Goal: Task Accomplishment & Management: Manage account settings

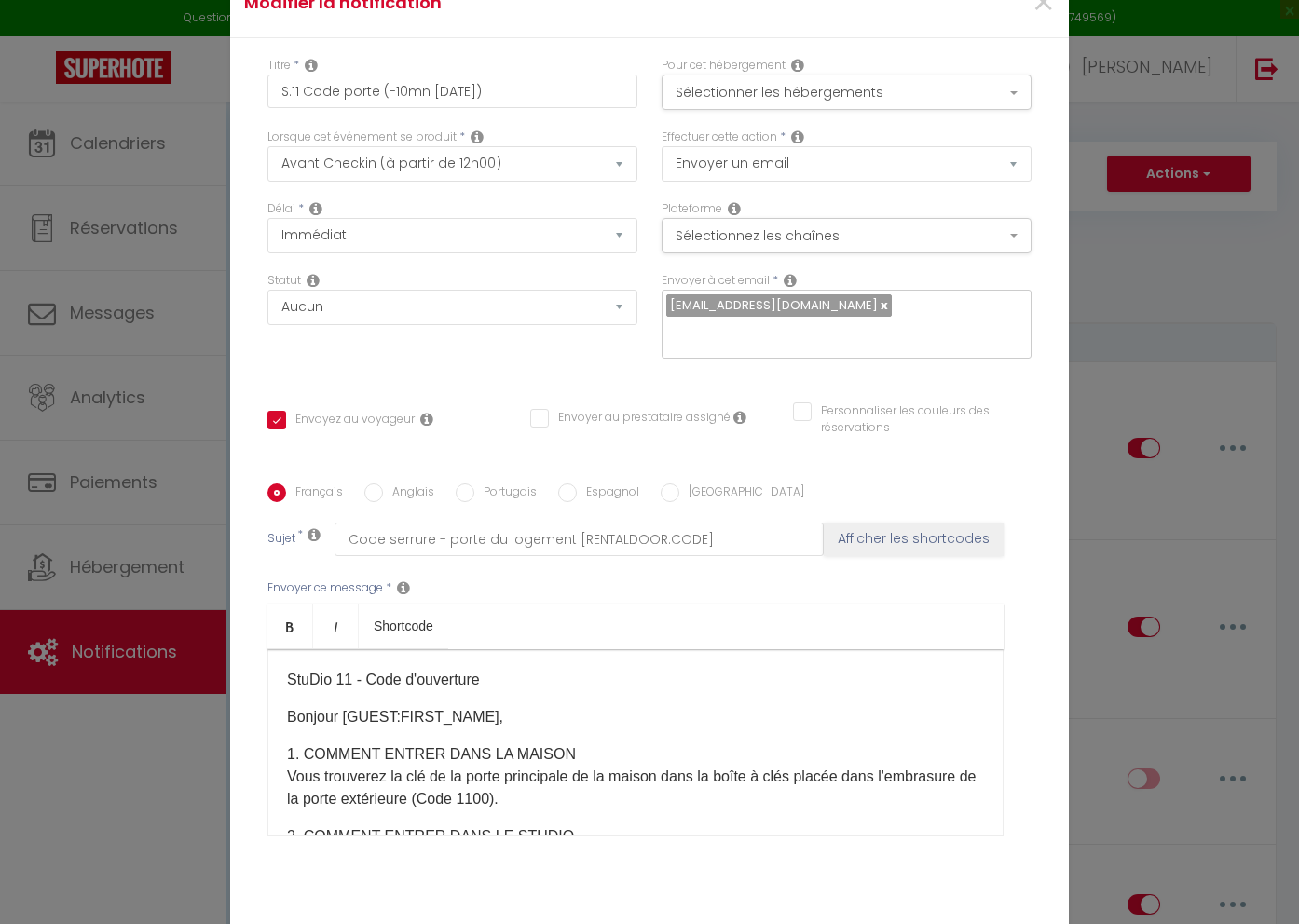
select select "2"
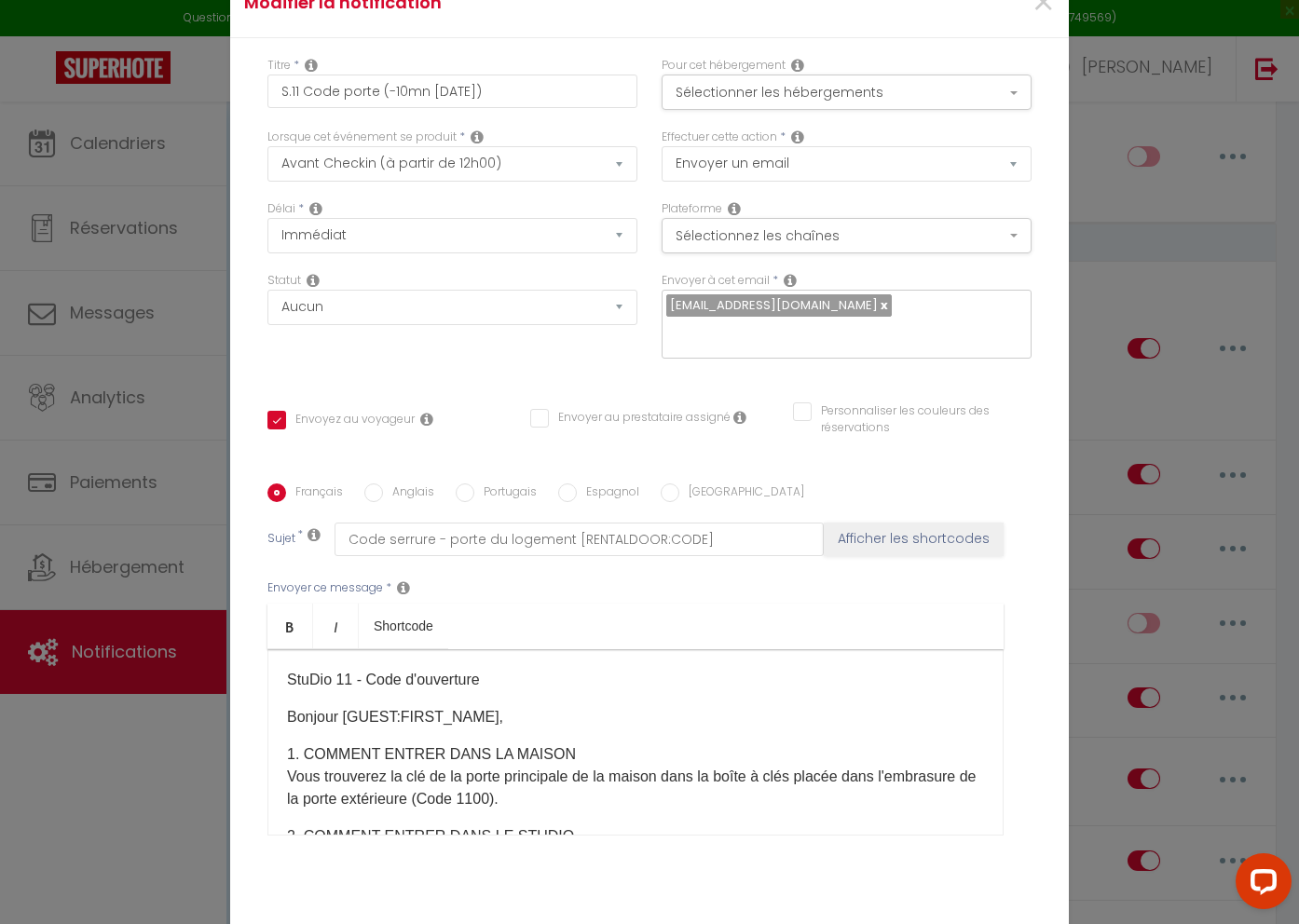
scroll to position [97, 0]
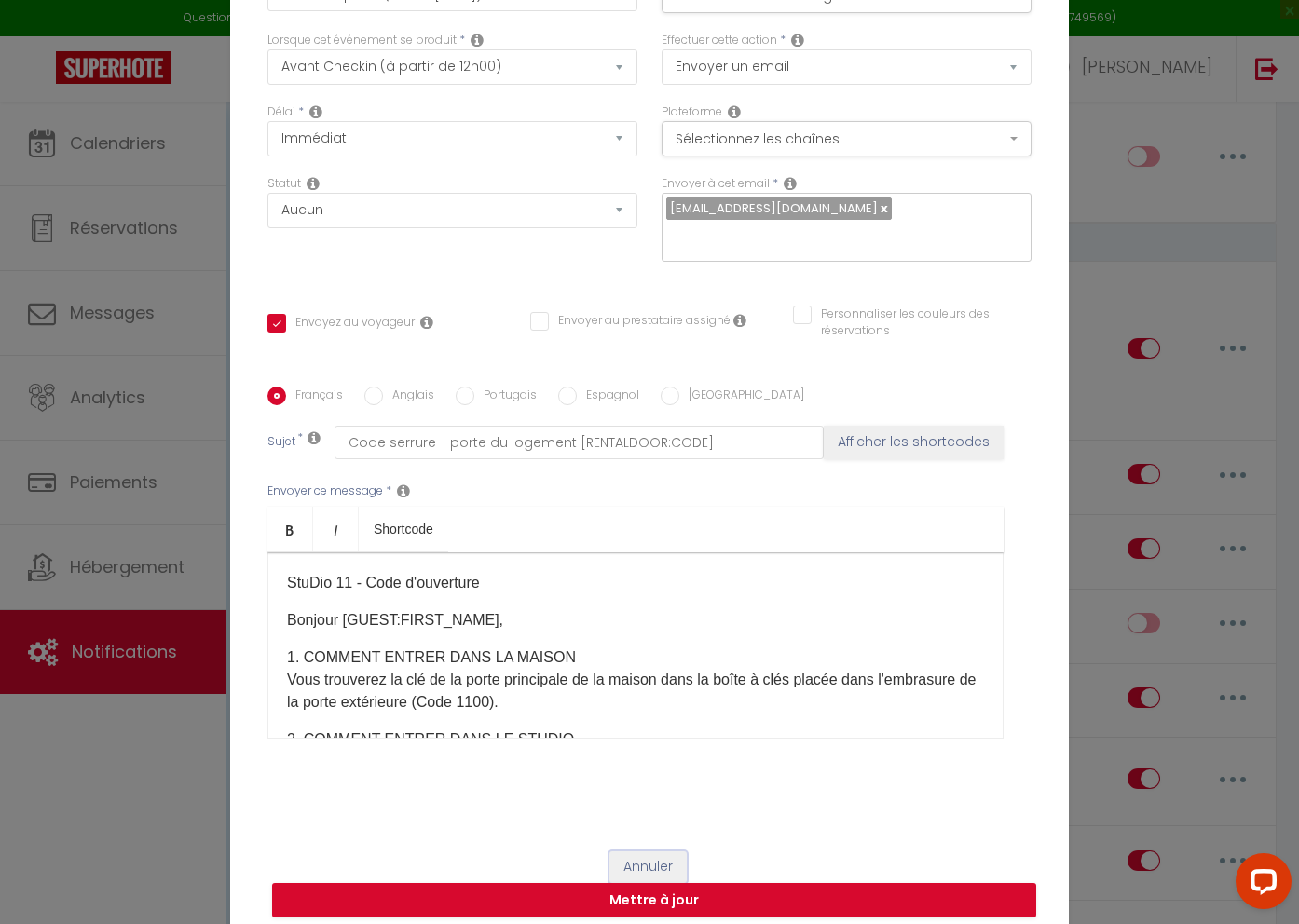
click at [666, 855] on button "Annuler" at bounding box center [648, 868] width 78 height 32
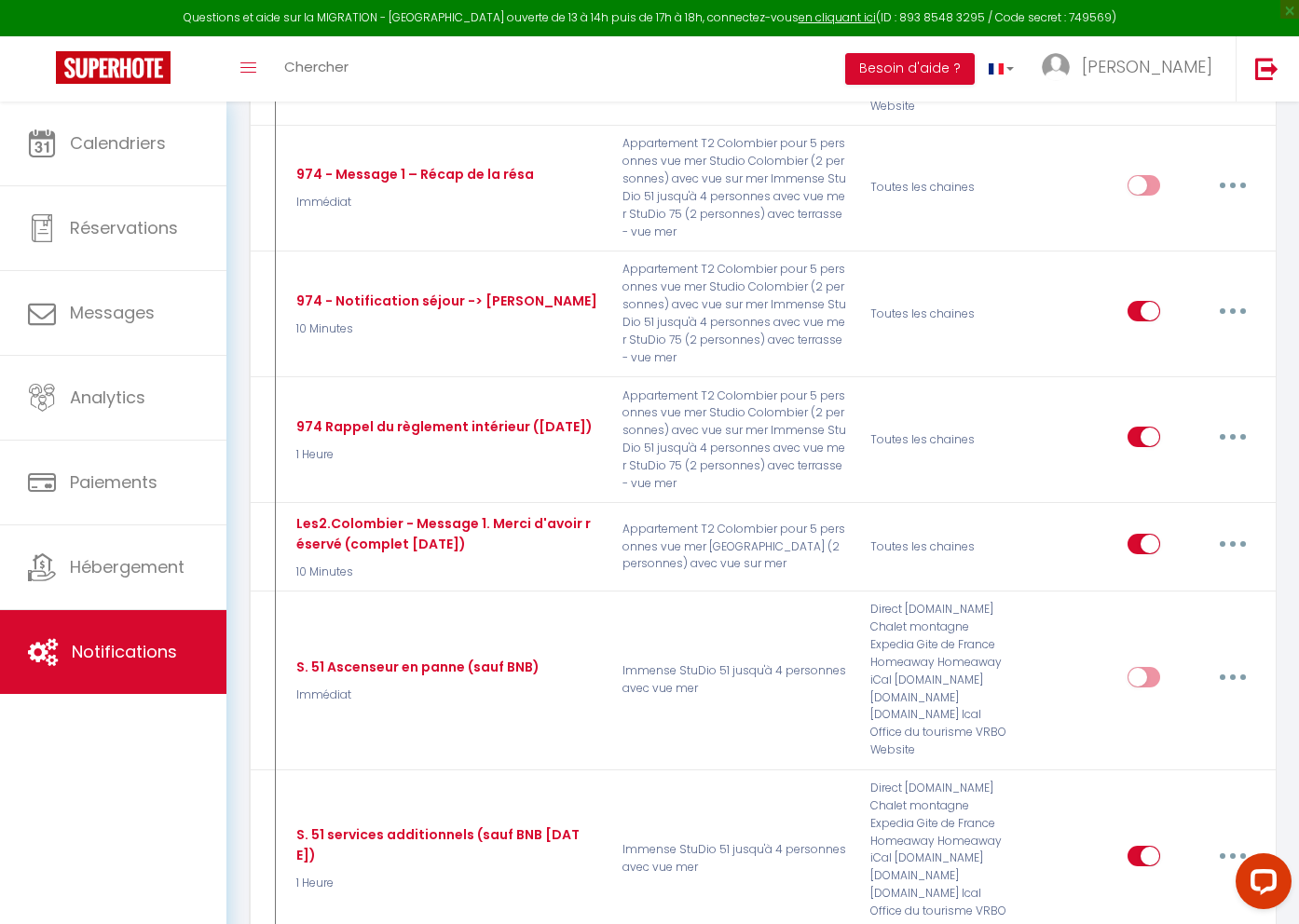
scroll to position [598, 0]
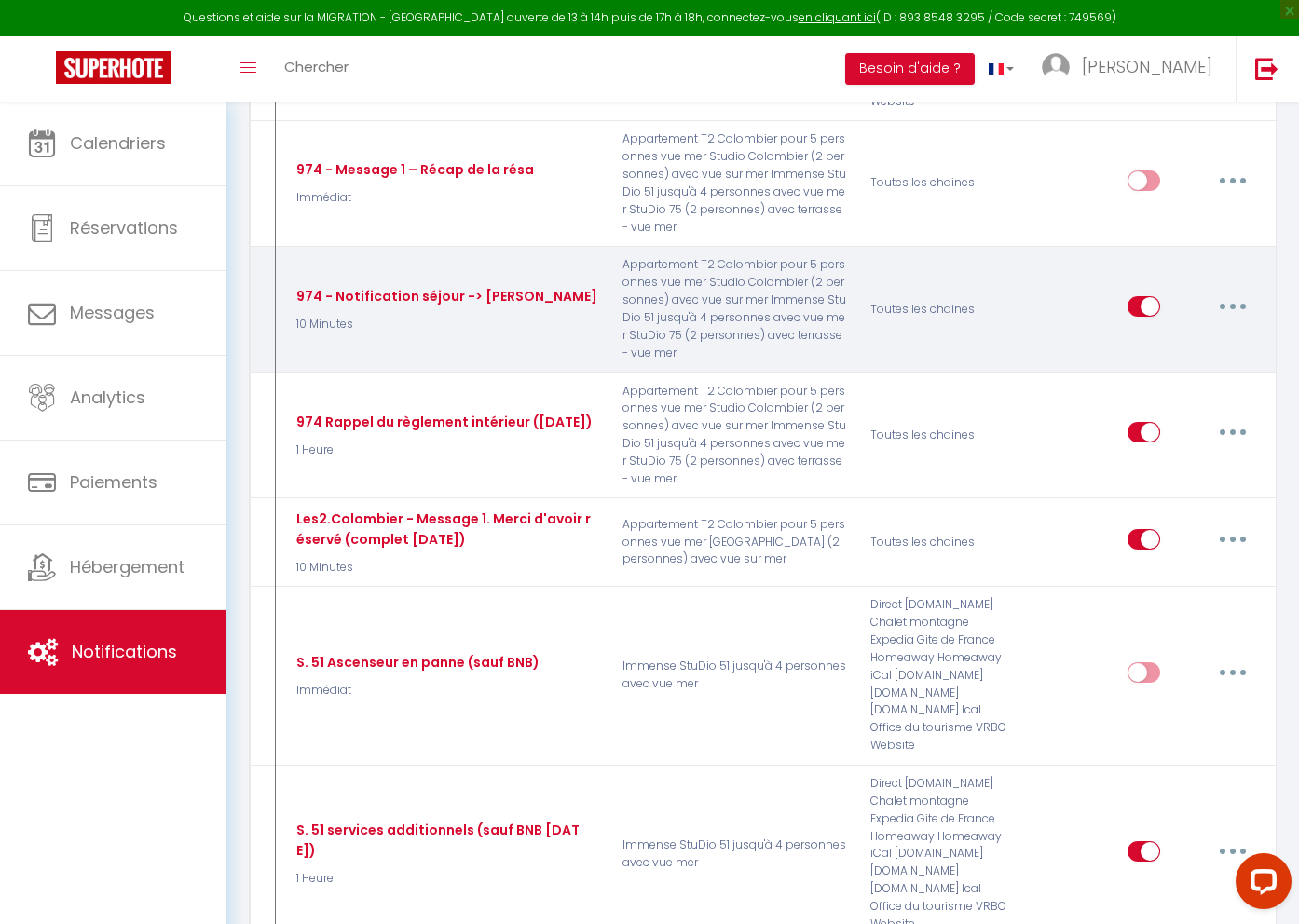
click at [1236, 304] on button "button" at bounding box center [1233, 307] width 52 height 30
click at [1191, 341] on link "Editer" at bounding box center [1184, 349] width 138 height 32
type input "974 - Notification séjour -> Gérald"
select select "1"
select select "10 Minutes"
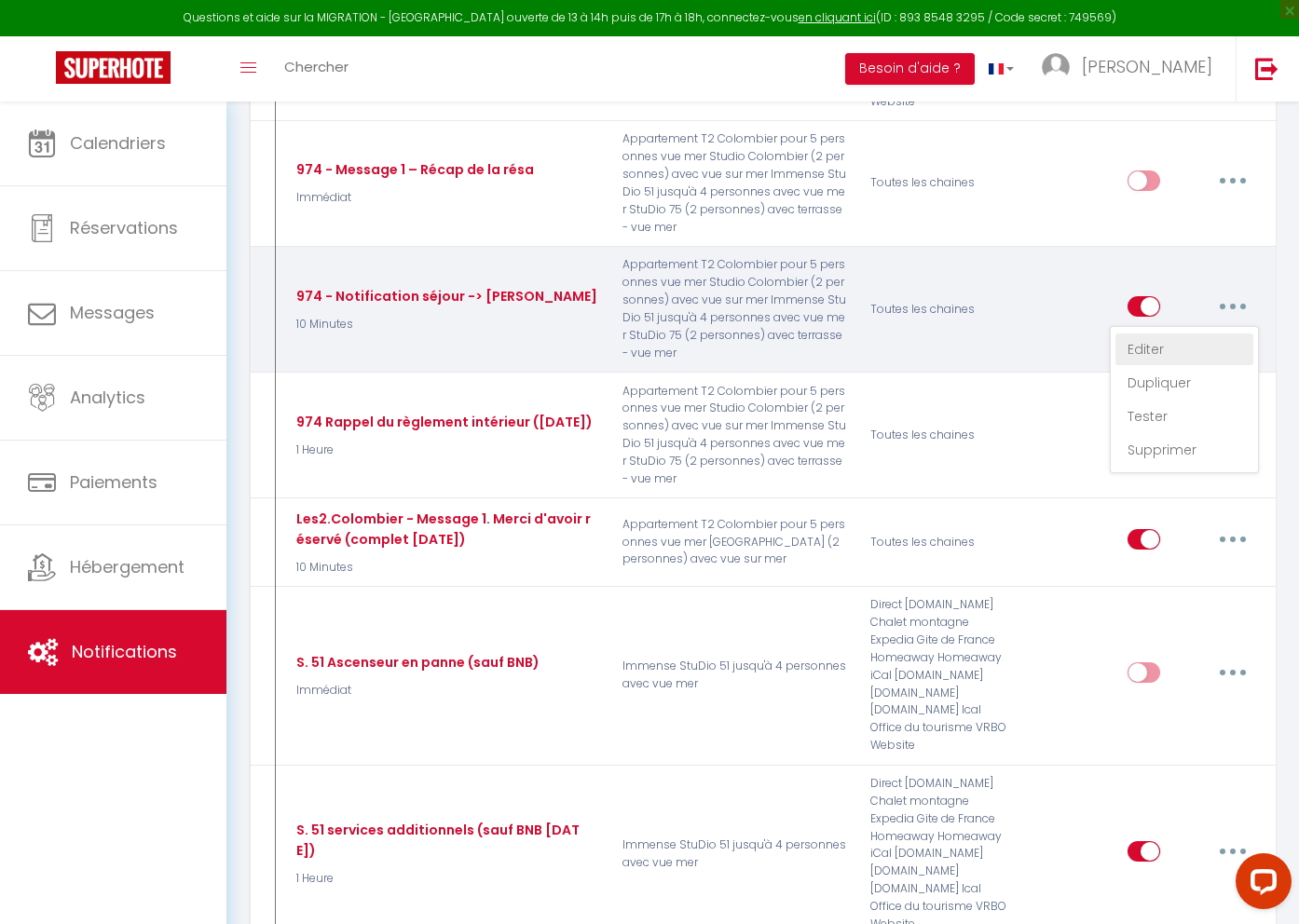
select select "if_booking_is_paid"
checkbox input "false"
checkbox input "true"
checkbox input "false"
type input "Réservation du [CHECKING:DD-MM-YYYY] au [CHECKOUT:DD-MM-YYYY]"
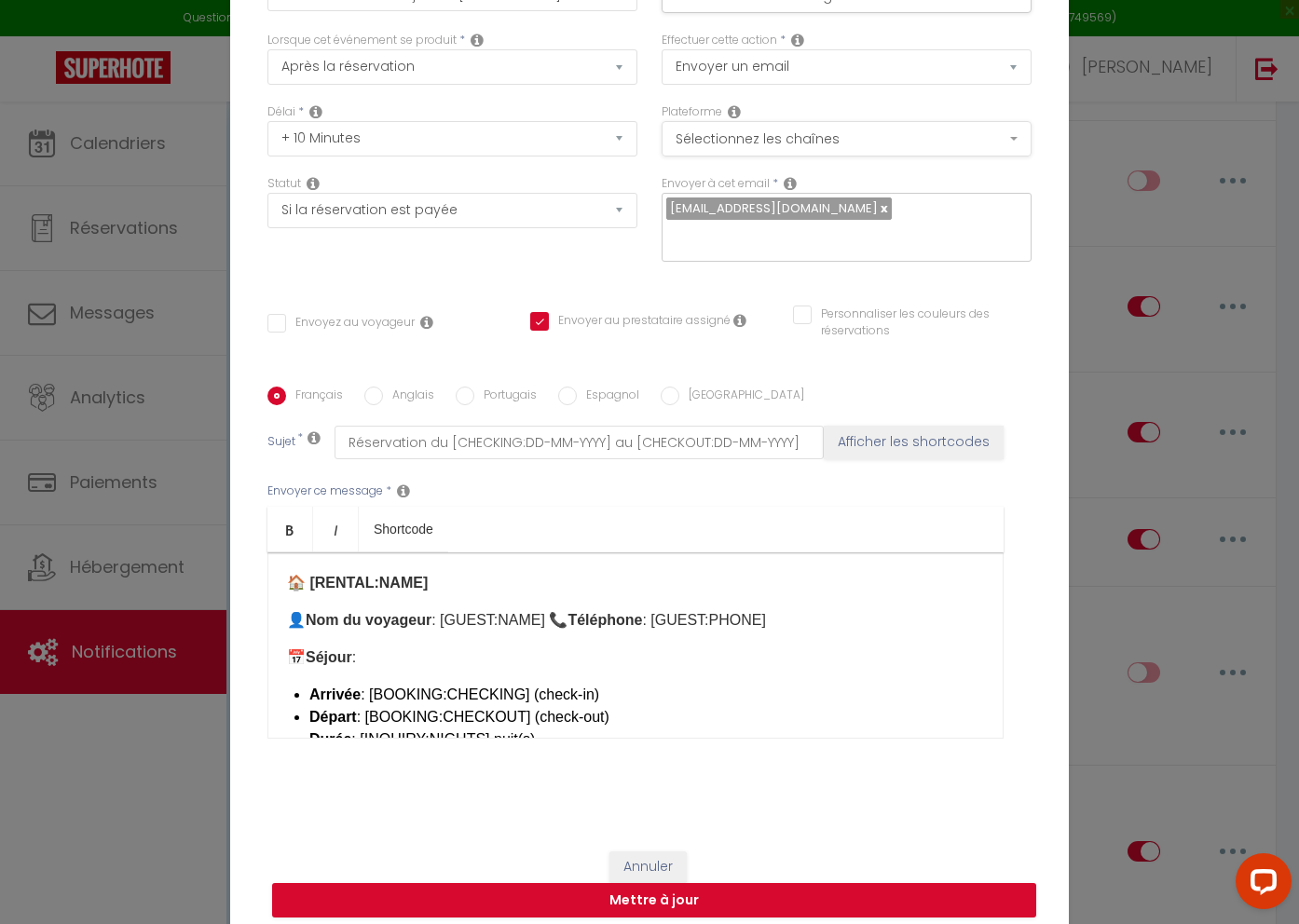
scroll to position [0, 0]
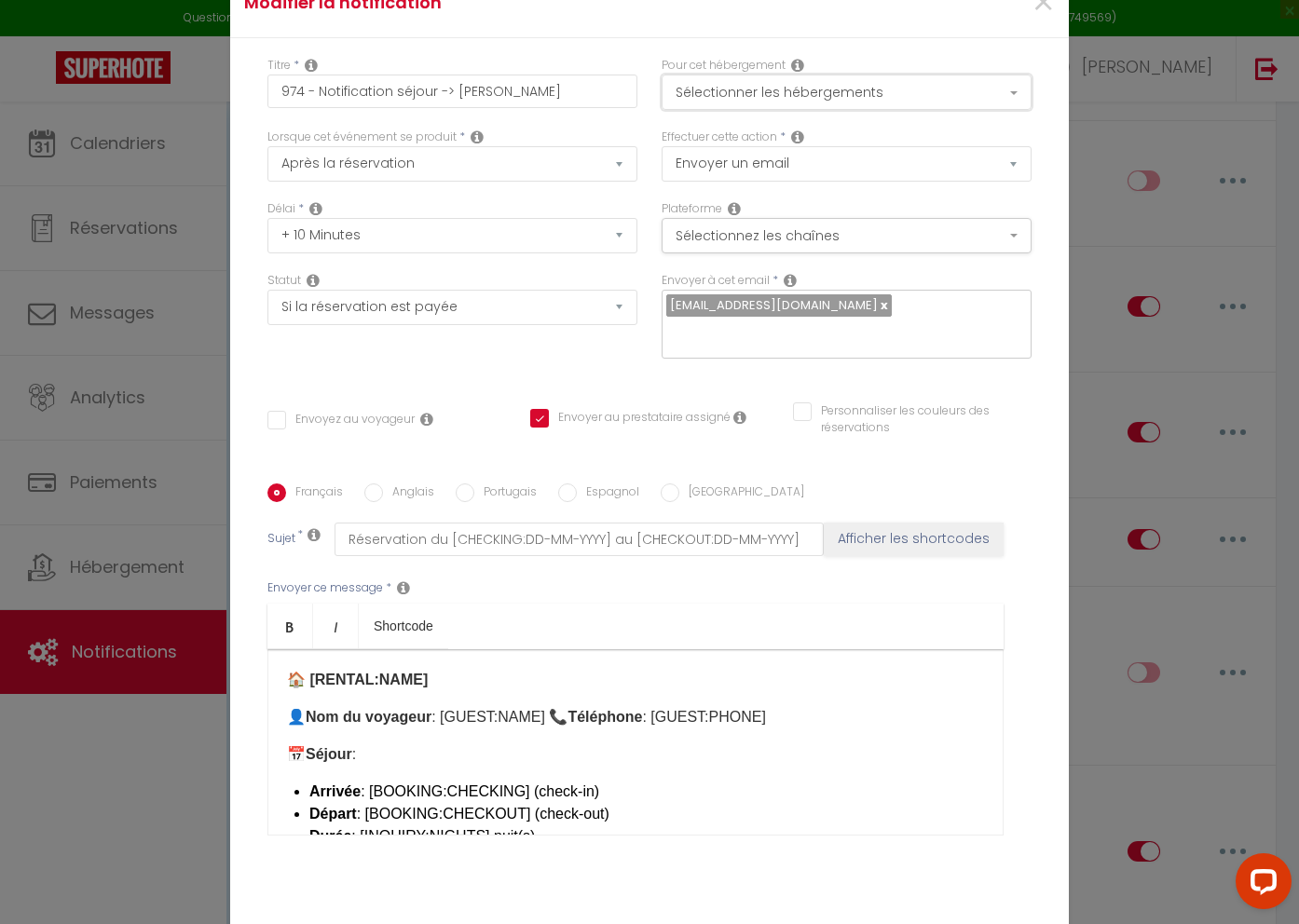
click at [923, 97] on button "Sélectionner les hébergements" at bounding box center [847, 93] width 370 height 36
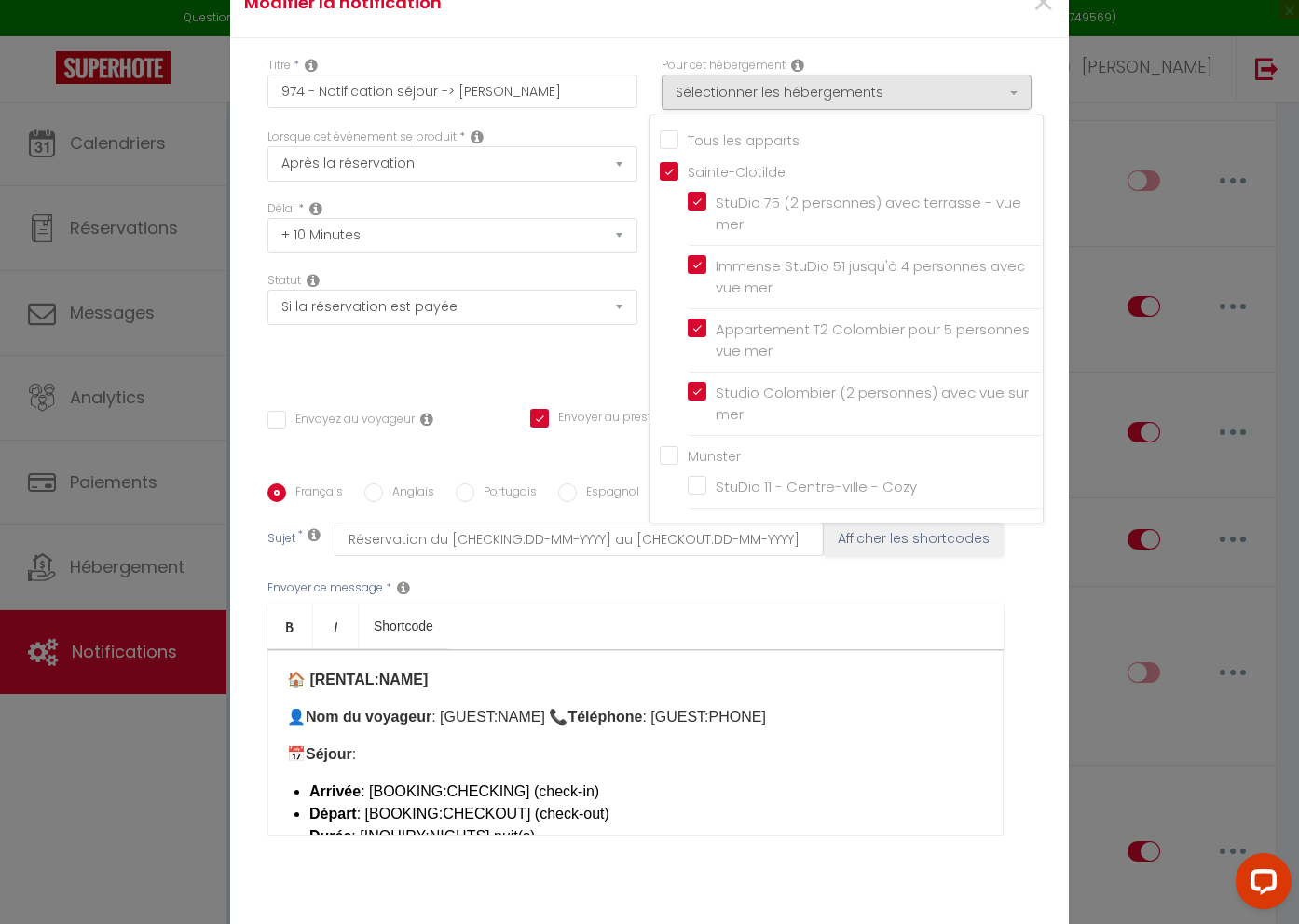
click at [1057, 95] on div "Titre * 974 - Notification séjour -> Gérald Pour cet hébergement Sélectionner l…" at bounding box center [650, 484] width 839 height 891
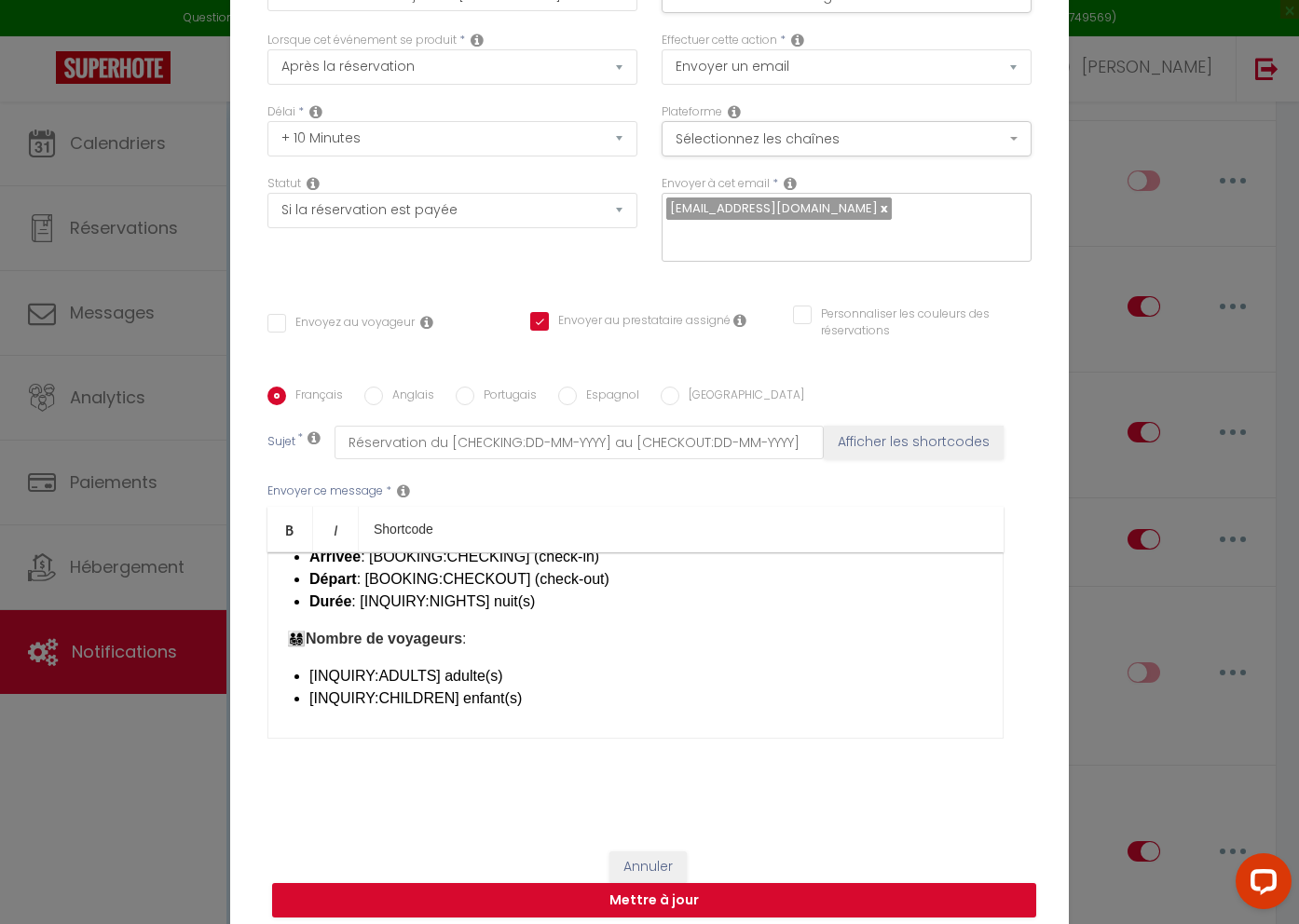
scroll to position [147, 0]
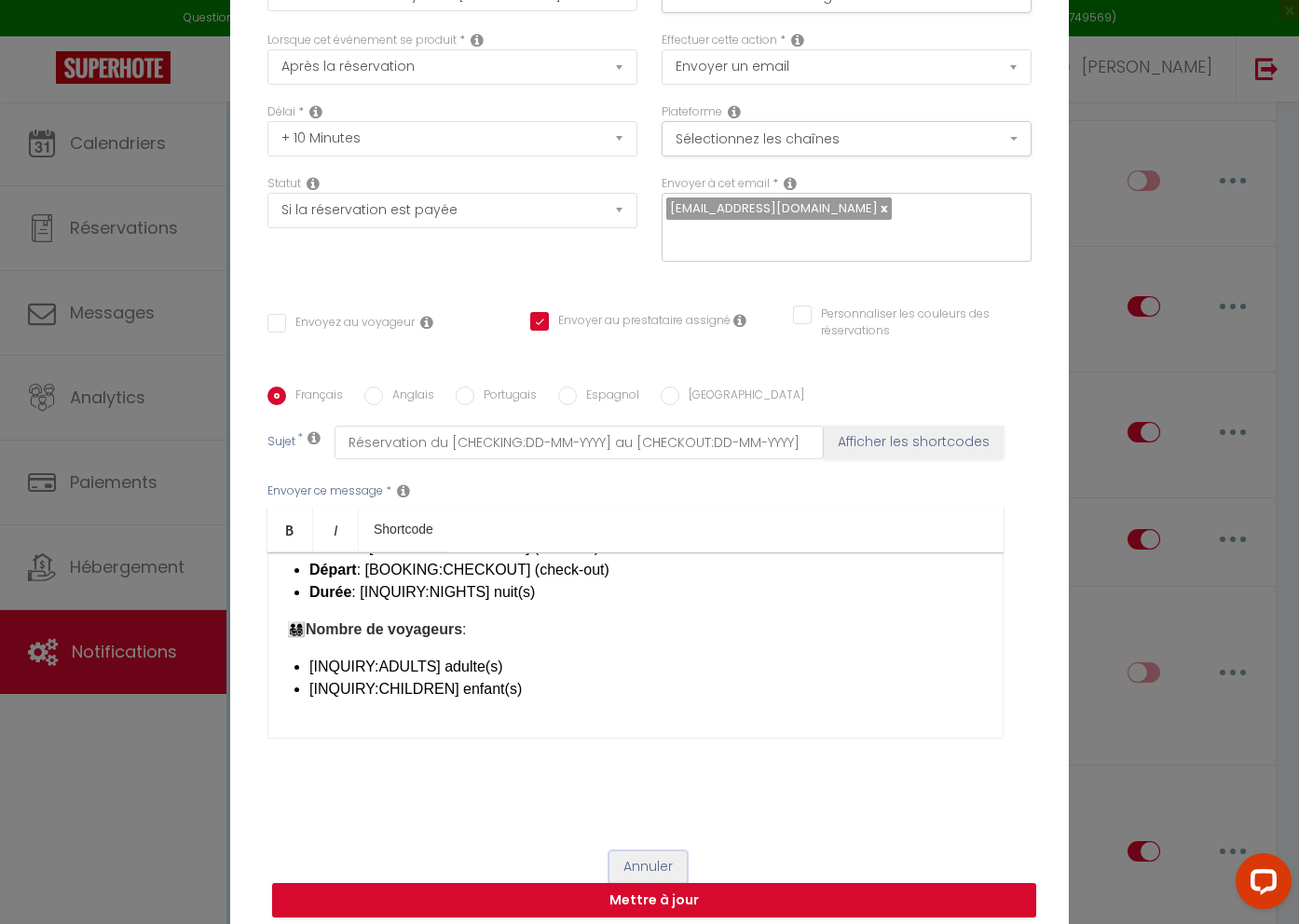
click at [654, 852] on button "Annuler" at bounding box center [648, 868] width 78 height 32
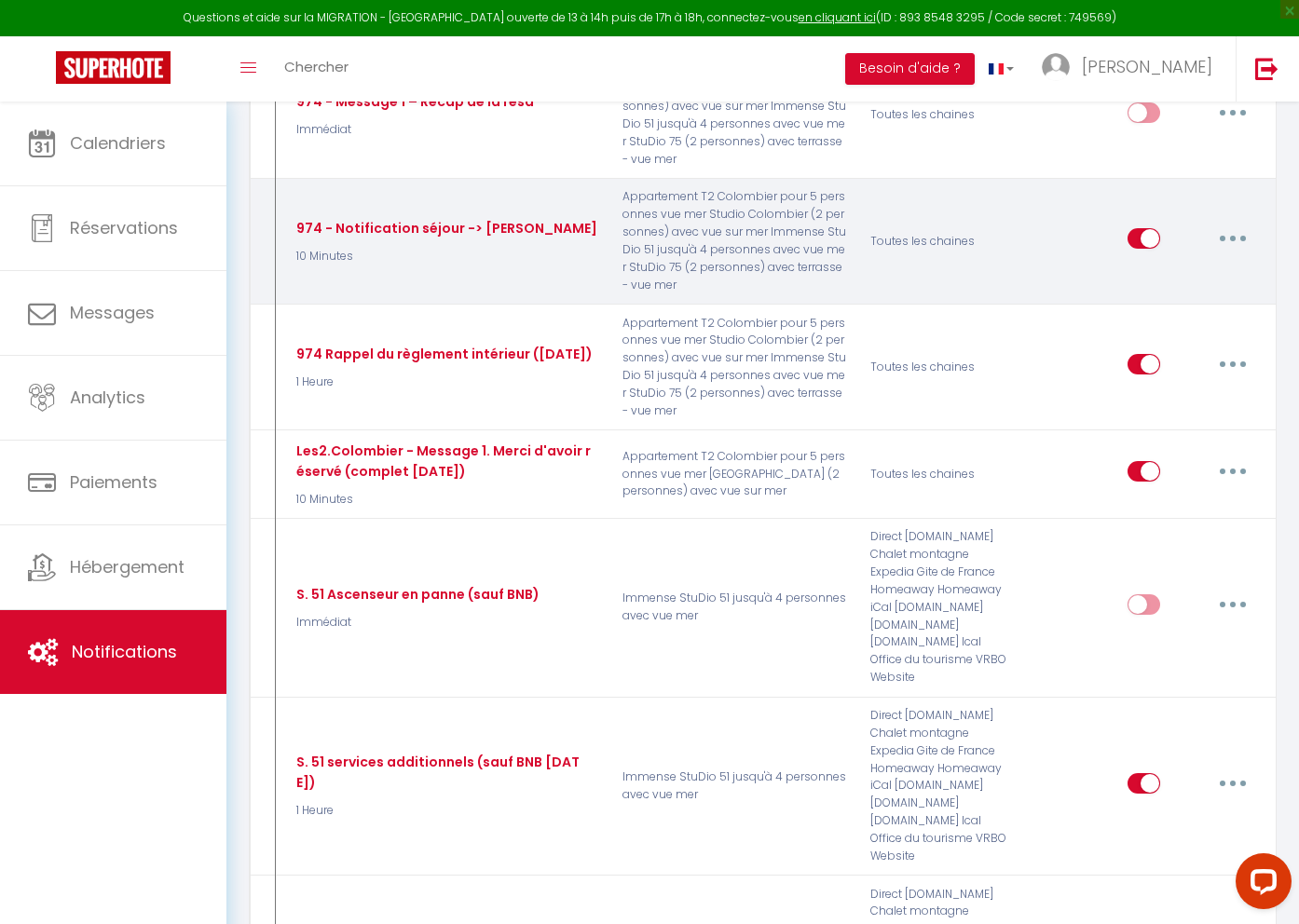
scroll to position [684, 0]
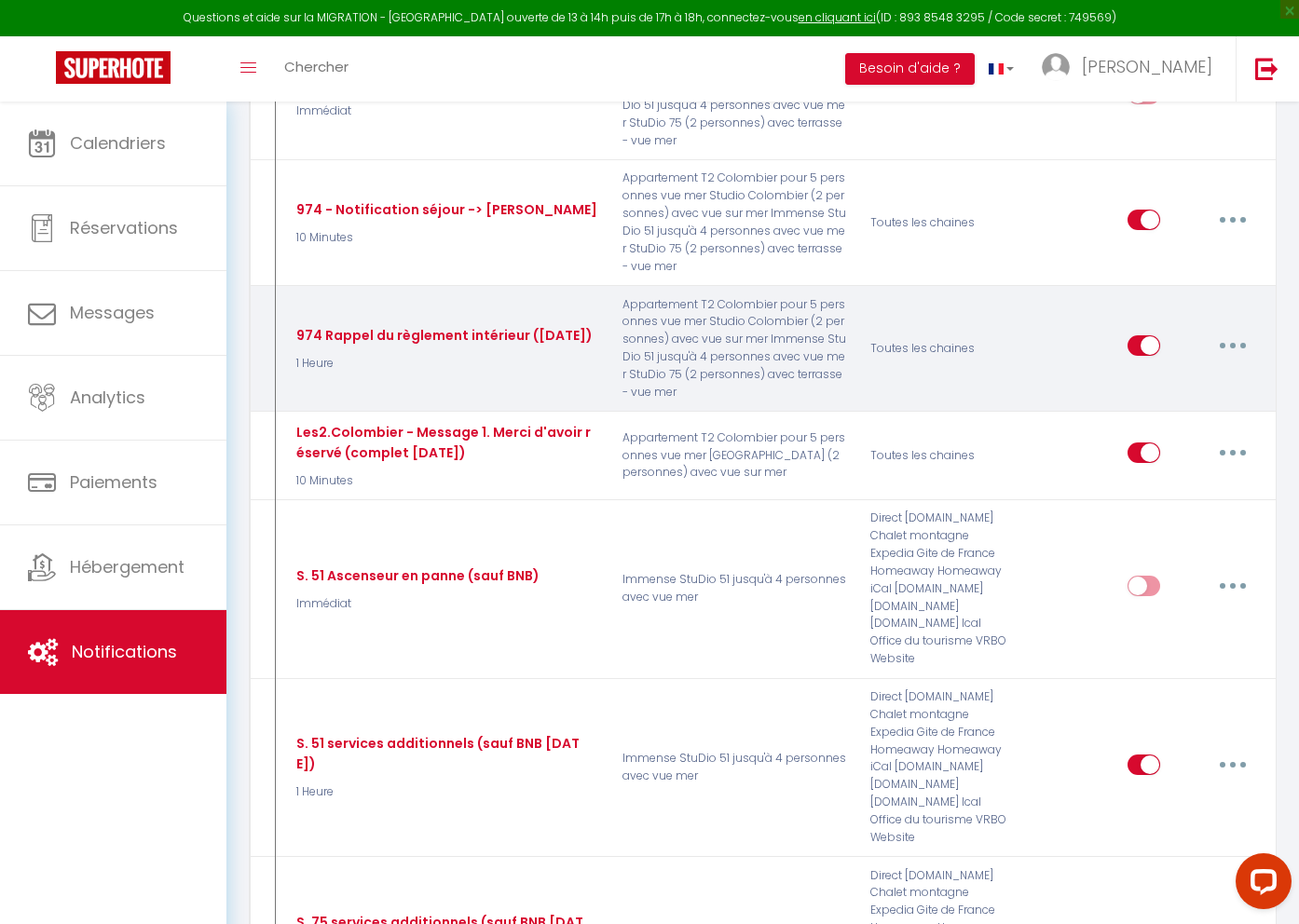
click at [1241, 343] on button "button" at bounding box center [1233, 345] width 52 height 30
click at [1195, 382] on link "Editer" at bounding box center [1184, 389] width 138 height 32
type input "974 Rappel du règlement intérieur (2025-05-10)"
select select "1 Heure"
select select
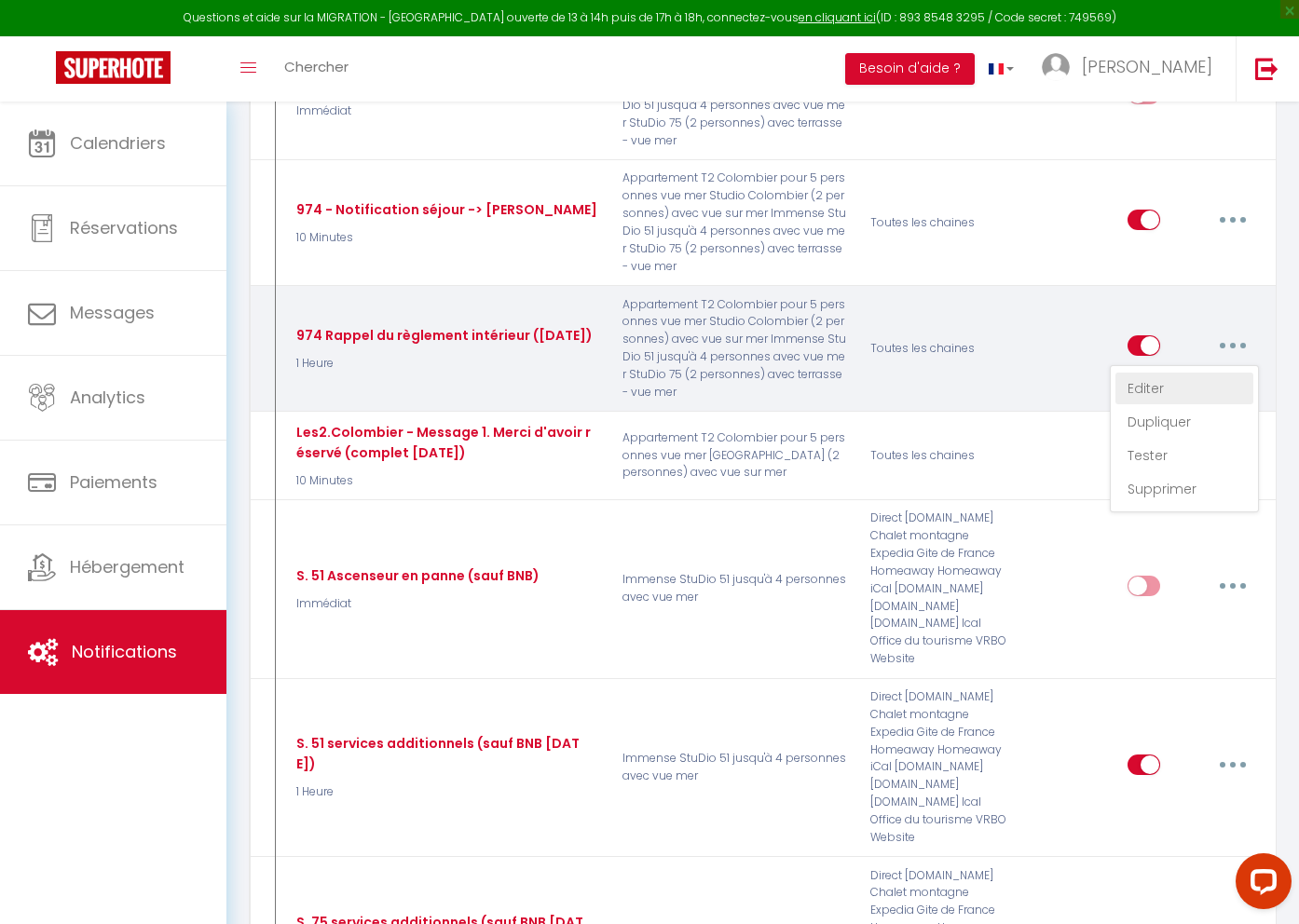
checkbox input "true"
checkbox input "false"
type input "Rappel du règlement intérieur ([RENTAL:NAME])"
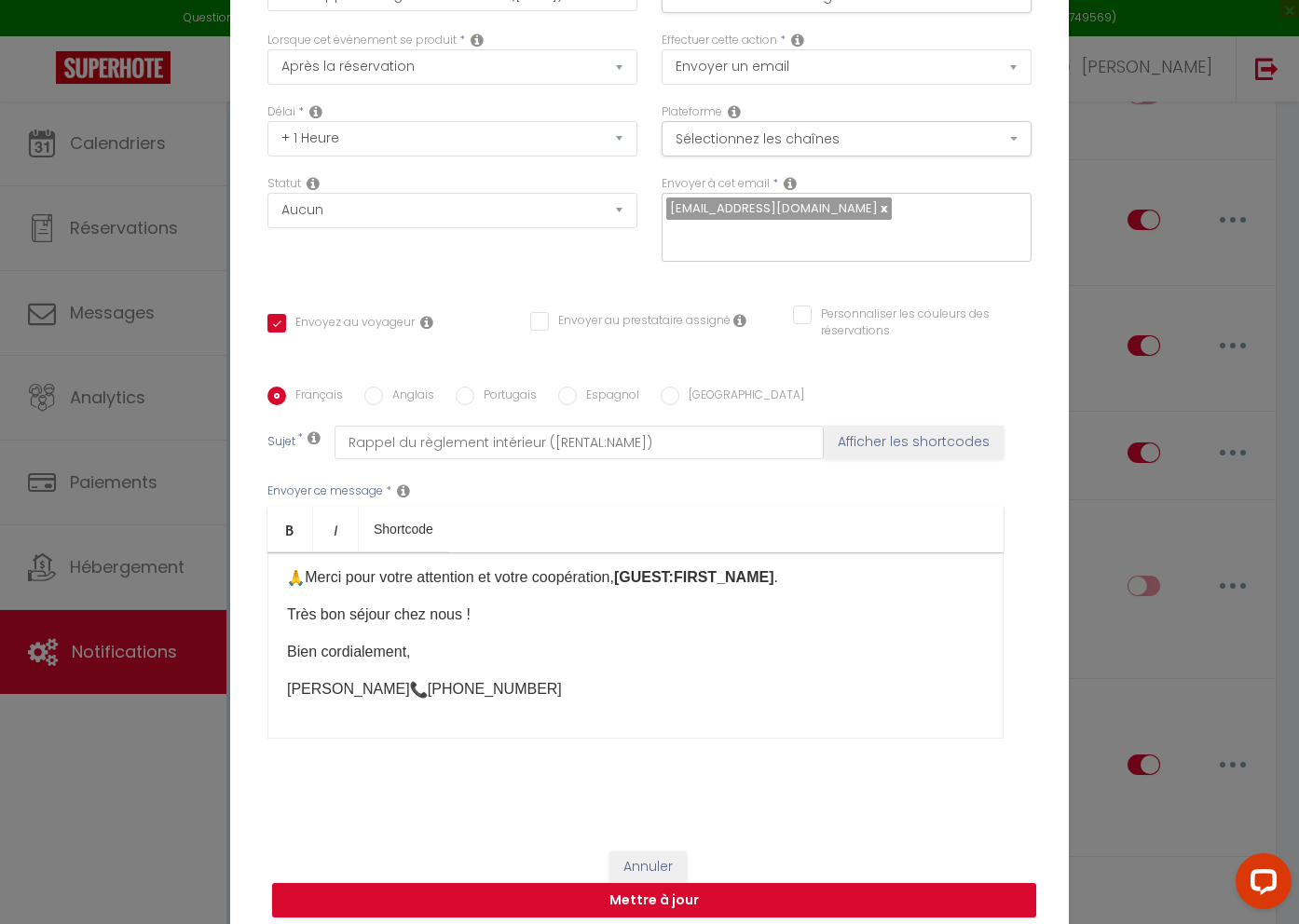
scroll to position [505, 0]
click at [644, 852] on button "Annuler" at bounding box center [648, 868] width 78 height 32
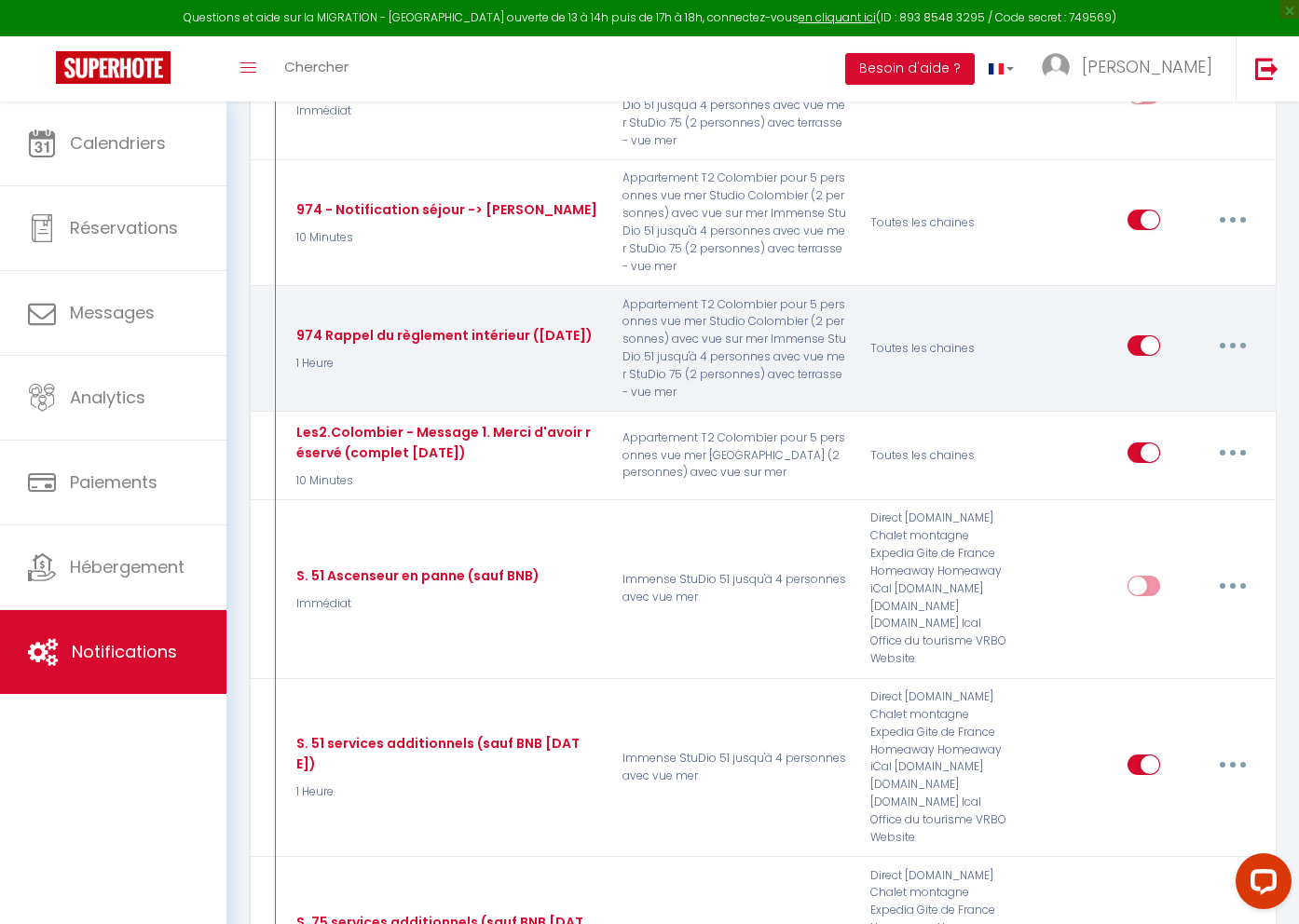
click at [1240, 343] on button "button" at bounding box center [1233, 345] width 52 height 30
click at [1163, 387] on link "Editer" at bounding box center [1184, 389] width 138 height 32
type input "974 Rappel du règlement intérieur (2025-05-10)"
checkbox input "true"
checkbox input "false"
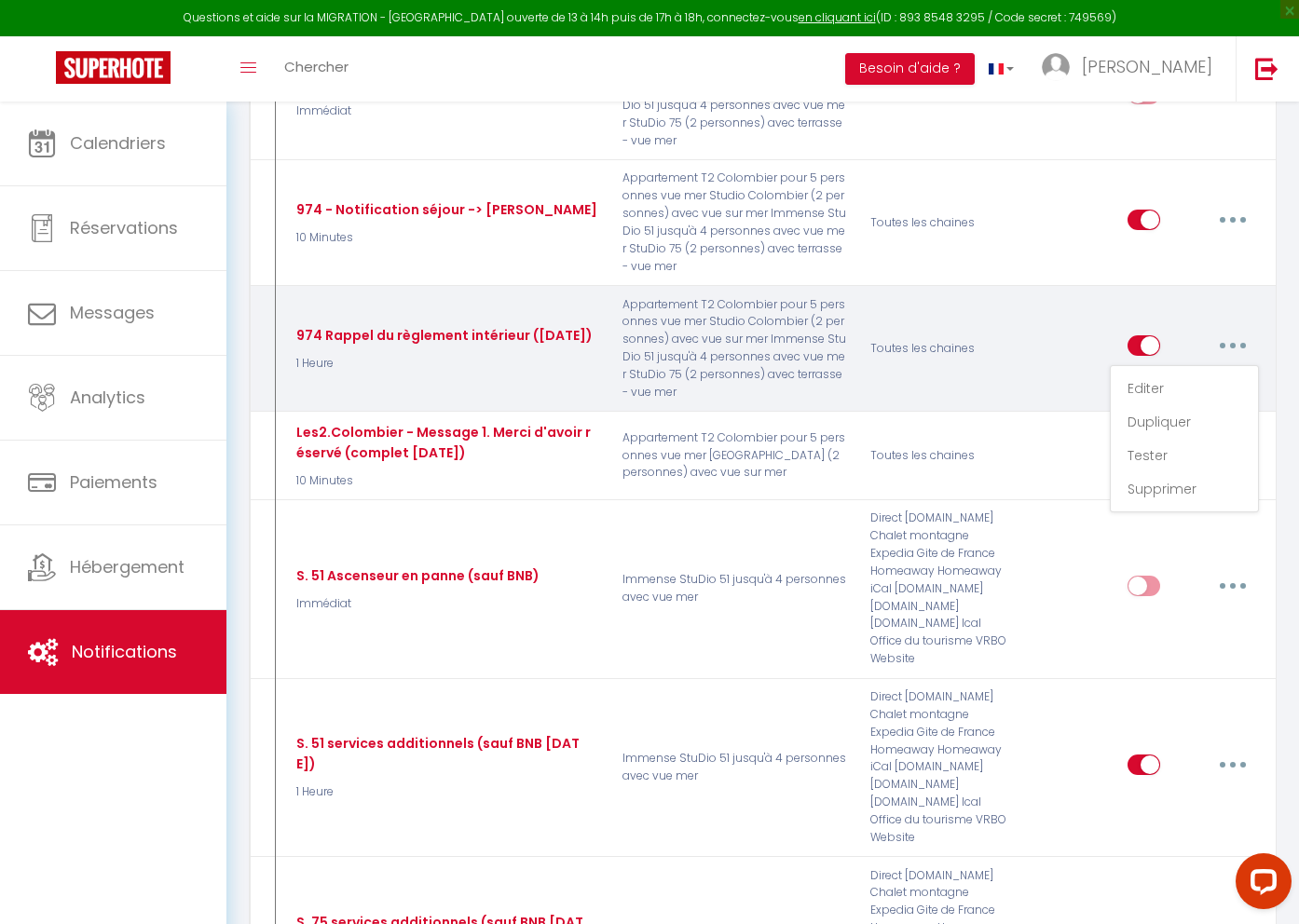
checkbox input "false"
type input "Rappel du règlement intérieur ([RENTAL:NAME])"
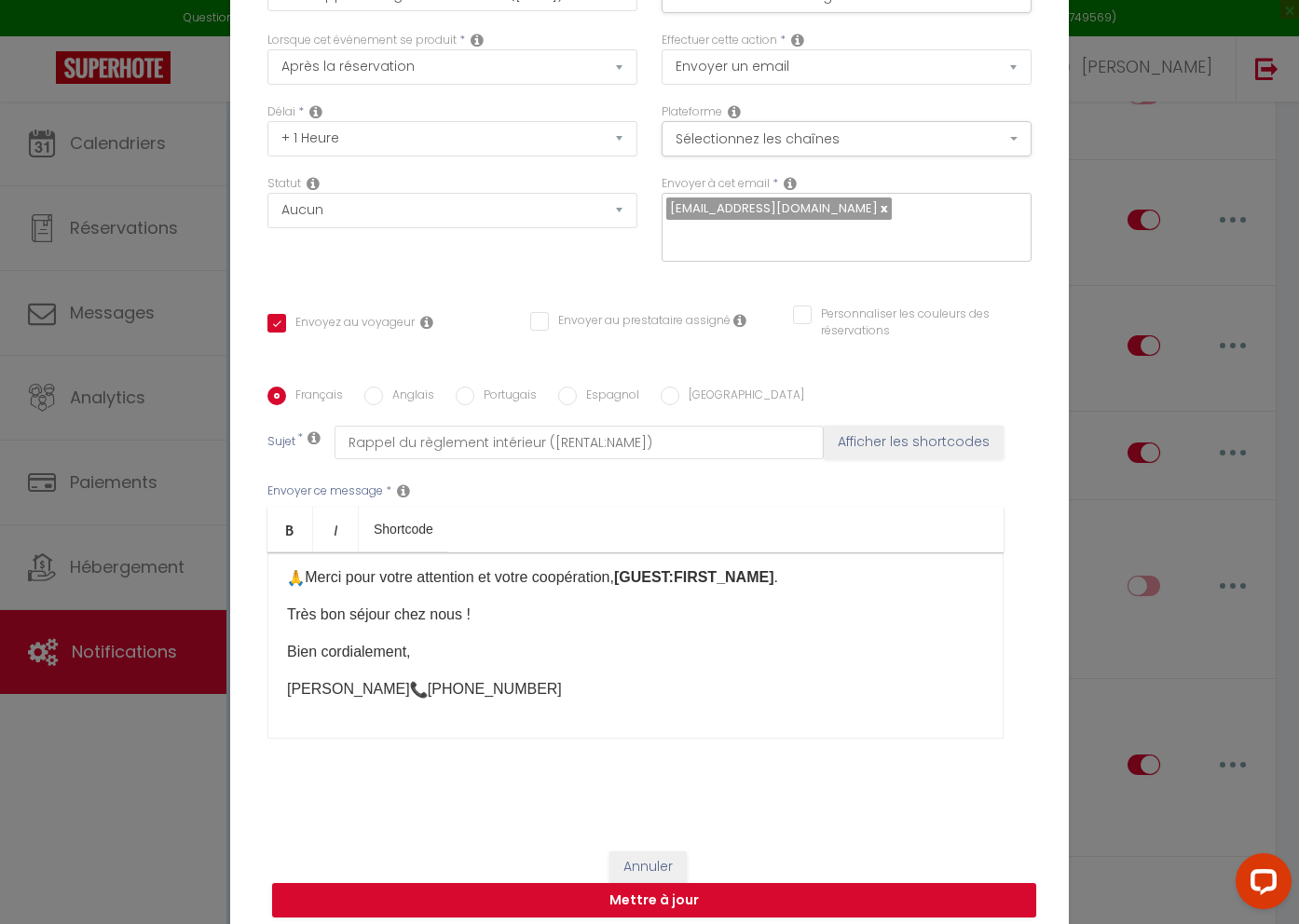
scroll to position [0, 0]
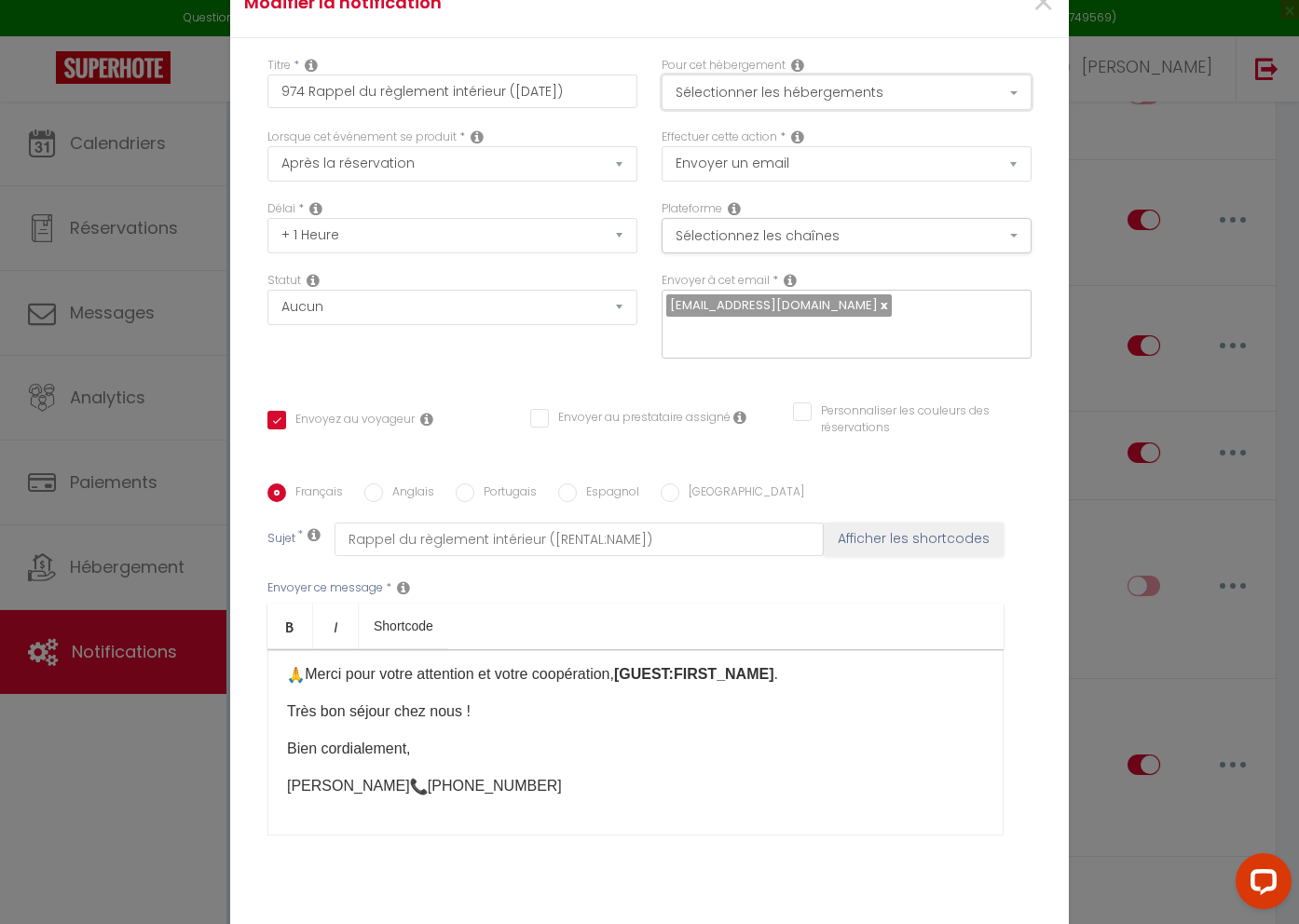
click at [979, 94] on button "Sélectionner les hébergements" at bounding box center [847, 93] width 370 height 36
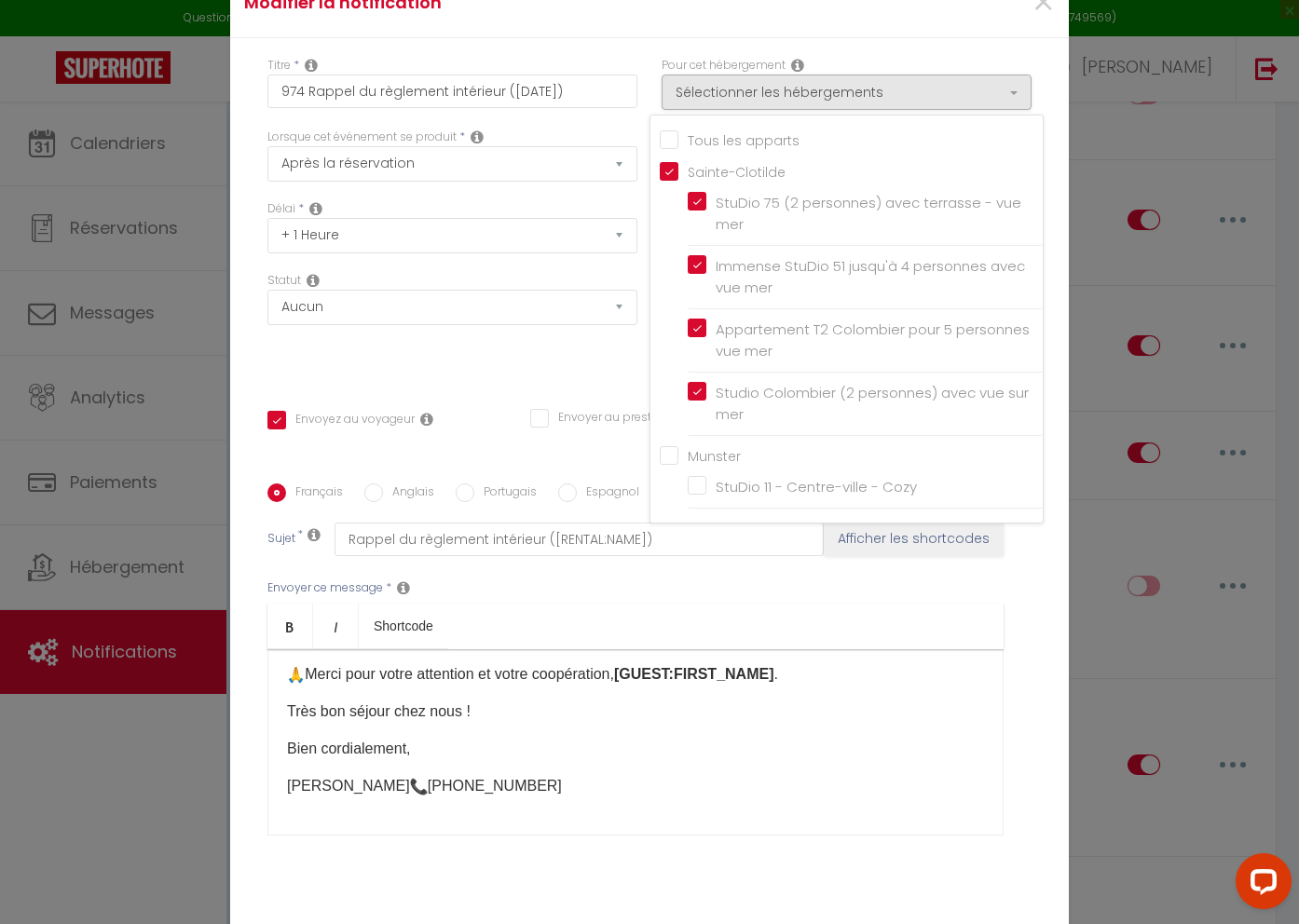
click at [1041, 64] on div "Titre * 974 Rappel du règlement intérieur (2025-05-10) Pour cet hébergement Sél…" at bounding box center [650, 484] width 839 height 891
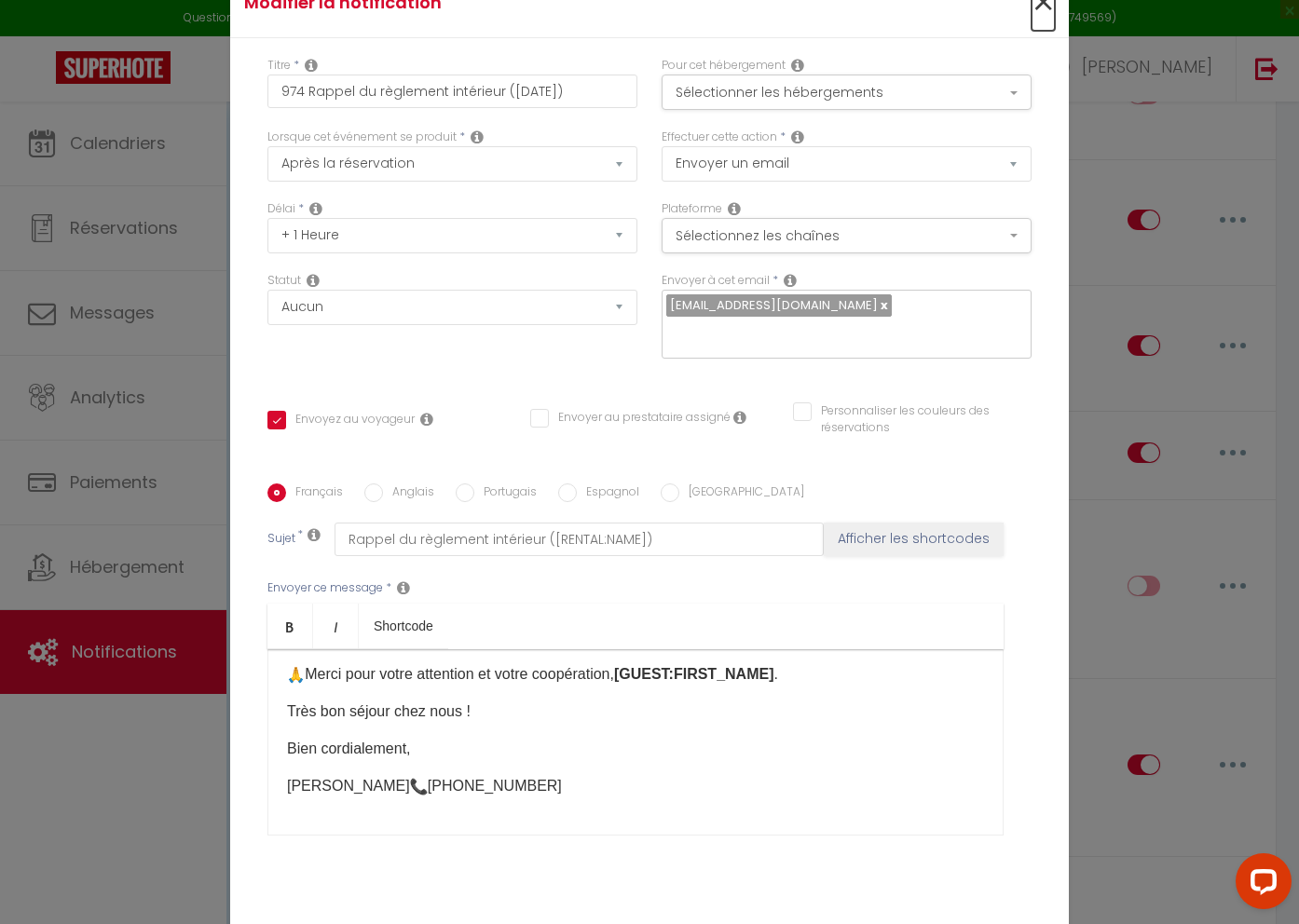
click at [1043, 10] on span "×" at bounding box center [1043, 3] width 23 height 56
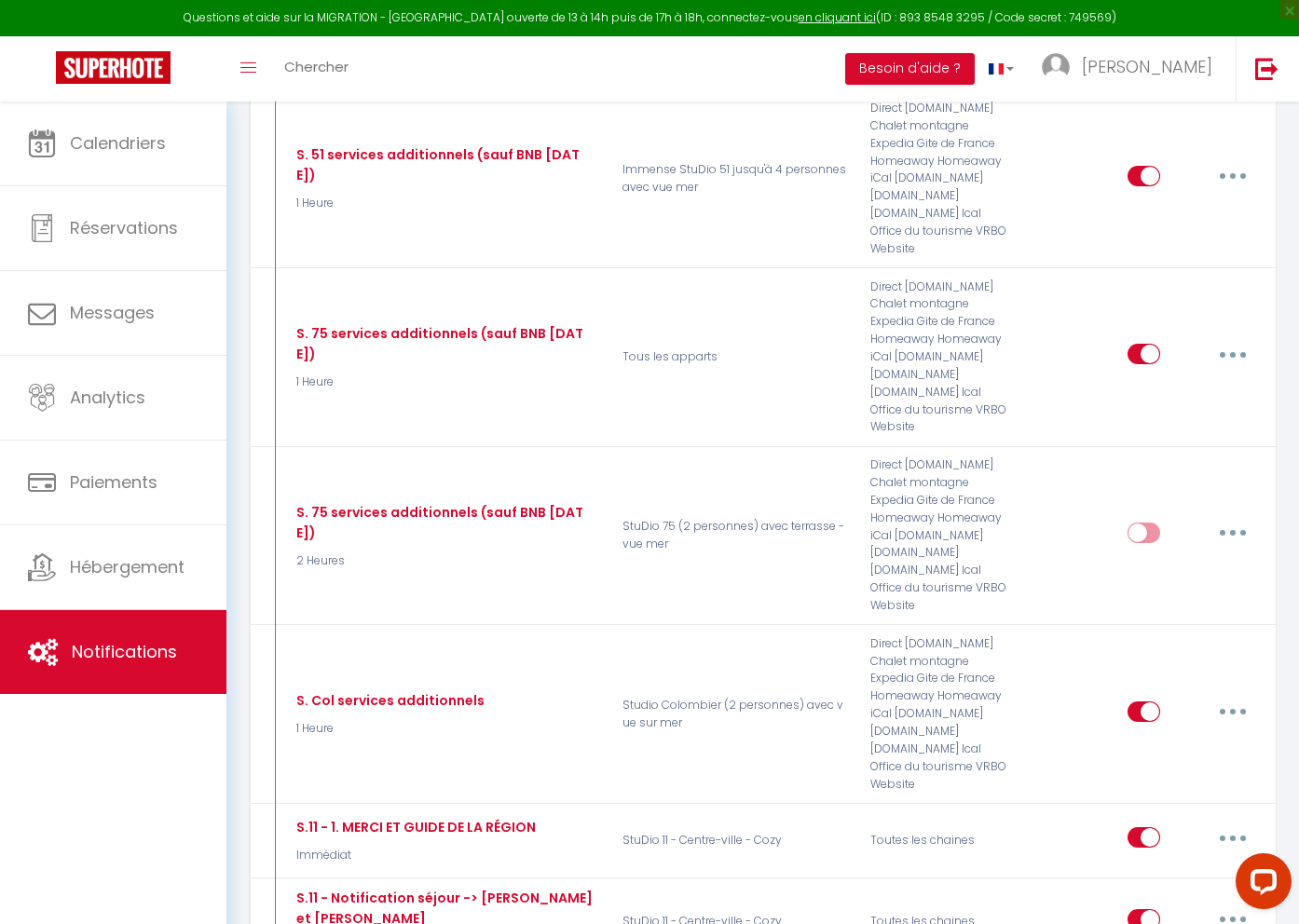
scroll to position [1277, 0]
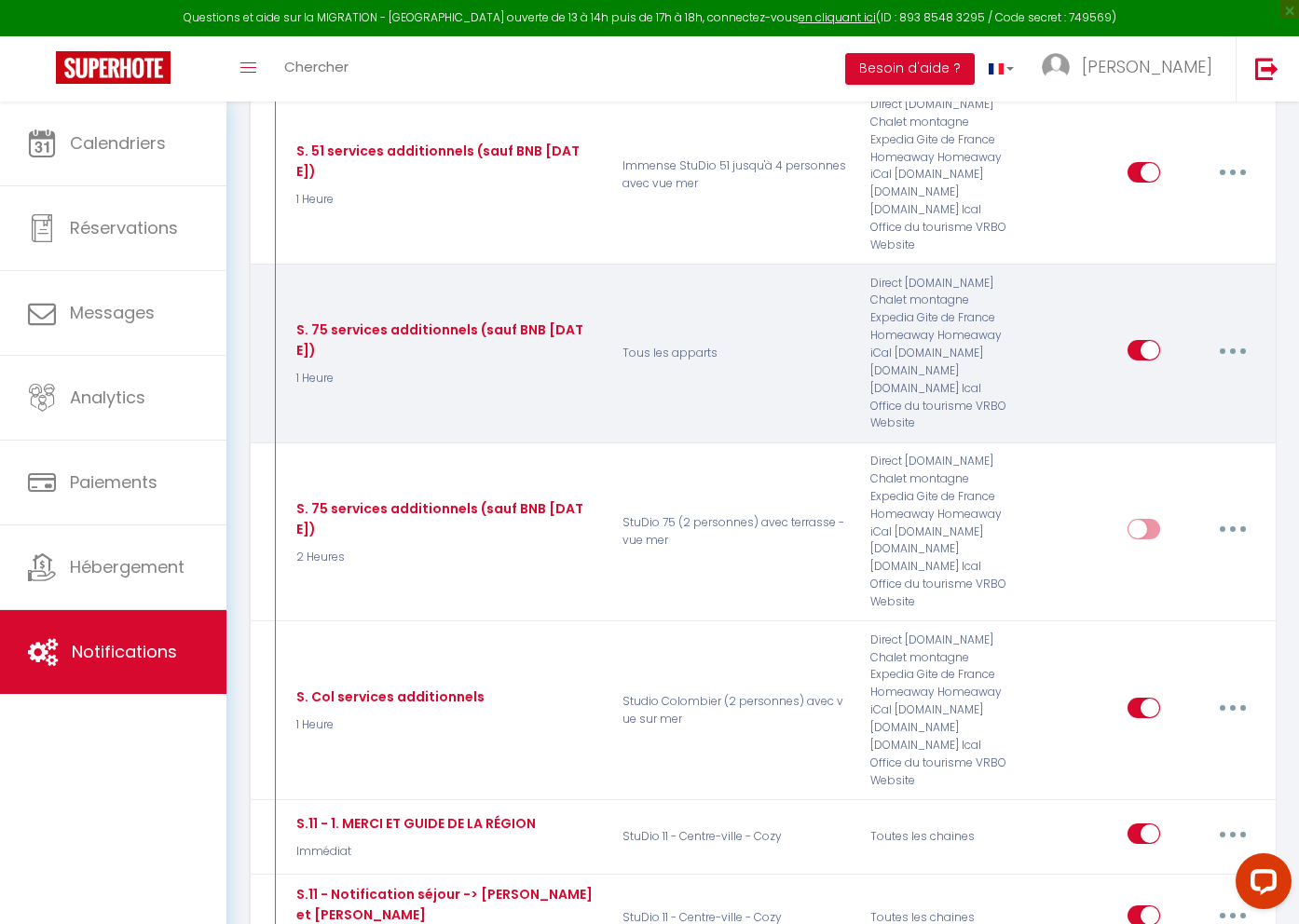
click at [1239, 349] on button "button" at bounding box center [1233, 350] width 52 height 30
click at [1179, 388] on link "Editer" at bounding box center [1184, 393] width 138 height 32
type input "S. 75 services additionnels (sauf BNB 2025-05-10)"
checkbox input "true"
checkbox input "false"
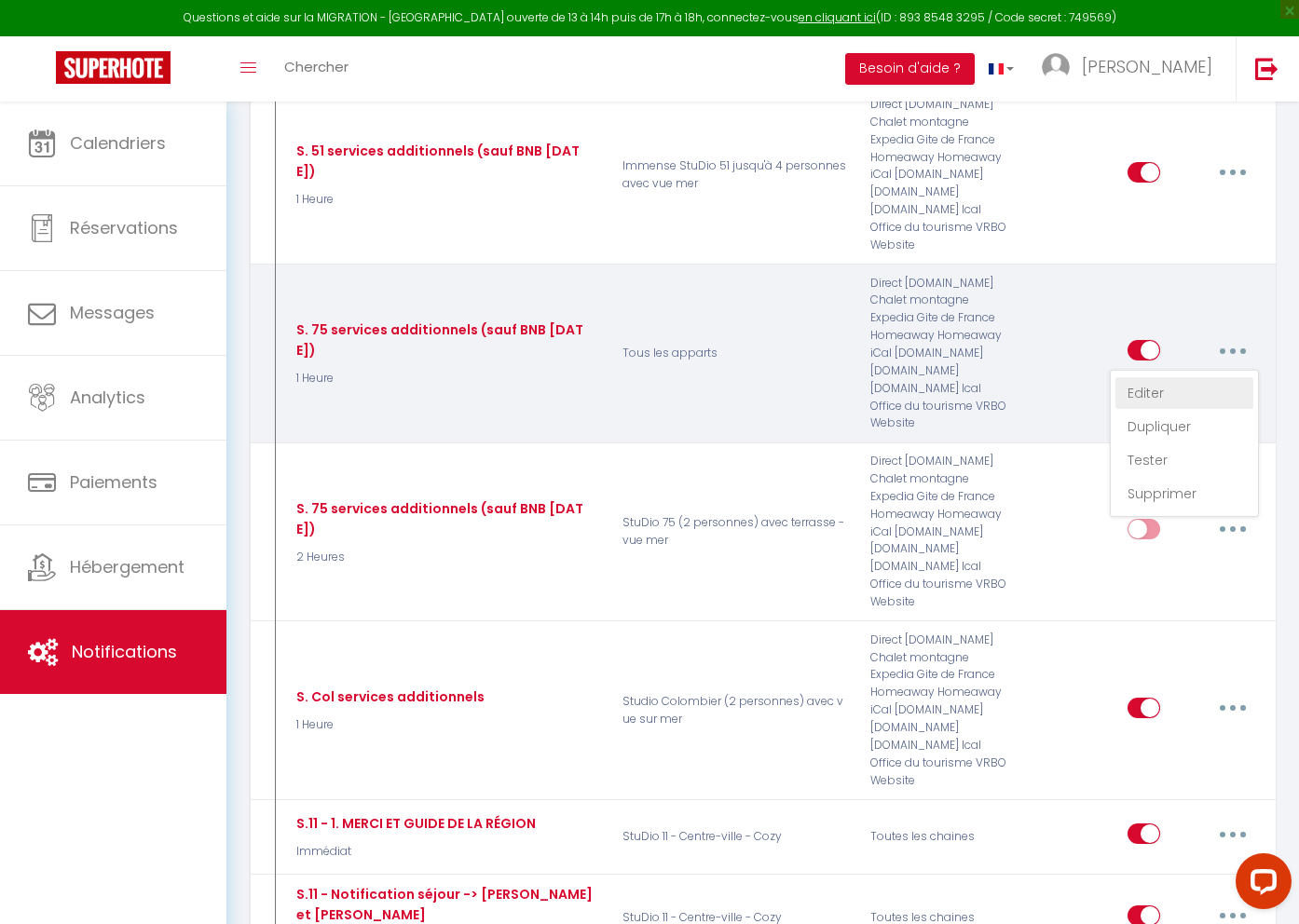
checkbox input "false"
type input "StuDio 75 - Proposition de services additionnels"
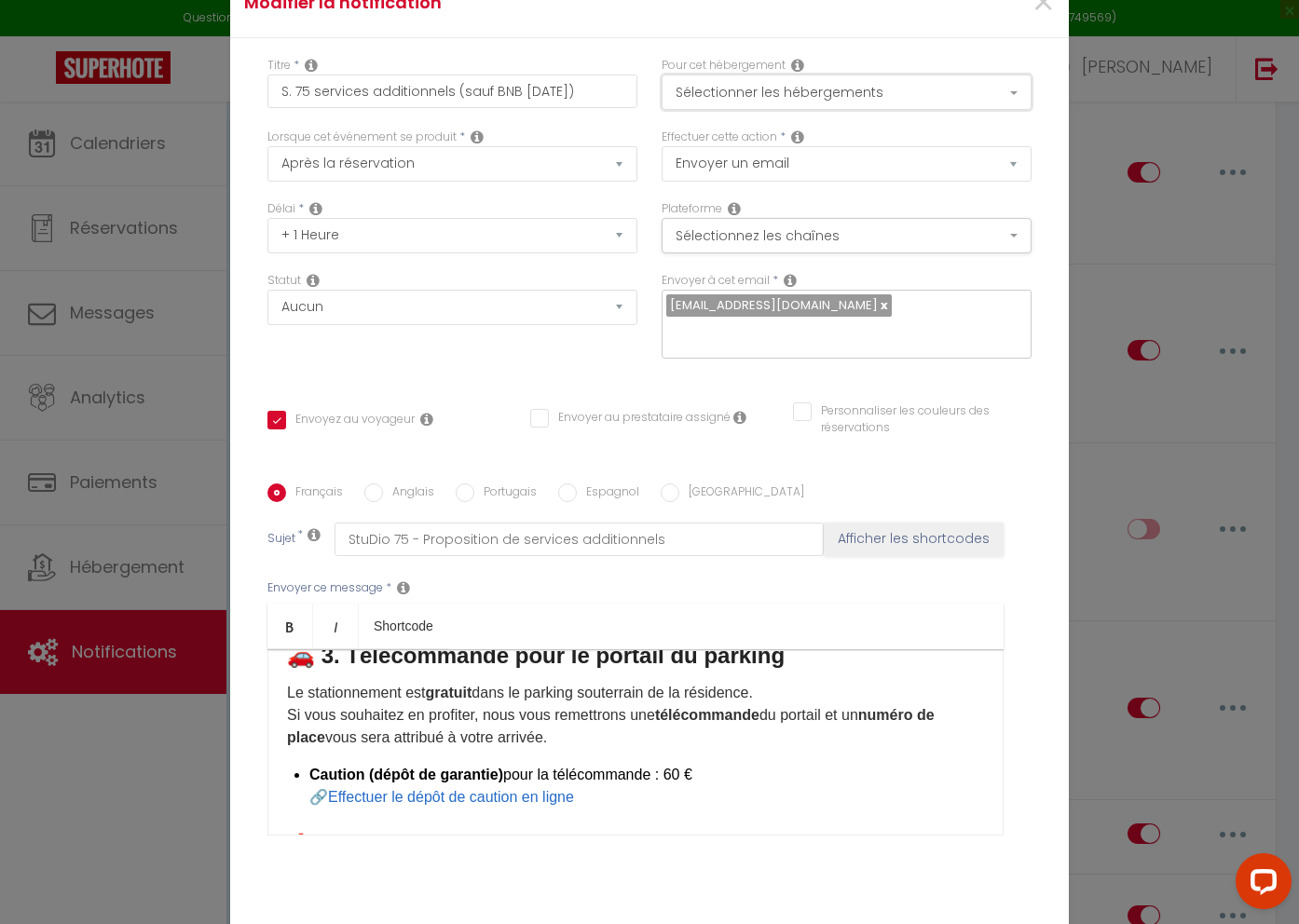
click at [1004, 106] on button "Sélectionner les hébergements" at bounding box center [847, 93] width 370 height 36
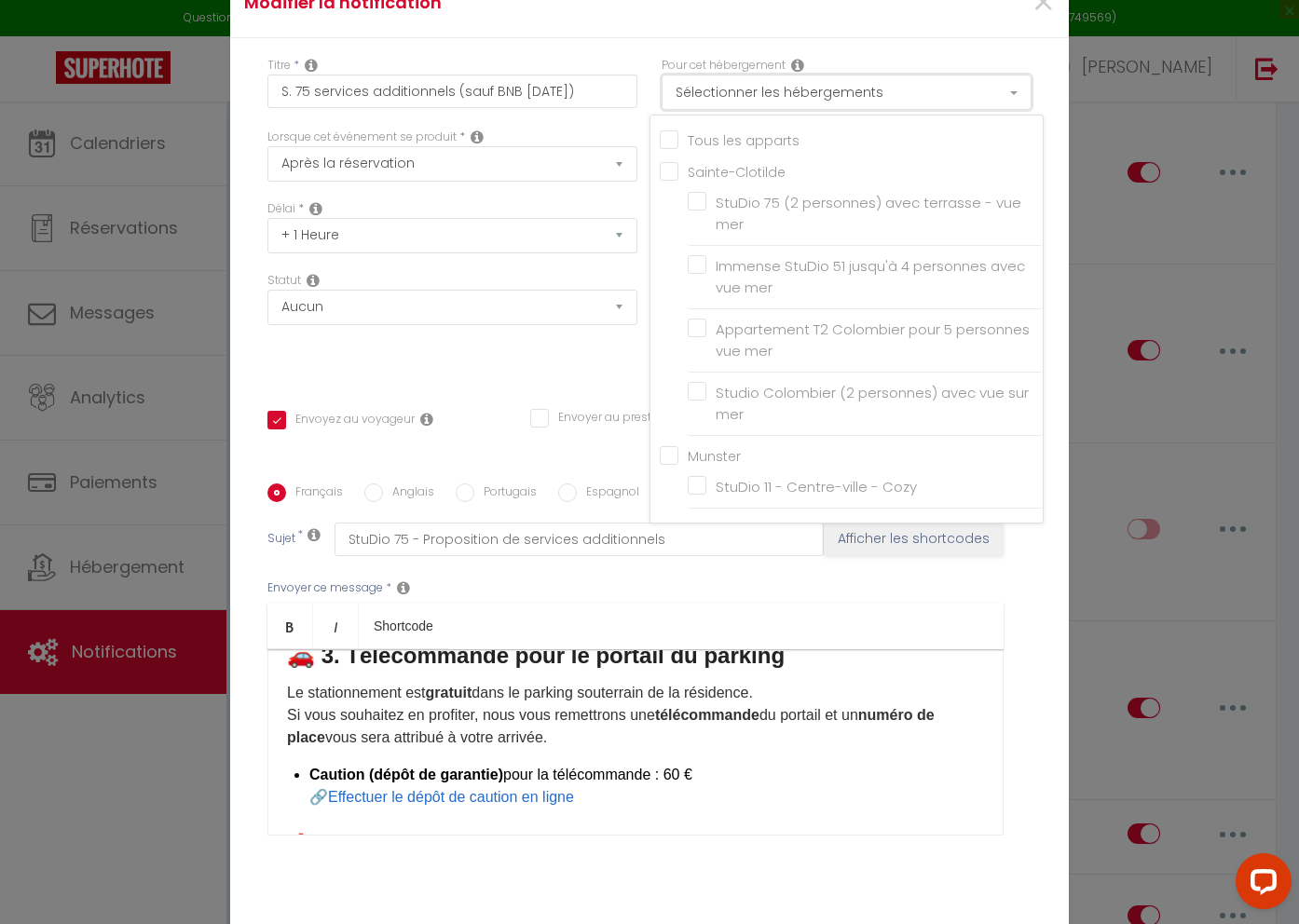
scroll to position [1, 0]
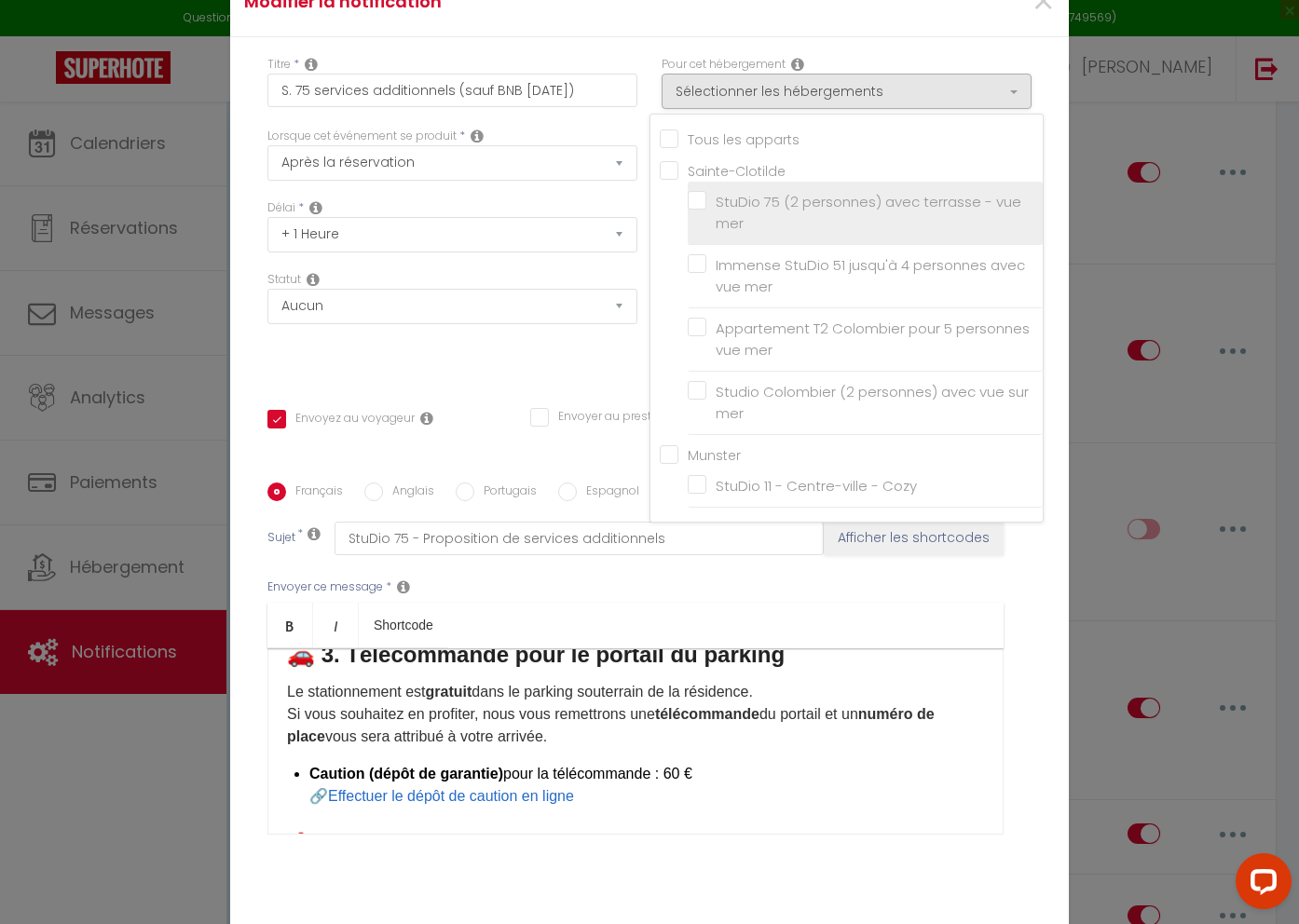
click at [706, 213] on label "StuDio 75 (2 personnes) avec terrasse - vue mer" at bounding box center [868, 213] width 324 height 44
click at [697, 213] on input "StuDio 75 (2 personnes) avec terrasse - vue mer" at bounding box center [864, 213] width 355 height 19
checkbox input "true"
checkbox input "false"
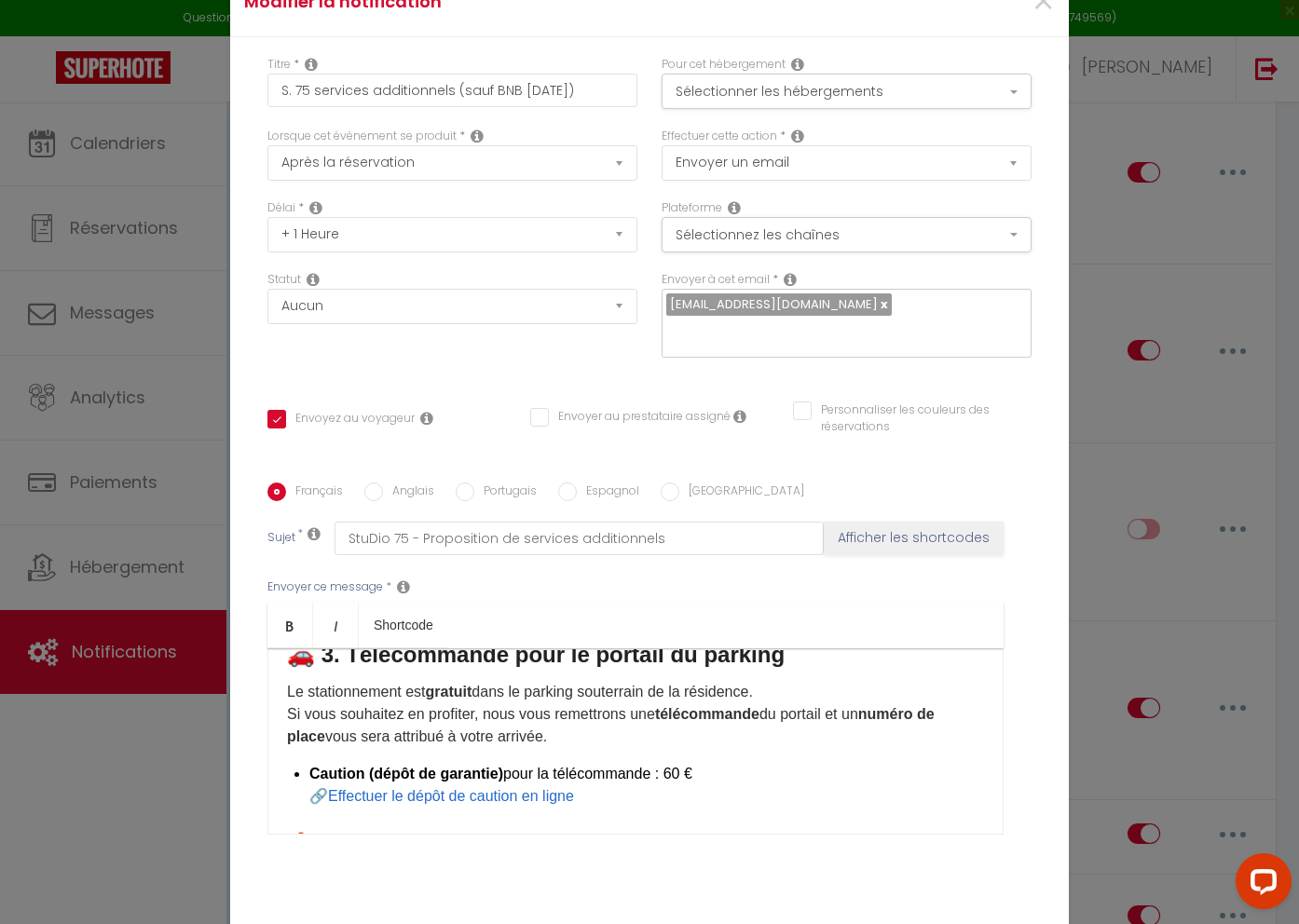
click at [1040, 127] on div "Pour cet hébergement Sélectionner les hébergements Tous les apparts Sainte-Clot…" at bounding box center [847, 92] width 394 height 72
click at [956, 109] on button "Sélectionner les hébergements" at bounding box center [847, 92] width 370 height 36
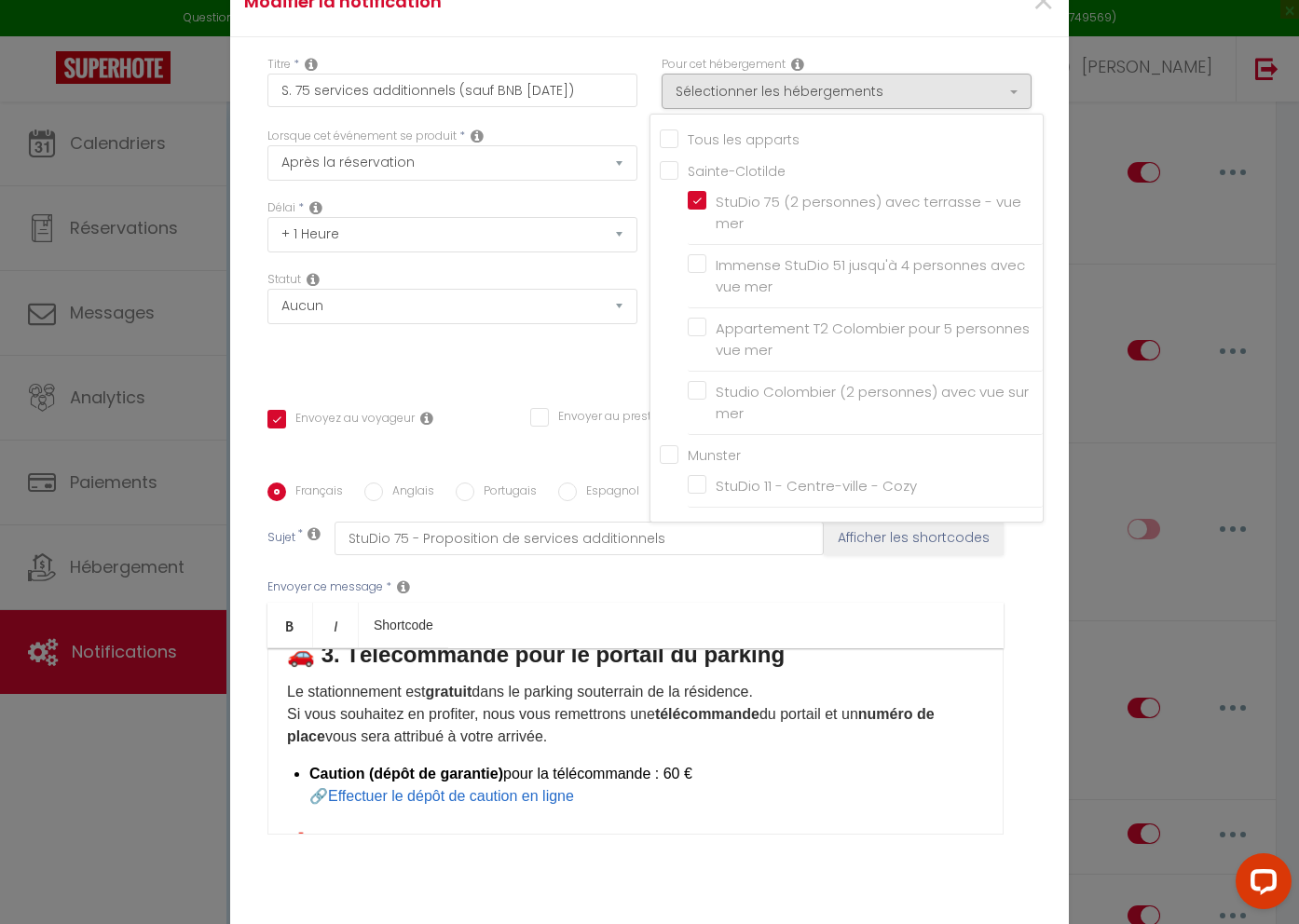
click at [1051, 98] on div "Titre * S. 75 services additionnels (sauf BNB 2025-05-10) Pour cet hébergement …" at bounding box center [650, 483] width 839 height 891
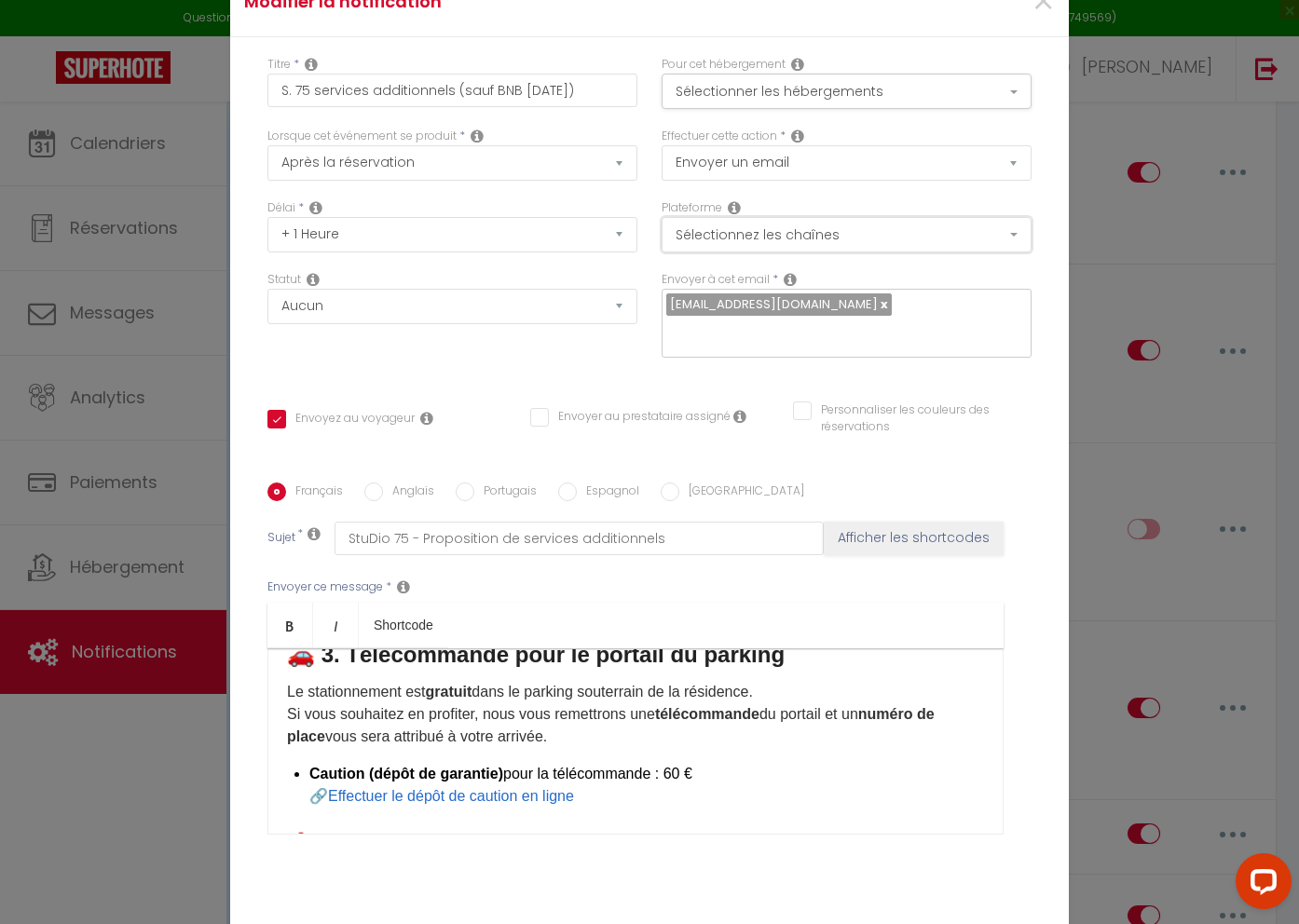
click at [902, 245] on button "Sélectionnez les chaînes" at bounding box center [847, 235] width 370 height 36
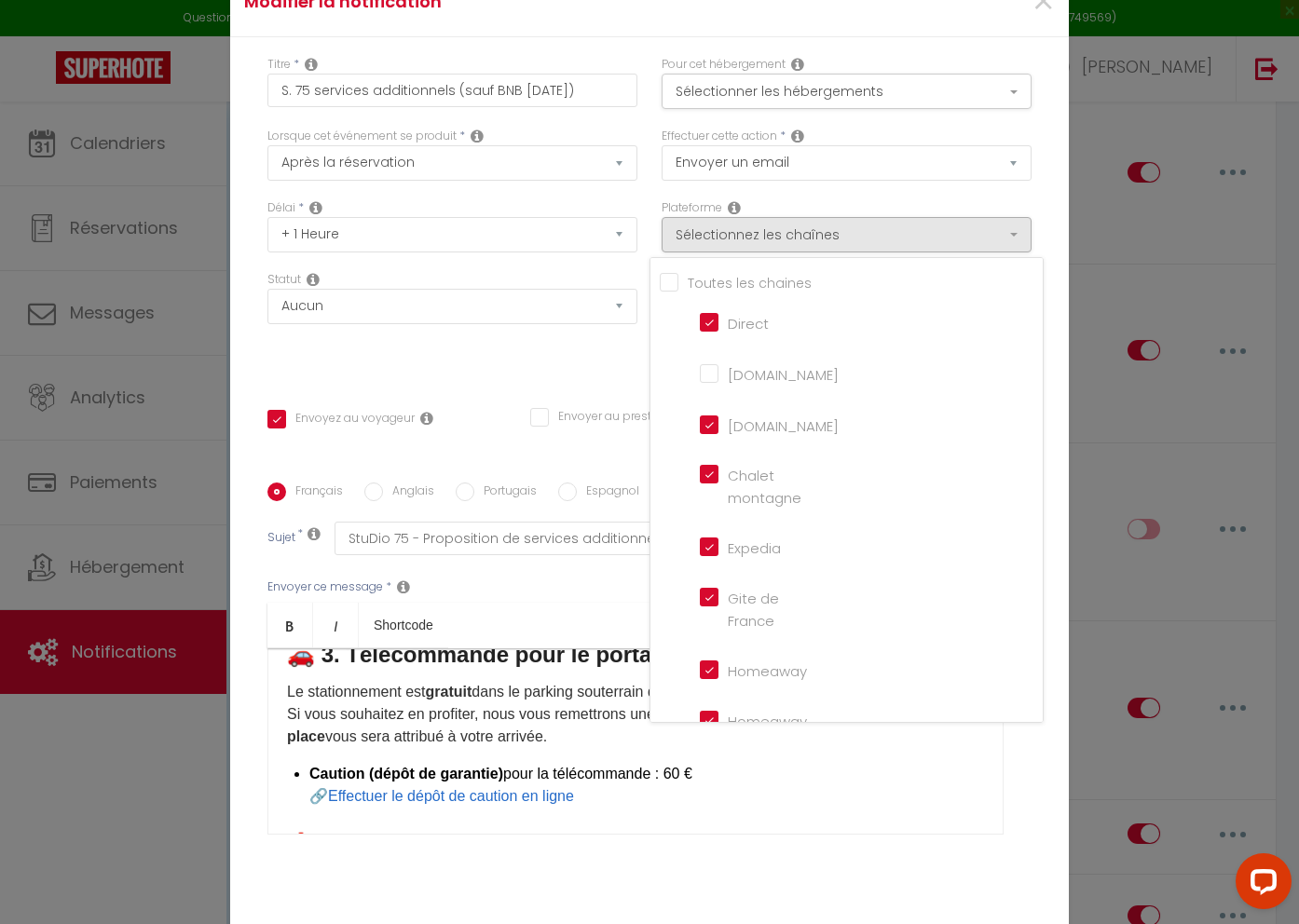
click at [1048, 205] on div "Titre * S. 75 services additionnels (sauf BNB 2025-05-10) Pour cet hébergement …" at bounding box center [650, 483] width 839 height 891
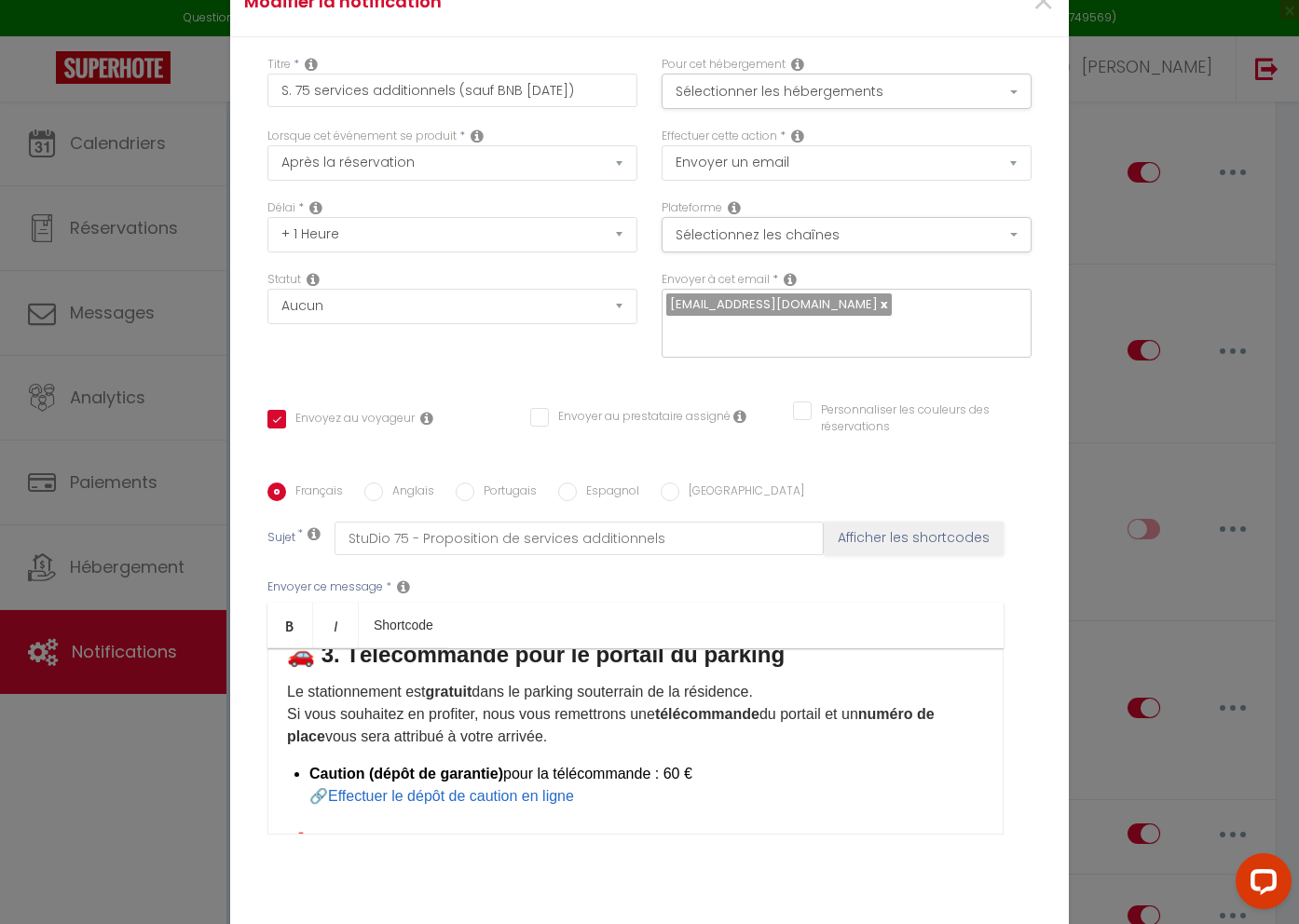
click at [732, 729] on p "Le stationnement est gratuit dans le parking souterrain de la résidence. Si vou…" at bounding box center [636, 715] width 697 height 67
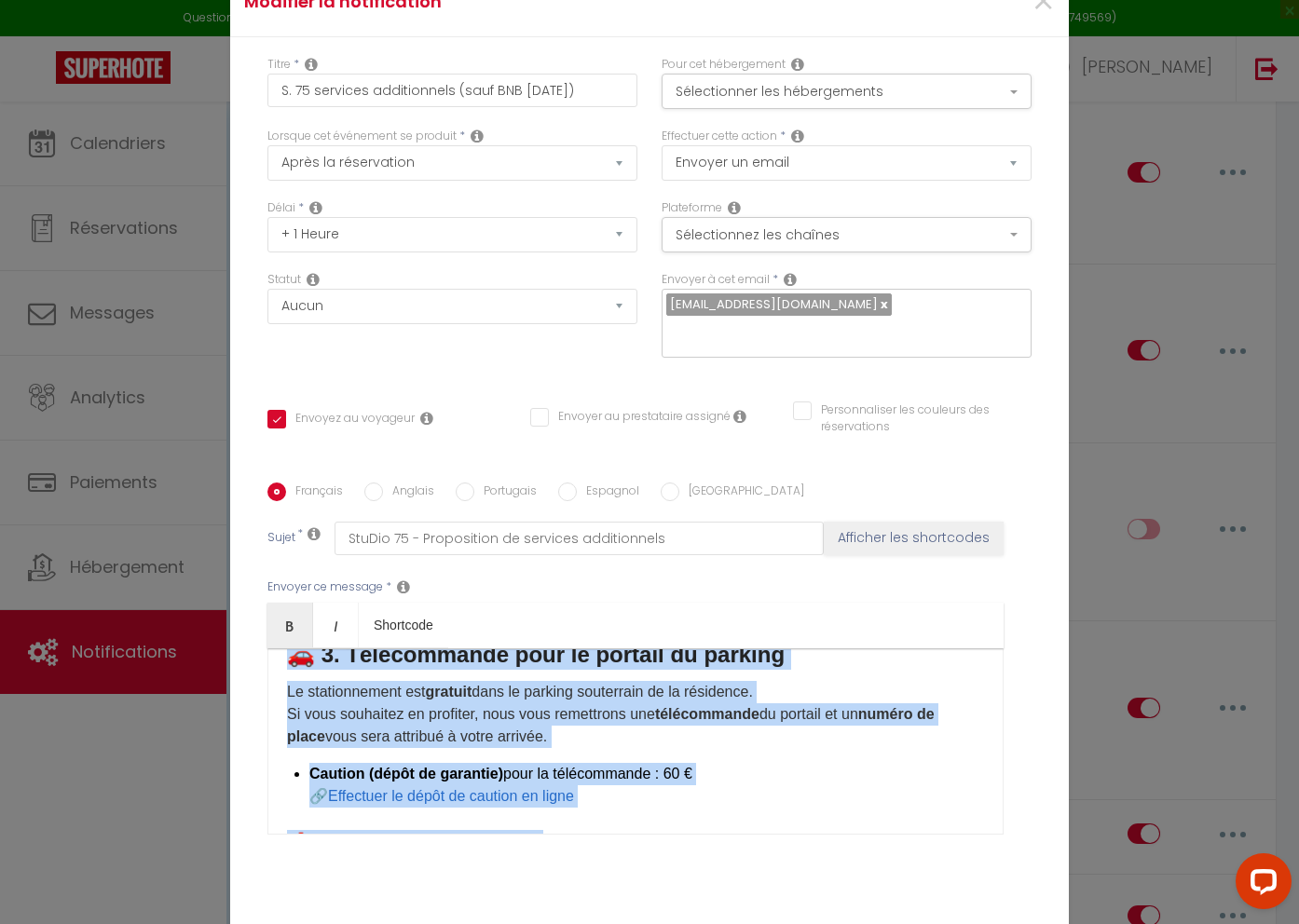
copy div "Cher(e) [GUEST:FIRST_NAME], Nous sommes ravis de vous accueillir à Sainte-Cloti…"
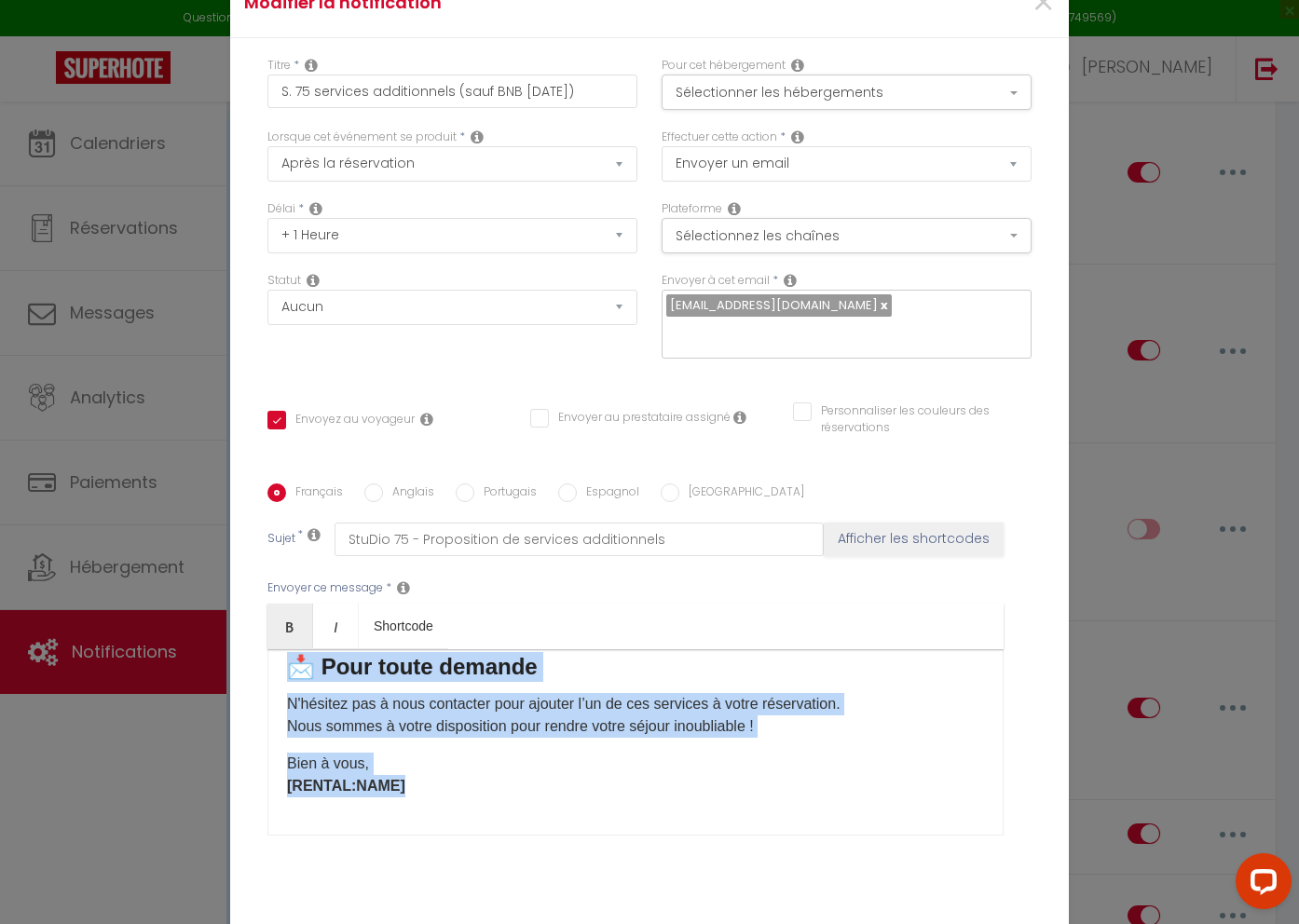
scroll to position [97, 0]
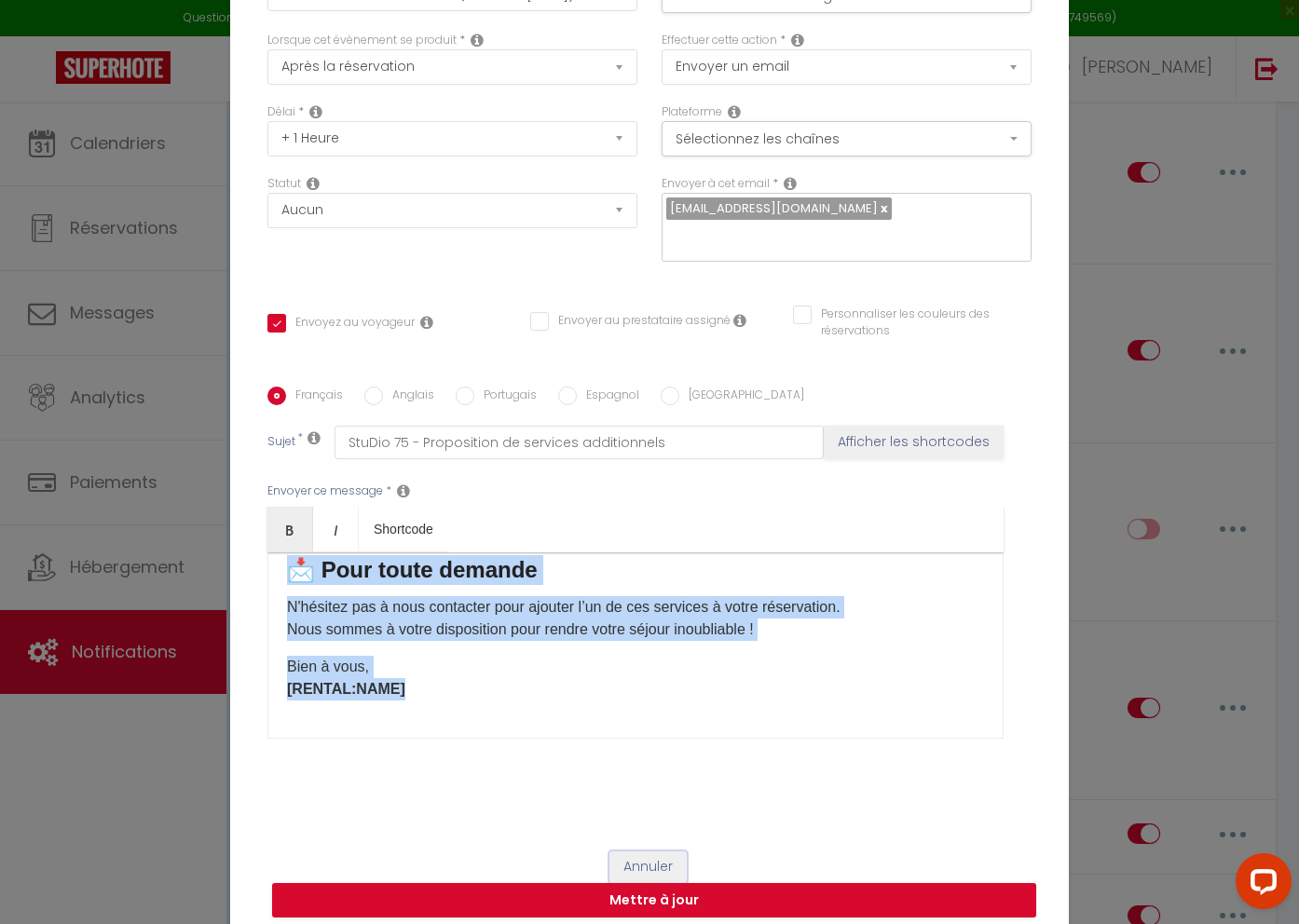
click at [633, 852] on button "Annuler" at bounding box center [648, 868] width 78 height 32
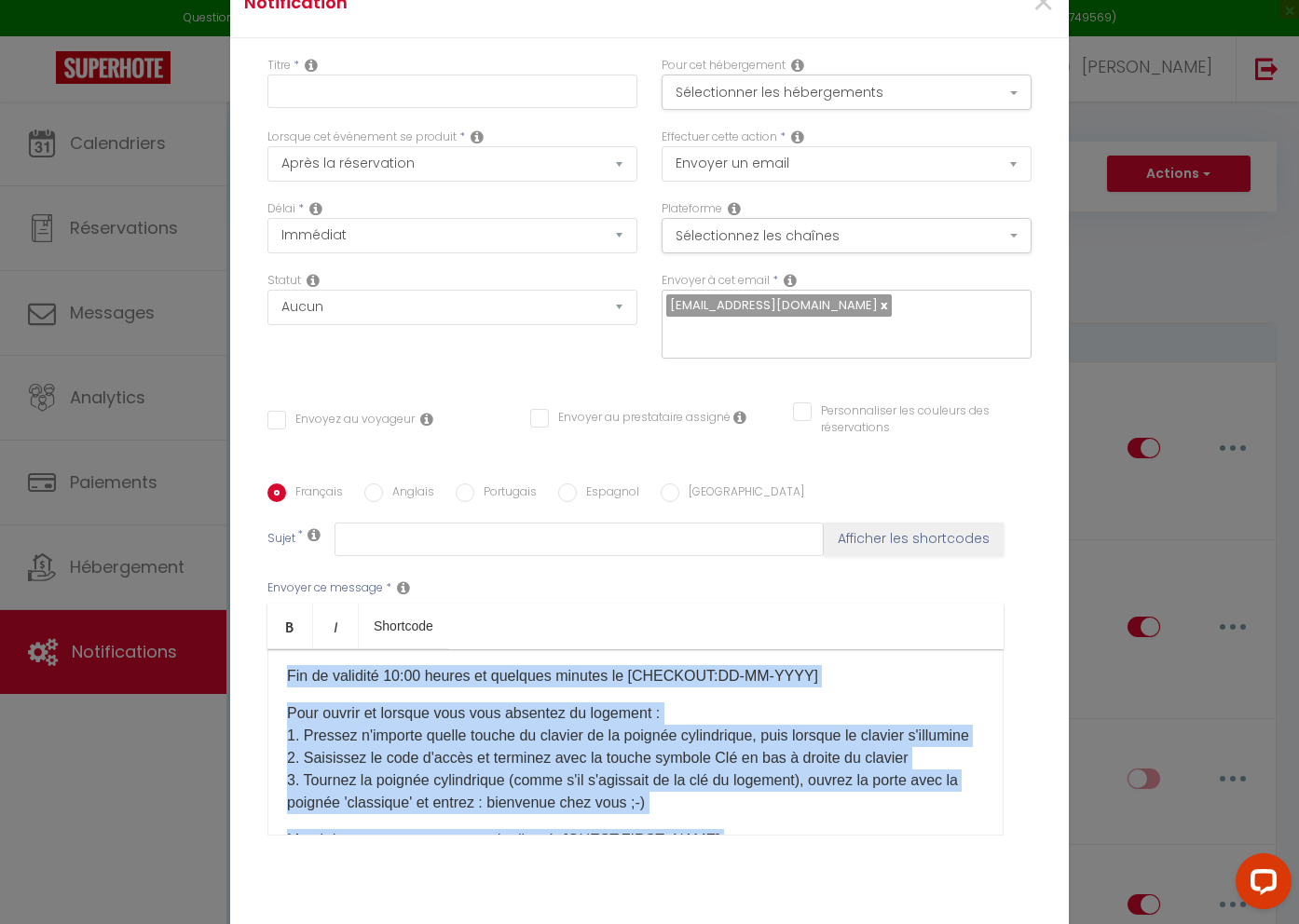
scroll to position [356, 0]
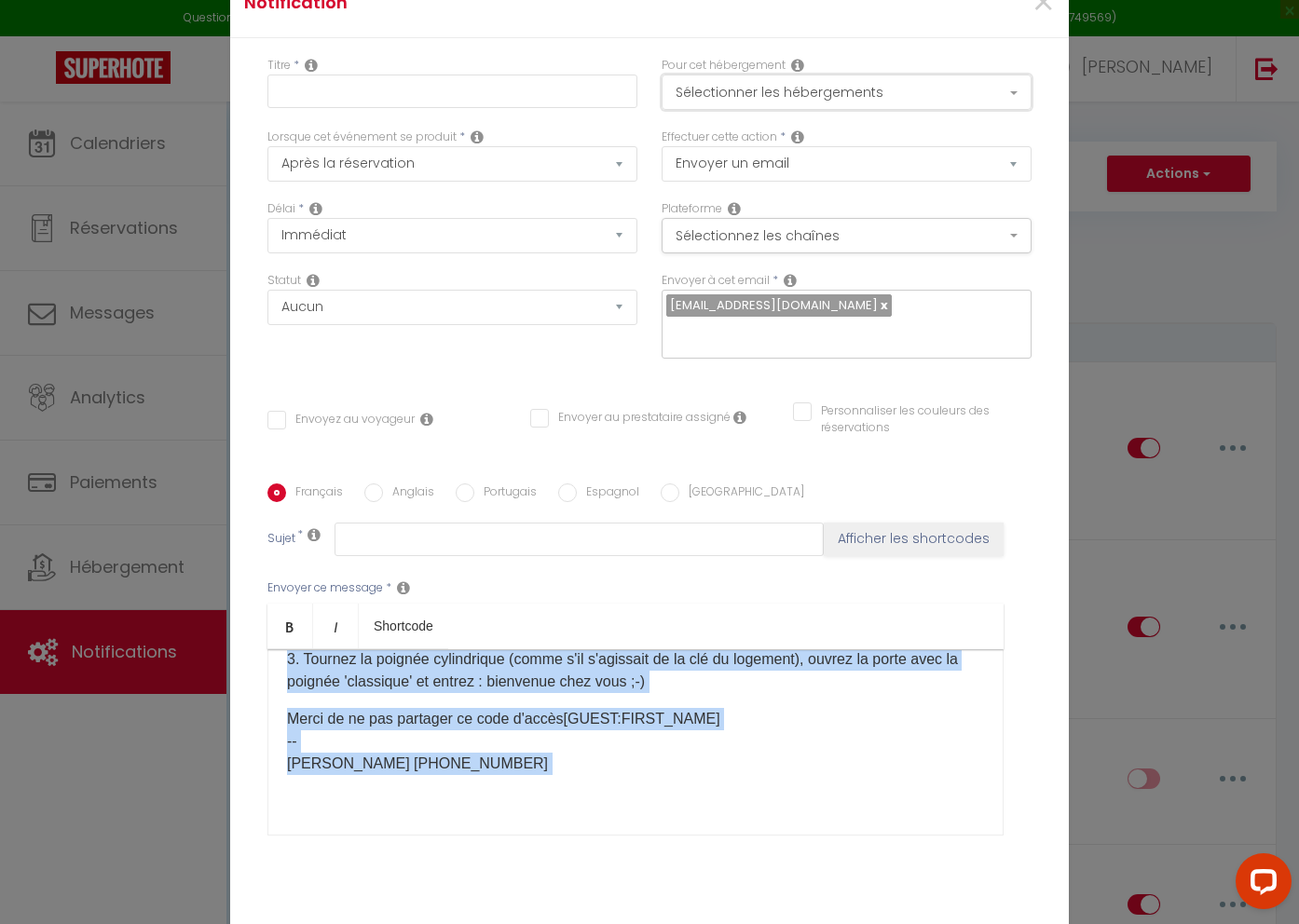
click at [896, 102] on button "Sélectionner les hébergements" at bounding box center [847, 93] width 370 height 36
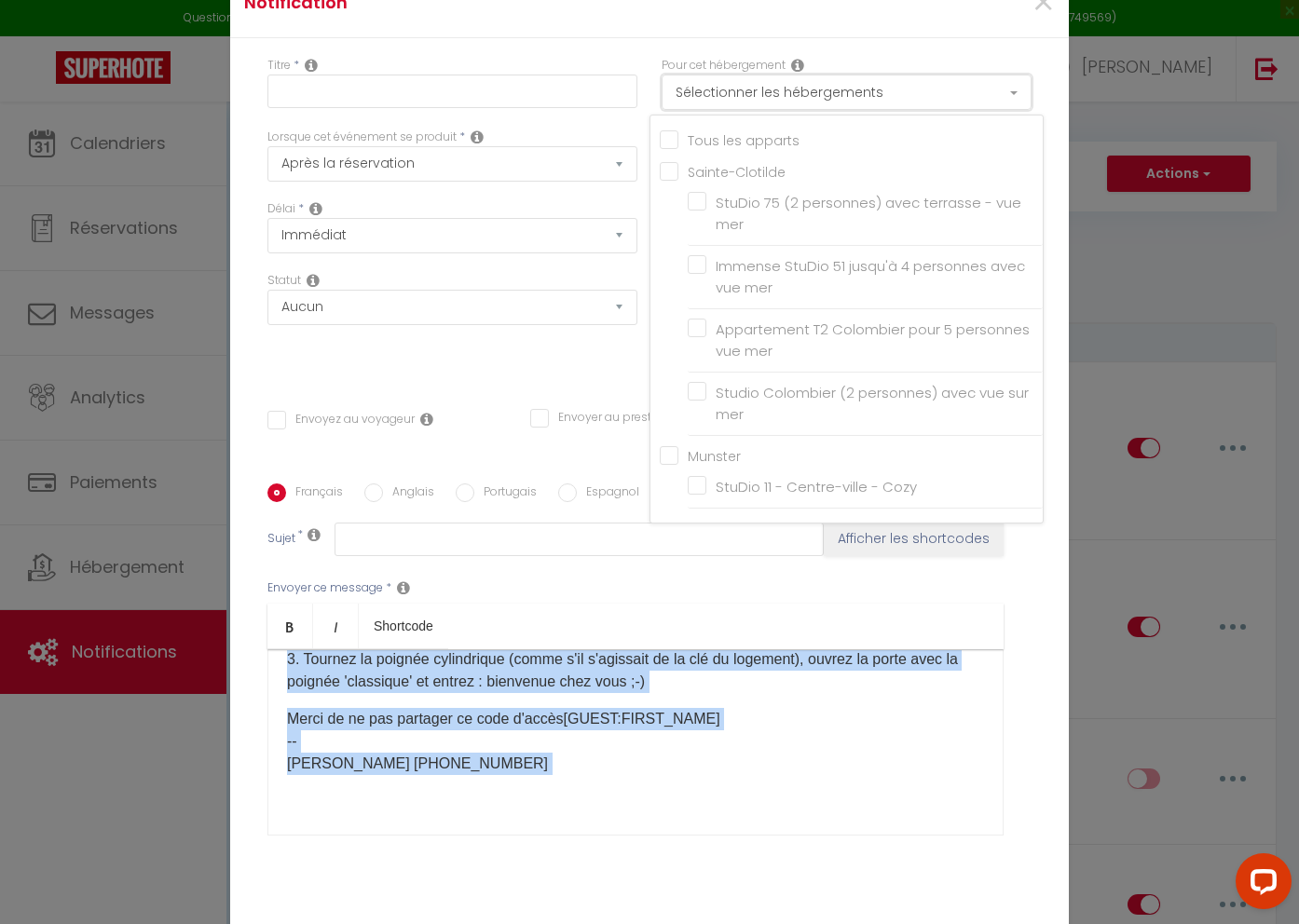
scroll to position [5, 0]
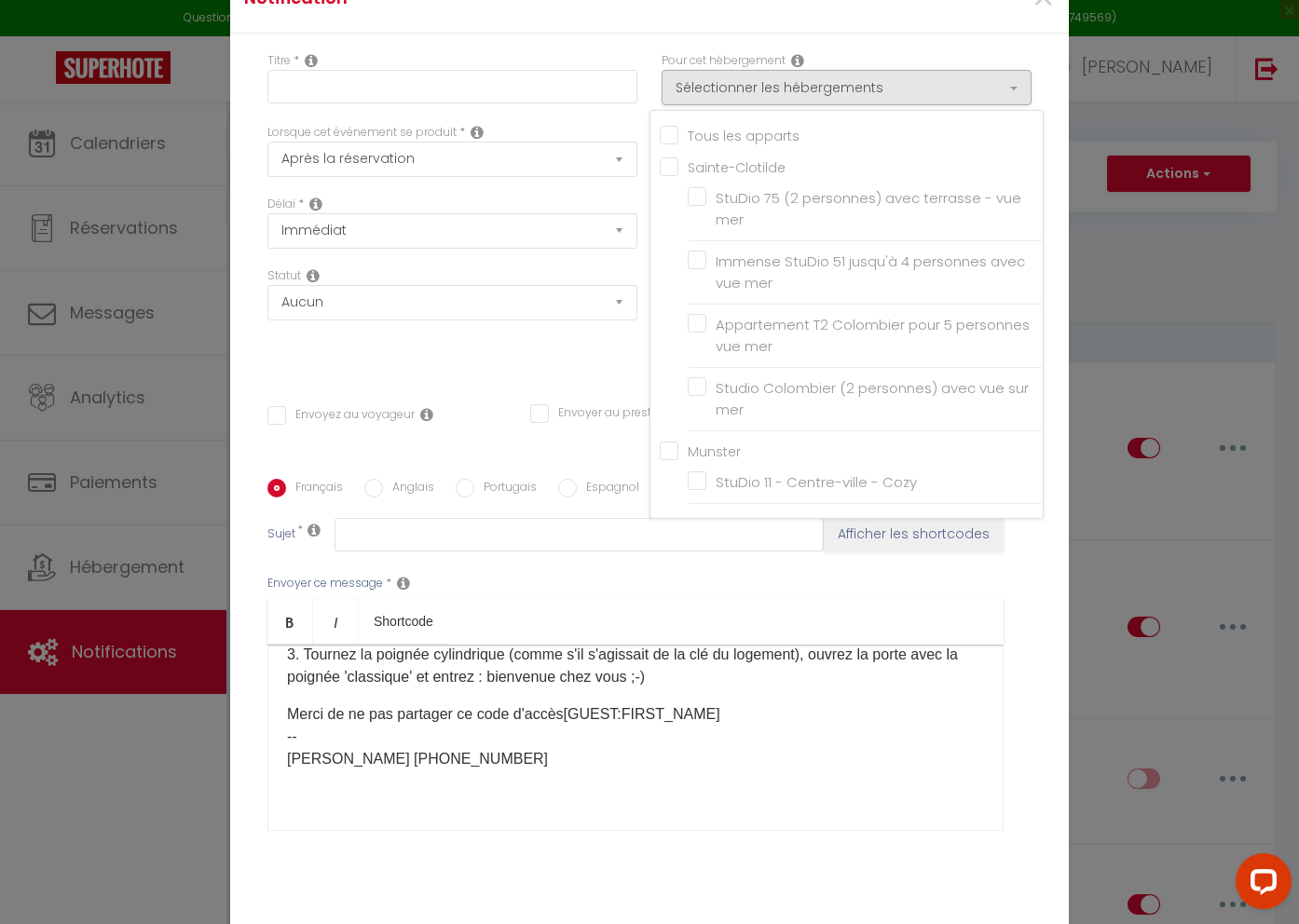
click at [1035, 74] on div "Pour cet hébergement Sélectionner les hébergements Tous les apparts Sainte-Clot…" at bounding box center [847, 88] width 394 height 72
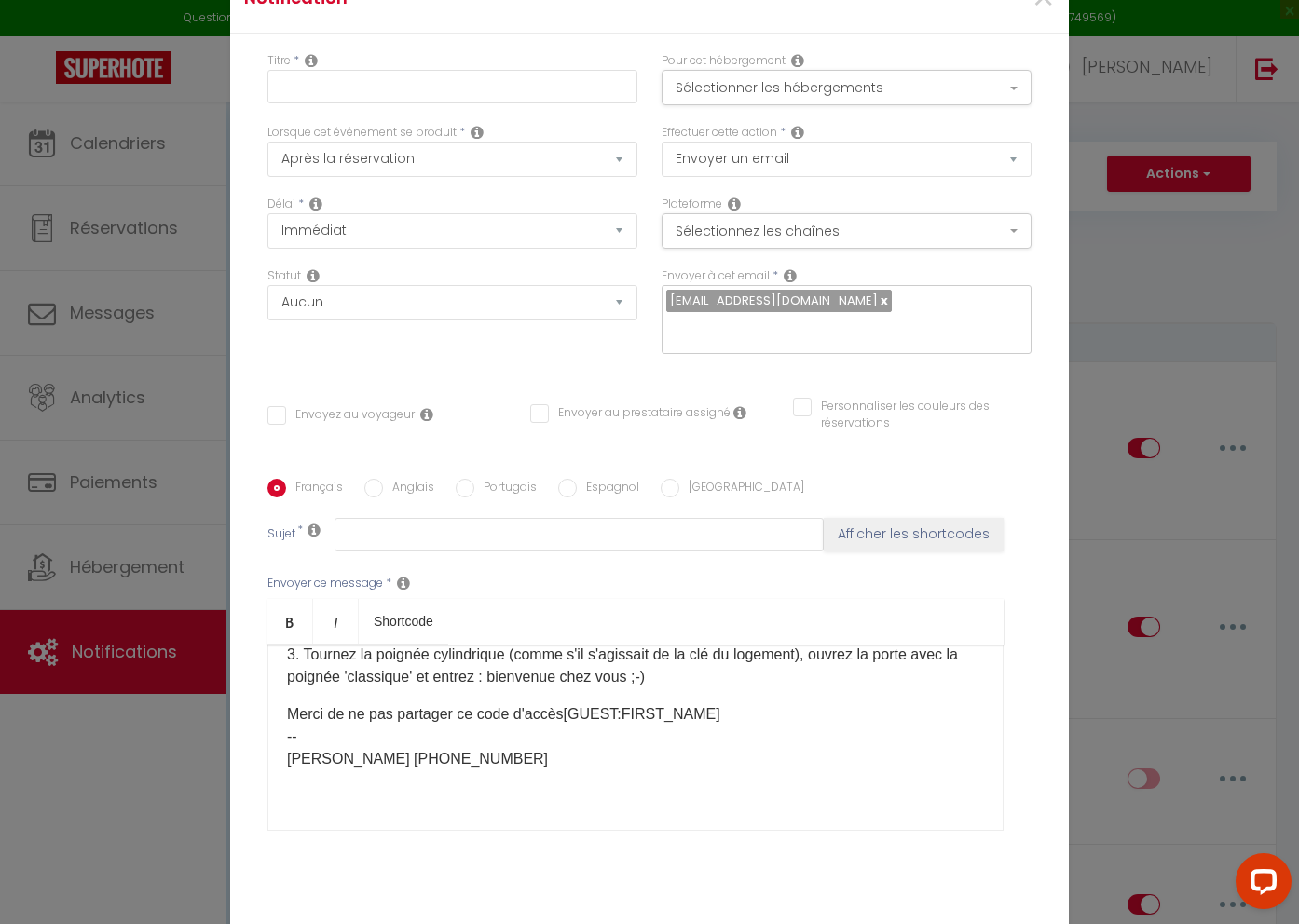
click at [525, 775] on div "Porte du logement Code d'ouverture valide à partir de 16 heures Hello [GUEST:FI…" at bounding box center [636, 738] width 736 height 186
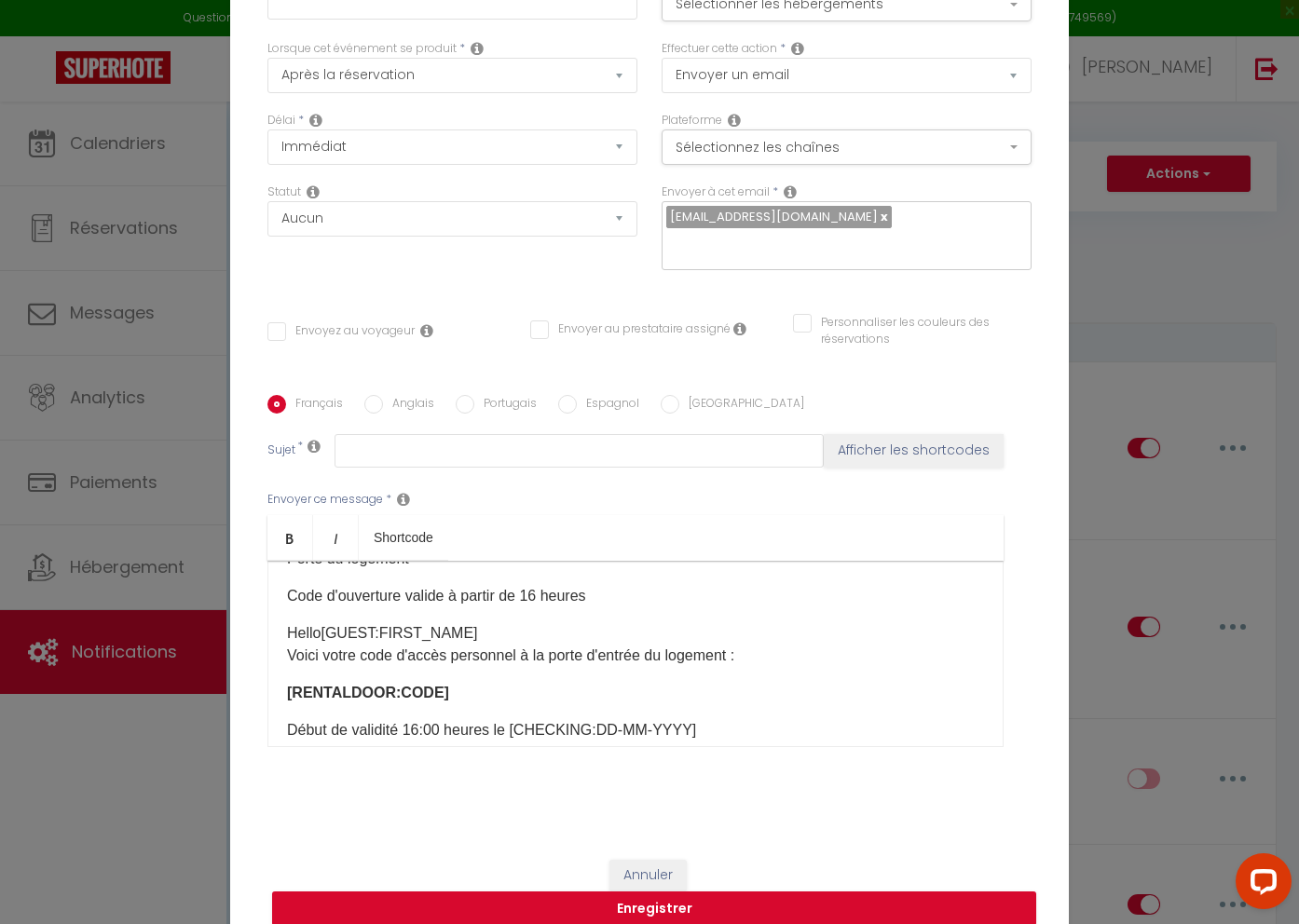
scroll to position [0, 0]
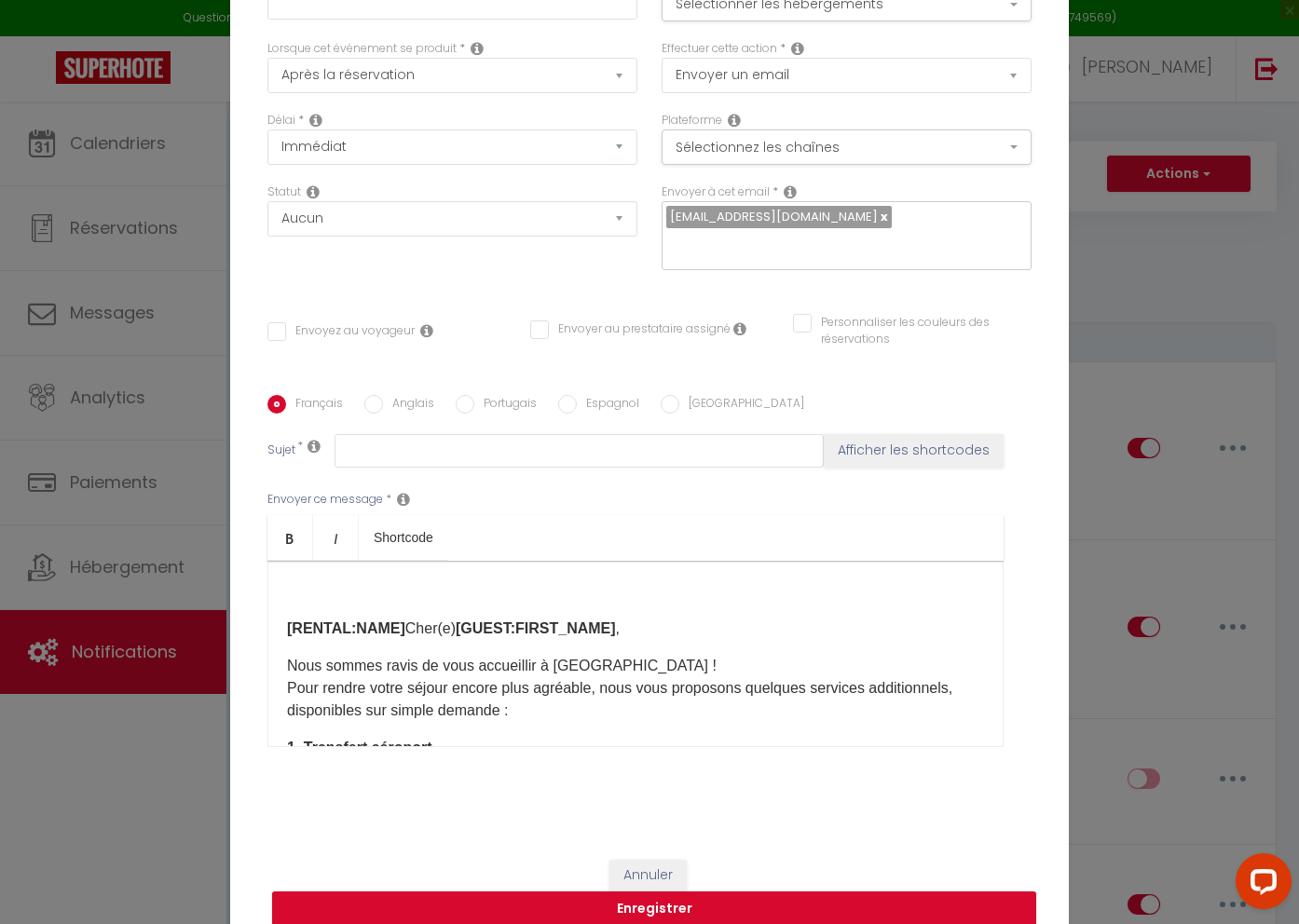
click at [398, 618] on p "[RENTAL:NAME] Cher(e) [GUEST:FIRST_NAME] ," at bounding box center [636, 629] width 697 height 22
click at [287, 618] on div "[RENTAL:NAME] Cher(e) [GUEST:FIRST_NAME] , Nous sommes ravis de vous accueillir…" at bounding box center [636, 653] width 736 height 186
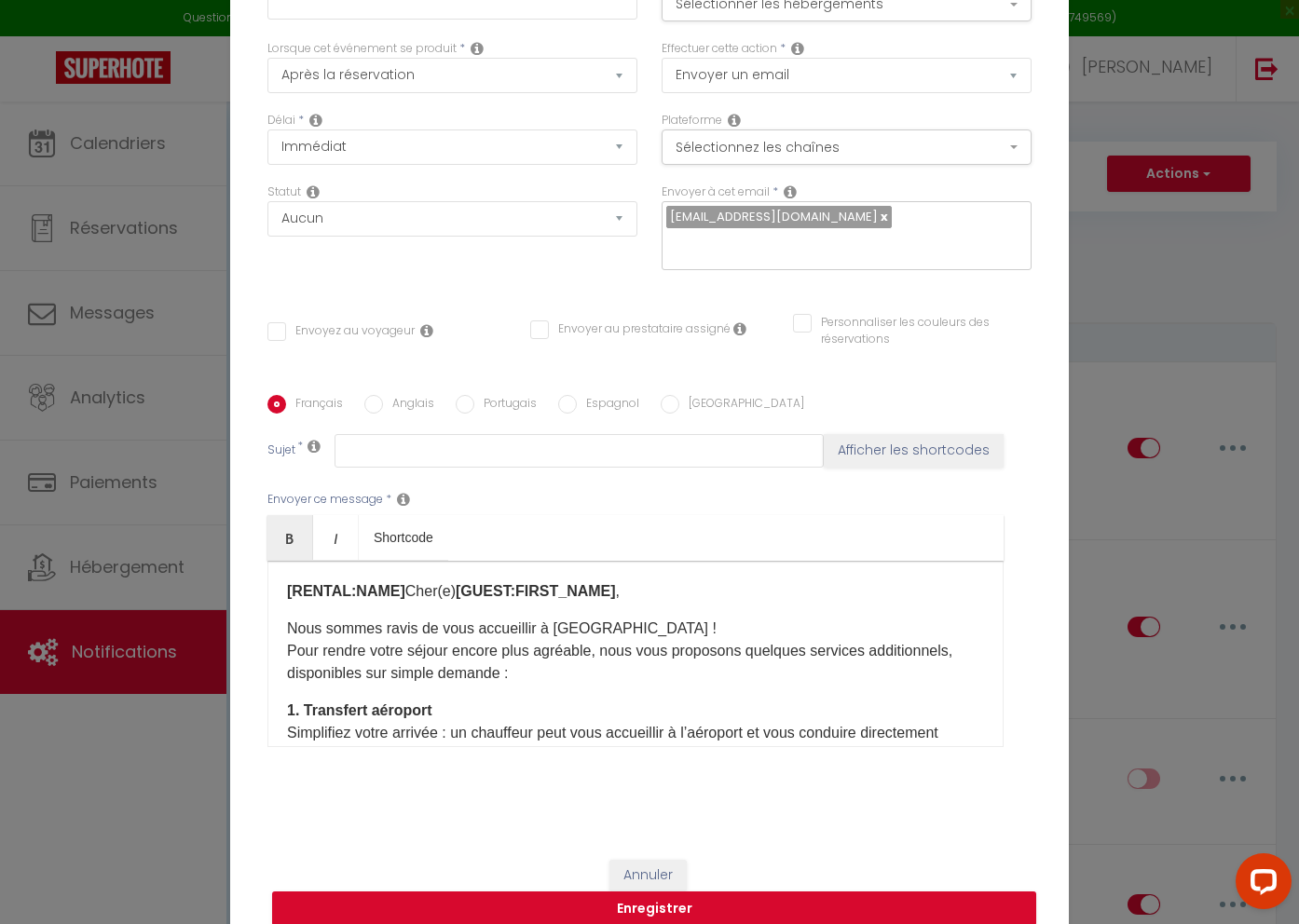
click at [399, 582] on p "[RENTAL:NAME] Cher(e) [GUEST:FIRST_NAME] ," at bounding box center [636, 592] width 697 height 22
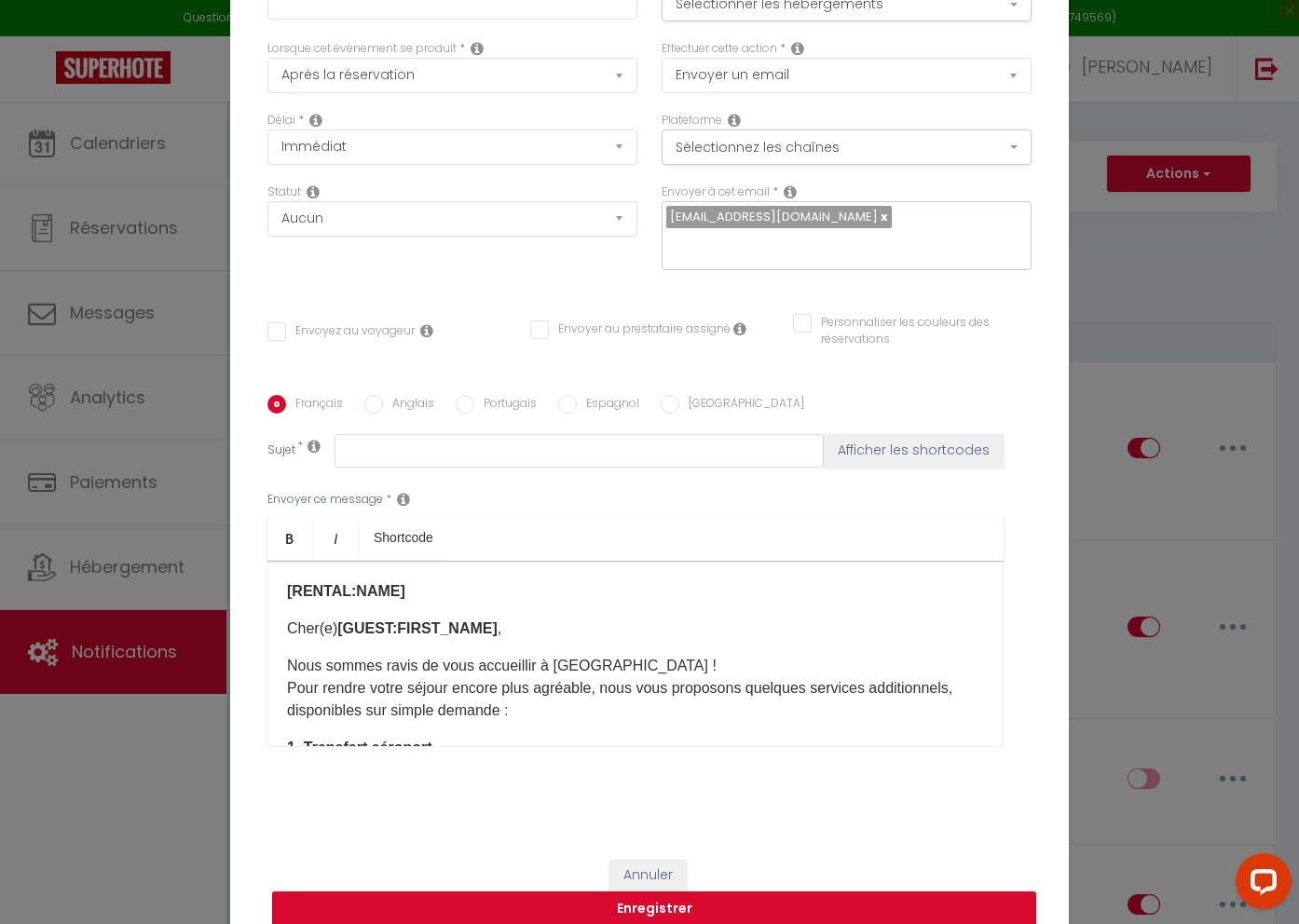
click at [420, 580] on p "[RENTAL:NAME]" at bounding box center [636, 592] width 697 height 22
click at [423, 583] on b "[RENTAL:NAME] - Offre de services complémentaires" at bounding box center [477, 591] width 379 height 16
click at [424, 583] on b "[RENTAL:NAME] - Offre de services complémentaires" at bounding box center [477, 591] width 379 height 16
drag, startPoint x: 699, startPoint y: 581, endPoint x: 412, endPoint y: 583, distance: 287.0
click at [412, 582] on p "[RENTAL:NAME] - Proposition de services complémentaires" at bounding box center [636, 592] width 697 height 22
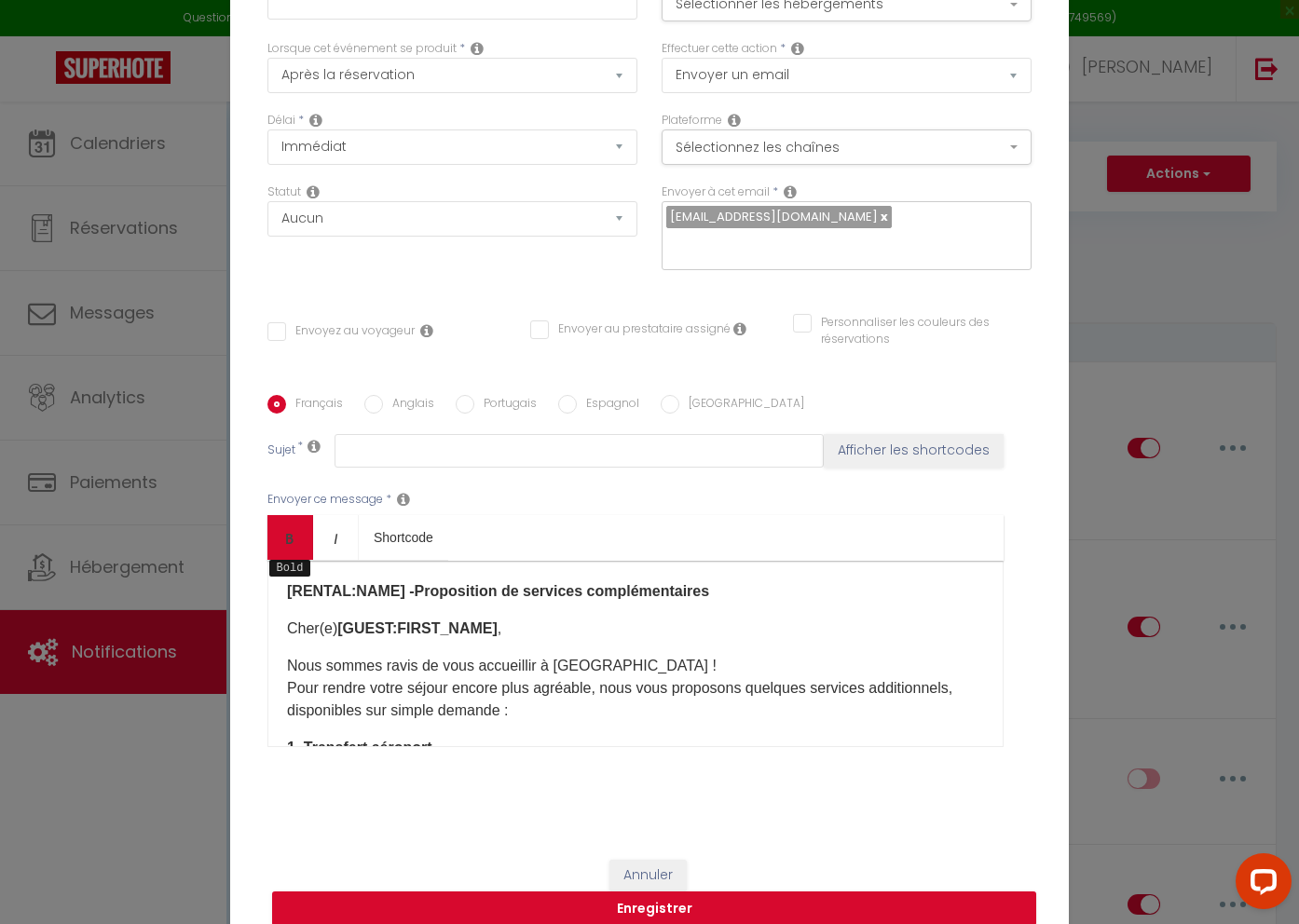
click at [290, 531] on icon "Bold" at bounding box center [290, 538] width 15 height 15
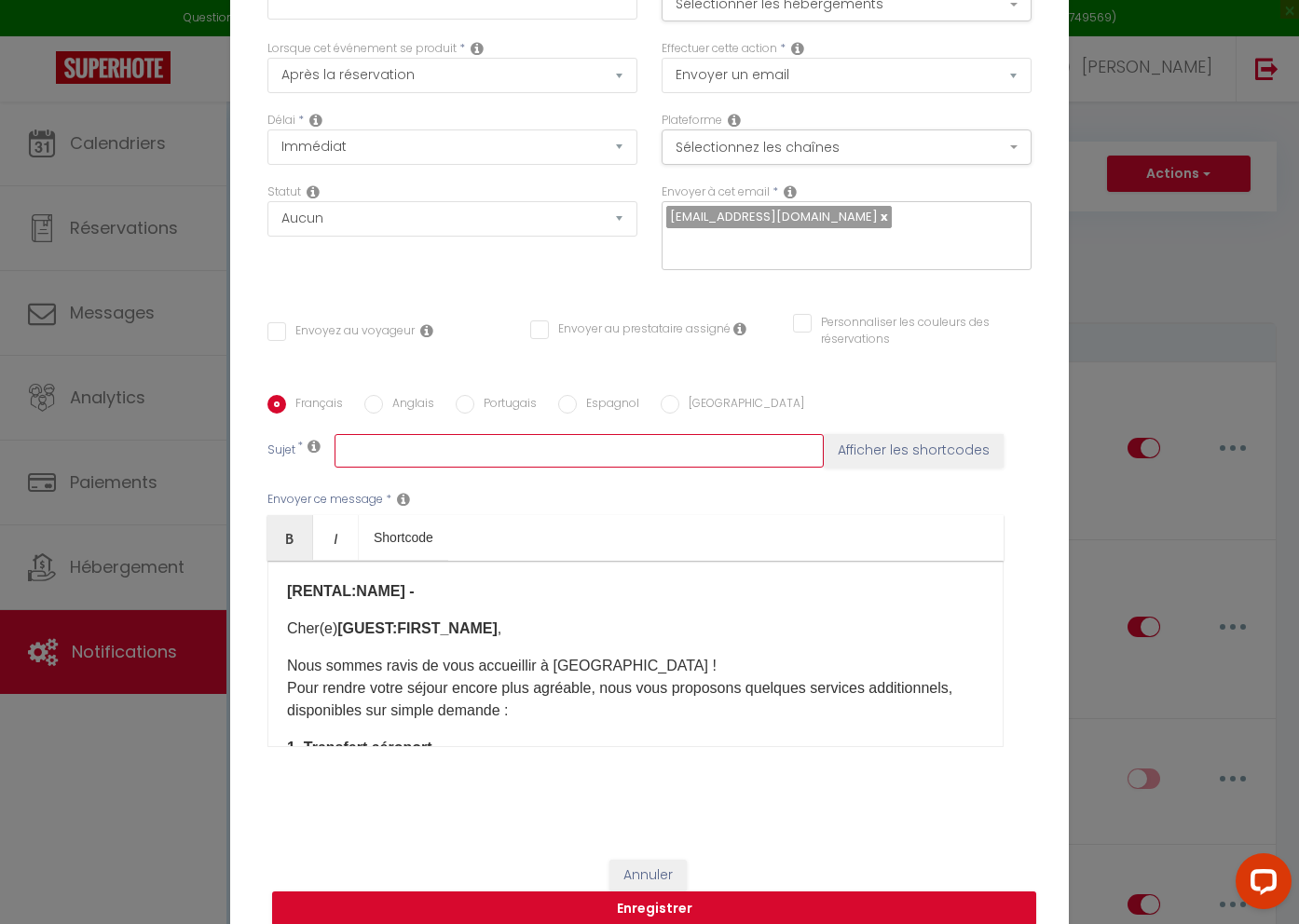
click at [576, 443] on input "text" at bounding box center [579, 451] width 489 height 34
paste input "Proposition de services complémentaires"
drag, startPoint x: 610, startPoint y: 439, endPoint x: 330, endPoint y: 427, distance: 280.3
click at [336, 434] on input "Proposition de services complémentaires" at bounding box center [579, 451] width 489 height 34
click at [452, 583] on p "[RENTAL:NAME] -" at bounding box center [636, 592] width 697 height 22
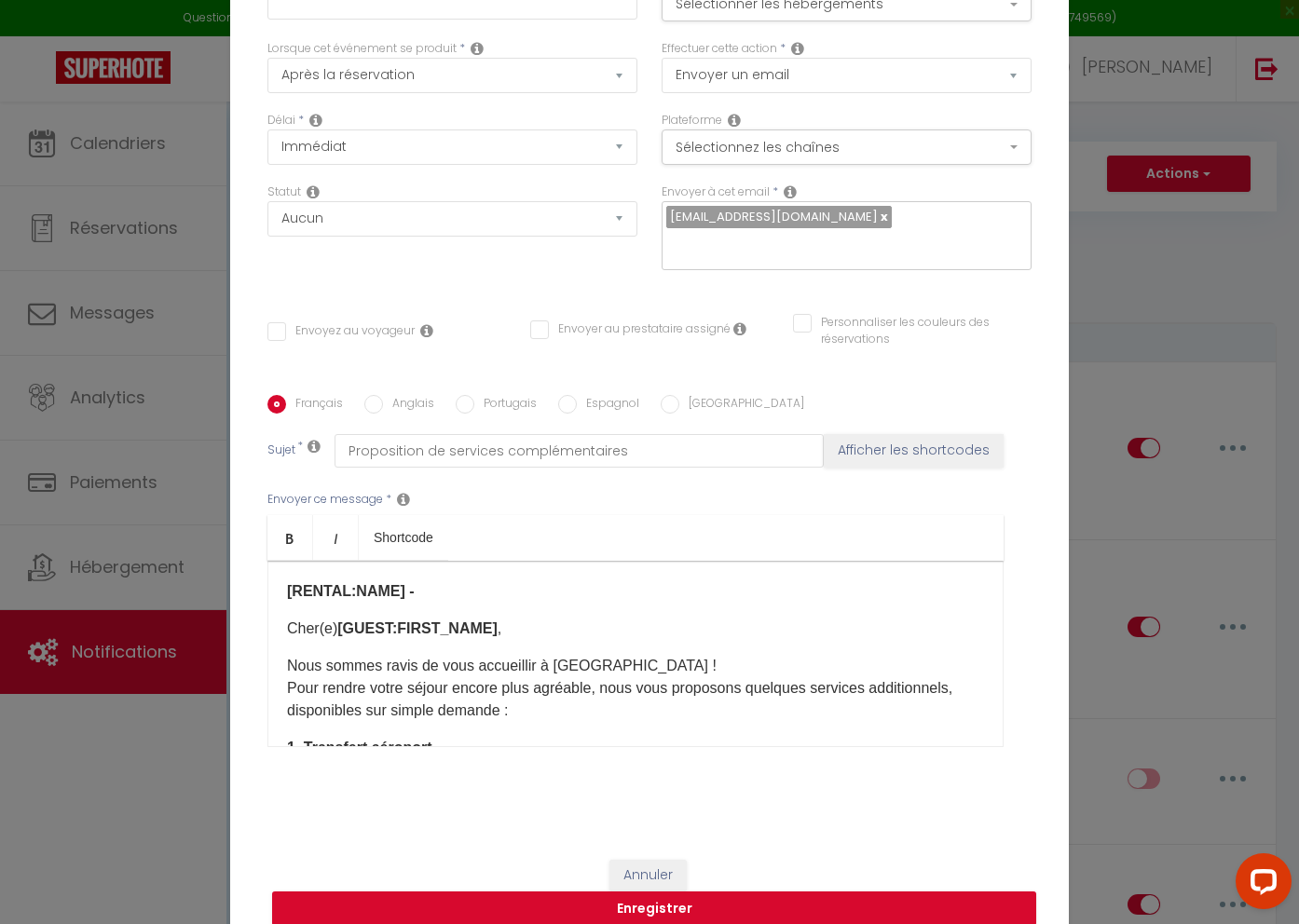
click at [424, 580] on p "[RENTAL:NAME] - ​" at bounding box center [636, 592] width 697 height 22
drag, startPoint x: 278, startPoint y: 528, endPoint x: 329, endPoint y: 569, distance: 65.4
click at [278, 527] on link "Bold" at bounding box center [290, 537] width 46 height 45
click at [420, 583] on strong "​ Proposition de services complémentaires ​" at bounding box center [562, 591] width 295 height 16
click at [715, 598] on div "[RENTAL:NAME] - Proposition de services complémentaires ​ Cher(e) [GUEST:FIRST_…" at bounding box center [636, 653] width 736 height 186
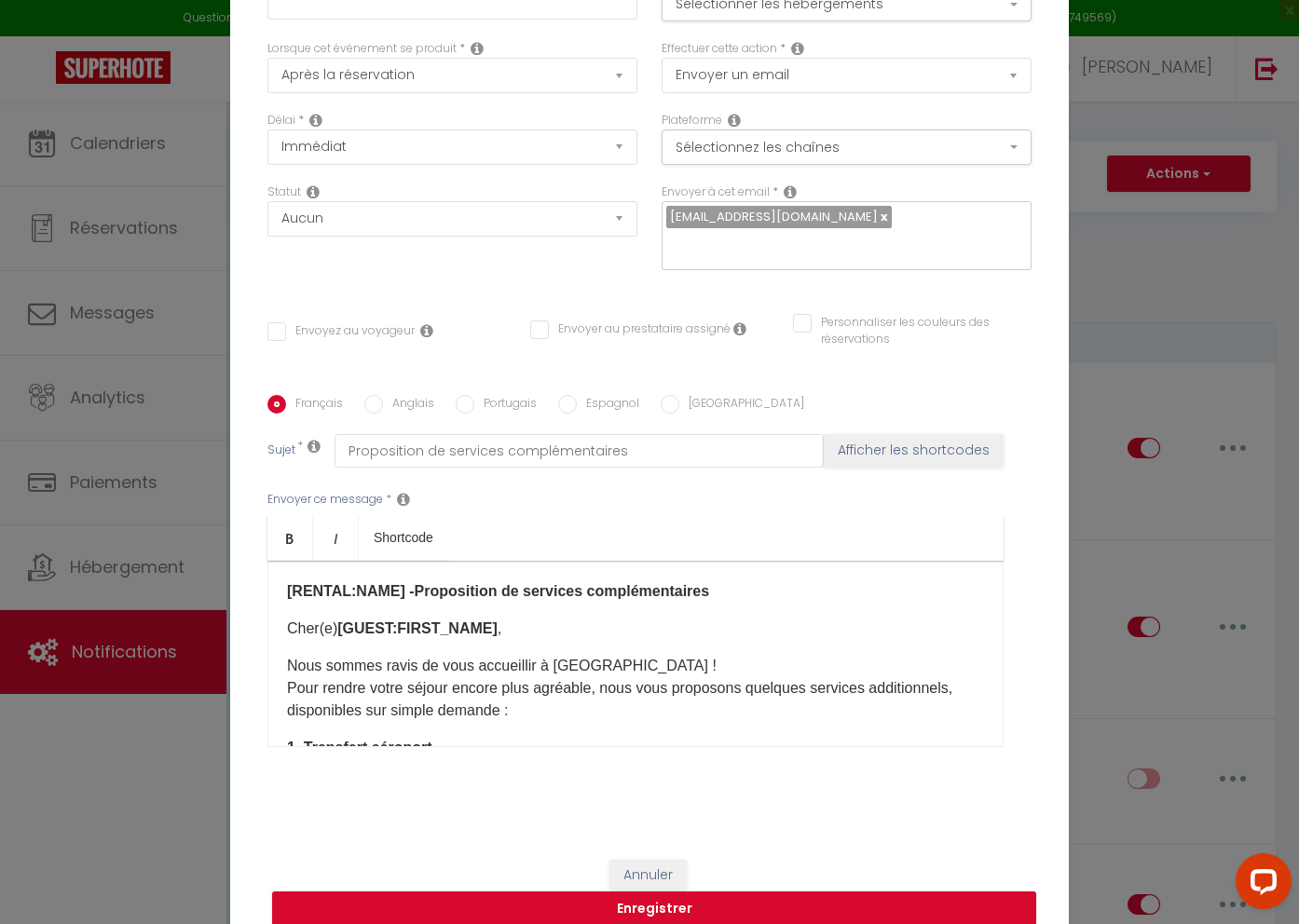
click at [415, 583] on strong "Proposition de services complémentaires ​" at bounding box center [562, 591] width 295 height 16
click at [417, 583] on strong "Proposition de services complémentaires ​" at bounding box center [562, 591] width 295 height 16
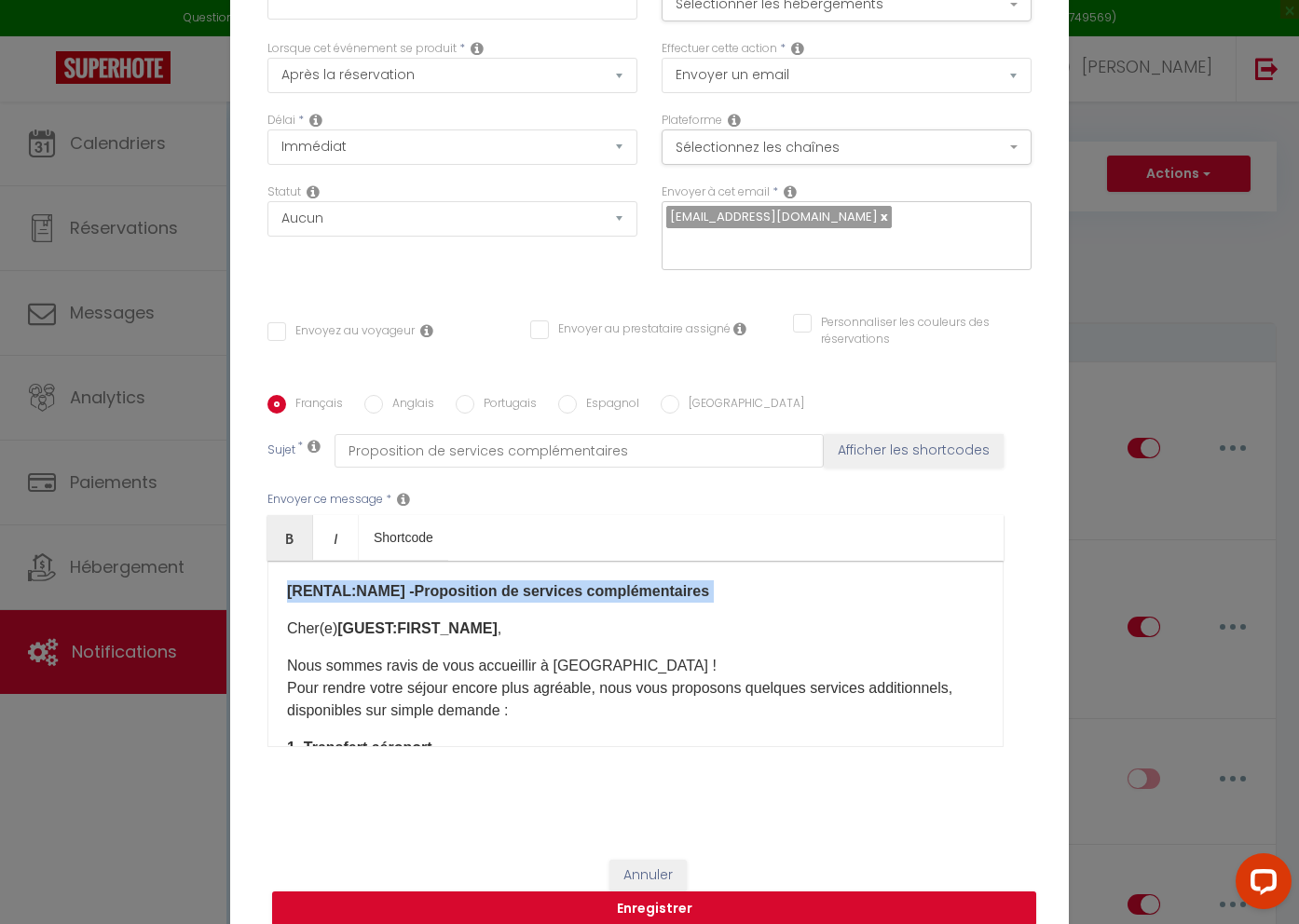
click at [417, 583] on strong "Proposition de services complémentaires ​" at bounding box center [562, 591] width 295 height 16
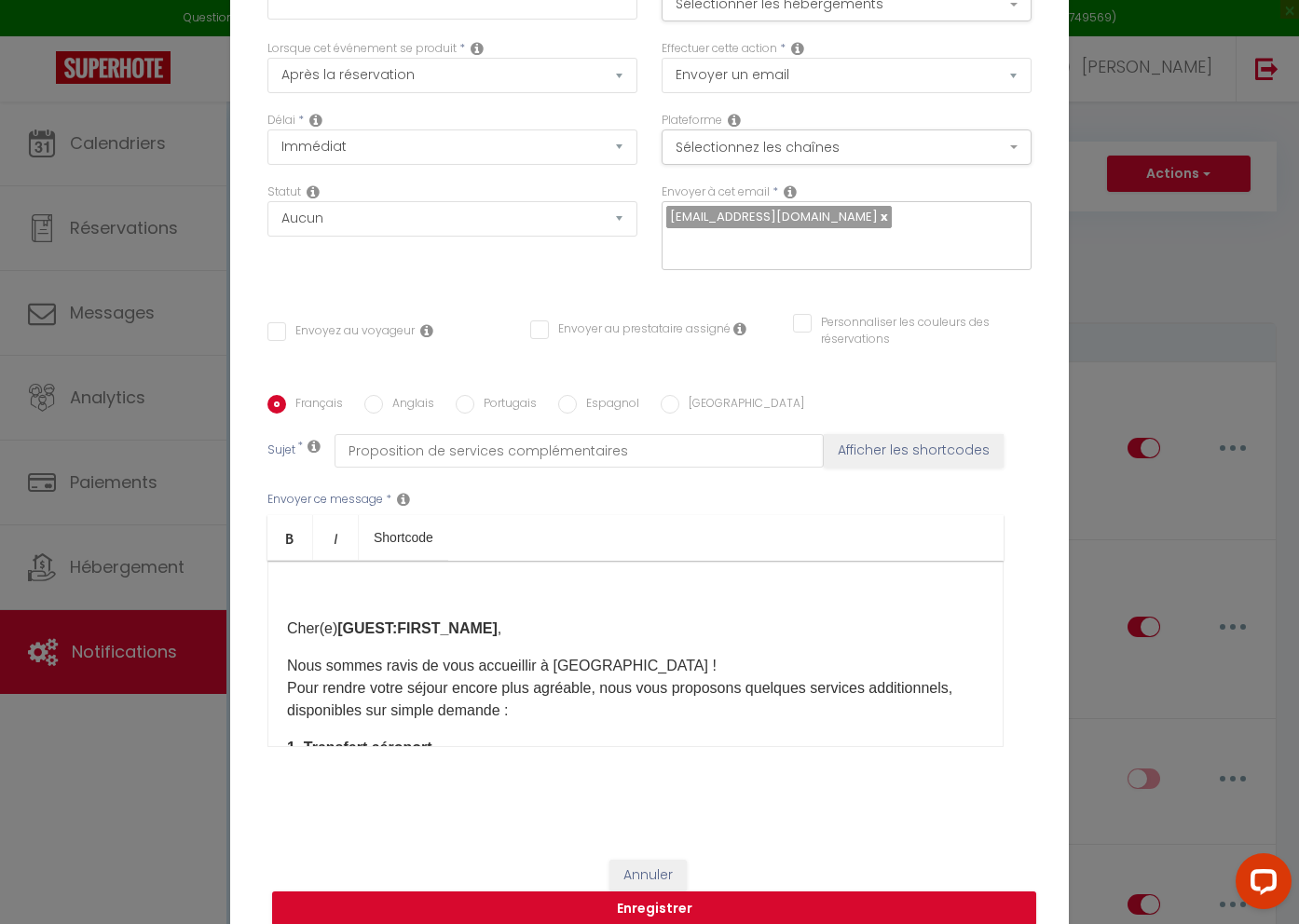
click at [302, 580] on p at bounding box center [636, 592] width 697 height 22
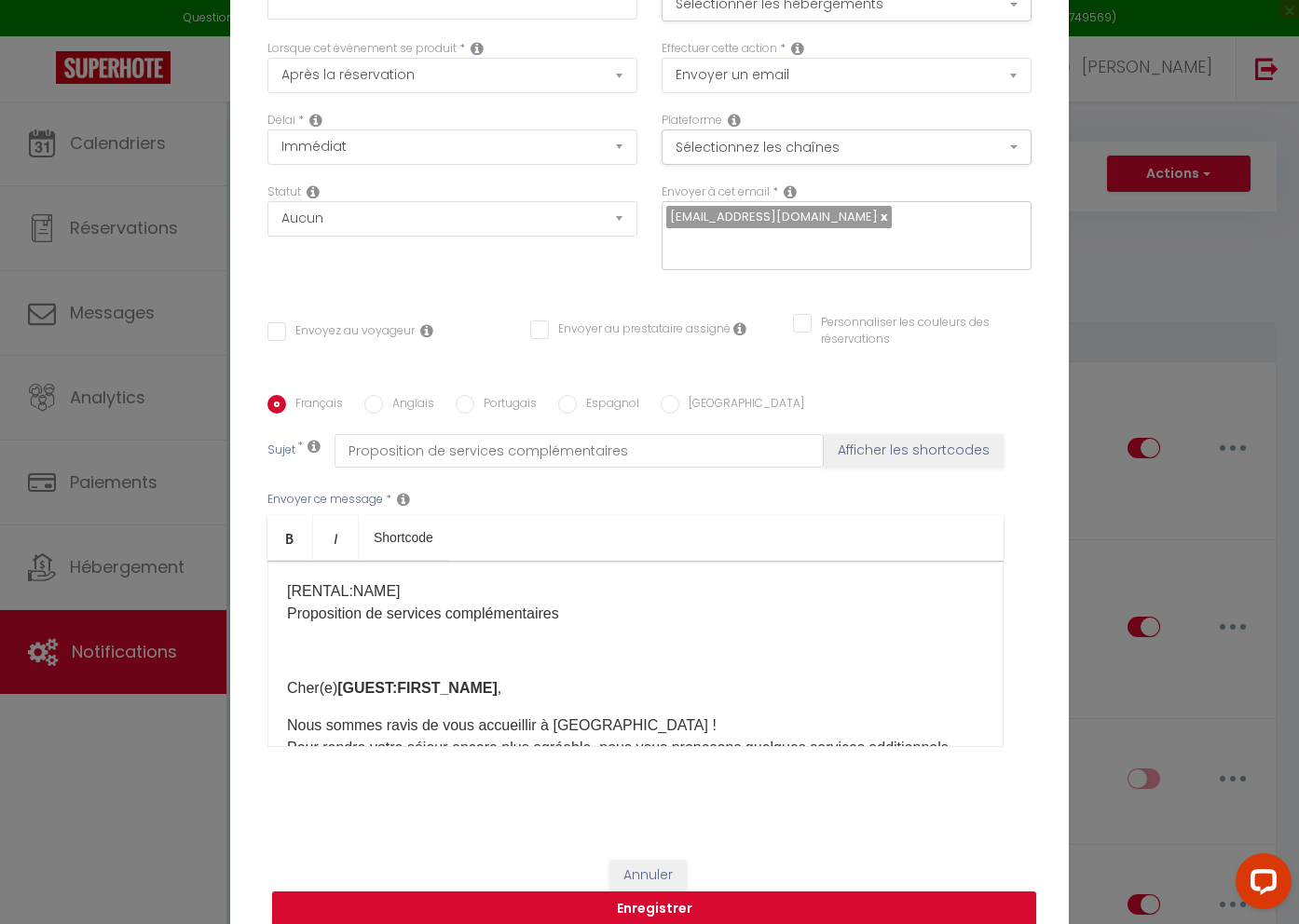
click at [283, 628] on div "[RENTAL:NAME] Proposition de services complémentaires Cher(e) [GUEST:FIRST_NAME…" at bounding box center [636, 653] width 736 height 186
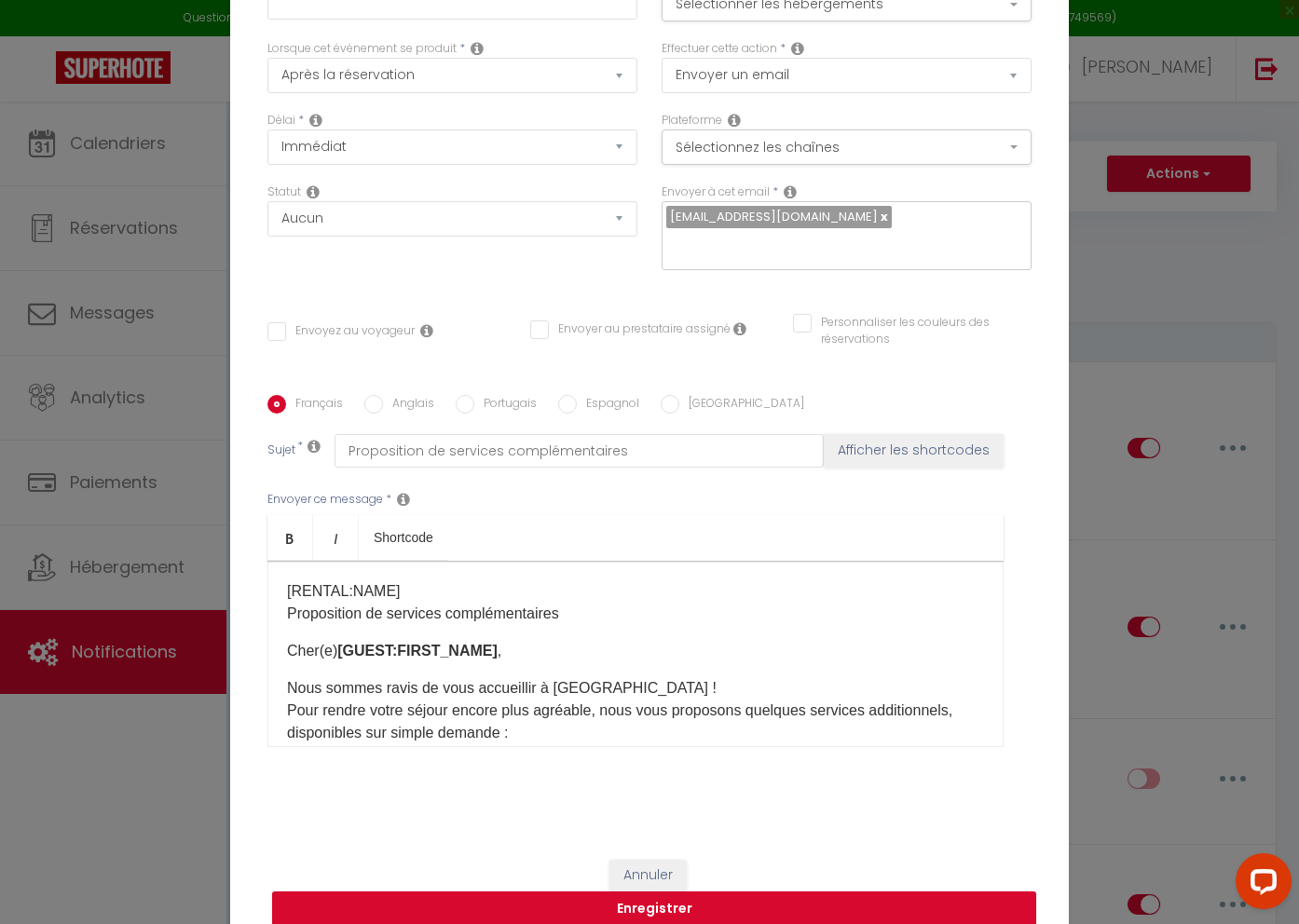
click at [310, 580] on p "[RENTAL:NAME] Proposition de services complémentaires" at bounding box center [636, 603] width 697 height 45
click at [311, 580] on p "[RENTAL:NAME] Proposition de services complémentaires" at bounding box center [636, 603] width 697 height 45
click at [293, 531] on icon "Bold" at bounding box center [290, 538] width 15 height 15
click at [598, 645] on p "Cher(e) [GUEST:FIRST_NAME] ," at bounding box center [636, 652] width 697 height 22
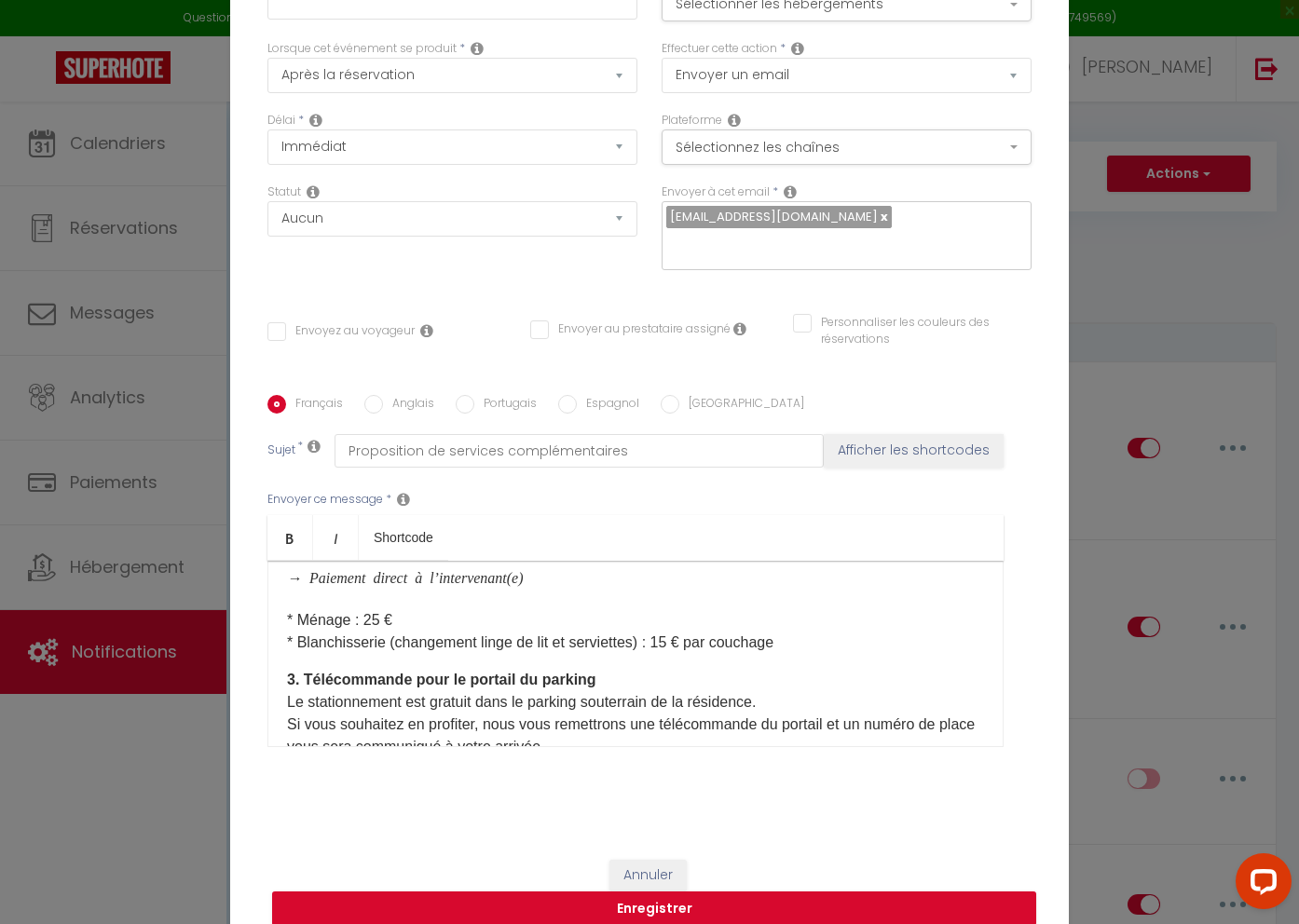
scroll to position [352, 0]
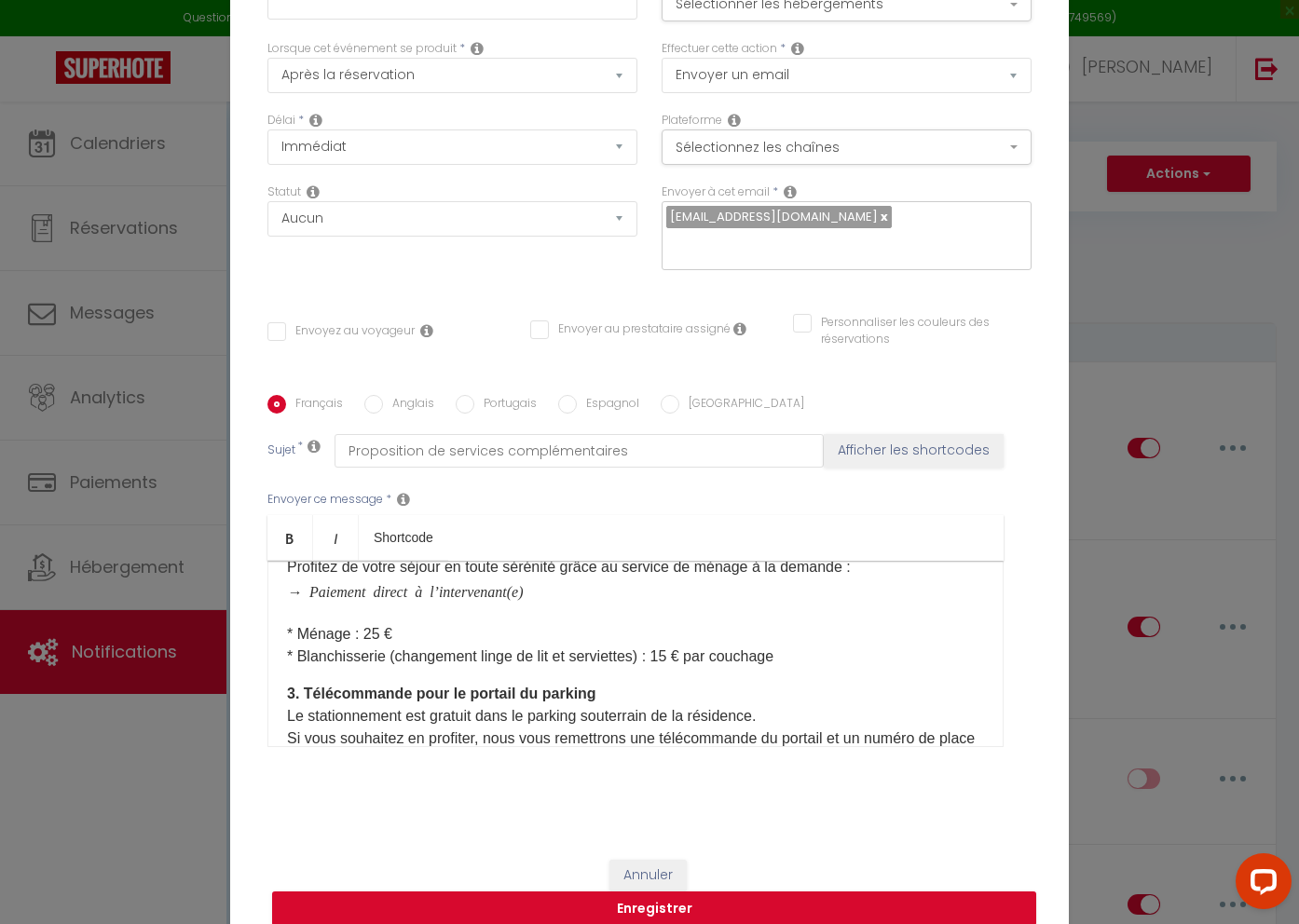
click at [300, 583] on icon "→ Paiement direct à l’intervenant(e)" at bounding box center [406, 591] width 237 height 15
click at [279, 581] on div "[RENTAL:NAME] Proposition de services complémentaires Cher(e) [GUEST:FIRST_NAME…" at bounding box center [636, 653] width 736 height 186
click at [279, 580] on div "[RENTAL:NAME] Proposition de services complémentaires Cher(e) [GUEST:FIRST_NAME…" at bounding box center [636, 653] width 736 height 186
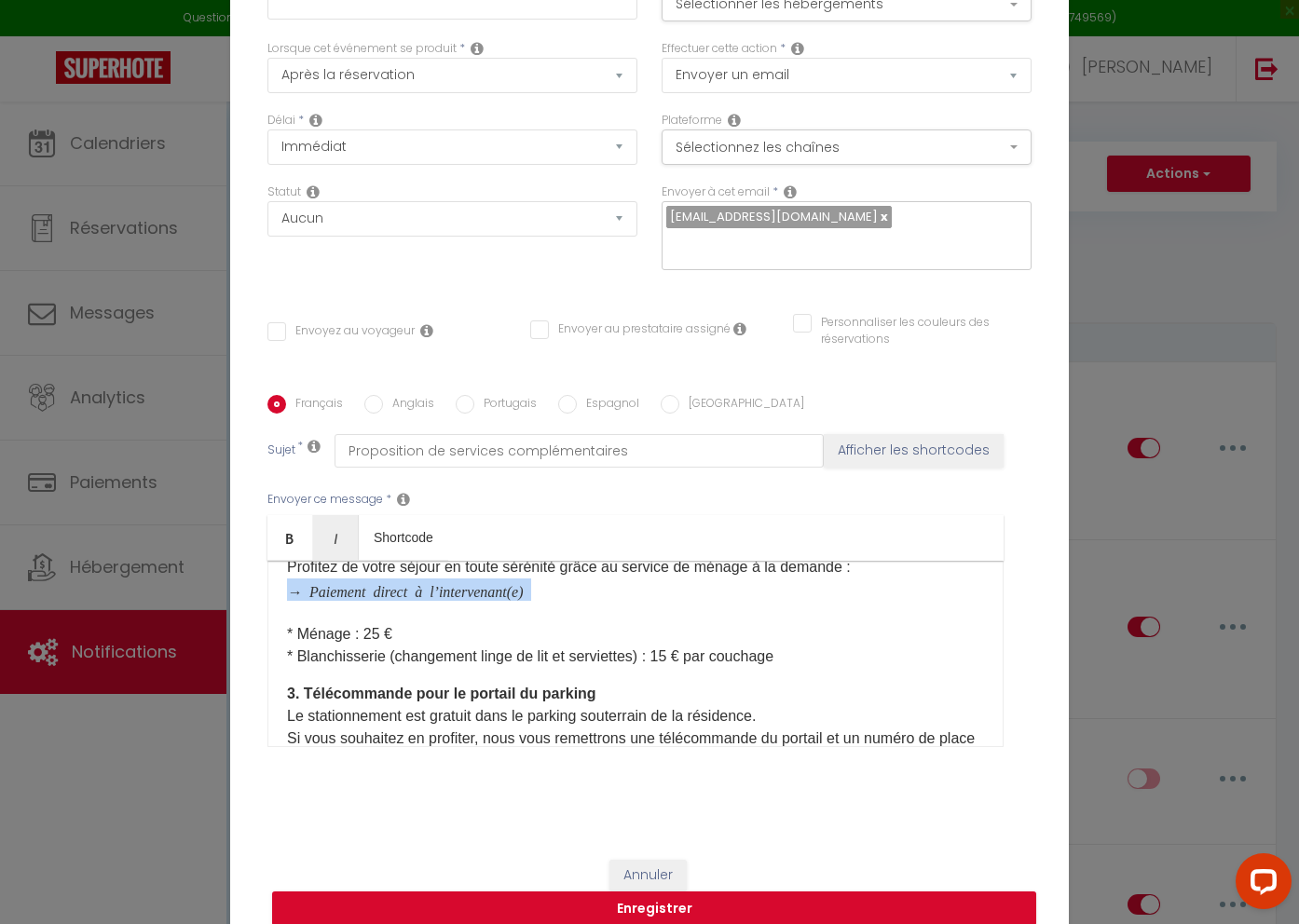
click at [279, 580] on div "[RENTAL:NAME] Proposition de services complémentaires Cher(e) [GUEST:FIRST_NAME…" at bounding box center [636, 653] width 736 height 186
click at [341, 531] on icon "Italic" at bounding box center [335, 538] width 15 height 15
click at [288, 583] on icon "→ Paiement direct à l’intervenant(e)" at bounding box center [406, 591] width 237 height 15
click at [345, 527] on link "Italic" at bounding box center [335, 537] width 46 height 45
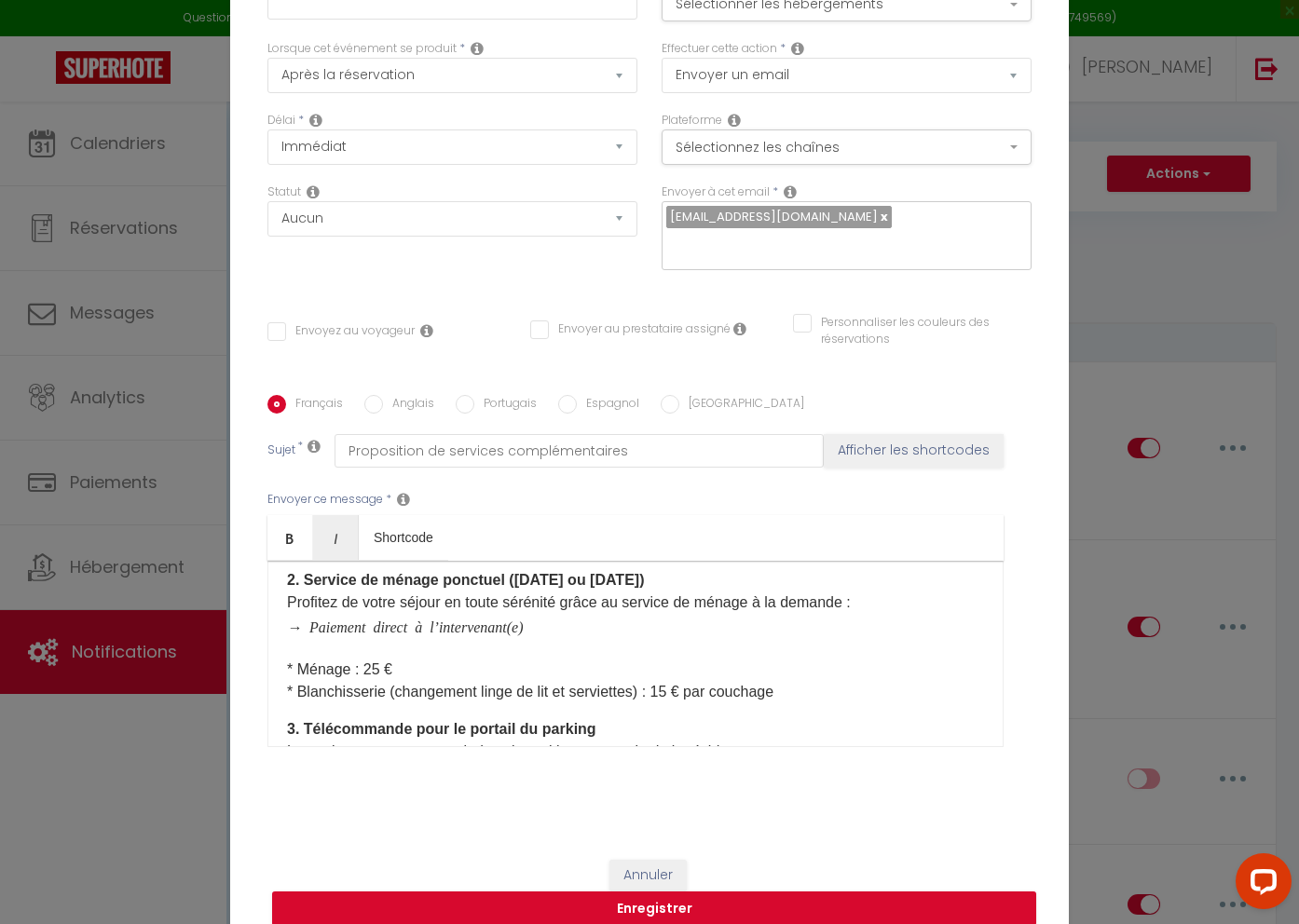
scroll to position [306, 0]
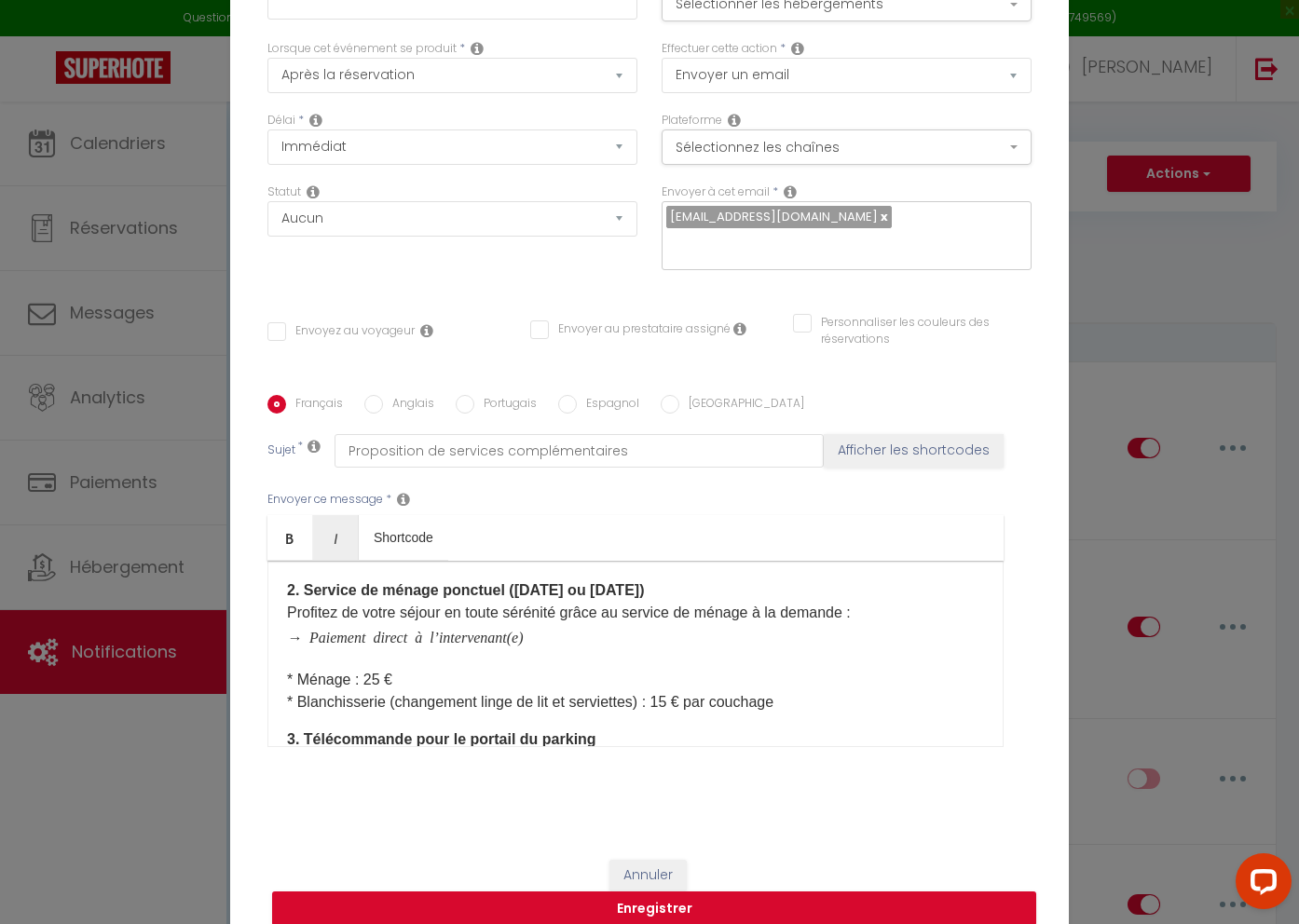
click at [436, 629] on icon "​ → Paiement direct à l’intervenant(e)" at bounding box center [406, 637] width 237 height 15
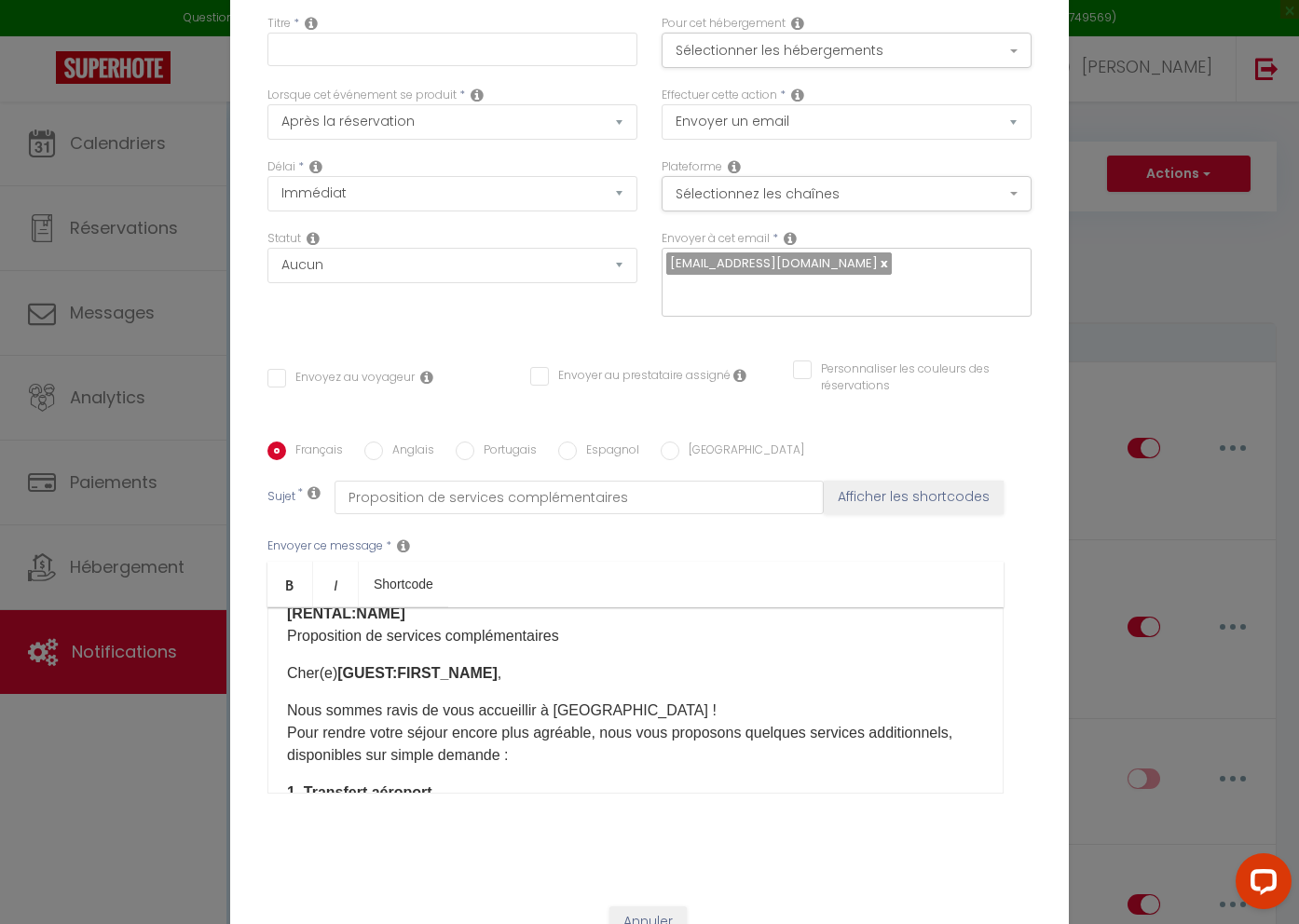
scroll to position [34, 0]
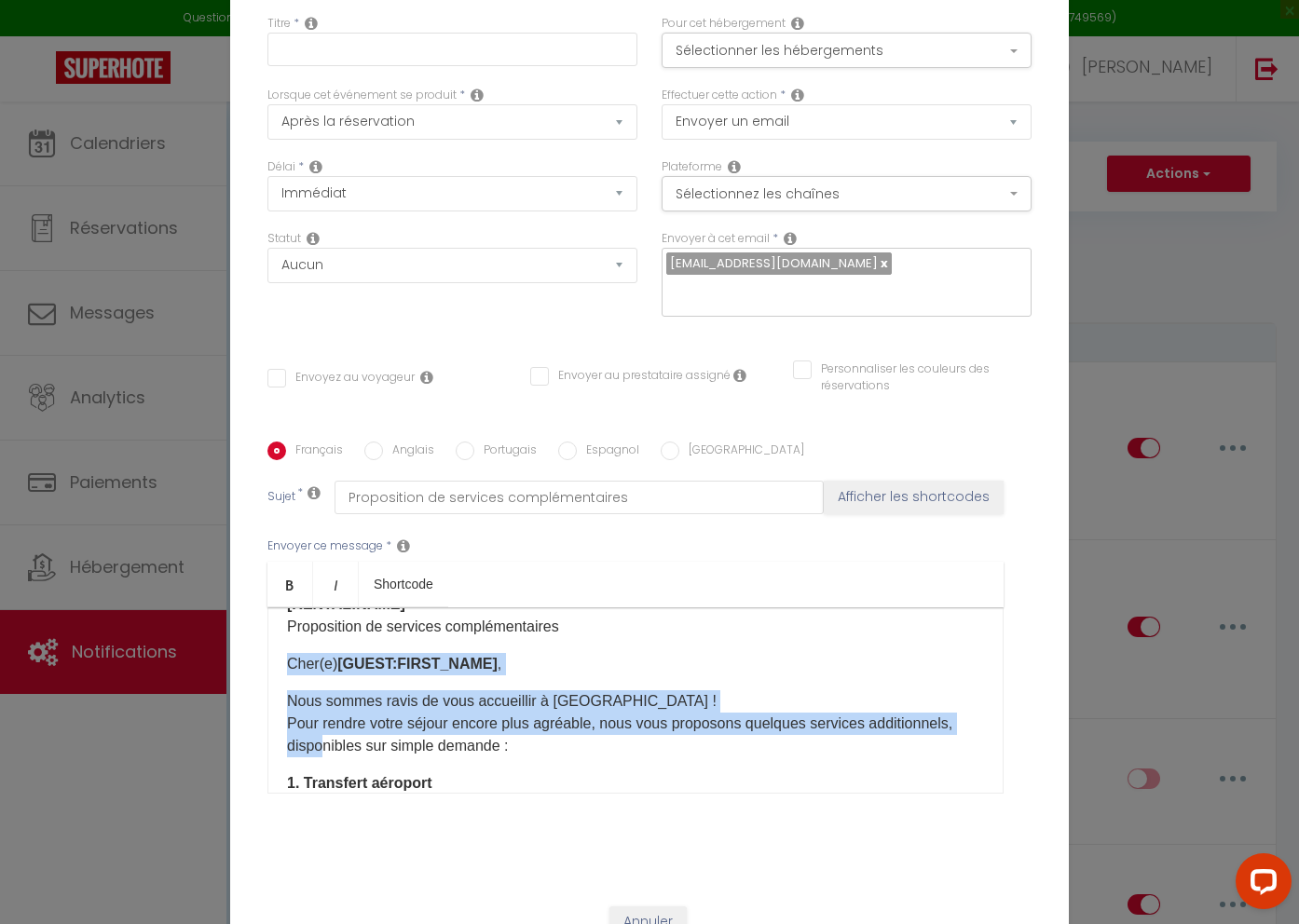
drag, startPoint x: 286, startPoint y: 654, endPoint x: 326, endPoint y: 727, distance: 83.2
click at [326, 727] on div "[RENTAL:NAME] Proposition de services complémentaires Cher(e) [GUEST:FIRST_NAME…" at bounding box center [636, 700] width 736 height 186
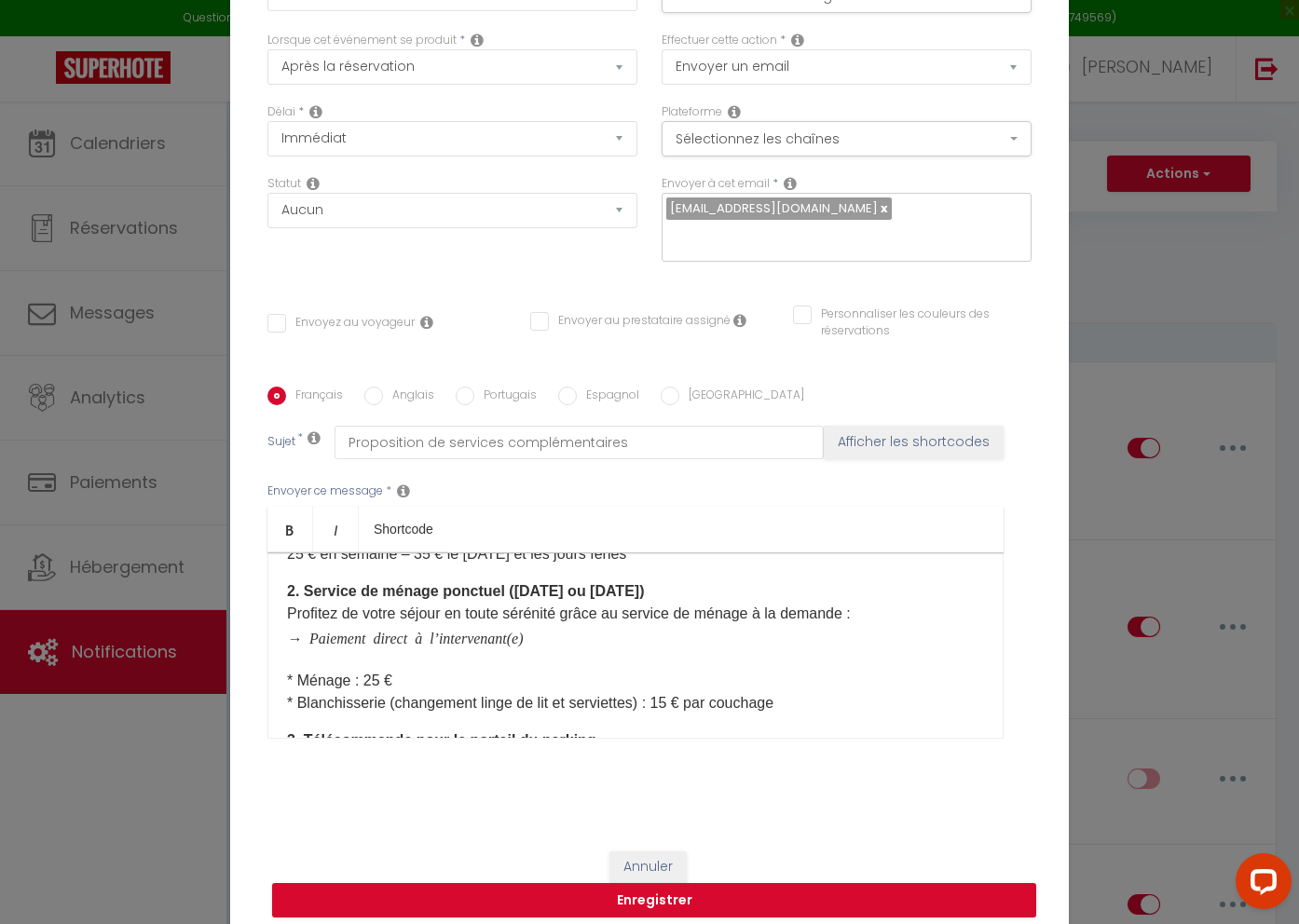
scroll to position [579, 0]
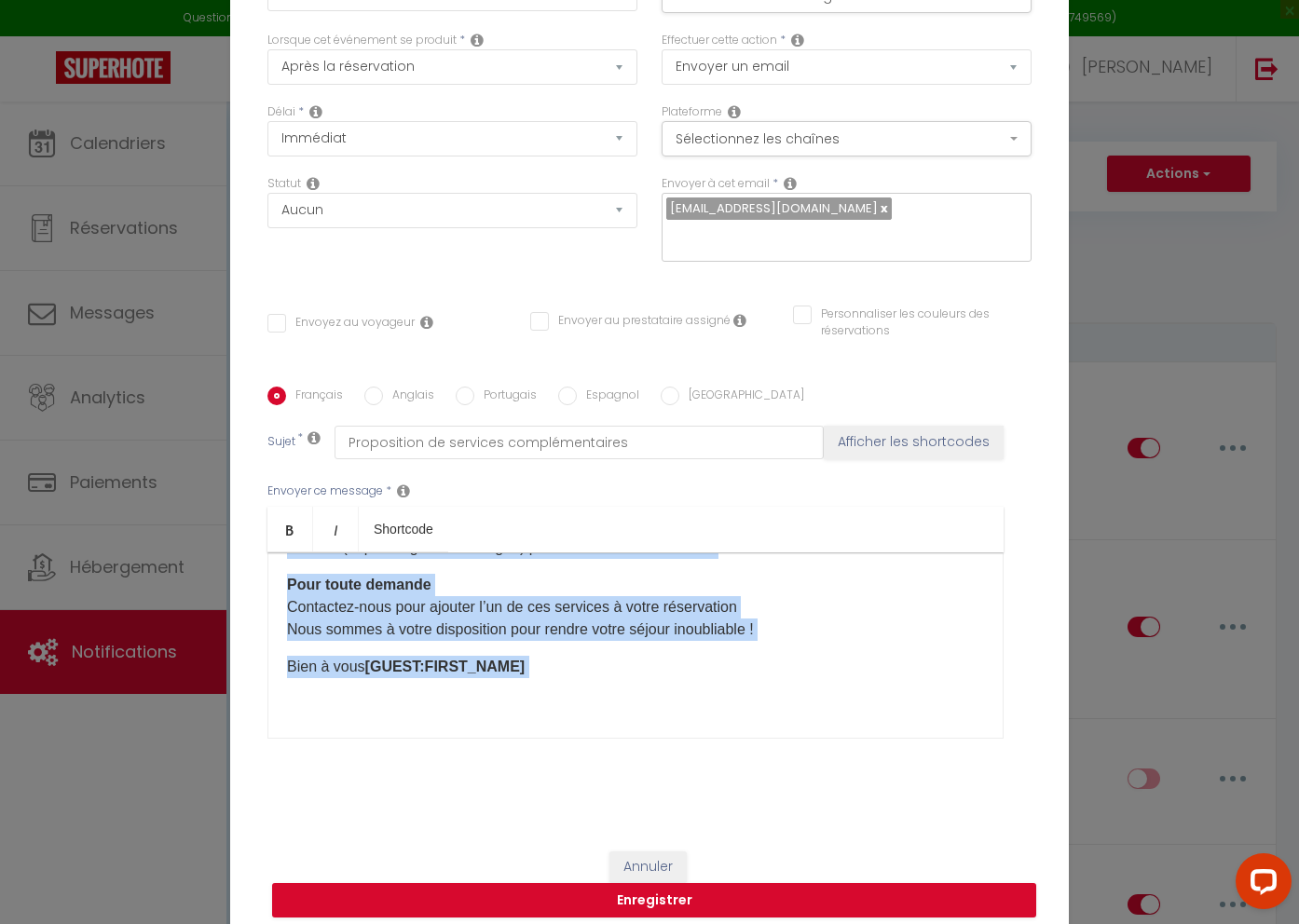
click at [578, 683] on div "[RENTAL:NAME] Proposition de services complémentaires Cher(e) [GUEST:FIRST_NAME…" at bounding box center [636, 645] width 736 height 186
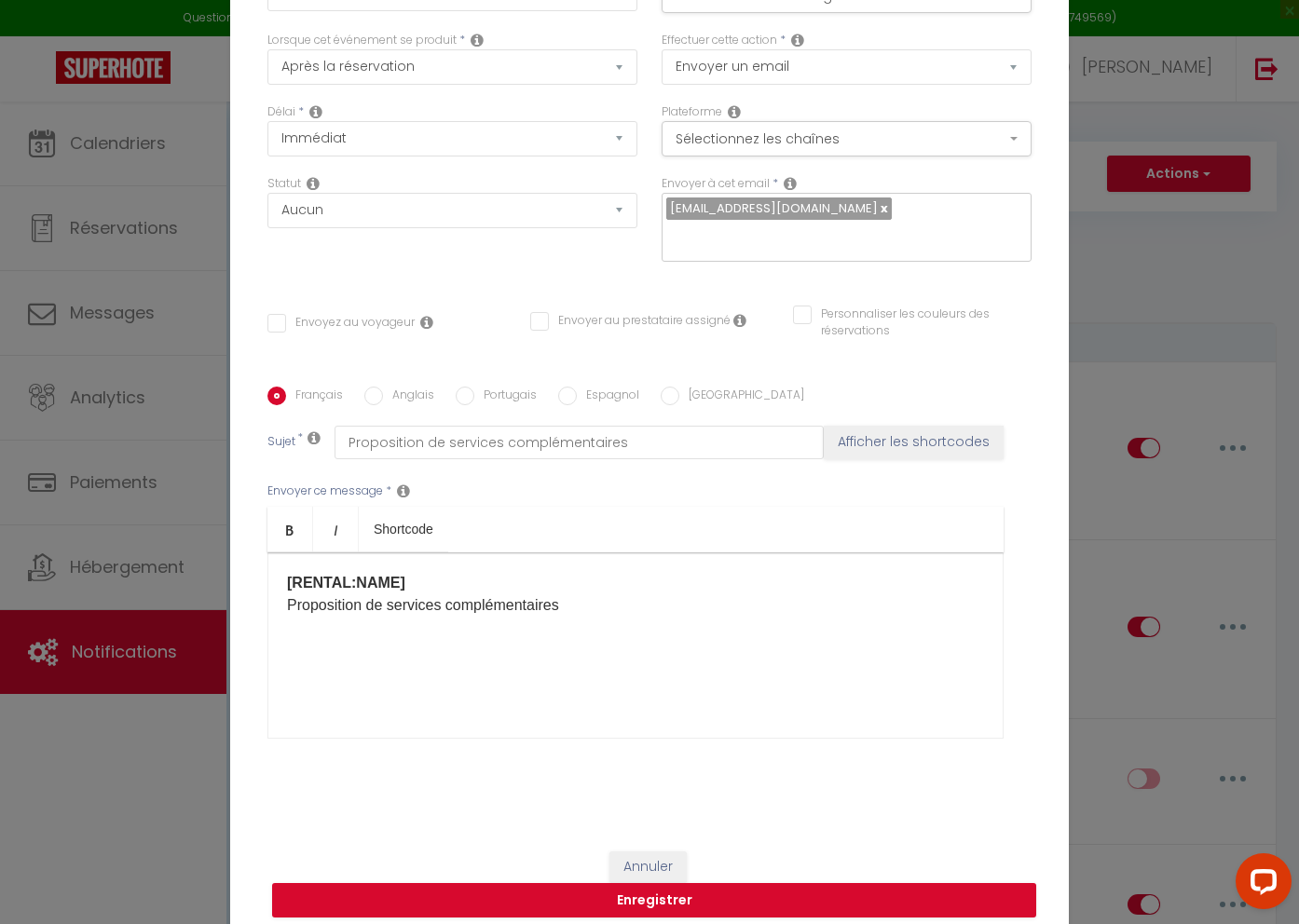
scroll to position [93, 0]
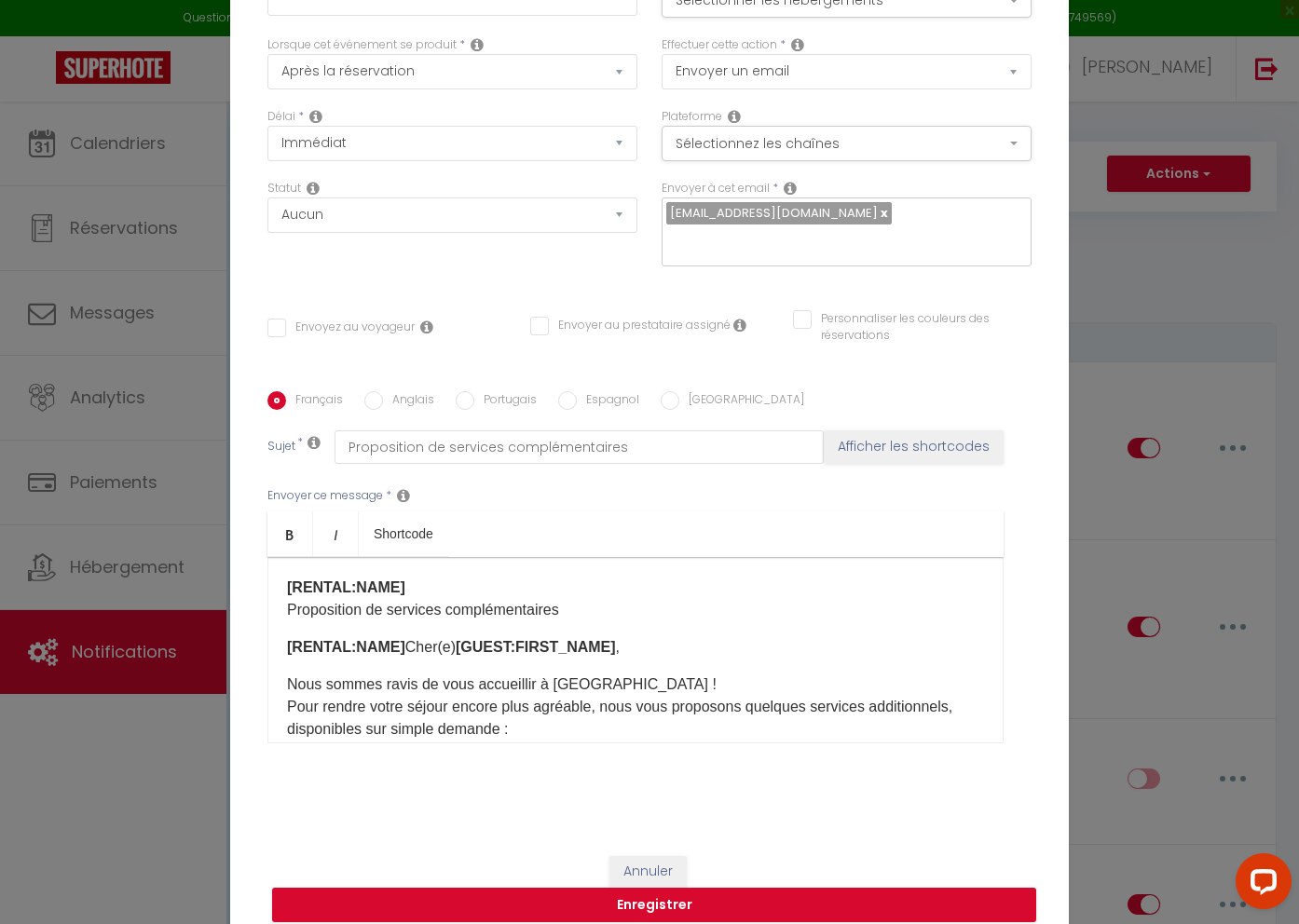
click at [612, 637] on p "[RENTAL:NAME] Cher(e) [GUEST:FIRST_NAME] ," at bounding box center [636, 648] width 697 height 22
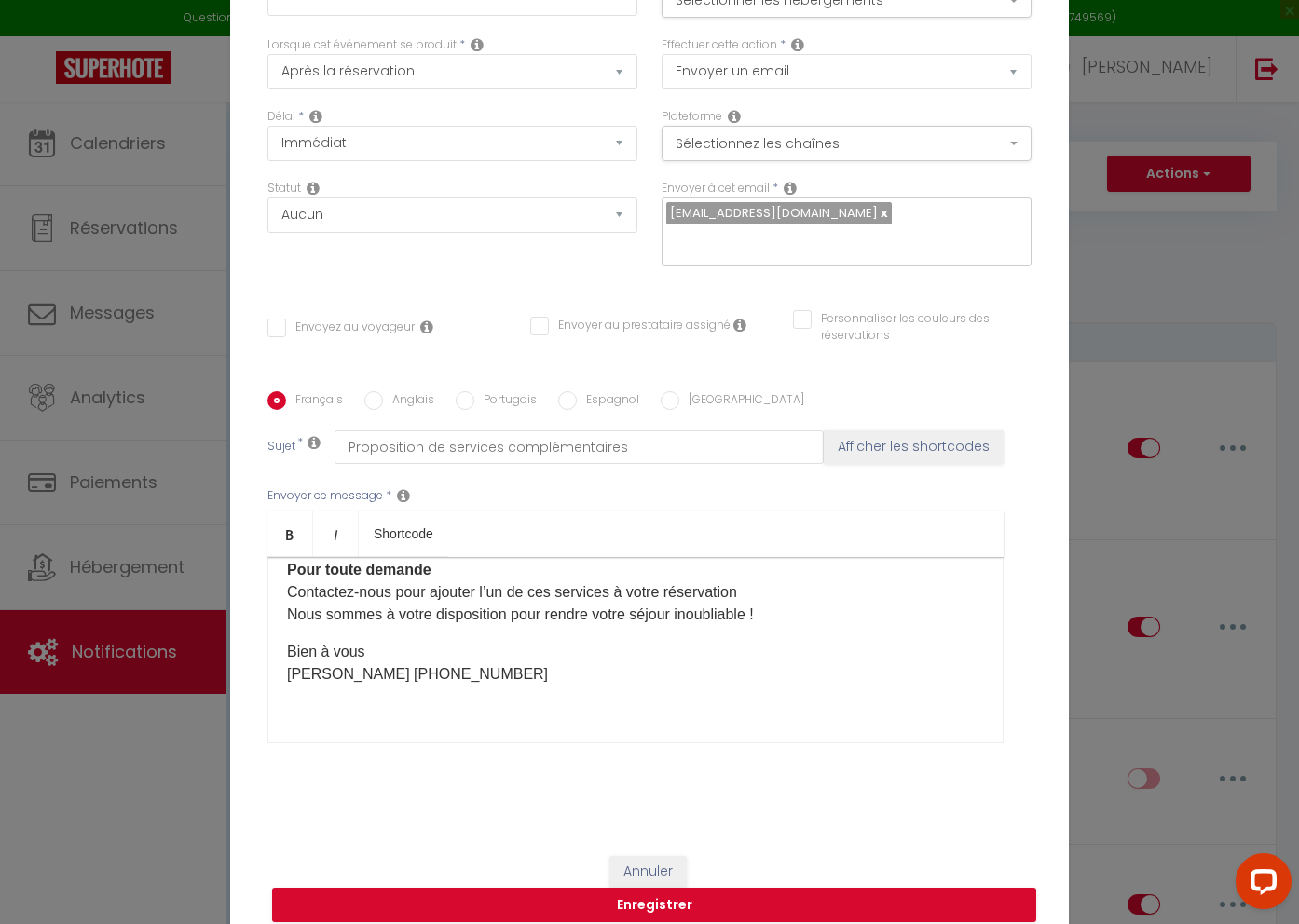
scroll to position [587, 0]
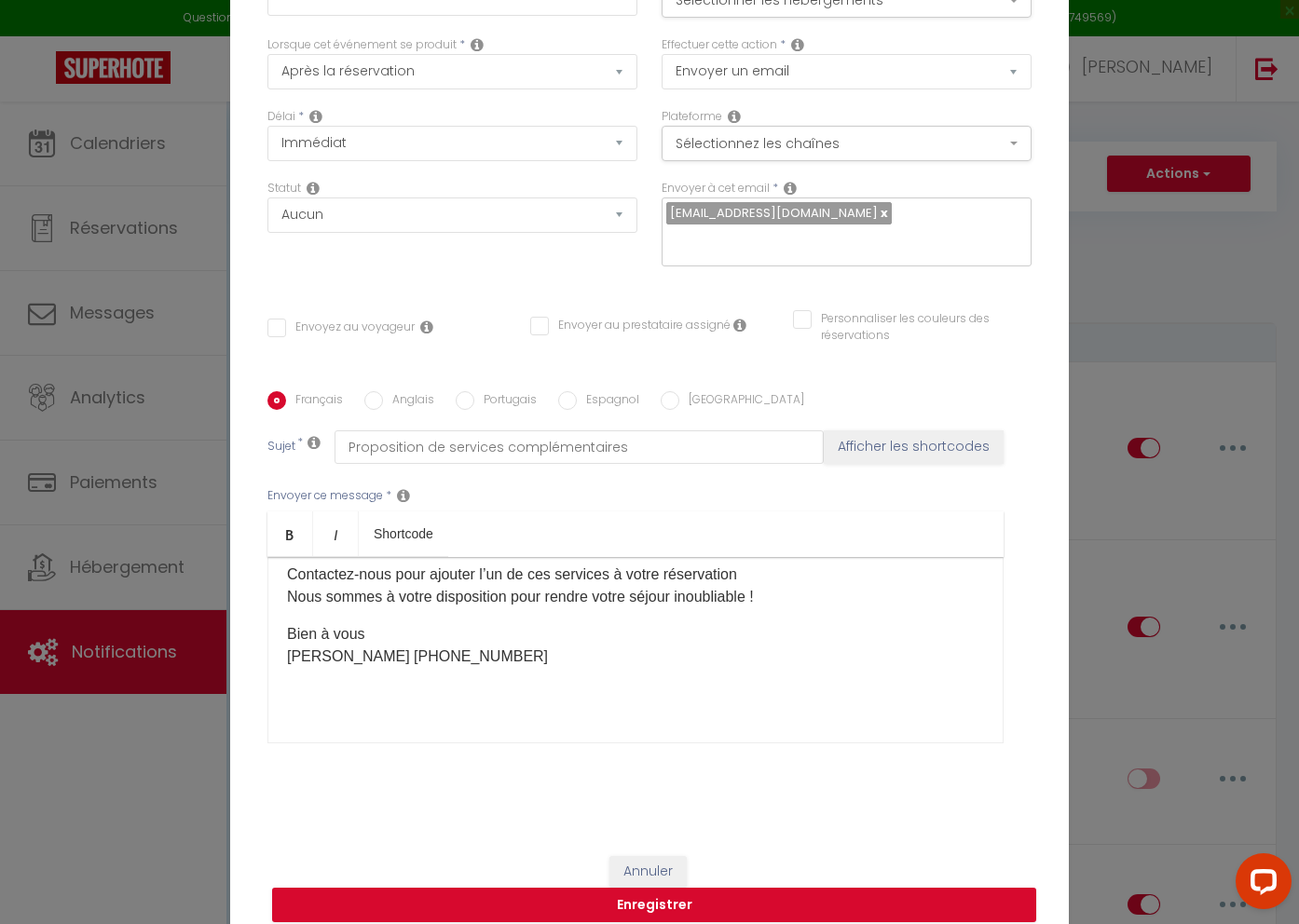
click at [522, 706] on div "[RENTAL:NAME] Proposition de services complémentaires Nous sommes ravis de vous…" at bounding box center [636, 650] width 736 height 186
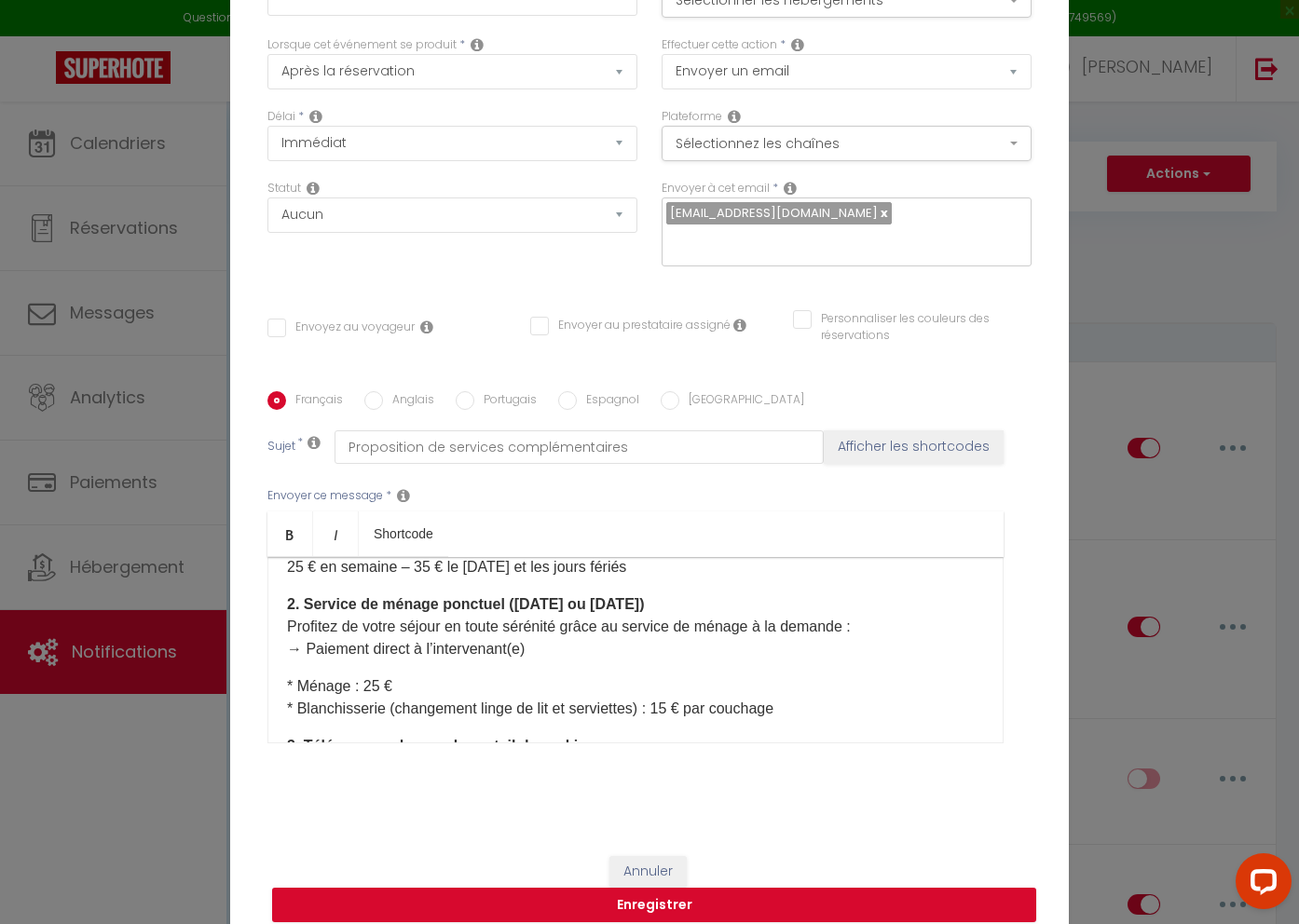
scroll to position [262, 0]
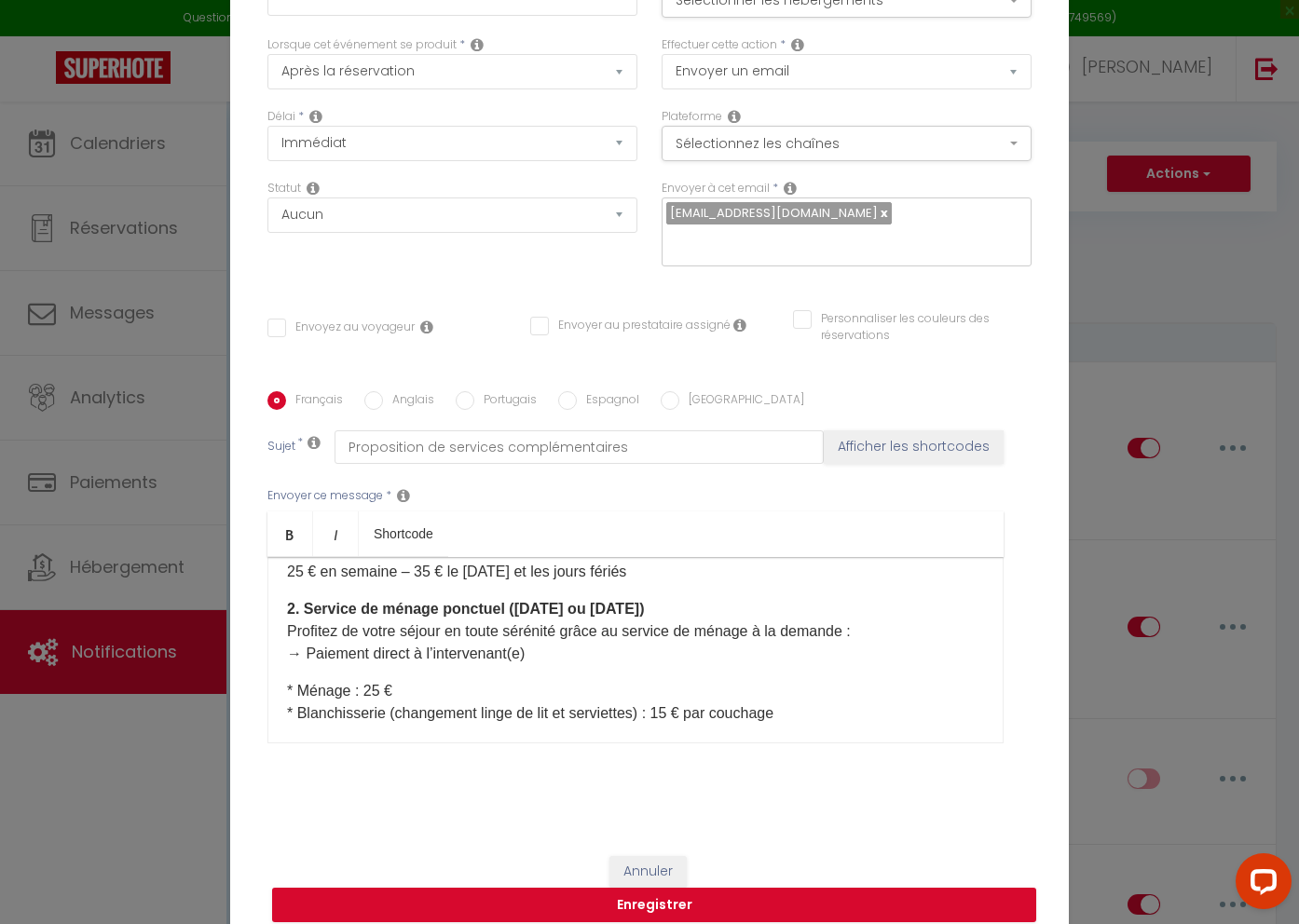
click at [324, 647] on p "2. Service de ménage ponctuel (lundi ou vendredi) Profitez de votre séjour en t…" at bounding box center [636, 632] width 697 height 67
click at [754, 639] on p "2. Service de ménage ponctuel (lundi ou vendredi) Profitez de votre séjour en t…" at bounding box center [636, 632] width 697 height 67
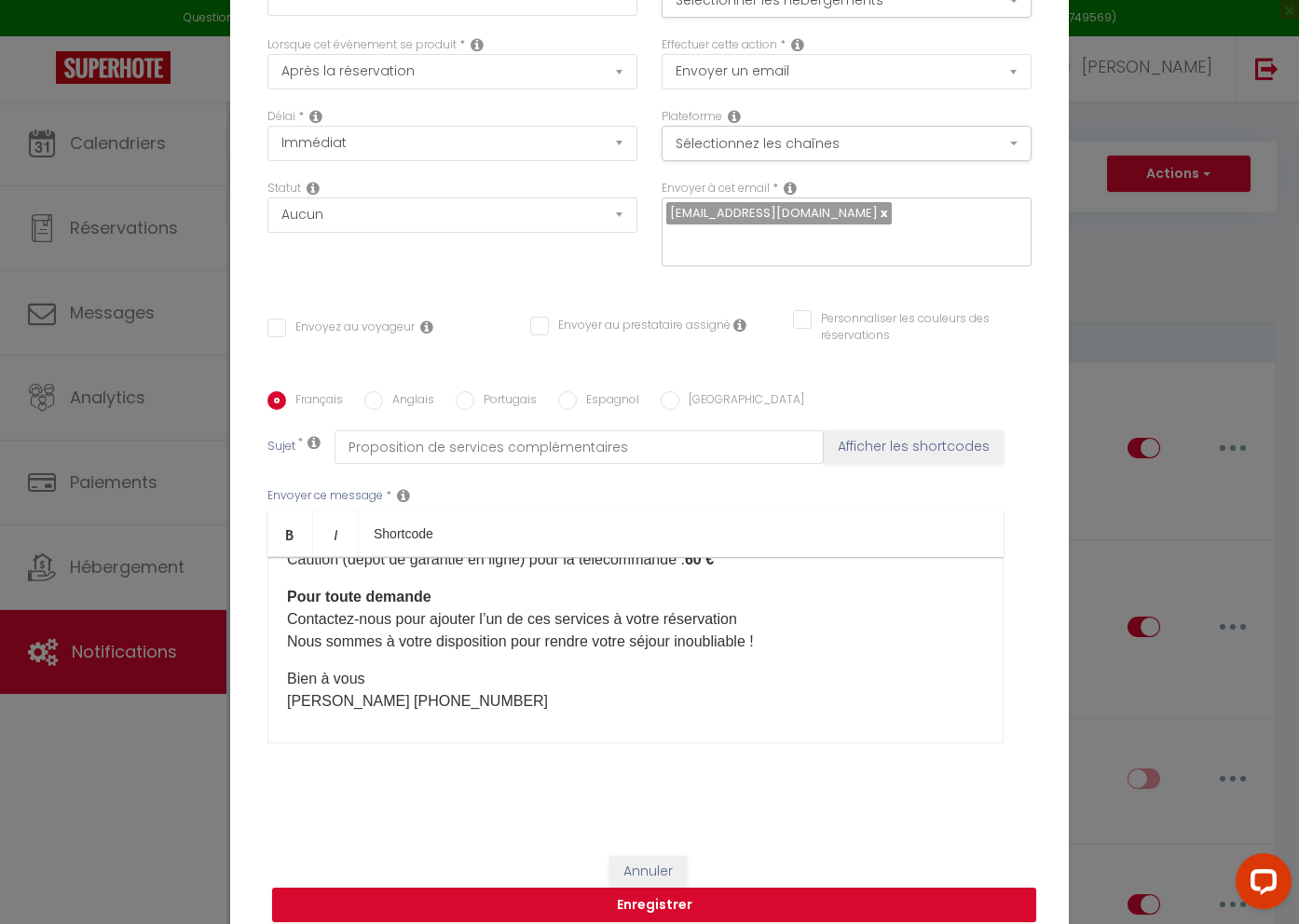
scroll to position [550, 0]
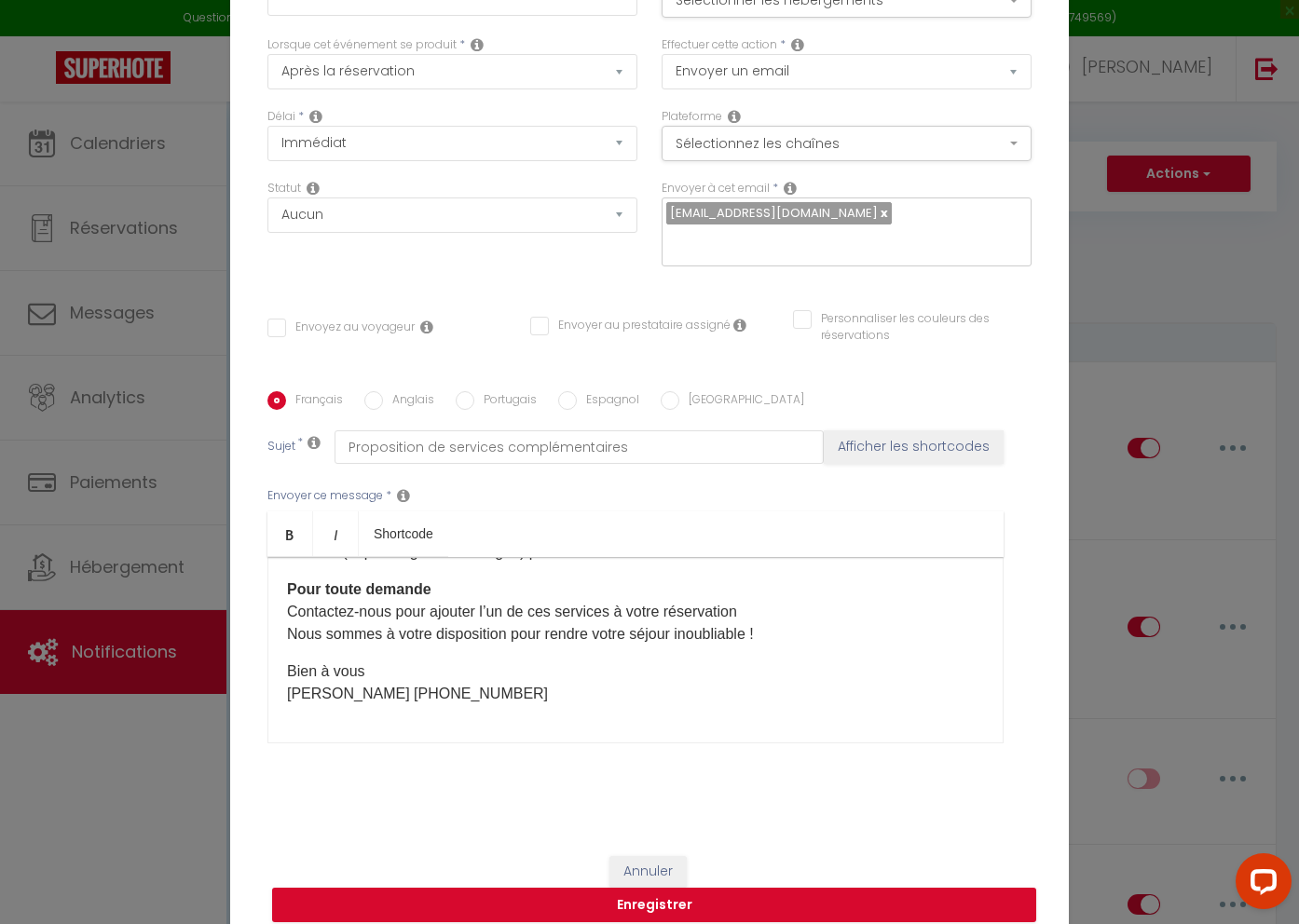
click at [518, 708] on div "[RENTAL:NAME] Proposition de services complémentaires Nous sommes ravis de vous…" at bounding box center [636, 650] width 736 height 186
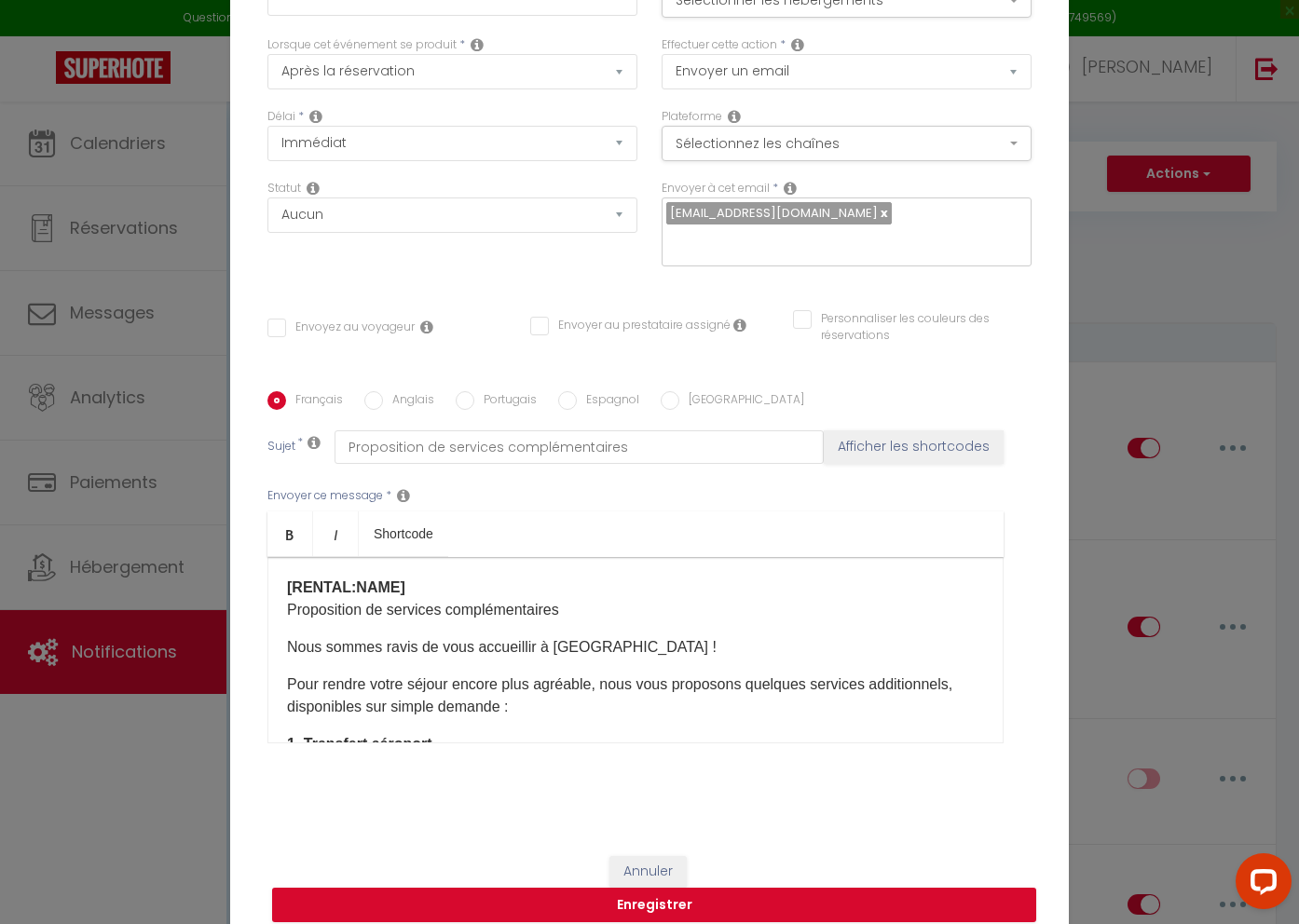
scroll to position [0, 0]
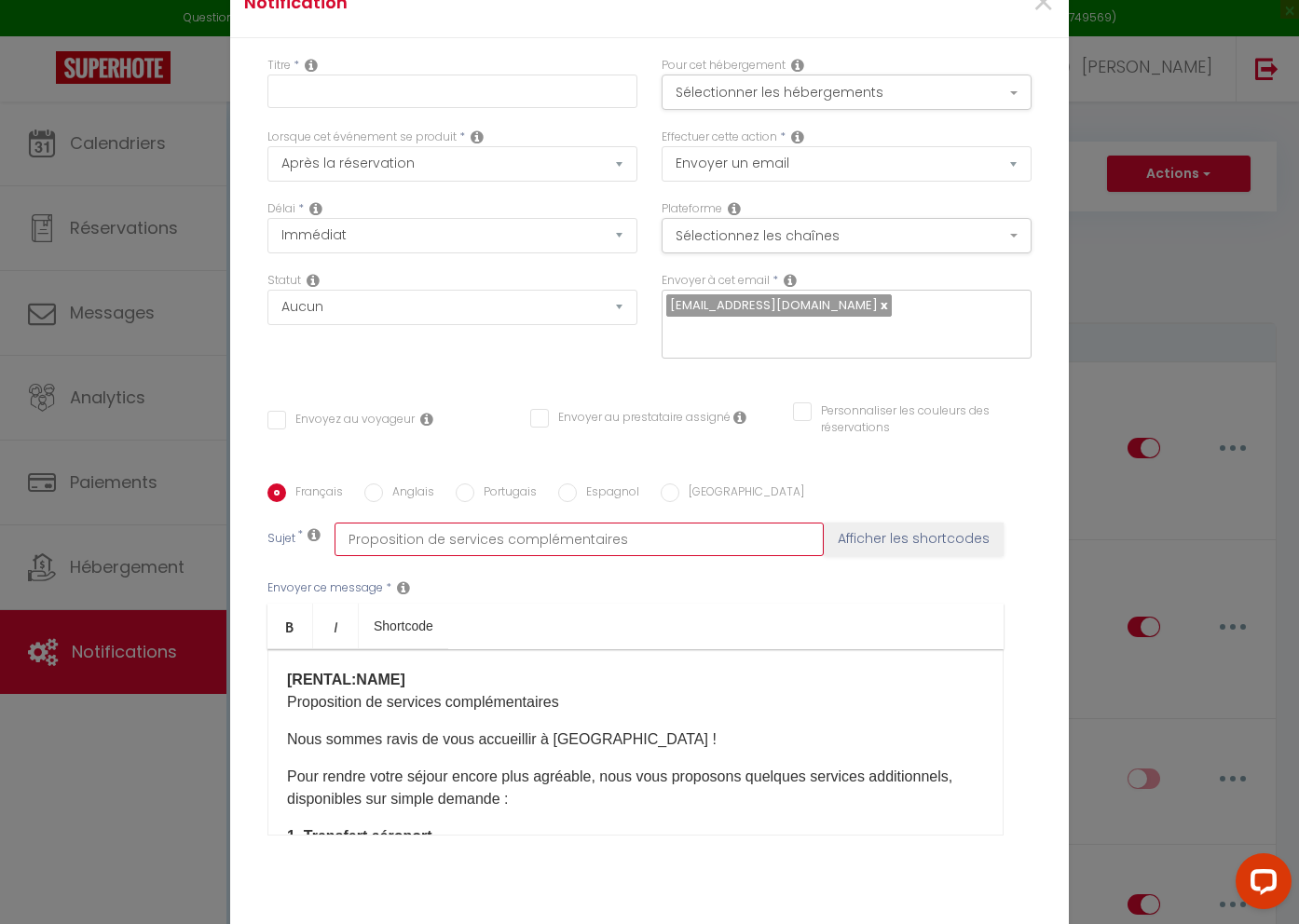
click at [347, 525] on input "Proposition de services complémentaires" at bounding box center [579, 539] width 489 height 34
drag, startPoint x: 521, startPoint y: 528, endPoint x: 423, endPoint y: 527, distance: 98.0
click at [423, 527] on input "StuDio 75 - Proposition de services complémentaires" at bounding box center [579, 539] width 489 height 34
type input "StuDio 75 - Services complémentaires"
click at [893, 463] on div "Français Anglais Portugais Espagnol Italien Sujet * StuDio 75 - Services complé…" at bounding box center [650, 671] width 764 height 432
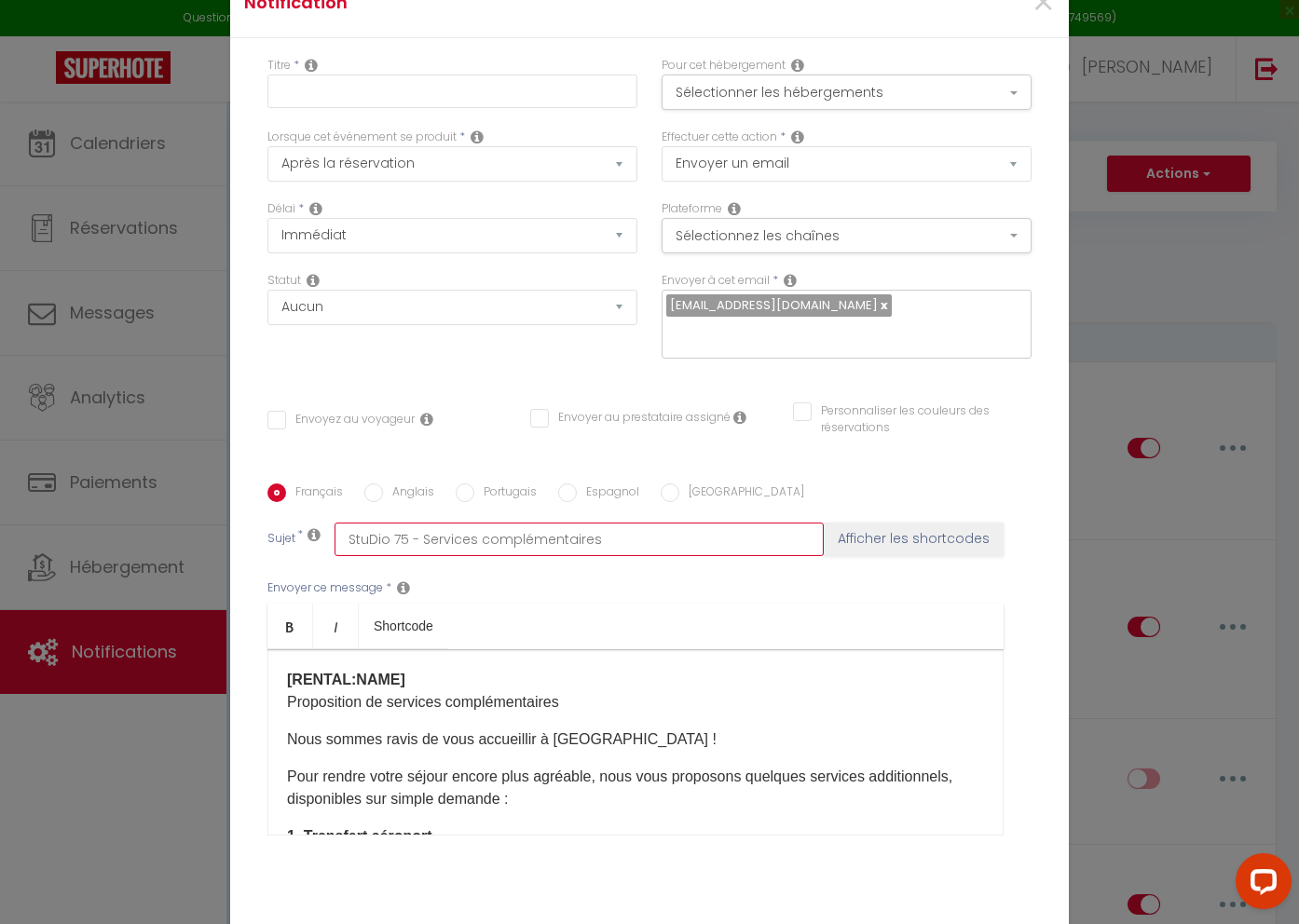
drag, startPoint x: 590, startPoint y: 528, endPoint x: 317, endPoint y: 523, distance: 273.0
click at [320, 522] on div "Sujet * StuDio 75 - Services complémentaires Afficher les shortcodes" at bounding box center [650, 539] width 764 height 34
click at [401, 108] on input "text" at bounding box center [452, 92] width 370 height 34
paste input "StuDio 75 - Services complémentaires"
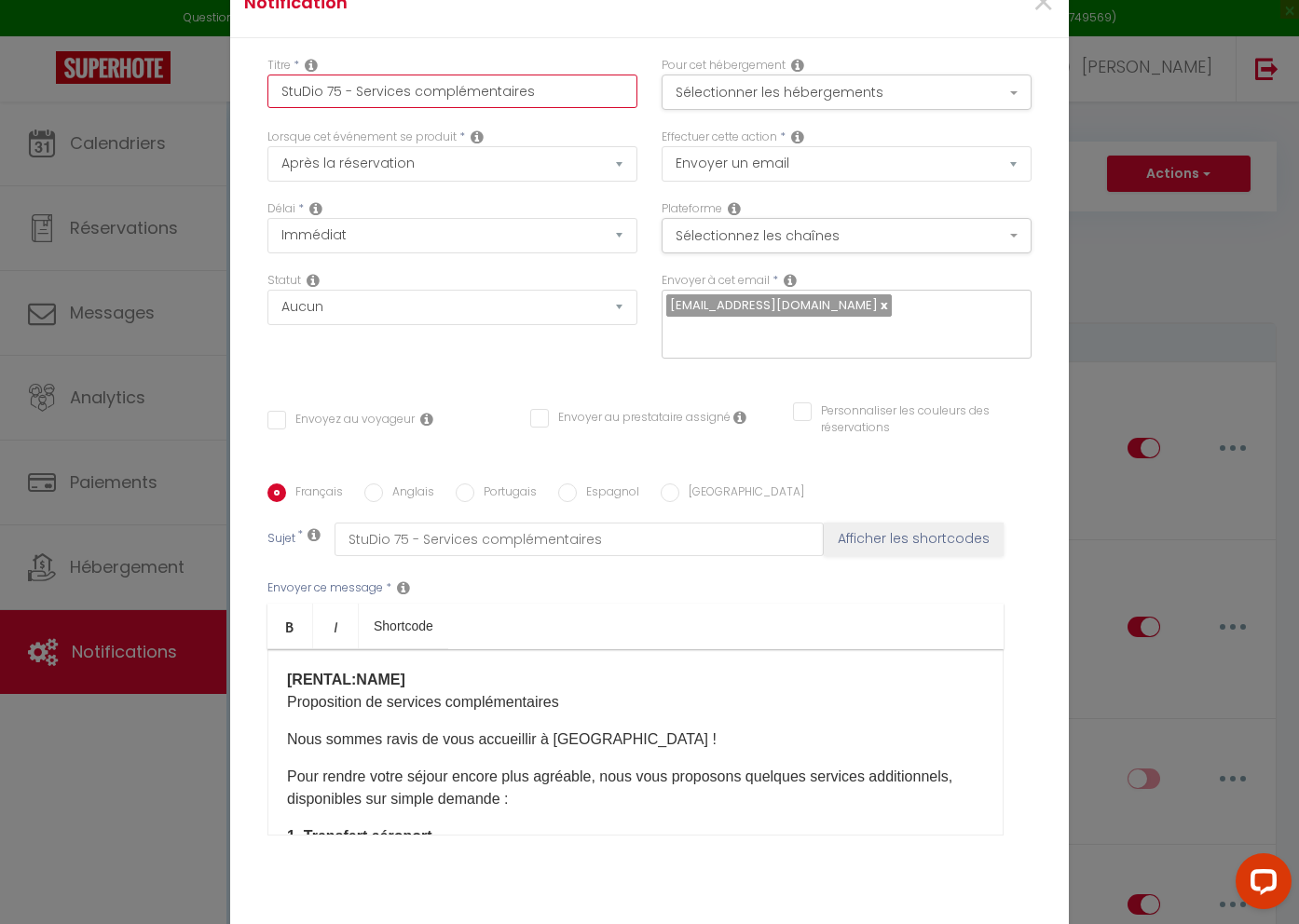
drag, startPoint x: 327, startPoint y: 103, endPoint x: 265, endPoint y: 104, distance: 62.0
click at [266, 104] on div "Titre * StuDio 75 - Services complémentaires" at bounding box center [452, 93] width 394 height 72
type input "S75 - Services complémentaires"
click at [814, 108] on button "Sélectionner les hébergements" at bounding box center [847, 93] width 370 height 36
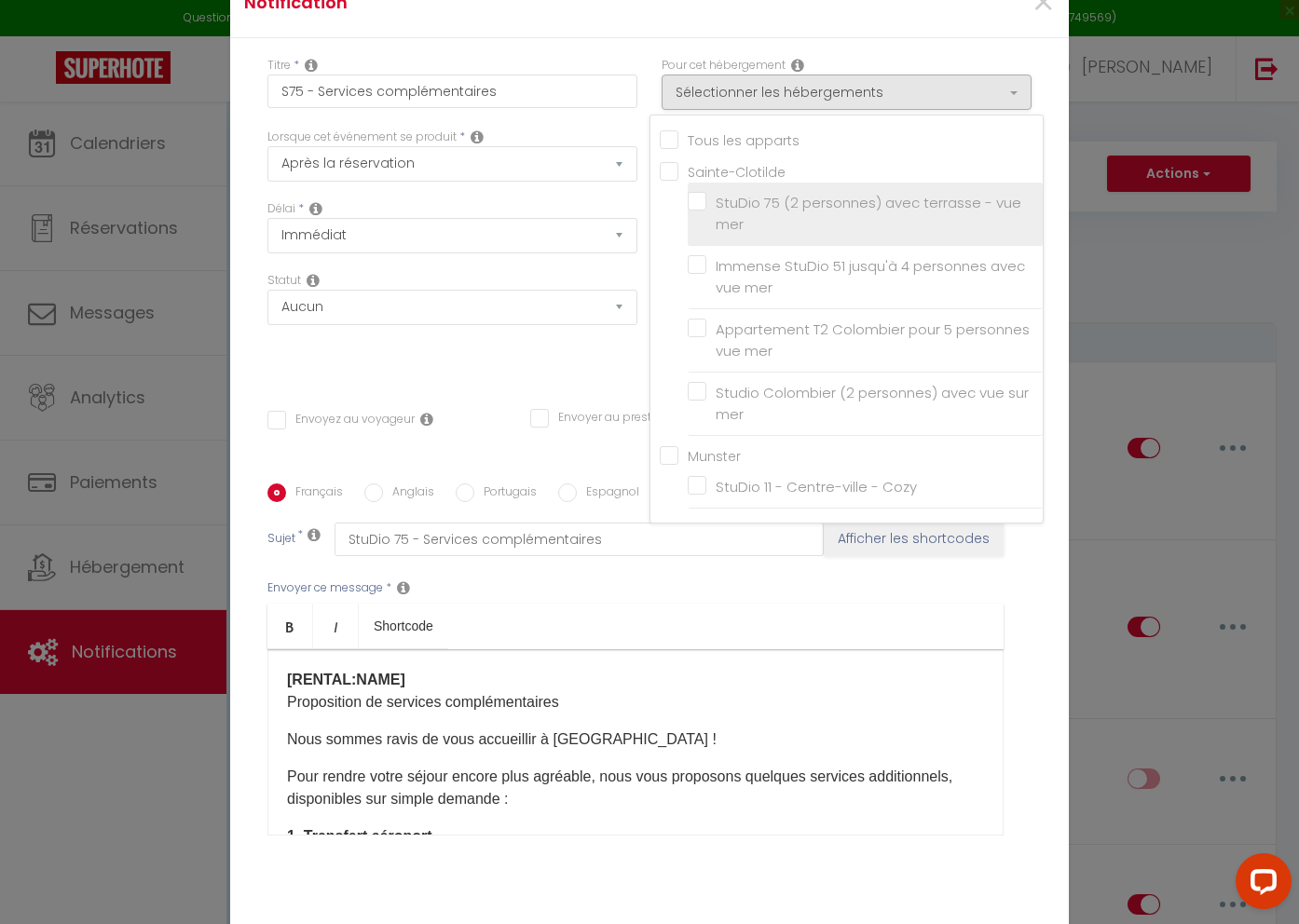
click at [700, 217] on input "StuDio 75 (2 personnes) avec terrasse - vue mer" at bounding box center [864, 213] width 355 height 19
checkbox input "true"
checkbox input "false"
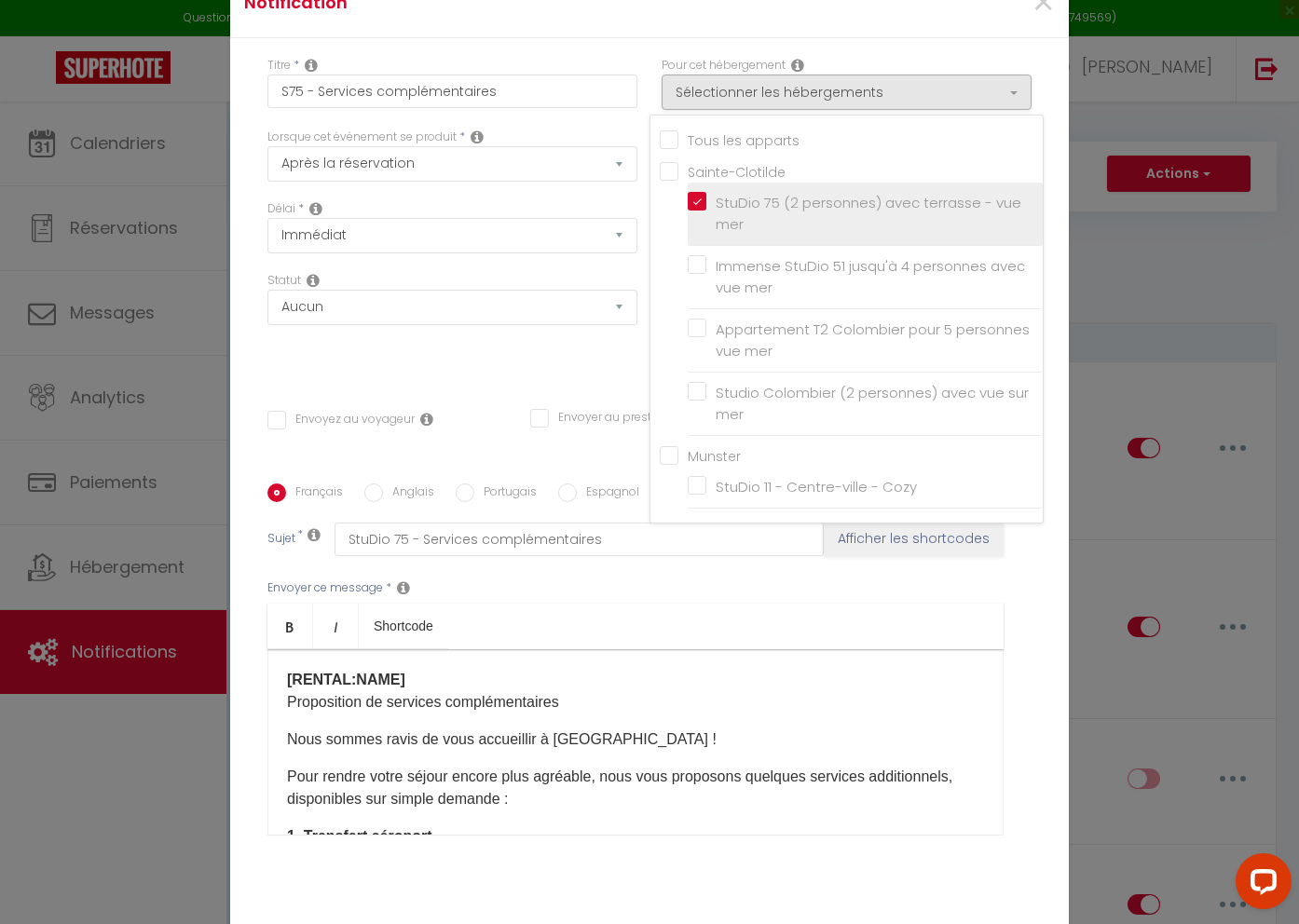
checkbox input "false"
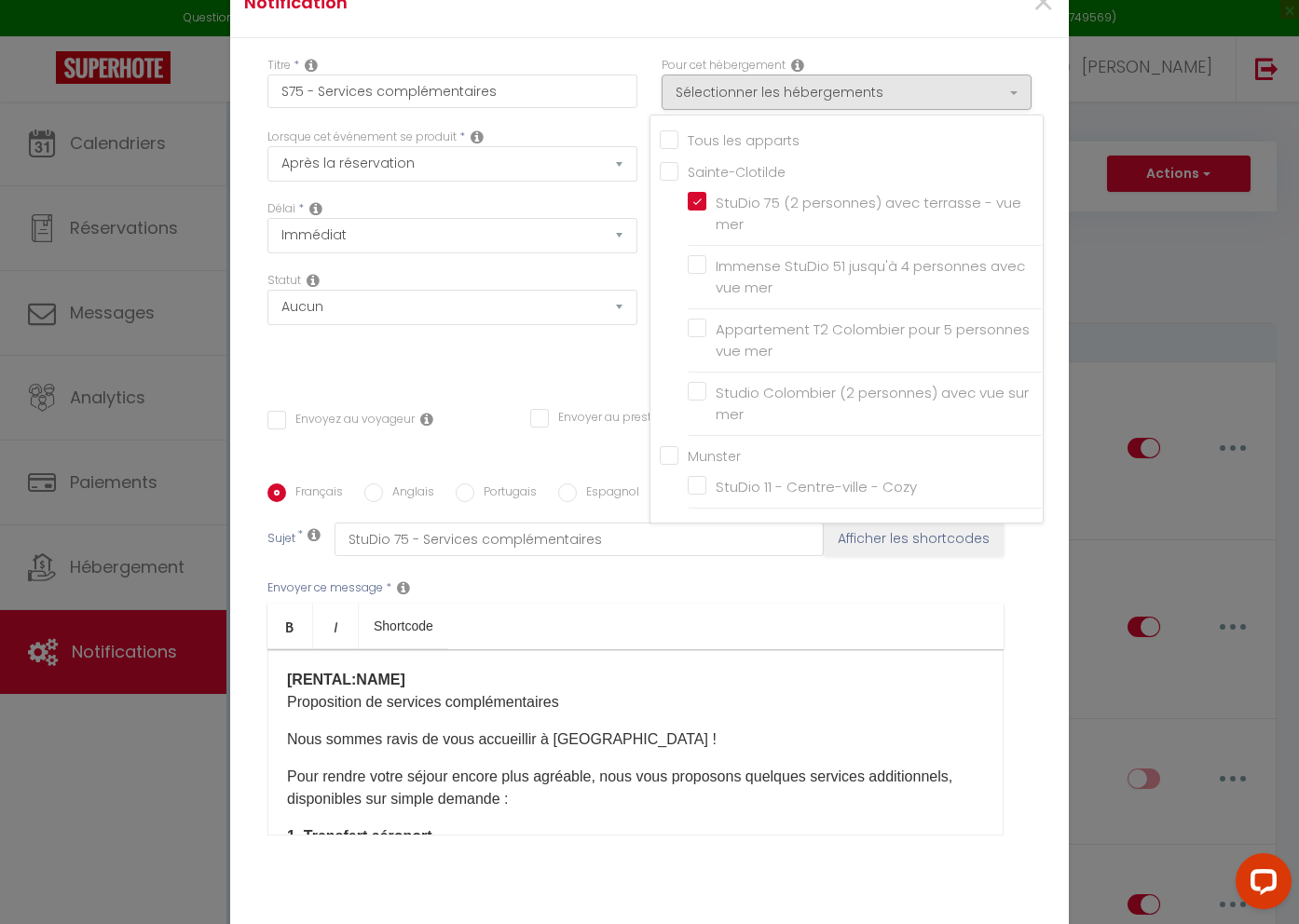
click at [586, 213] on div "Délai * Immédiat + 10 Minutes + 1 Heure + 2 Heures + 3 Heures + 4 Heures + 5 He…" at bounding box center [452, 227] width 370 height 53
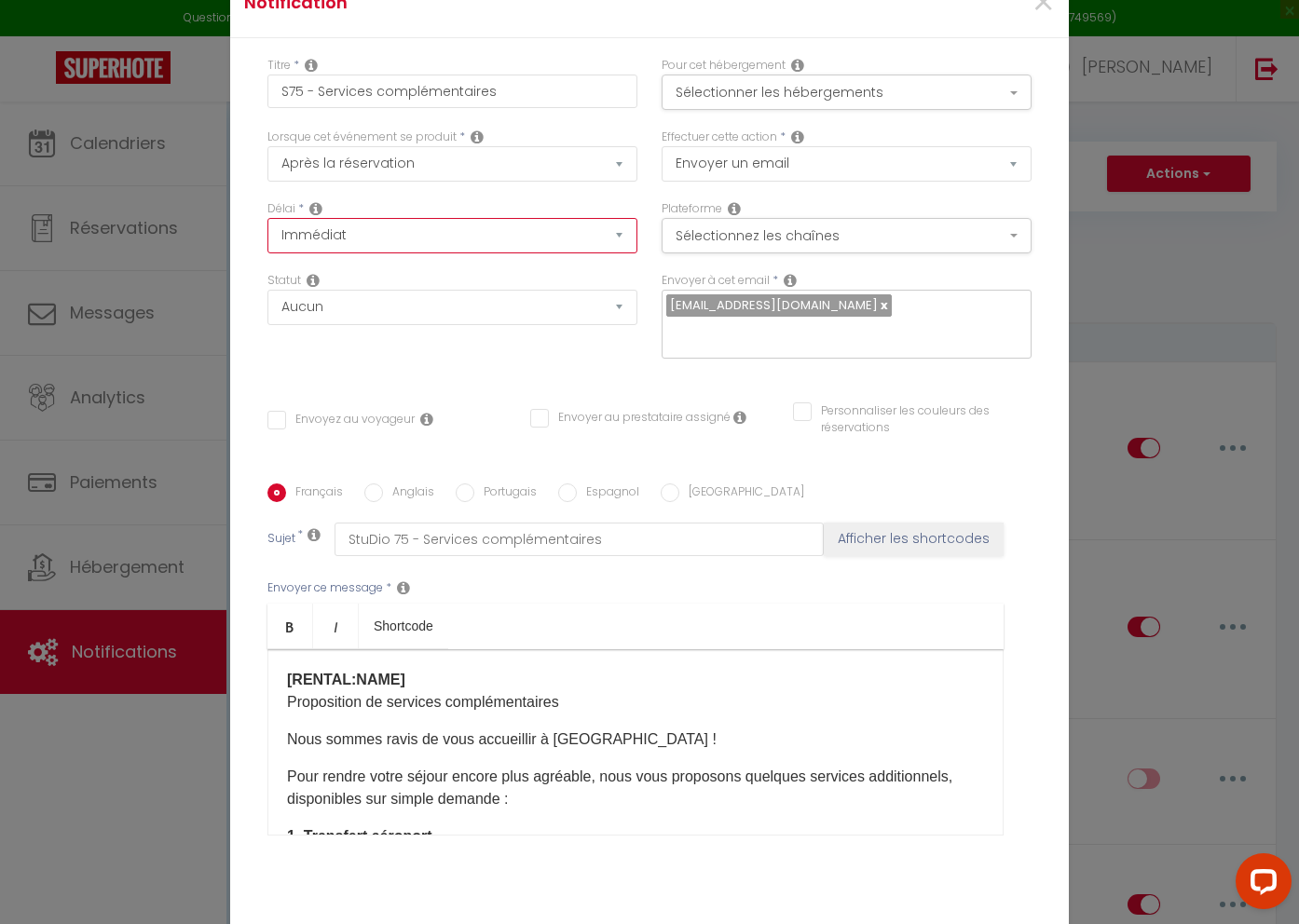
click at [493, 249] on select "Immédiat + 10 Minutes + 1 Heure + 2 Heures + 3 Heures + 4 Heures + 5 Heures + 6…" at bounding box center [452, 236] width 370 height 36
select select "2 Heures"
checkbox input "false"
click at [845, 247] on button "Sélectionnez les chaînes" at bounding box center [847, 236] width 370 height 36
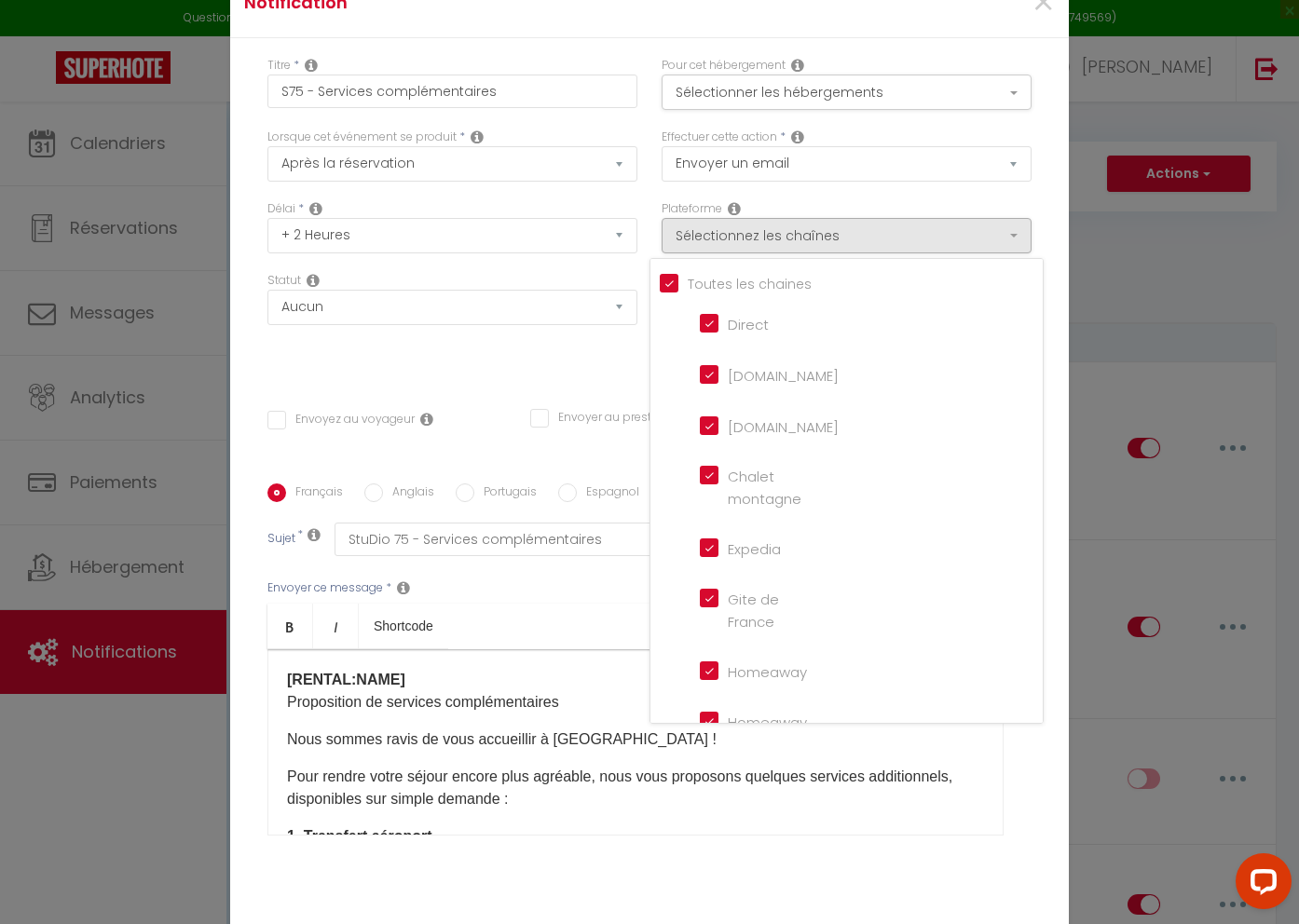
click at [763, 383] on input "[DOMAIN_NAME]" at bounding box center [752, 374] width 106 height 19
checkbox input "false"
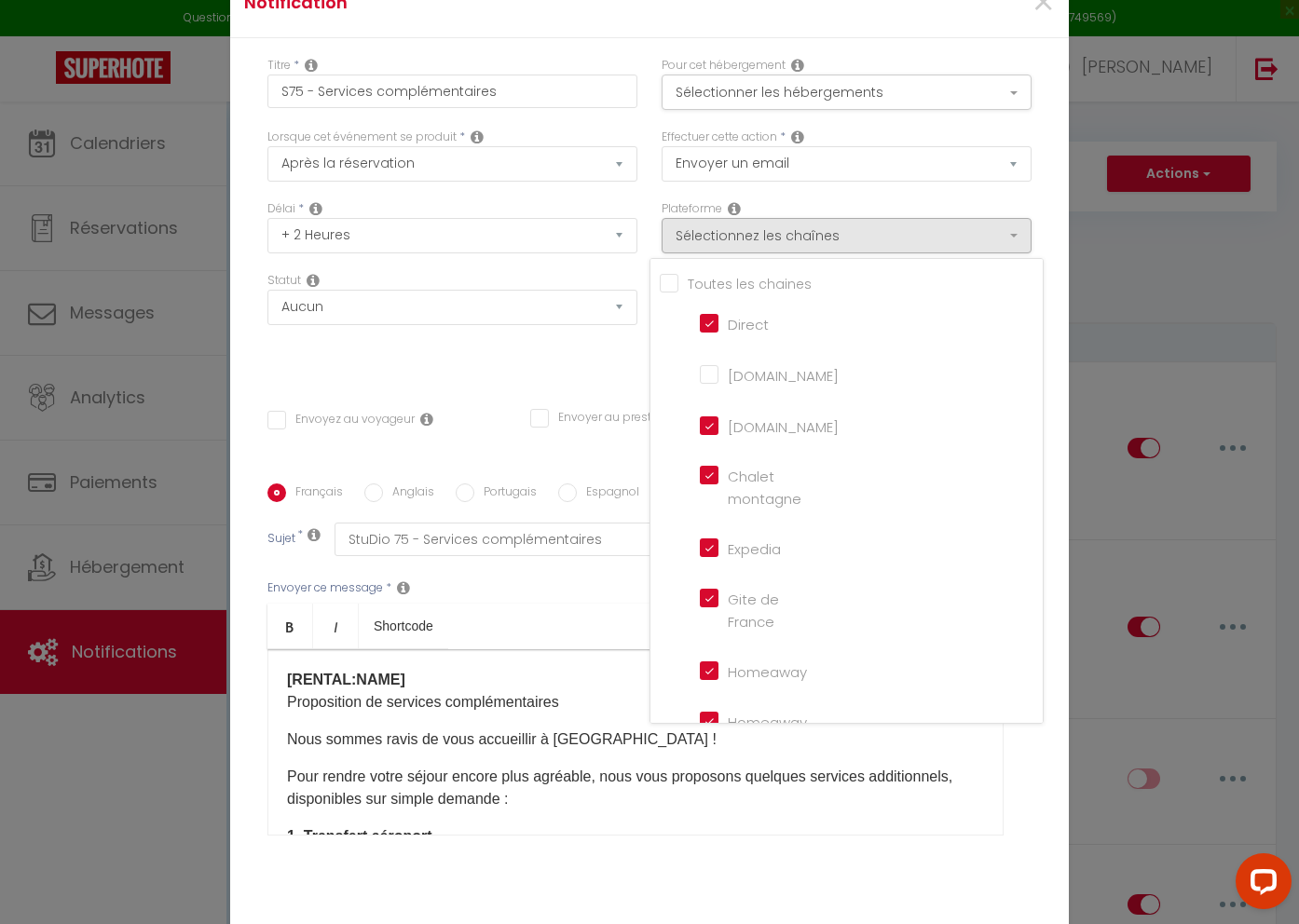
click at [628, 368] on div "Titre * S75 - Services complémentaires Pour cet hébergement Sélectionner les hé…" at bounding box center [650, 484] width 839 height 891
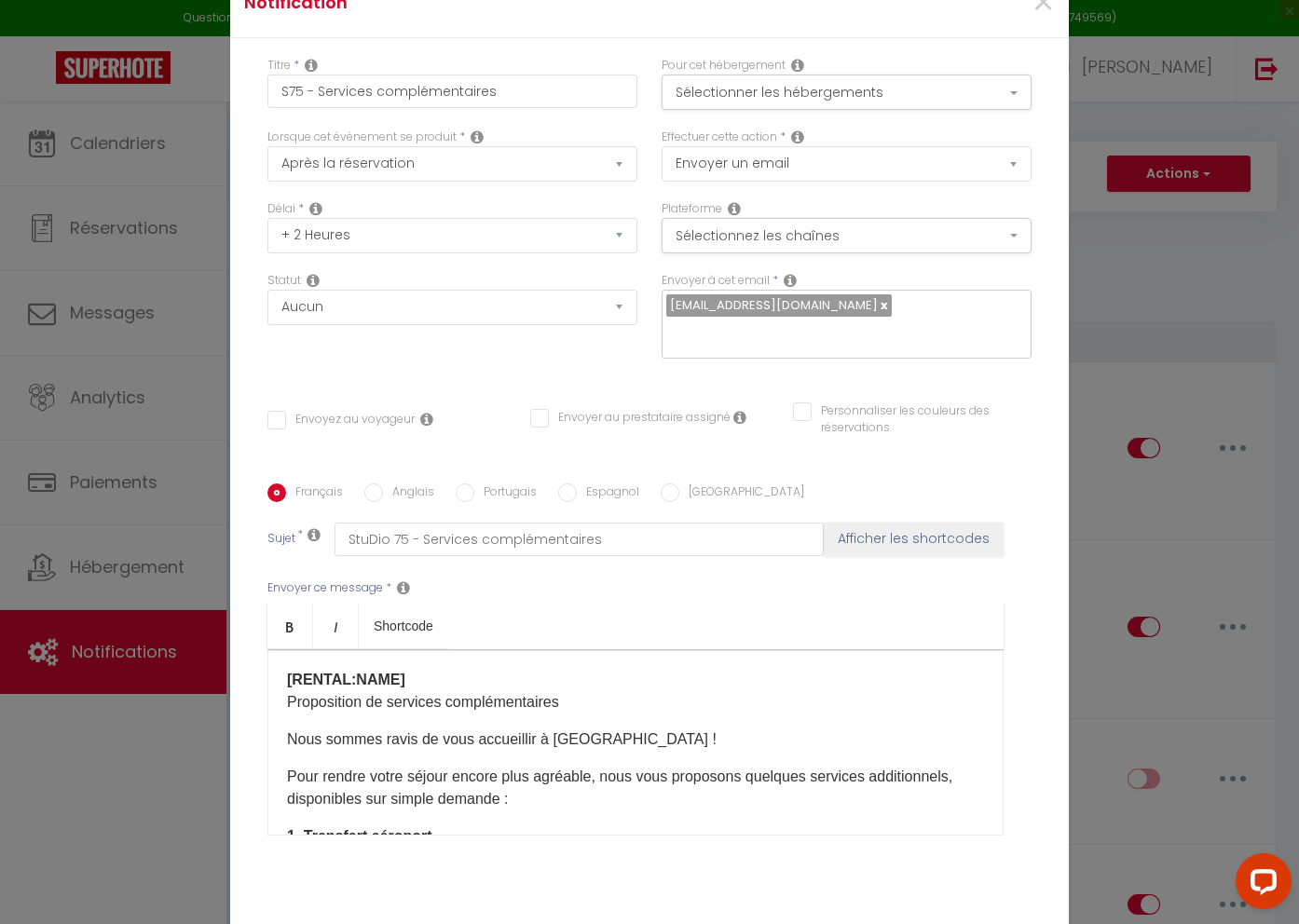
click at [275, 411] on input "Envoyez au voyageur" at bounding box center [341, 420] width 147 height 19
checkbox input "true"
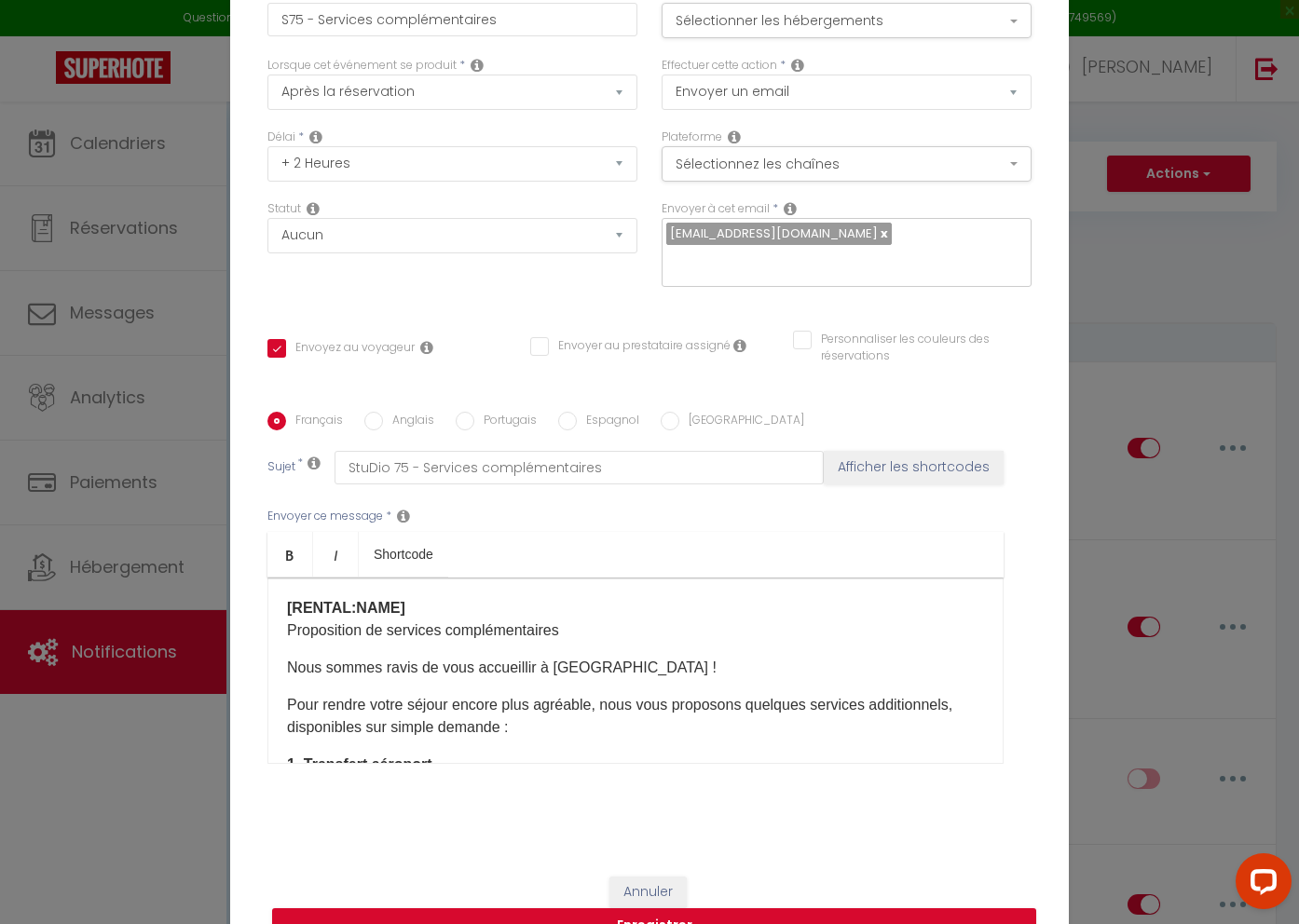
scroll to position [97, 0]
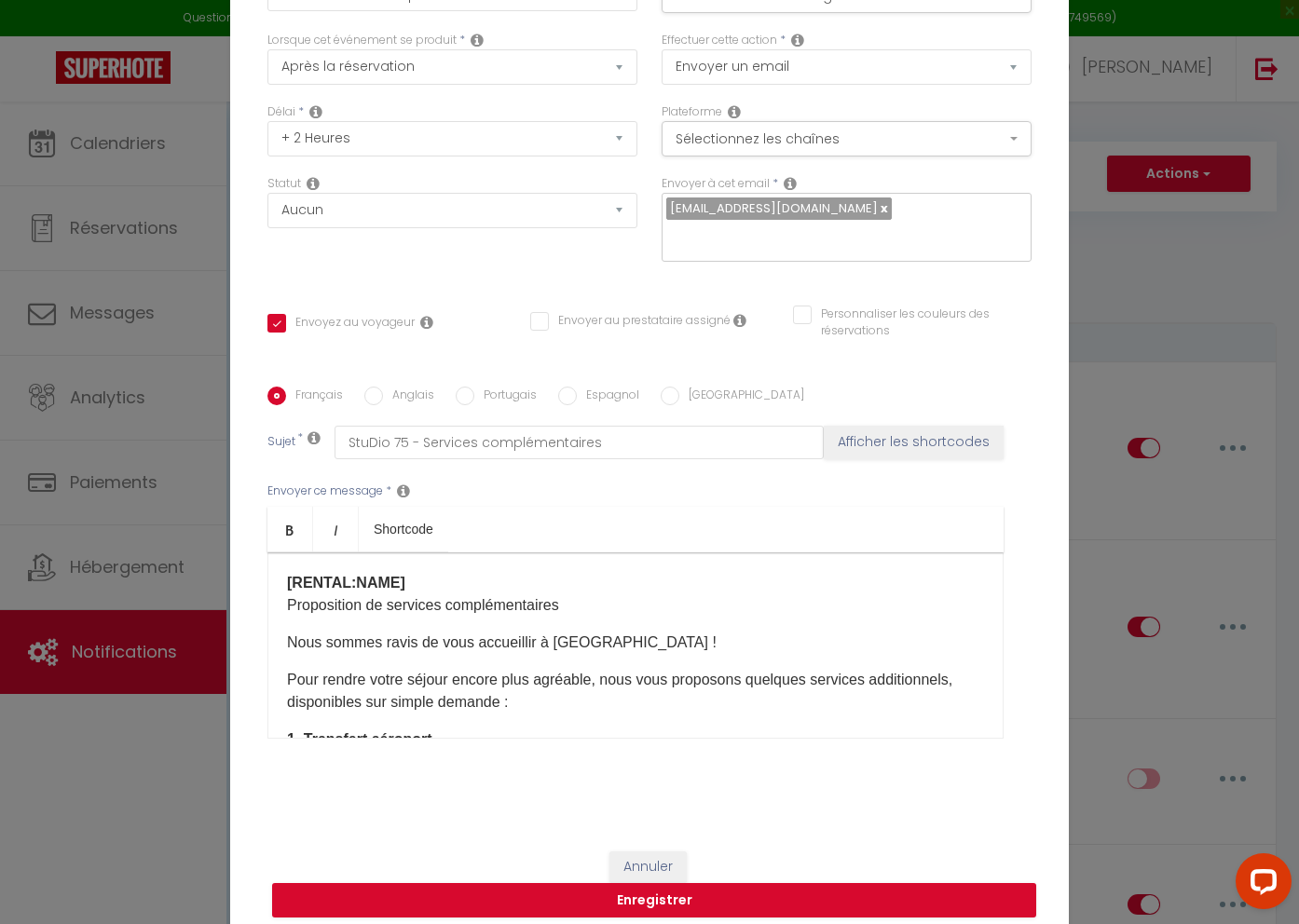
click at [289, 633] on p "Nous sommes ravis de vous accueillir à Sainte-Clotilde !" at bounding box center [636, 643] width 697 height 22
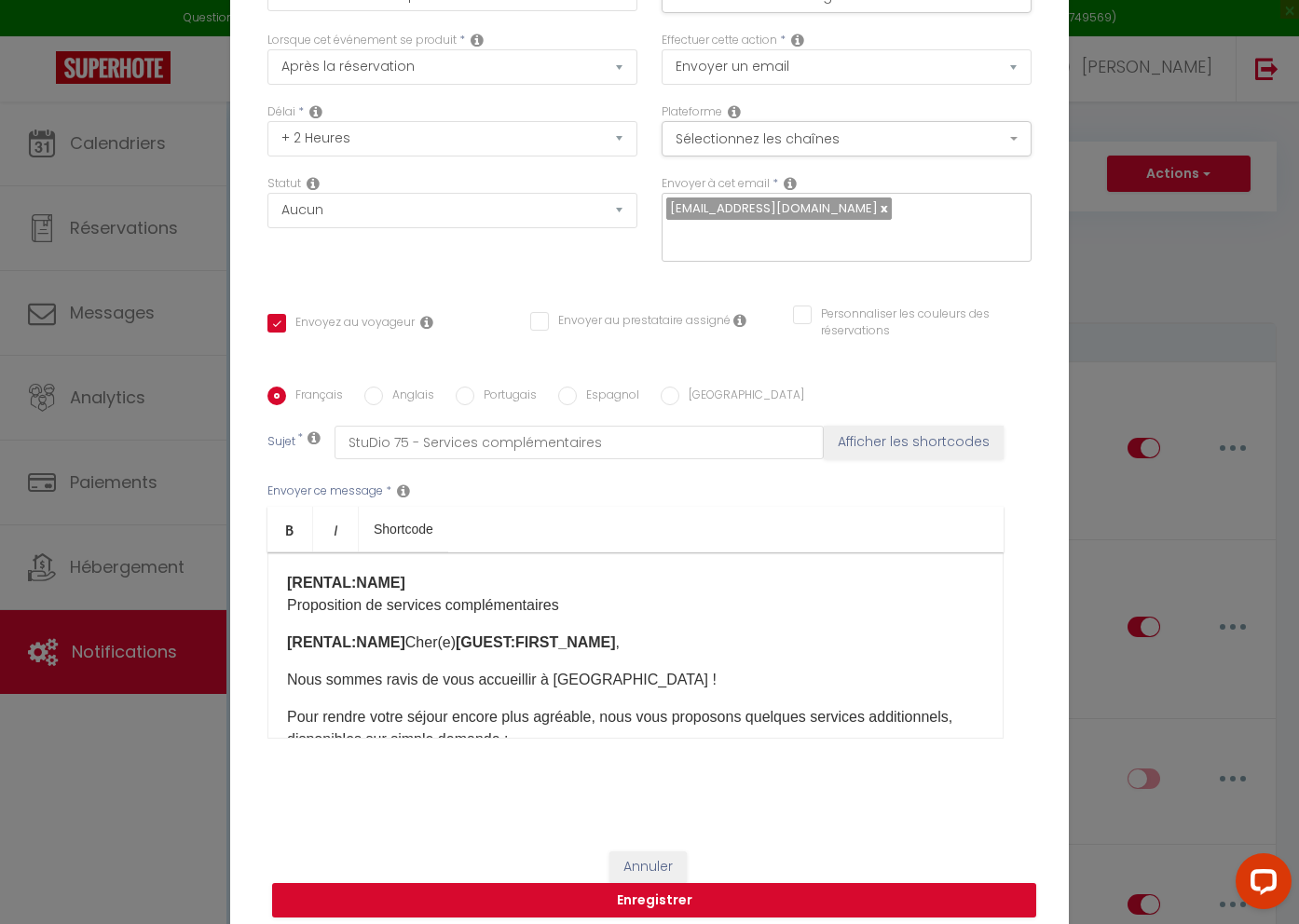
click at [395, 635] on b "[RENTAL:NAME]" at bounding box center [347, 642] width 118 height 16
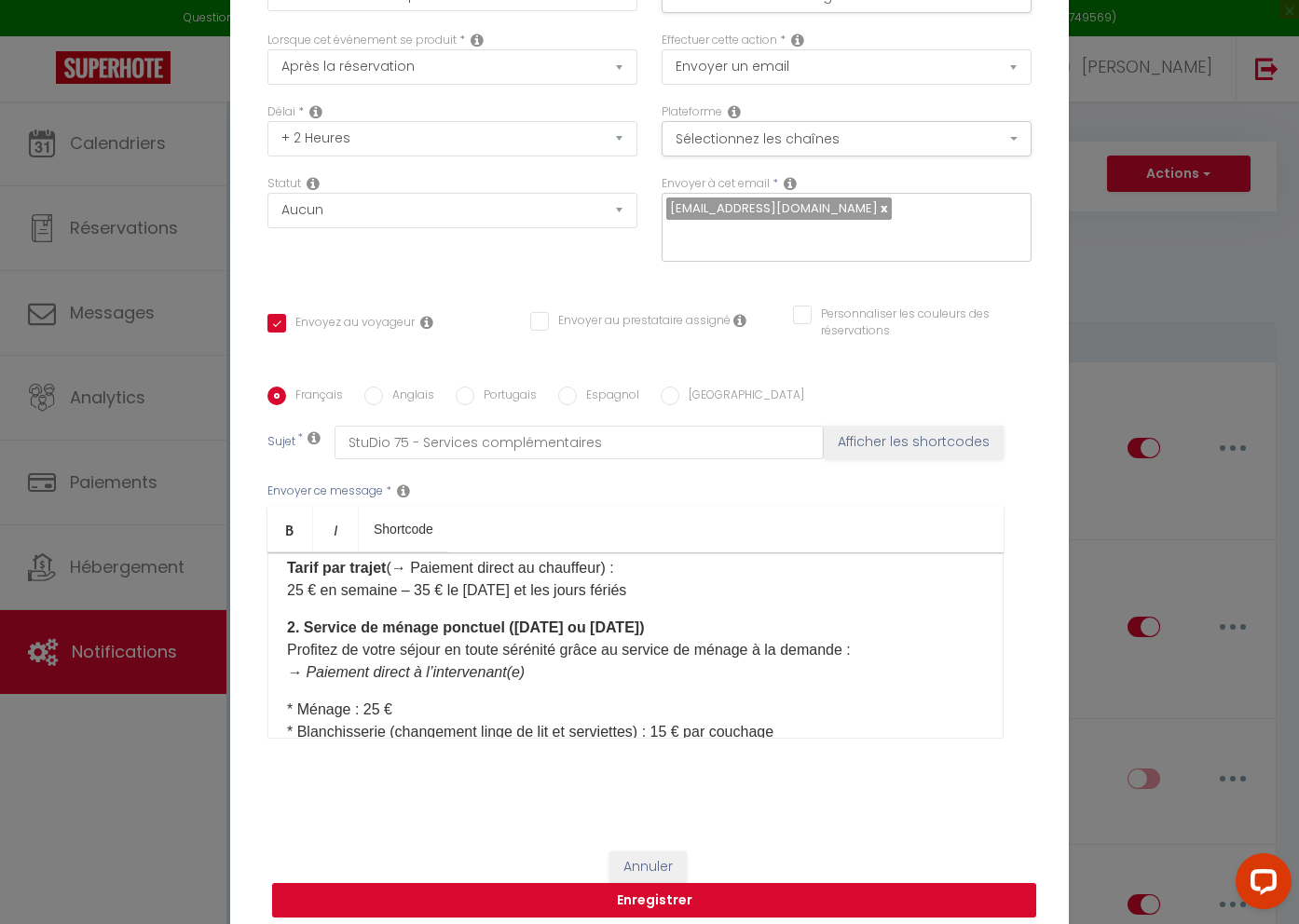
scroll to position [275, 0]
click at [289, 621] on b "2. Service de ménage ponctuel (lundi ou vendredi)" at bounding box center [465, 628] width 357 height 16
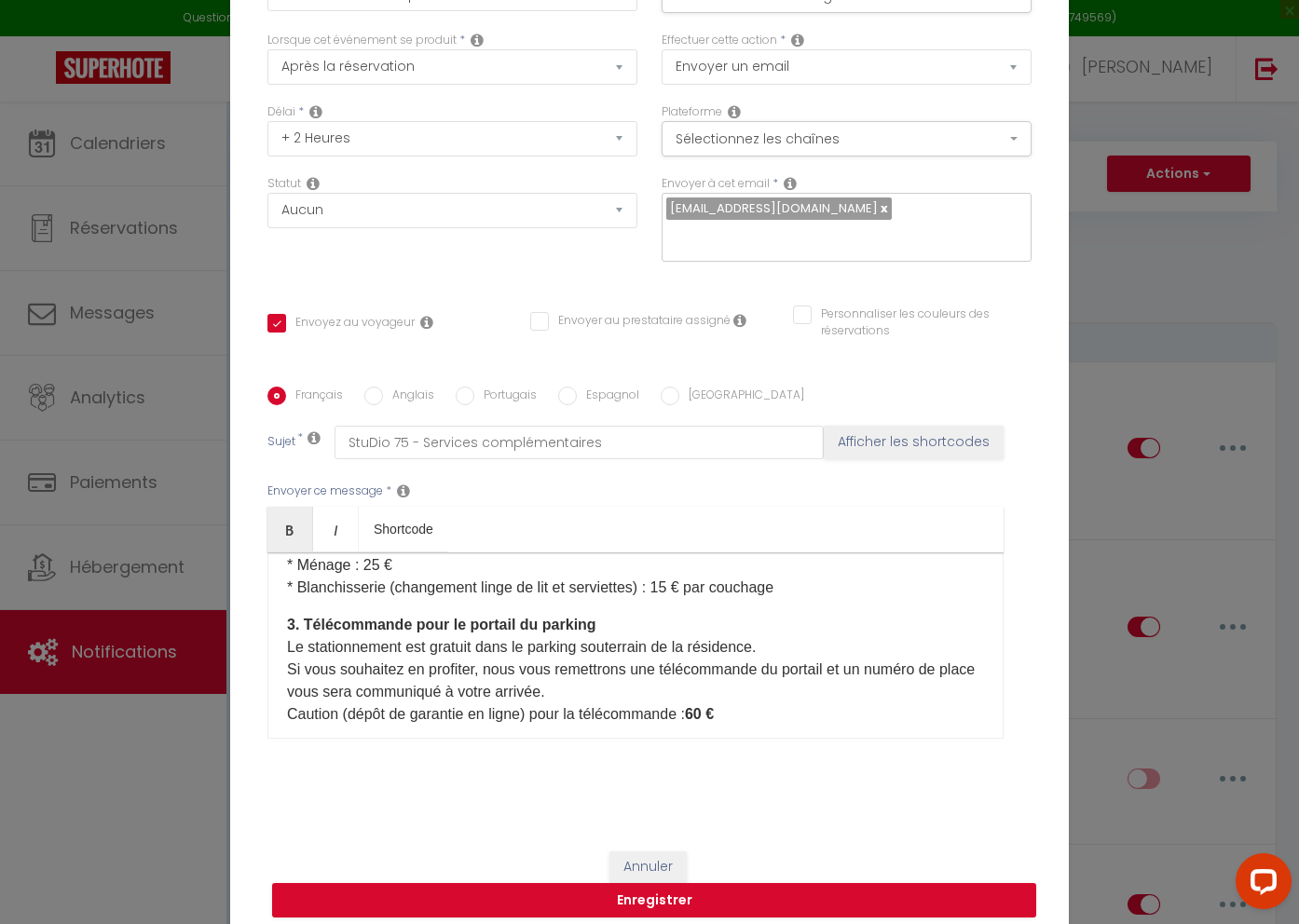
scroll to position [460, 0]
click at [288, 615] on b "3. Télécommande pour le portail du parking" at bounding box center [442, 623] width 309 height 16
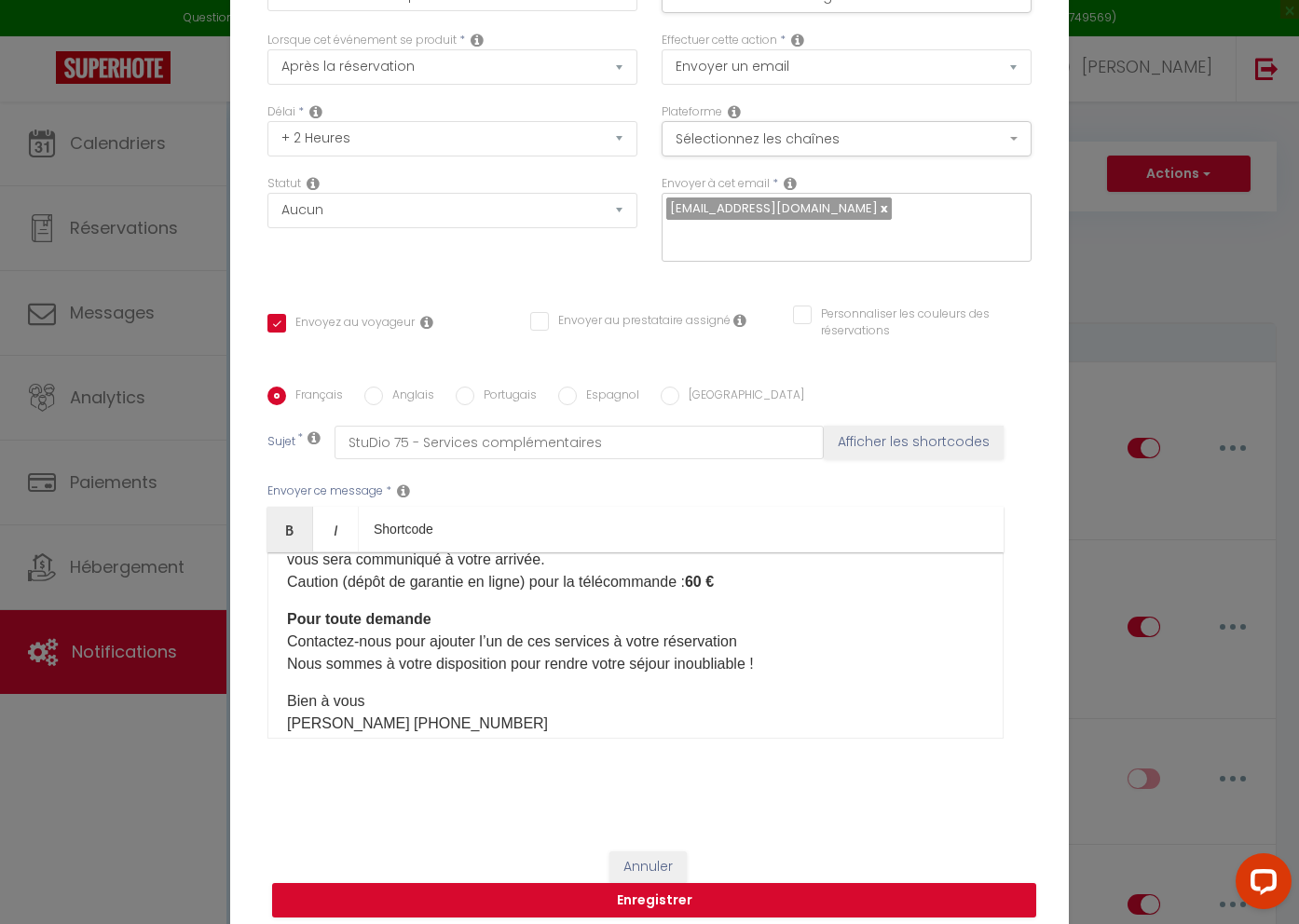
scroll to position [662, 0]
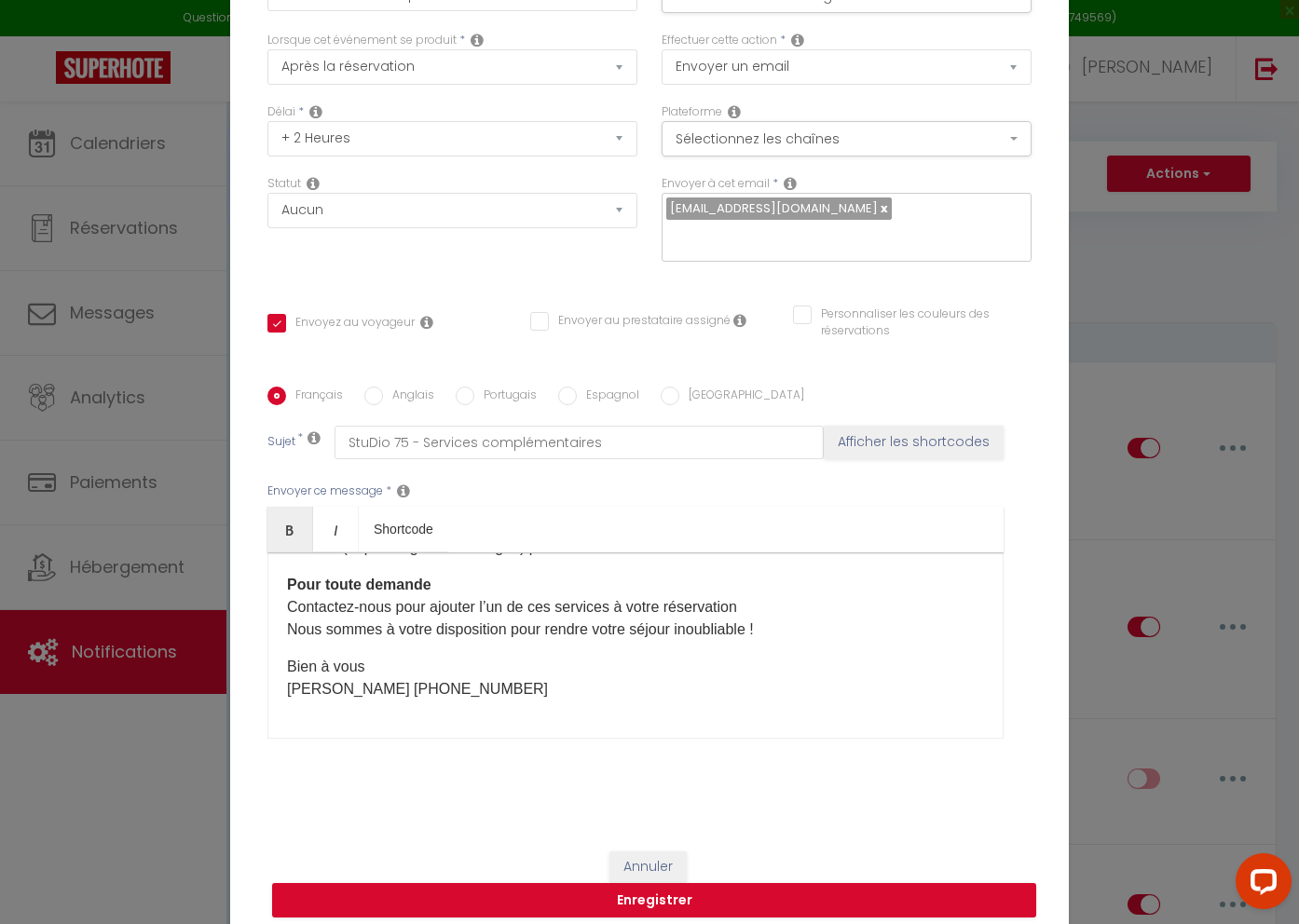
click at [438, 574] on p "Pour toute demande Contactez-nous pour ajouter l’un de ces services à votre rés…" at bounding box center [636, 608] width 697 height 67
click at [645, 600] on p "Pour toute demande : Contactez-nous pour ajouter l’un de ces services à votre r…" at bounding box center [636, 608] width 697 height 67
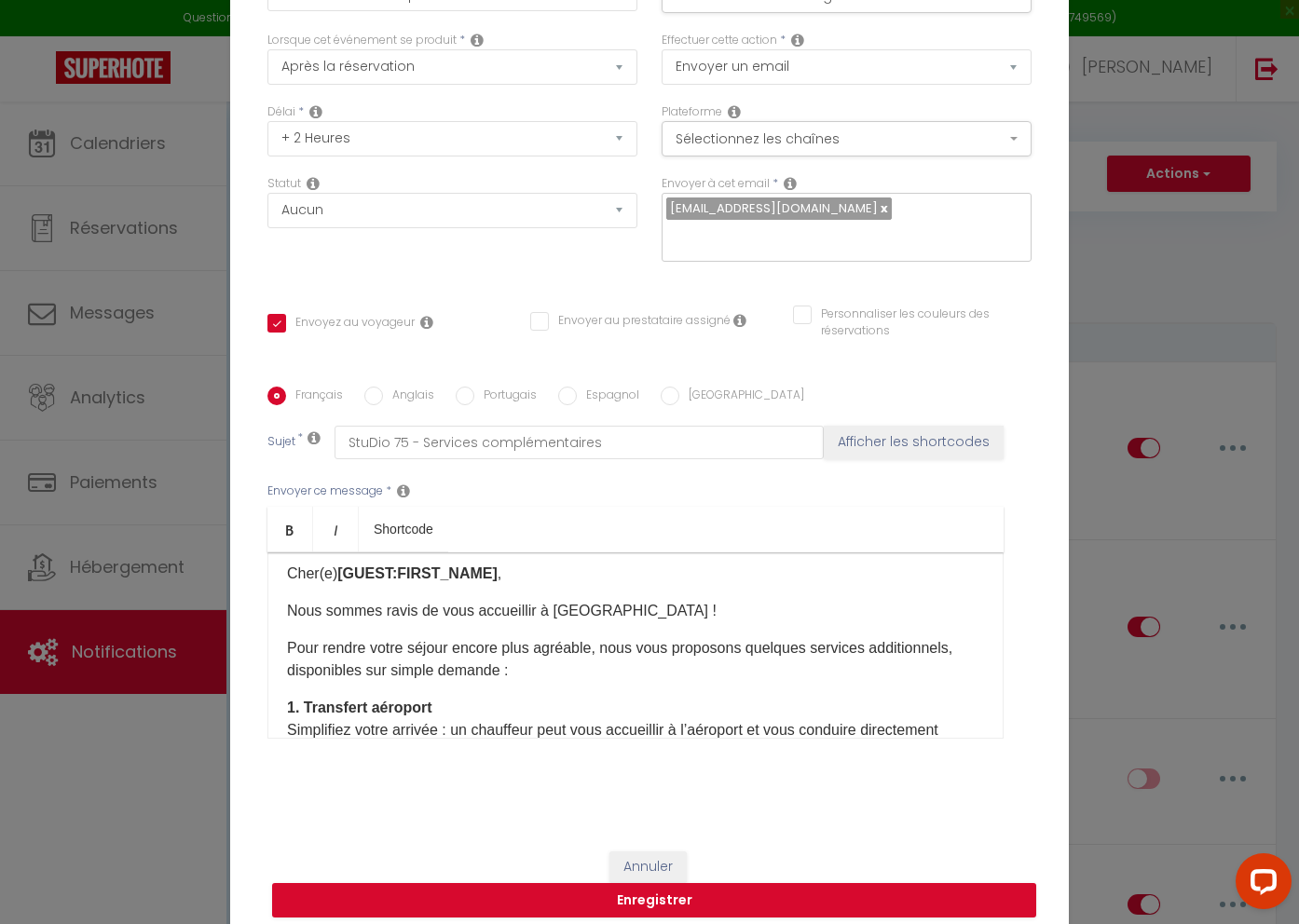
scroll to position [0, 0]
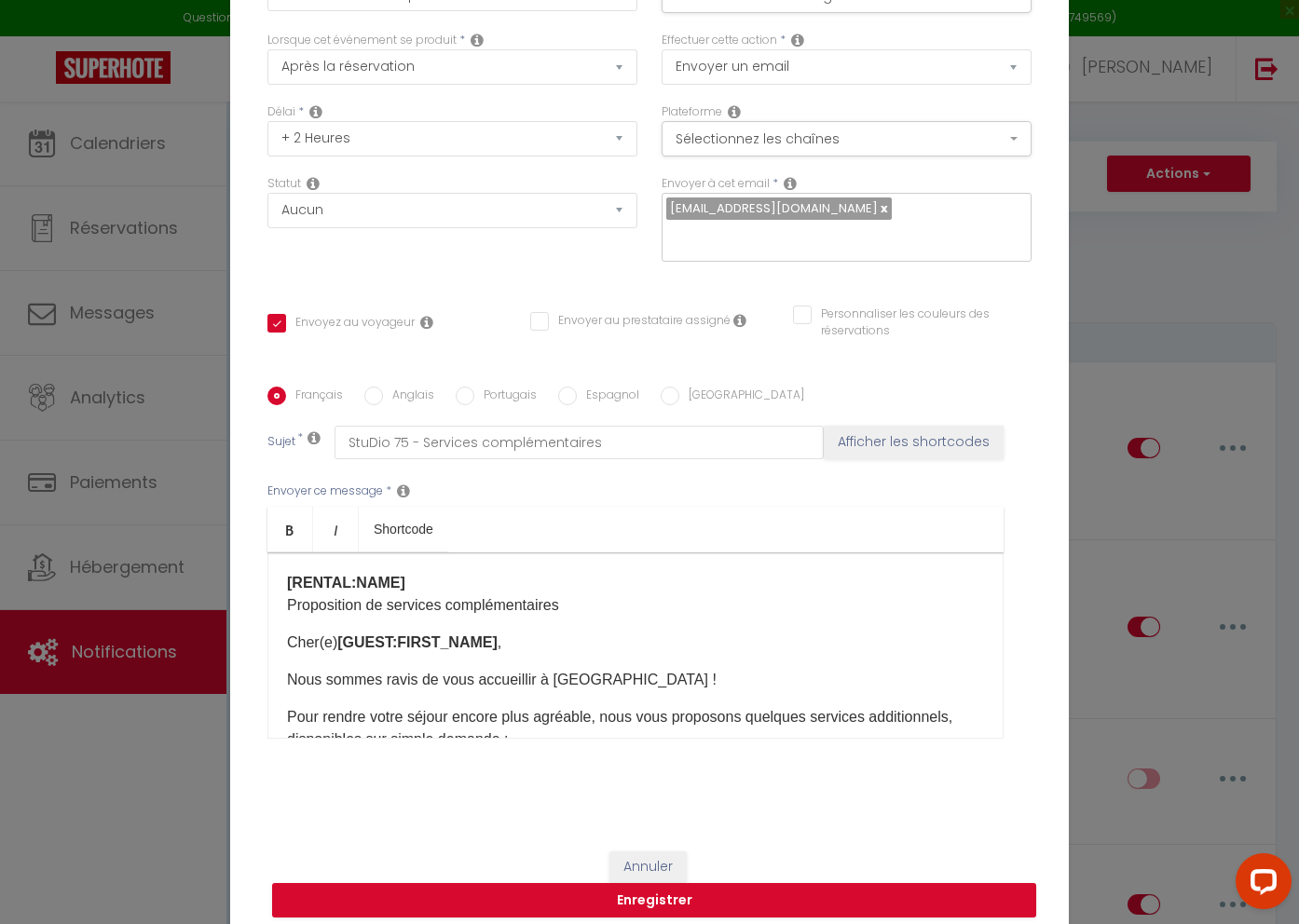
click at [595, 632] on p "Cher(e) [GUEST:FIRST_NAME] ," at bounding box center [636, 643] width 697 height 22
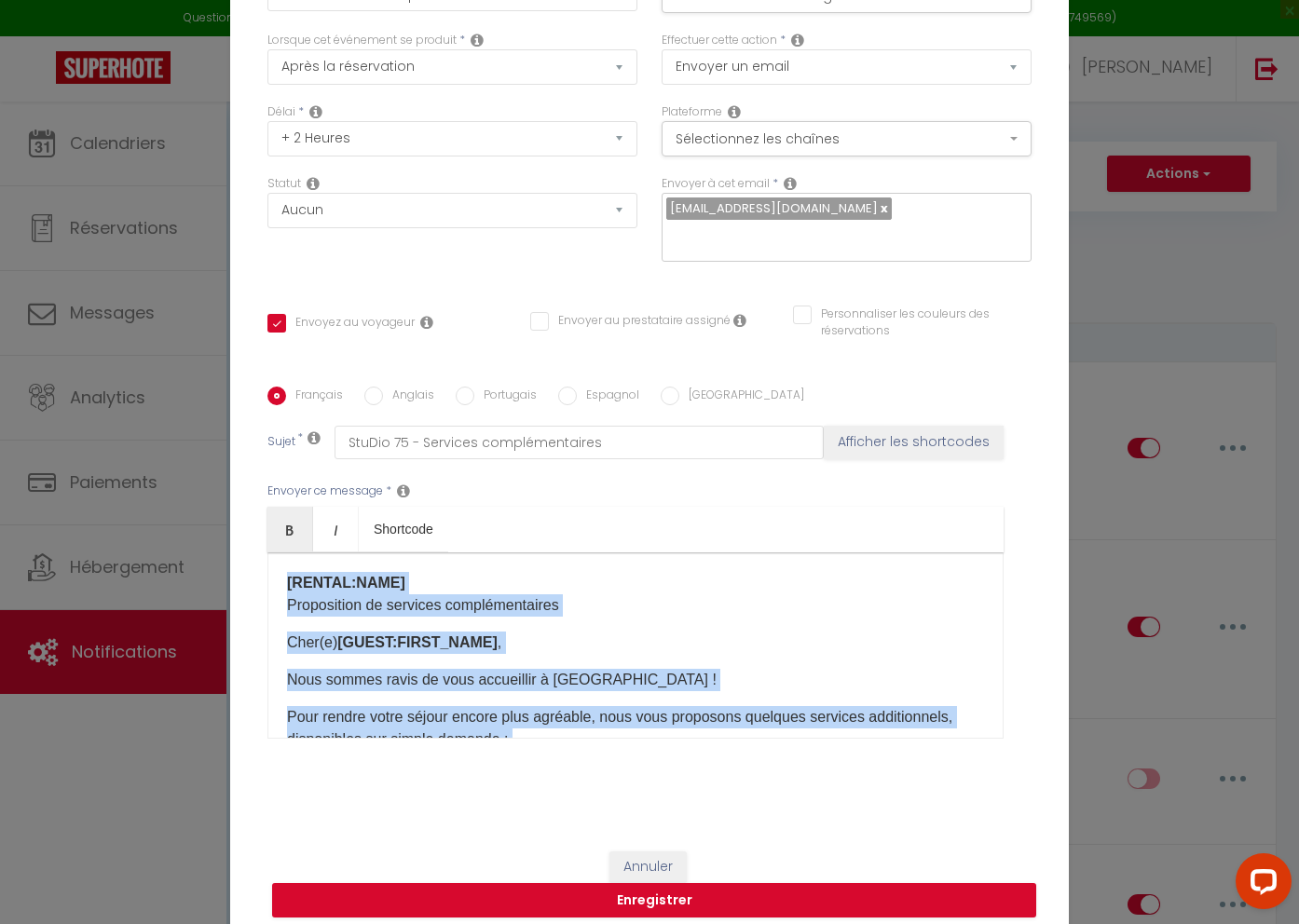
copy div "[RENTAL:NAME] Proposition de services complémentaires Cher(e) [GUEST:FIRST_NAME…"
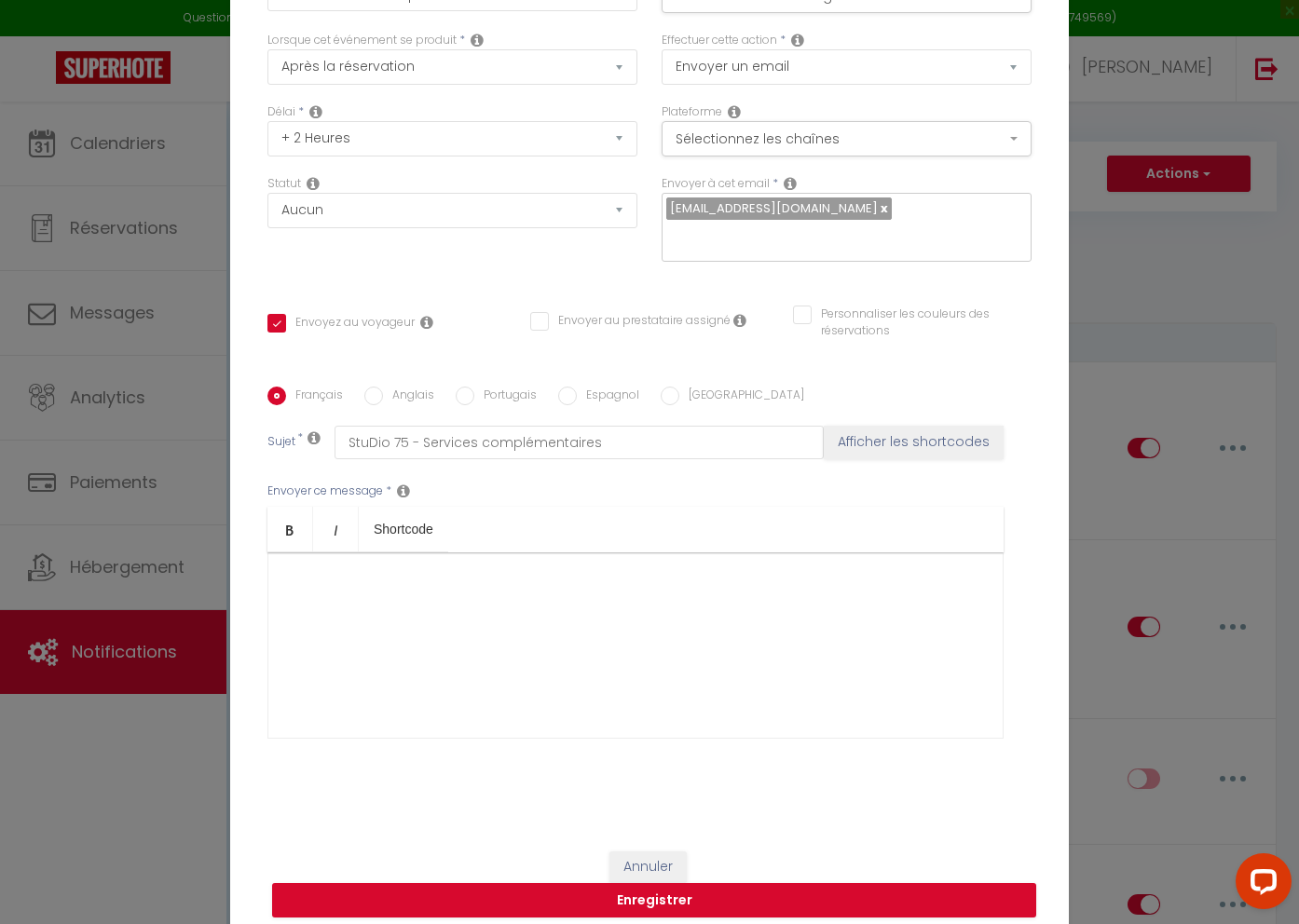
click at [457, 577] on p at bounding box center [636, 583] width 697 height 22
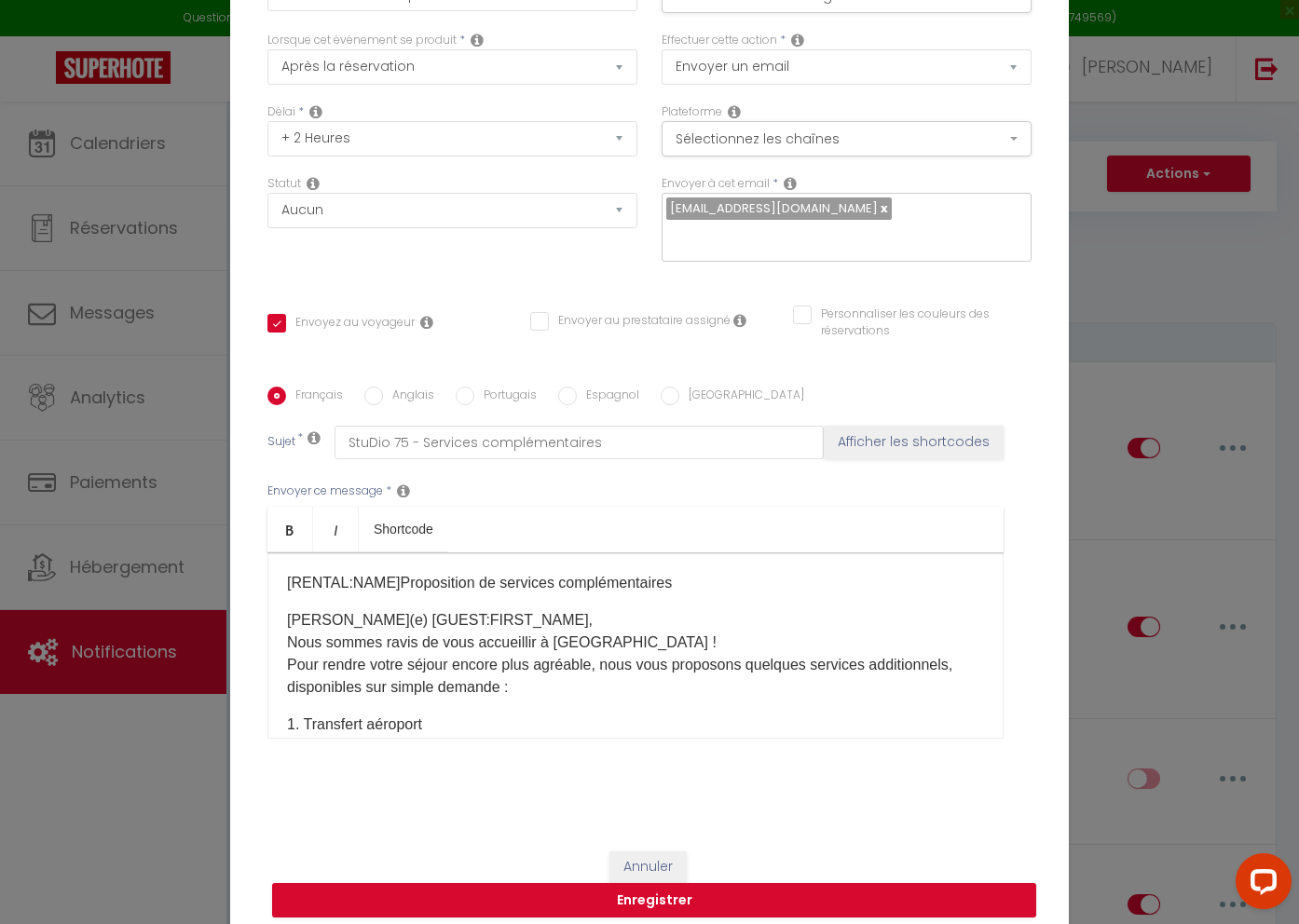
click at [392, 572] on p "[RENTAL:NAME]Proposition de services complémentaires" at bounding box center [636, 583] width 697 height 22
click at [290, 572] on p "[RENTAL:NAME]Proposition de services complémentaires" at bounding box center [636, 583] width 697 height 22
click at [291, 572] on p "[RENTAL:NAME]Proposition de services complémentaires" at bounding box center [636, 583] width 697 height 22
click at [393, 572] on p "​ [RENTAL:NAME]Proposition de services complémentaires" at bounding box center [636, 583] width 697 height 22
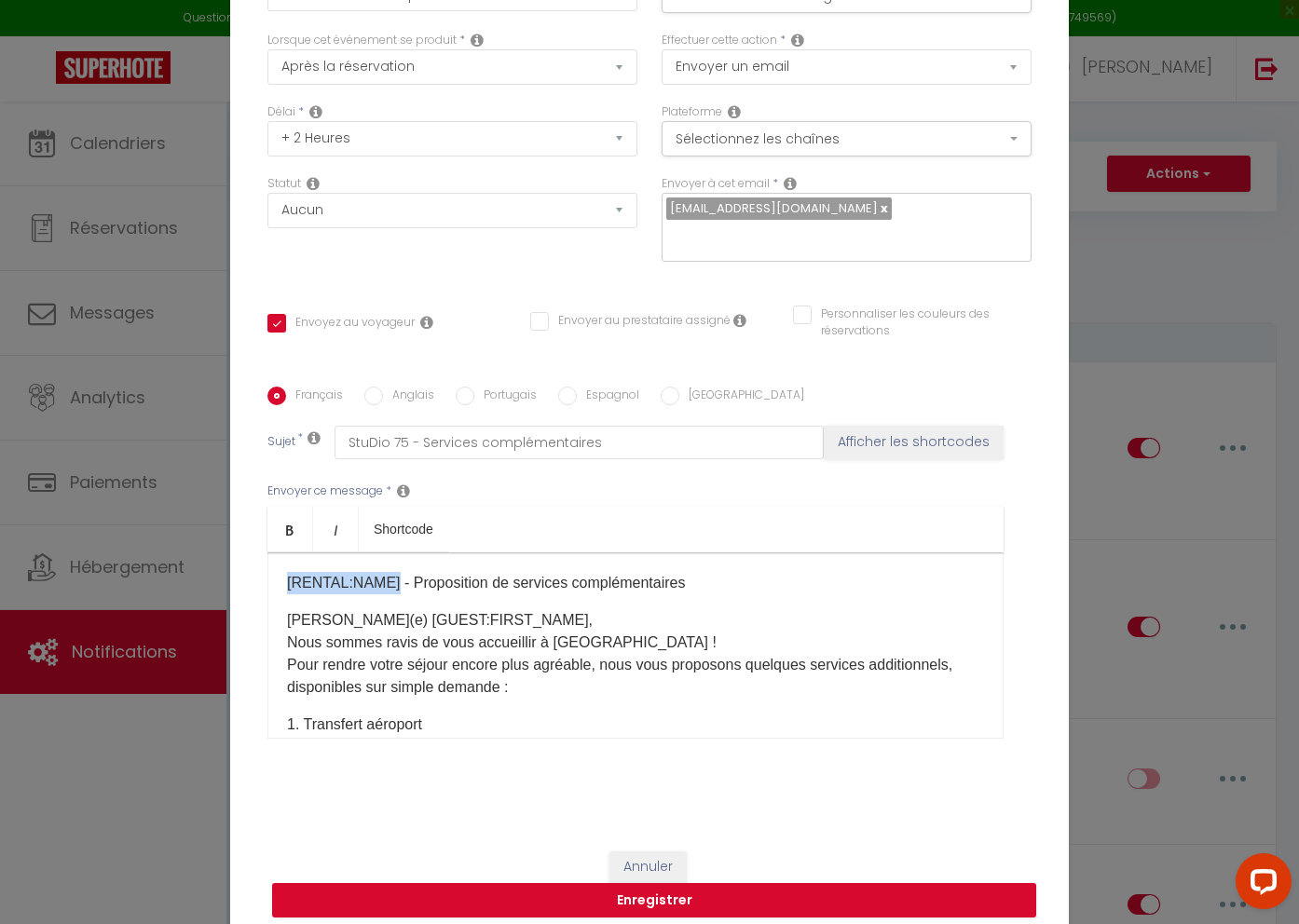
drag, startPoint x: 286, startPoint y: 573, endPoint x: 391, endPoint y: 573, distance: 105.0
click at [391, 573] on div "​ [RENTAL:NAME] - Proposition de services complémentaires ​ Cher(e) [GUEST:FIRS…" at bounding box center [636, 645] width 736 height 186
click at [290, 522] on icon "Bold" at bounding box center [290, 530] width 15 height 15
drag, startPoint x: 482, startPoint y: 609, endPoint x: 339, endPoint y: 614, distance: 143.1
click at [340, 613] on p "Cher(e) [GUEST:FIRST_NAME], Nous sommes ravis de vous accueillir à Sainte-Cloti…" at bounding box center [636, 654] width 697 height 90
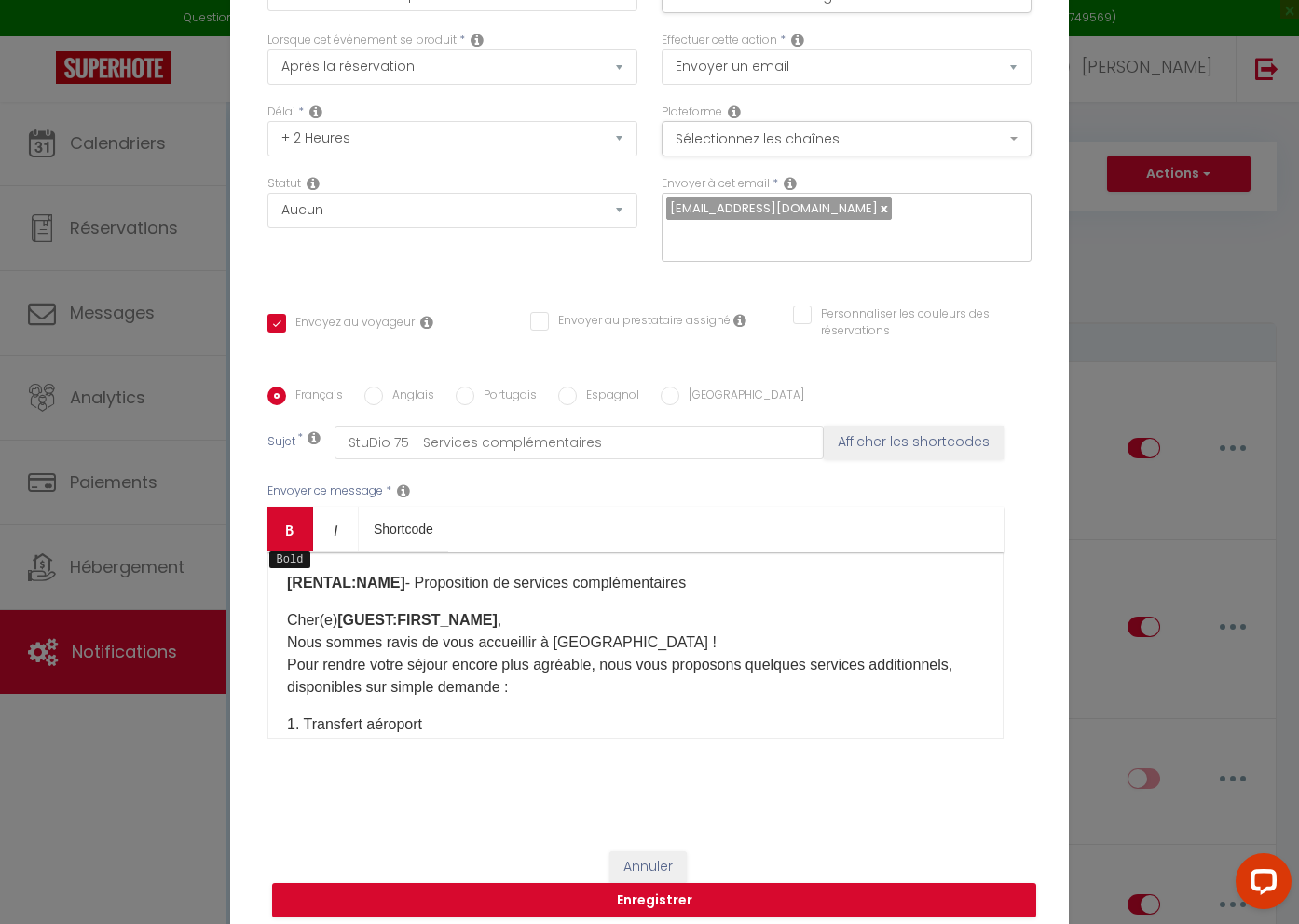
click at [295, 523] on icon "Bold" at bounding box center [290, 530] width 15 height 15
click at [574, 609] on p "Cher(e) [GUEST:FIRST_NAME] , Nous sommes ravis de vous accueillir à Sainte-Clot…" at bounding box center [636, 654] width 697 height 90
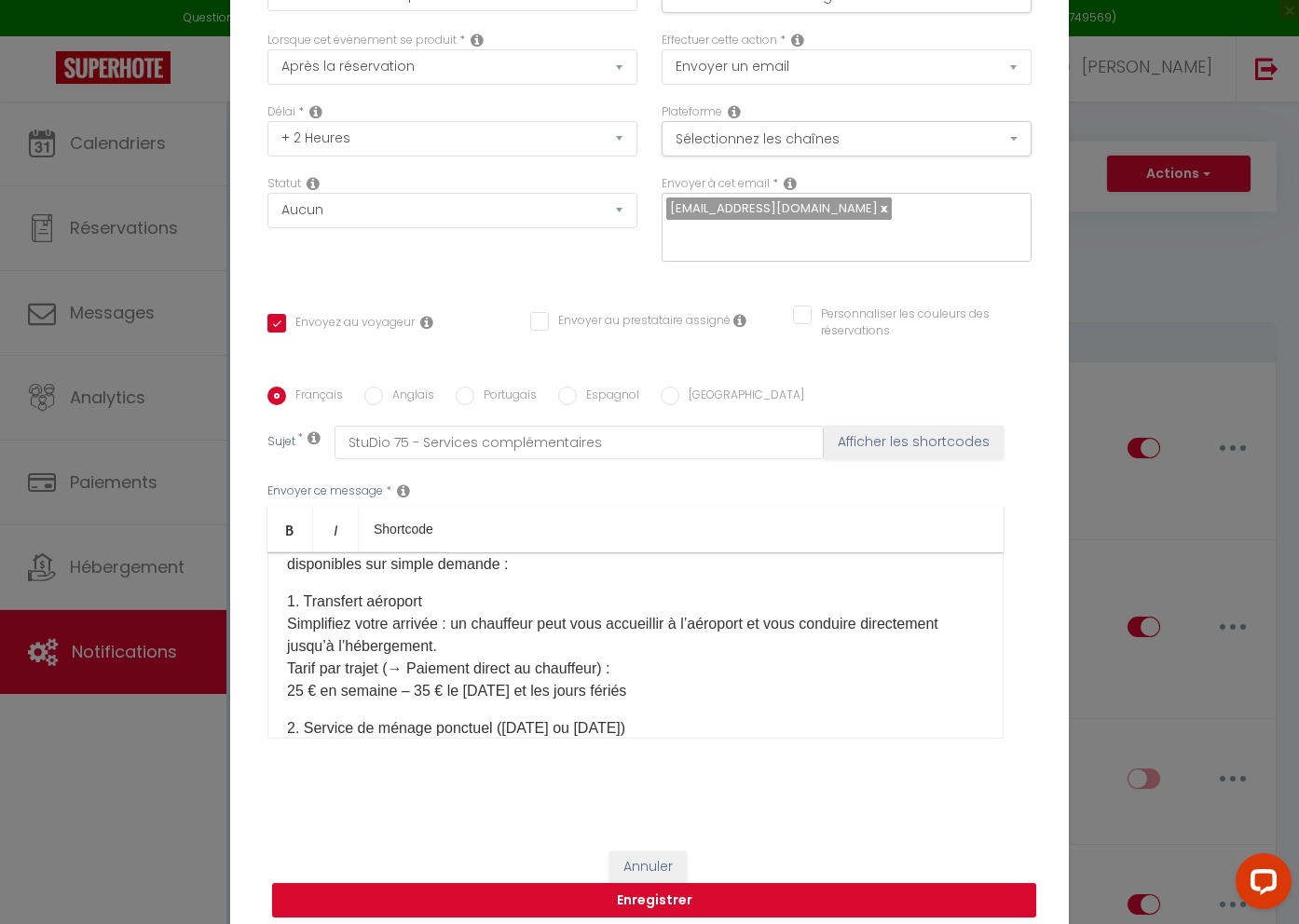
scroll to position [125, 0]
click at [432, 588] on p "1. Transfert aéroport Simplifiez votre arrivée : un chauffeur peut vous accueil…" at bounding box center [636, 643] width 697 height 111
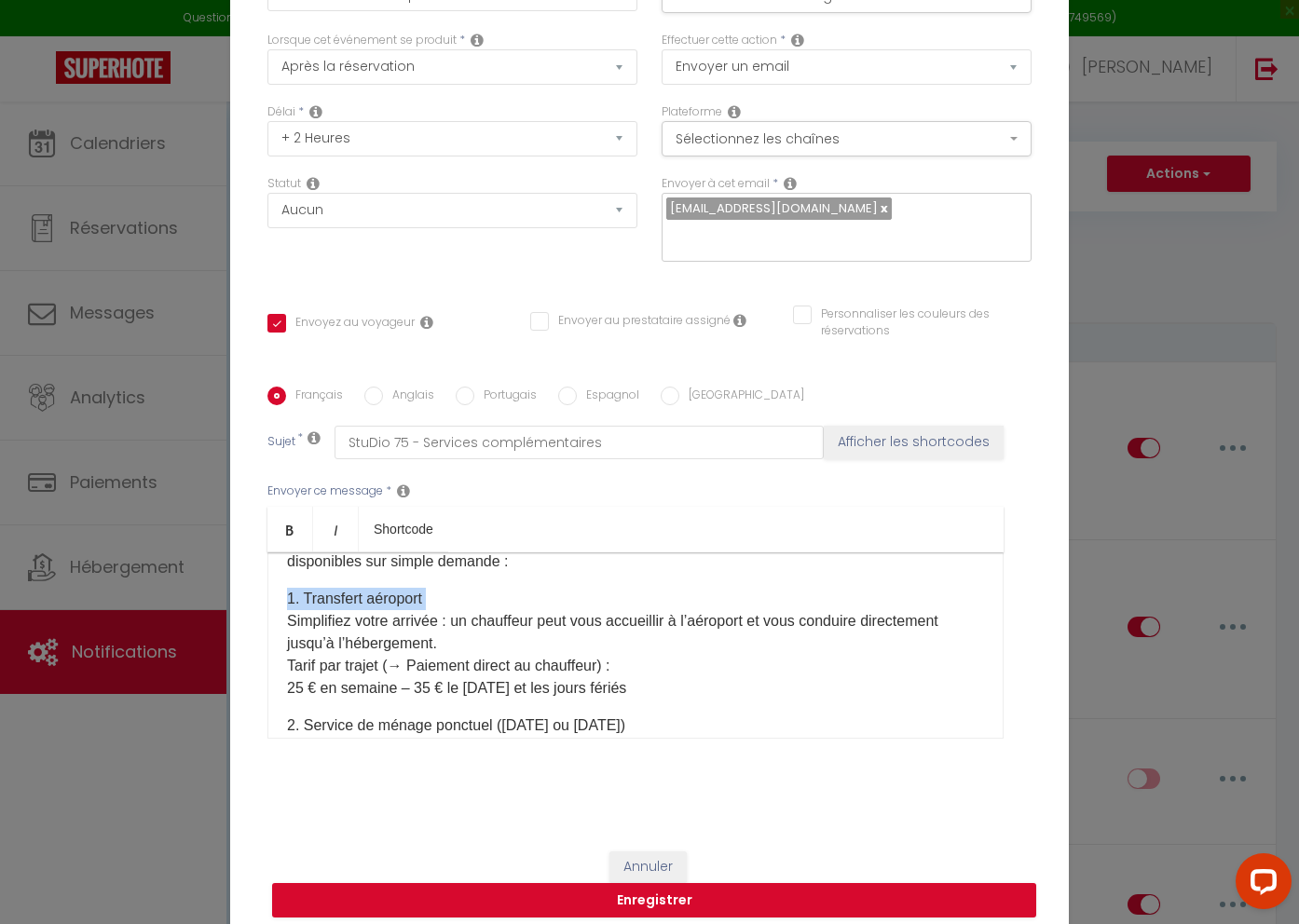
click at [432, 588] on p "1. Transfert aéroport Simplifiez votre arrivée : un chauffeur peut vous accueil…" at bounding box center [636, 643] width 697 height 111
click at [299, 514] on link "Bold" at bounding box center [290, 529] width 46 height 45
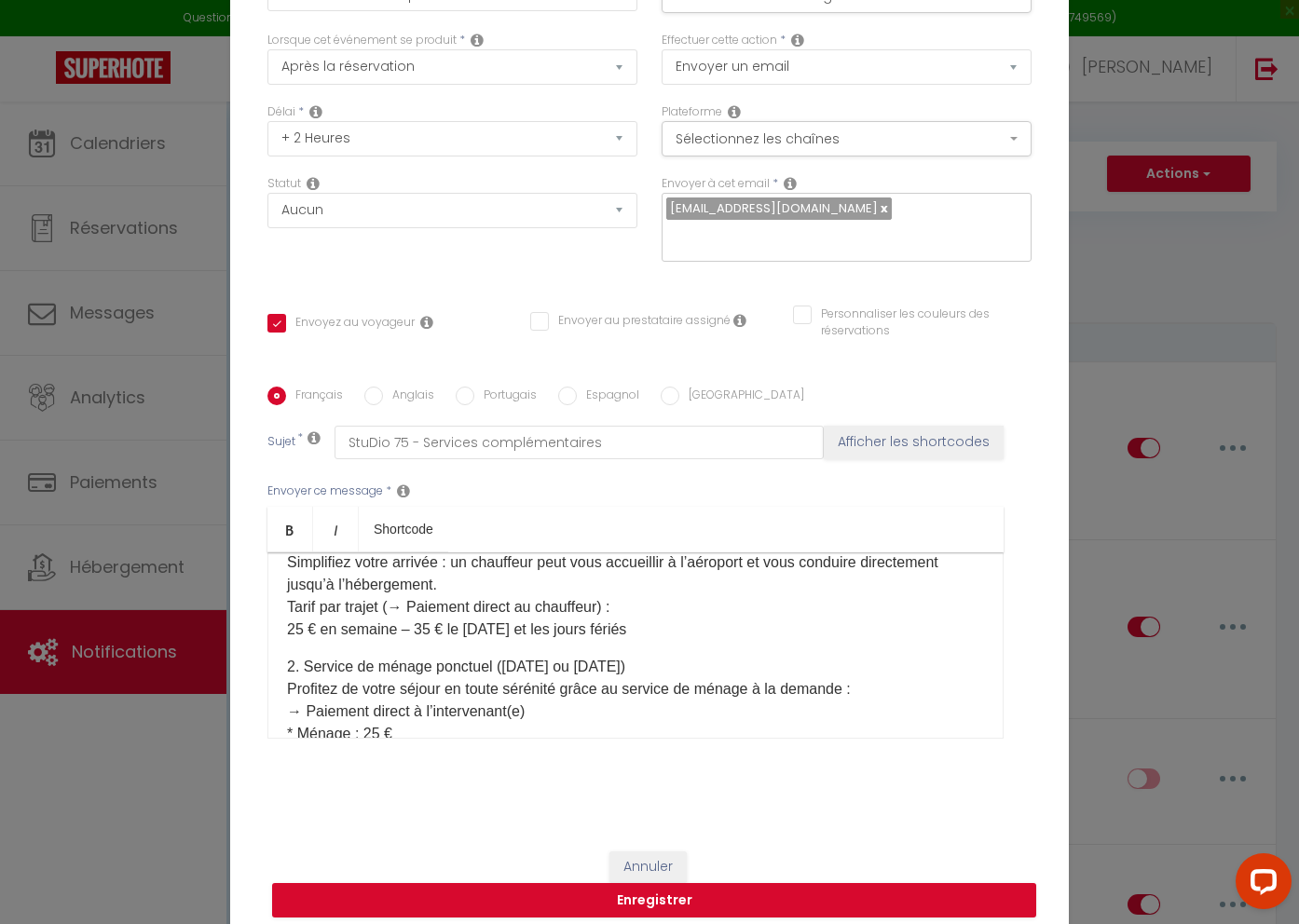
scroll to position [189, 0]
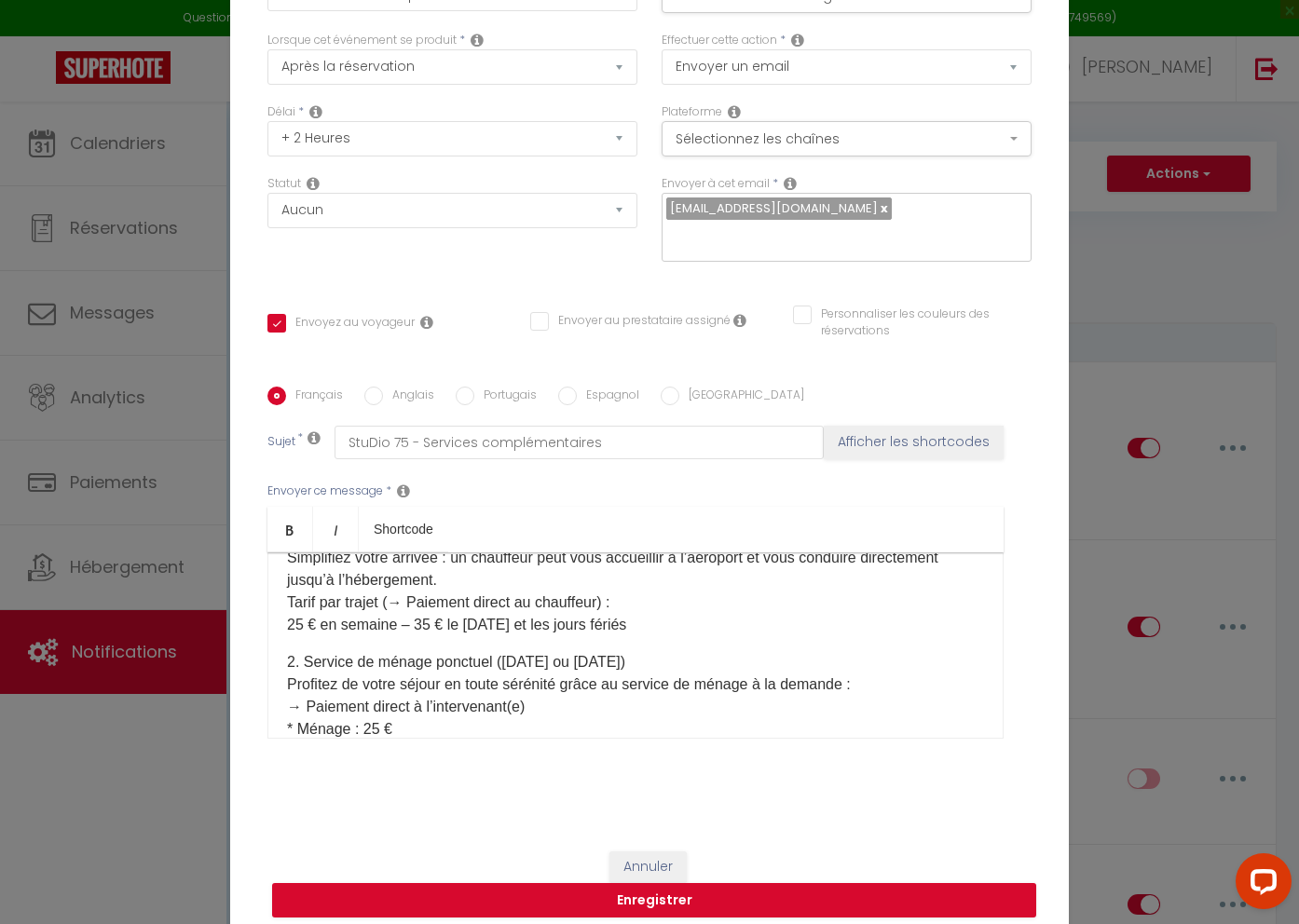
drag, startPoint x: 658, startPoint y: 627, endPoint x: 648, endPoint y: 631, distance: 10.8
click at [658, 627] on div "[RENTAL:NAME] - Proposition de services complémentaires Cher(e) [GUEST:FIRST_NA…" at bounding box center [636, 645] width 736 height 186
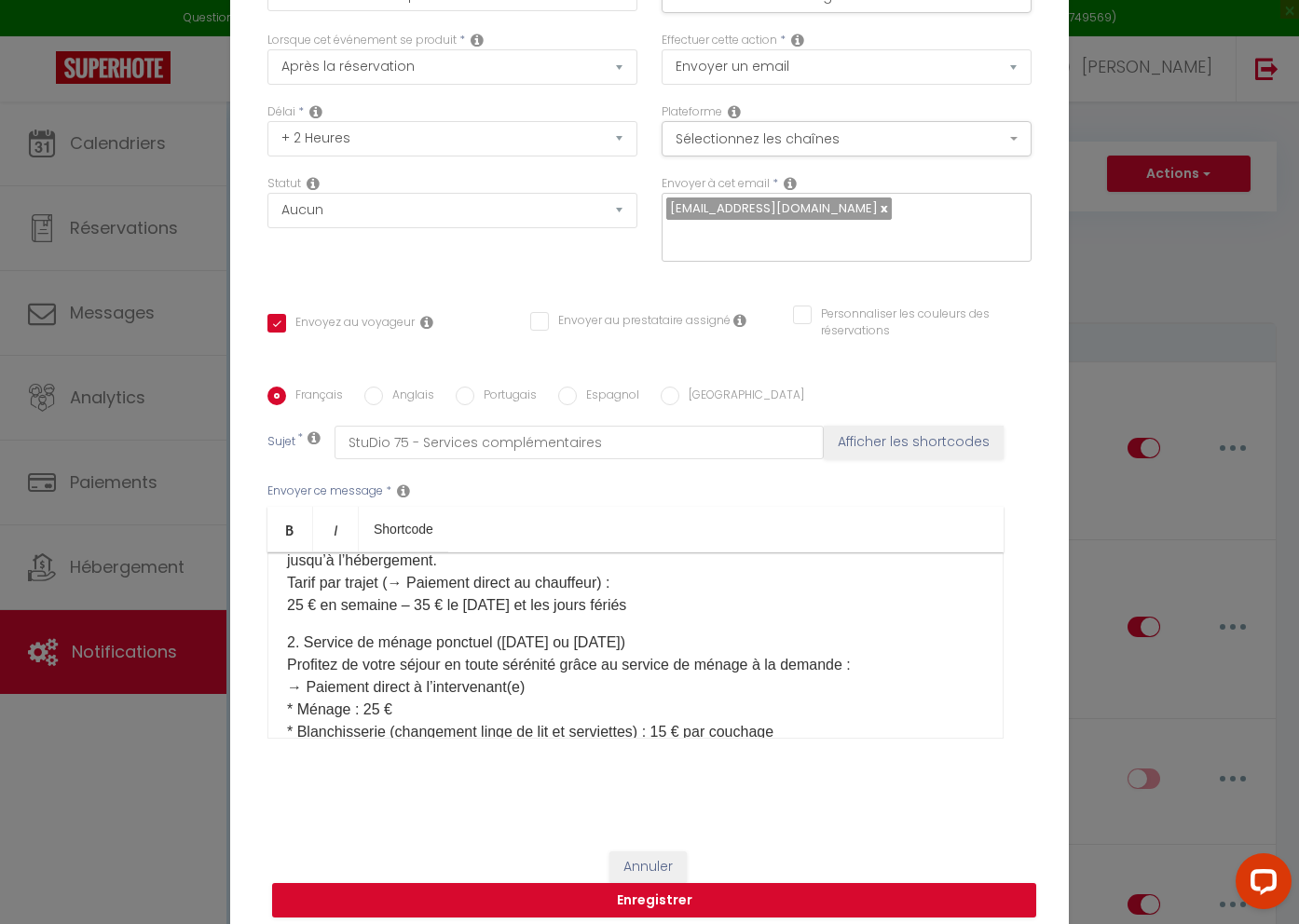
scroll to position [222, 0]
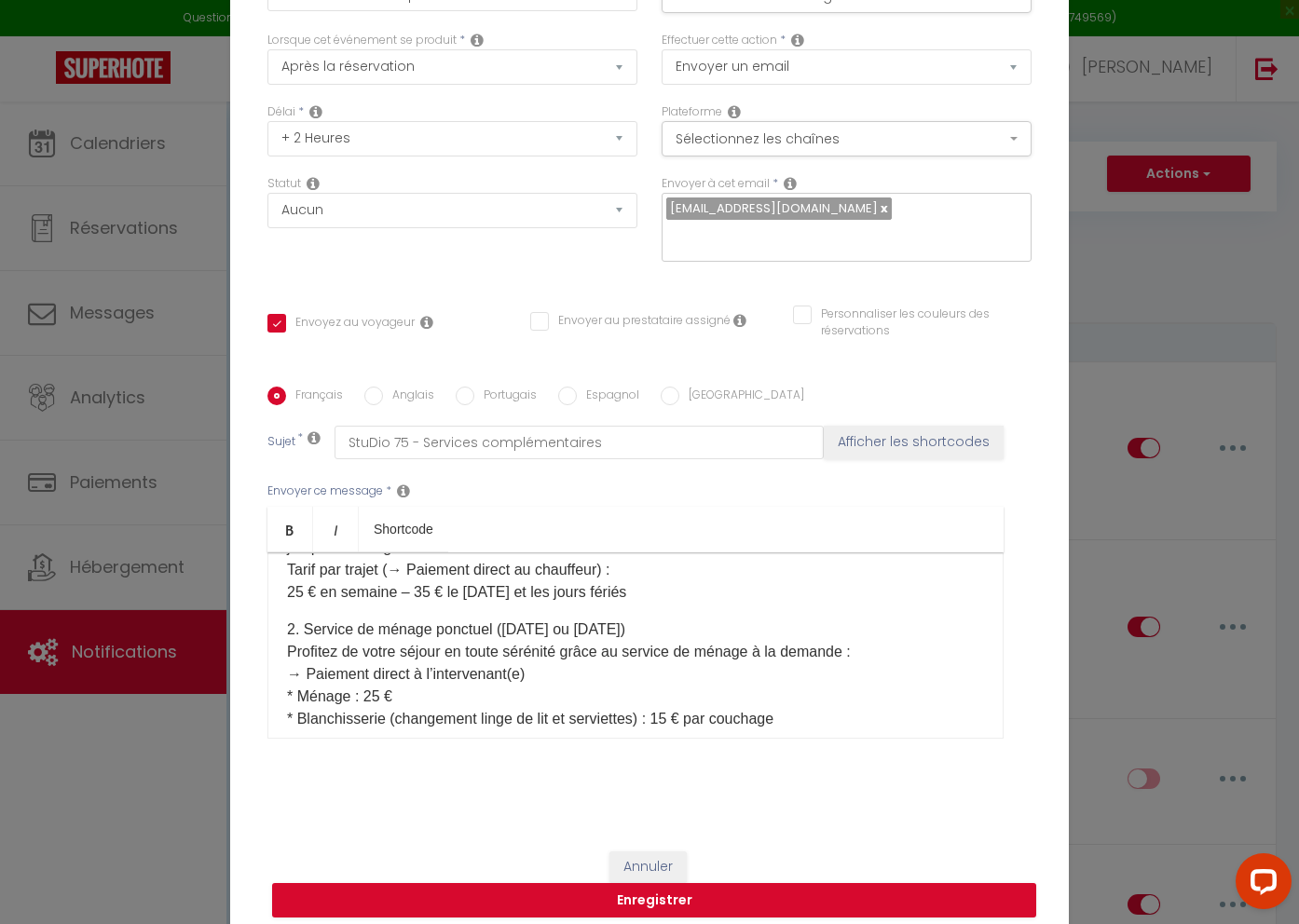
click at [520, 622] on p "2. Service de ménage ponctuel (lundi ou vendredi) Profitez de votre séjour en t…" at bounding box center [636, 674] width 697 height 111
click at [520, 621] on p "2. Service de ménage ponctuel (lundi ou vendredi) Profitez de votre séjour en t…" at bounding box center [636, 674] width 697 height 111
click at [285, 522] on icon "Bold" at bounding box center [290, 530] width 15 height 15
click at [693, 619] on p "2. Service de ménage ponctuel (lundi ou vendredi) Profitez de votre séjour en t…" at bounding box center [636, 674] width 697 height 111
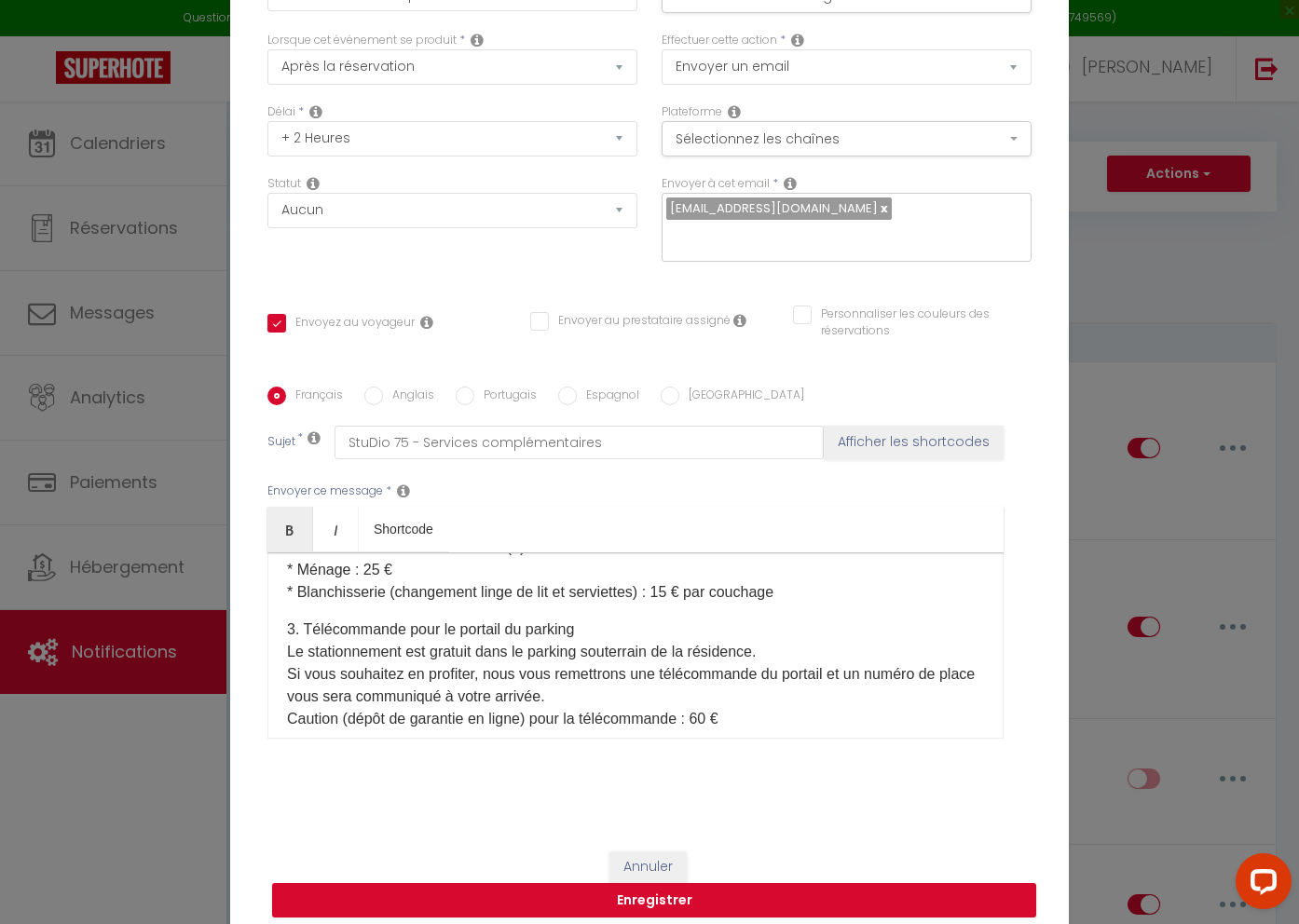
scroll to position [349, 0]
click at [536, 618] on p "3. Télécommande pour le portail du parking Le stationnement est gratuit dans le…" at bounding box center [636, 673] width 697 height 111
click at [296, 522] on icon "Bold" at bounding box center [290, 530] width 15 height 15
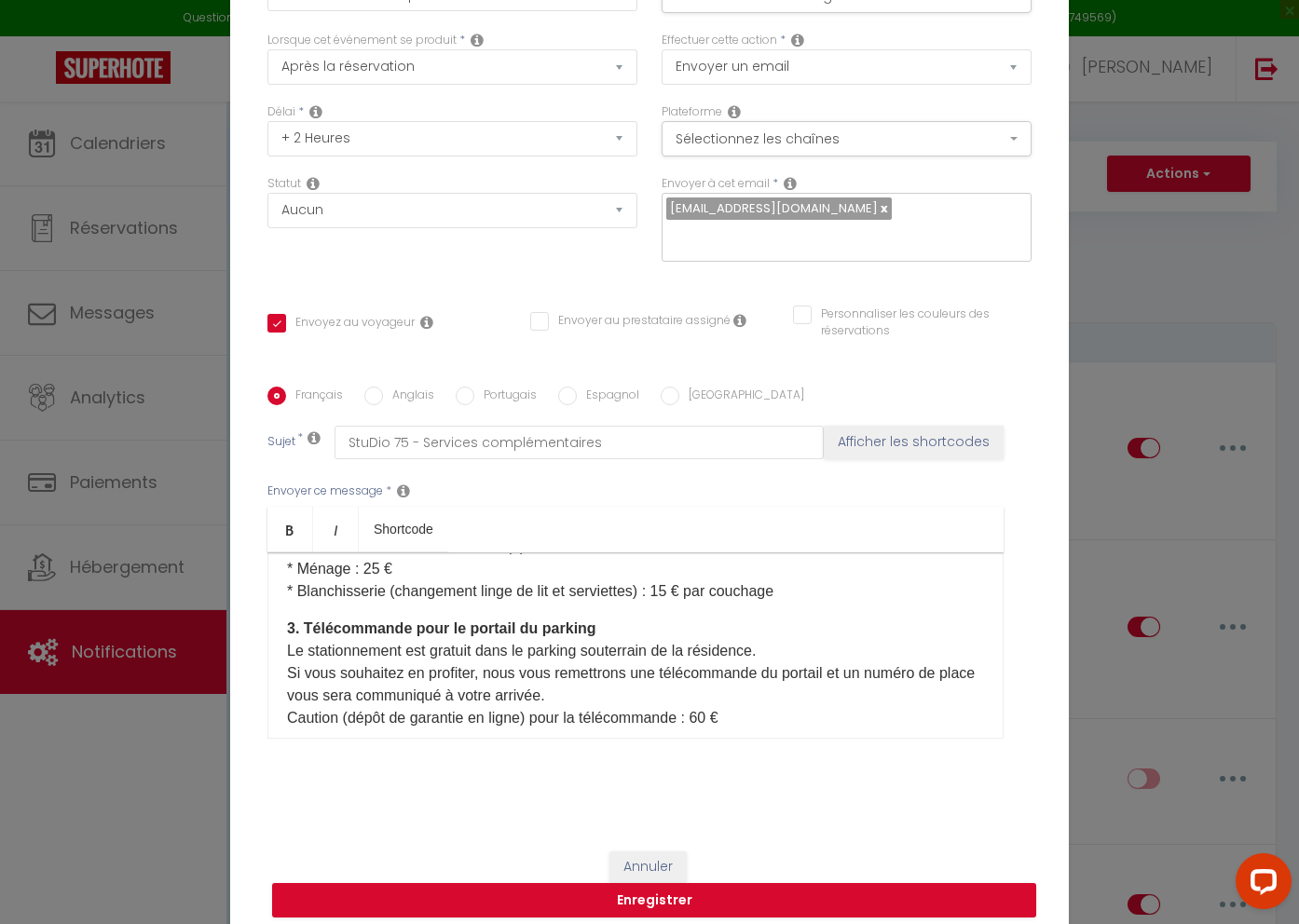
click at [622, 618] on p "3. Télécommande pour le portail du parking Le stationnement est gratuit dans le…" at bounding box center [636, 673] width 697 height 111
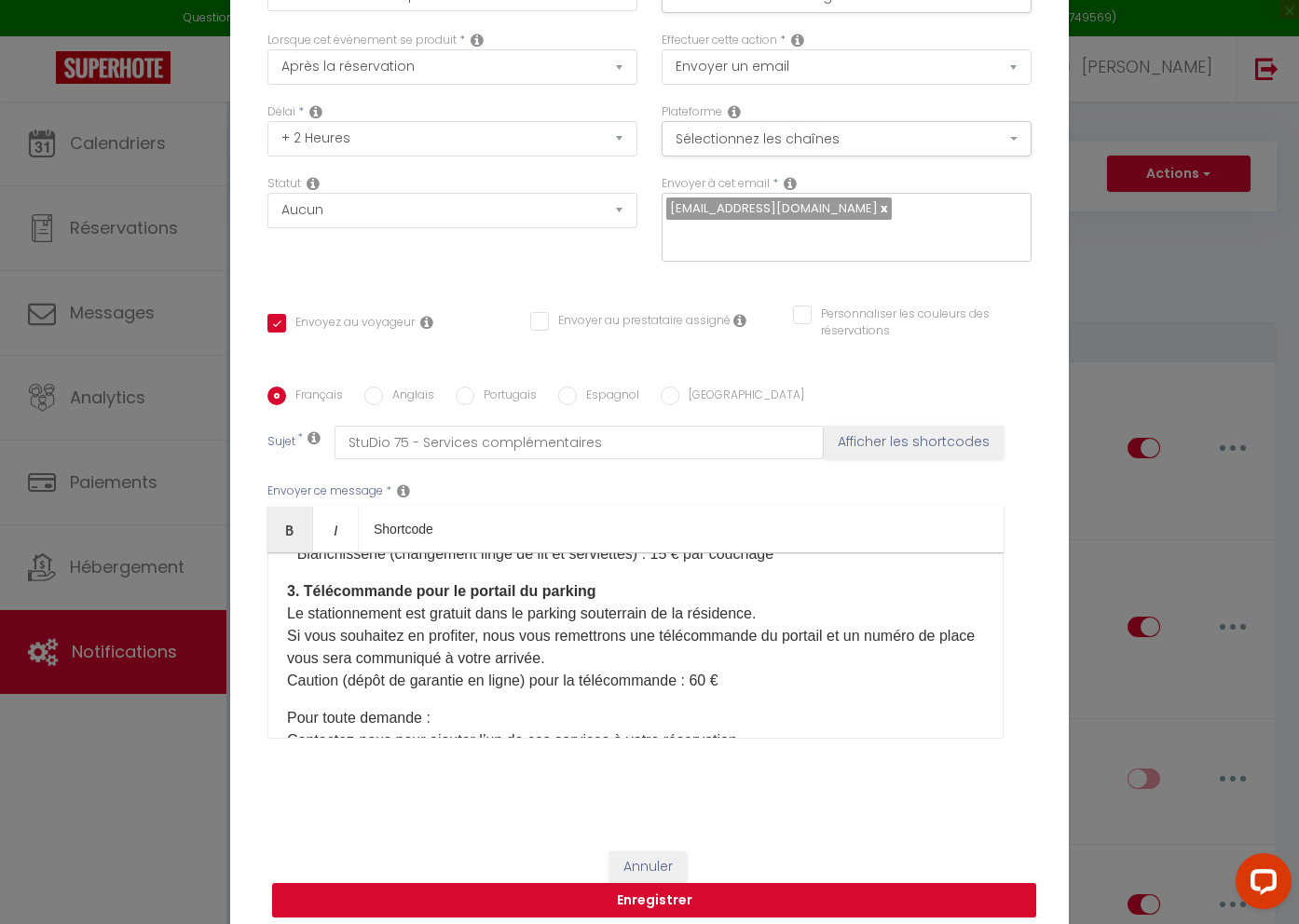
scroll to position [399, 0]
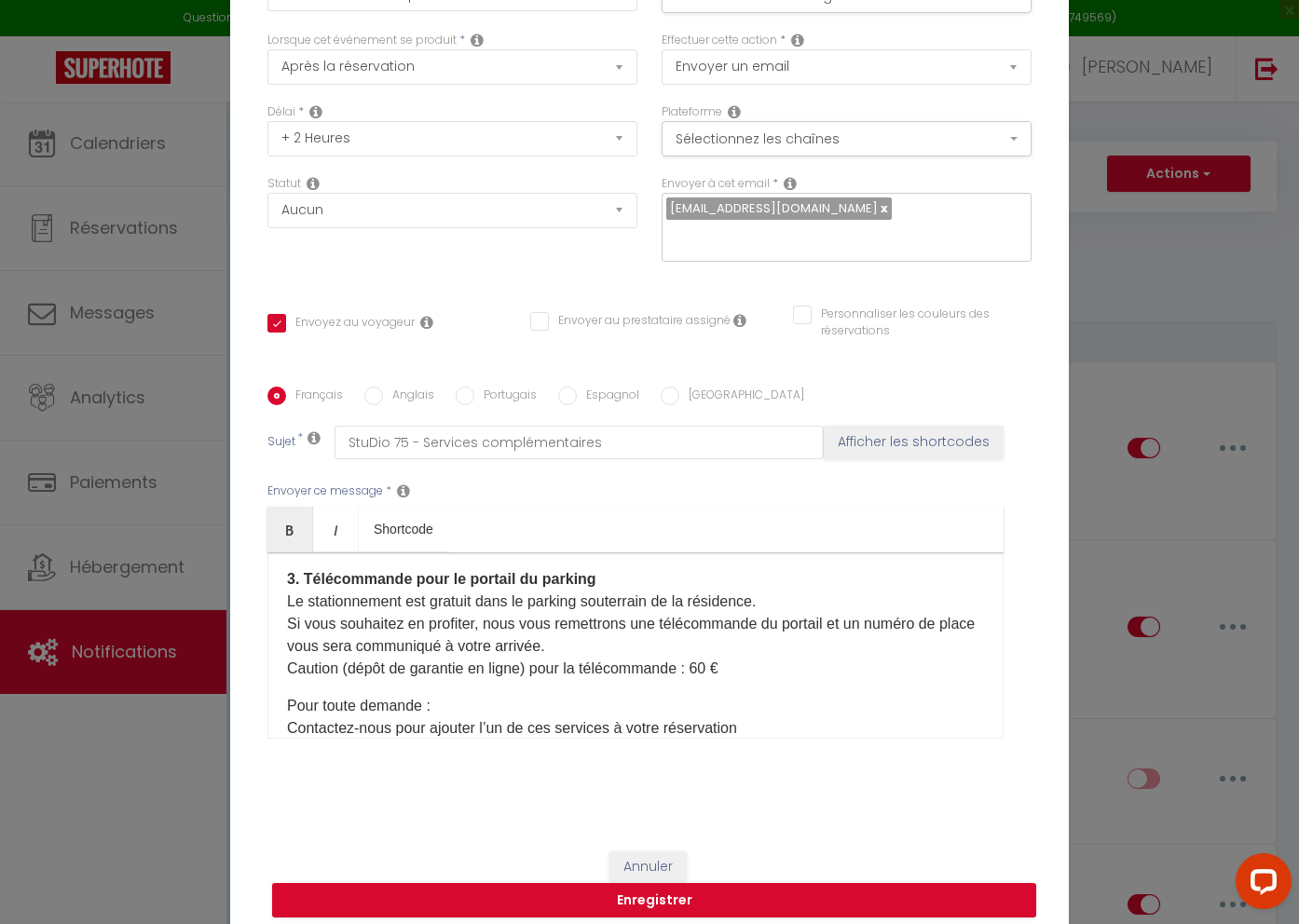
click at [336, 695] on p "Pour toute demande : Contactez-nous pour ajouter l’un de ces services à votre r…" at bounding box center [636, 728] width 697 height 67
click at [335, 695] on p "Pour toute demande : Contactez-nous pour ajouter l’un de ces services à votre r…" at bounding box center [636, 728] width 697 height 67
click at [299, 518] on link "Bold" at bounding box center [290, 529] width 46 height 45
click at [603, 695] on p "Pour toute demande : Contactez-nous pour ajouter l’un de ces services à votre r…" at bounding box center [636, 728] width 697 height 67
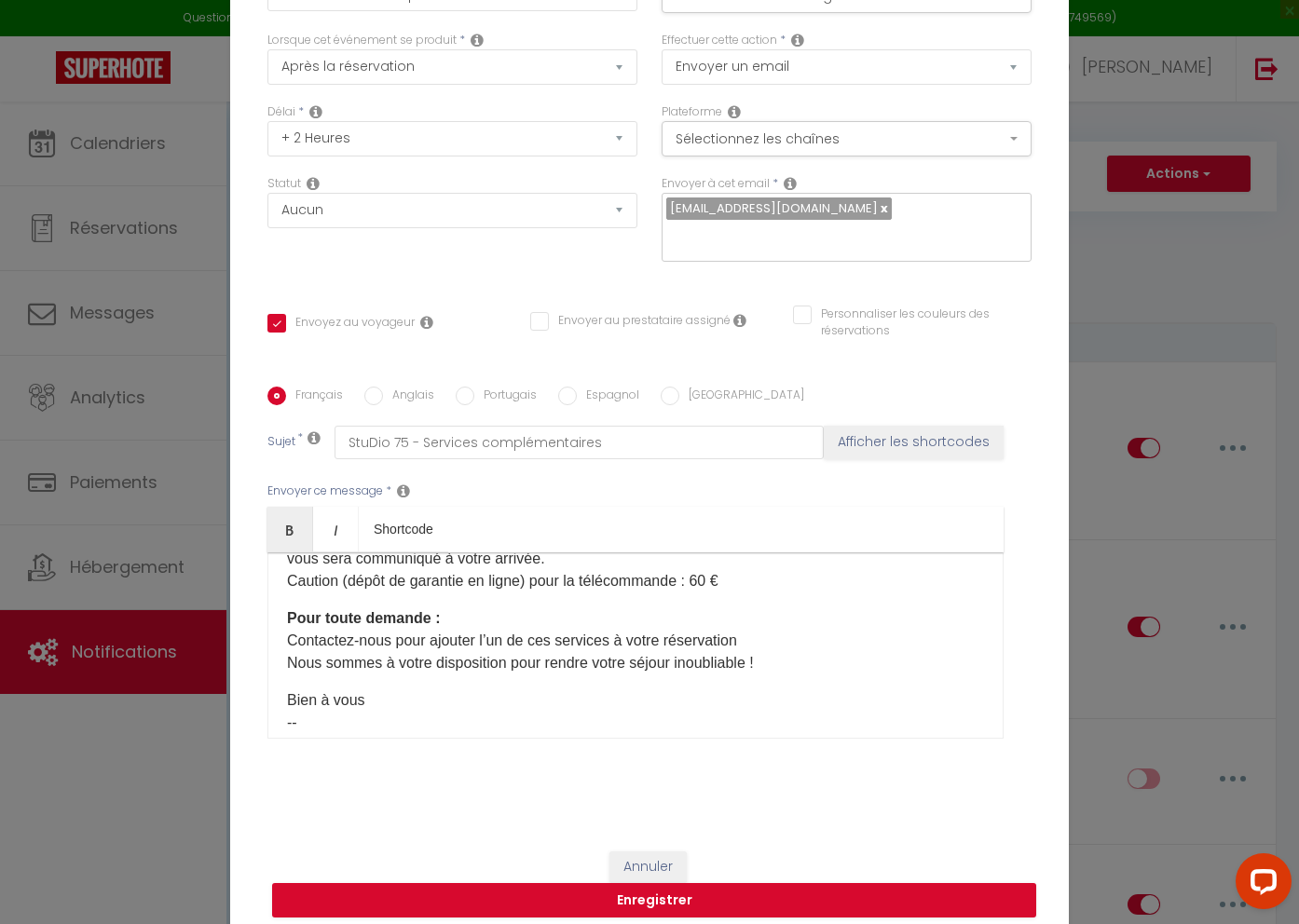
scroll to position [486, 0]
click at [748, 631] on p "Pour toute demande : Contactez-nous pour ajouter l’un de ces services à votre r…" at bounding box center [636, 642] width 697 height 67
click at [674, 630] on p "Pour toute demande : Contactez-nous pour ajouter l’un de ces services à votre r…" at bounding box center [636, 642] width 697 height 67
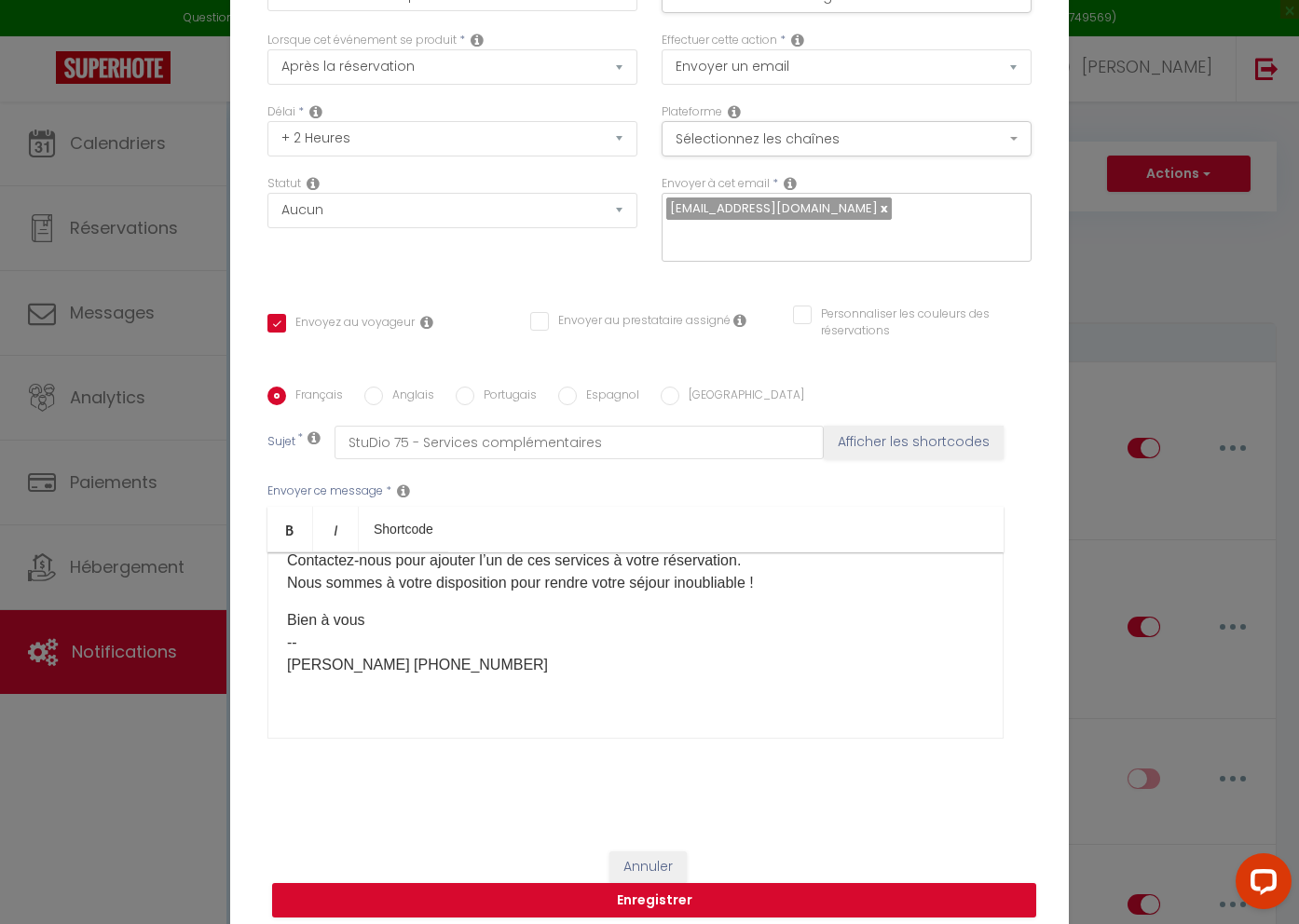
scroll to position [579, 0]
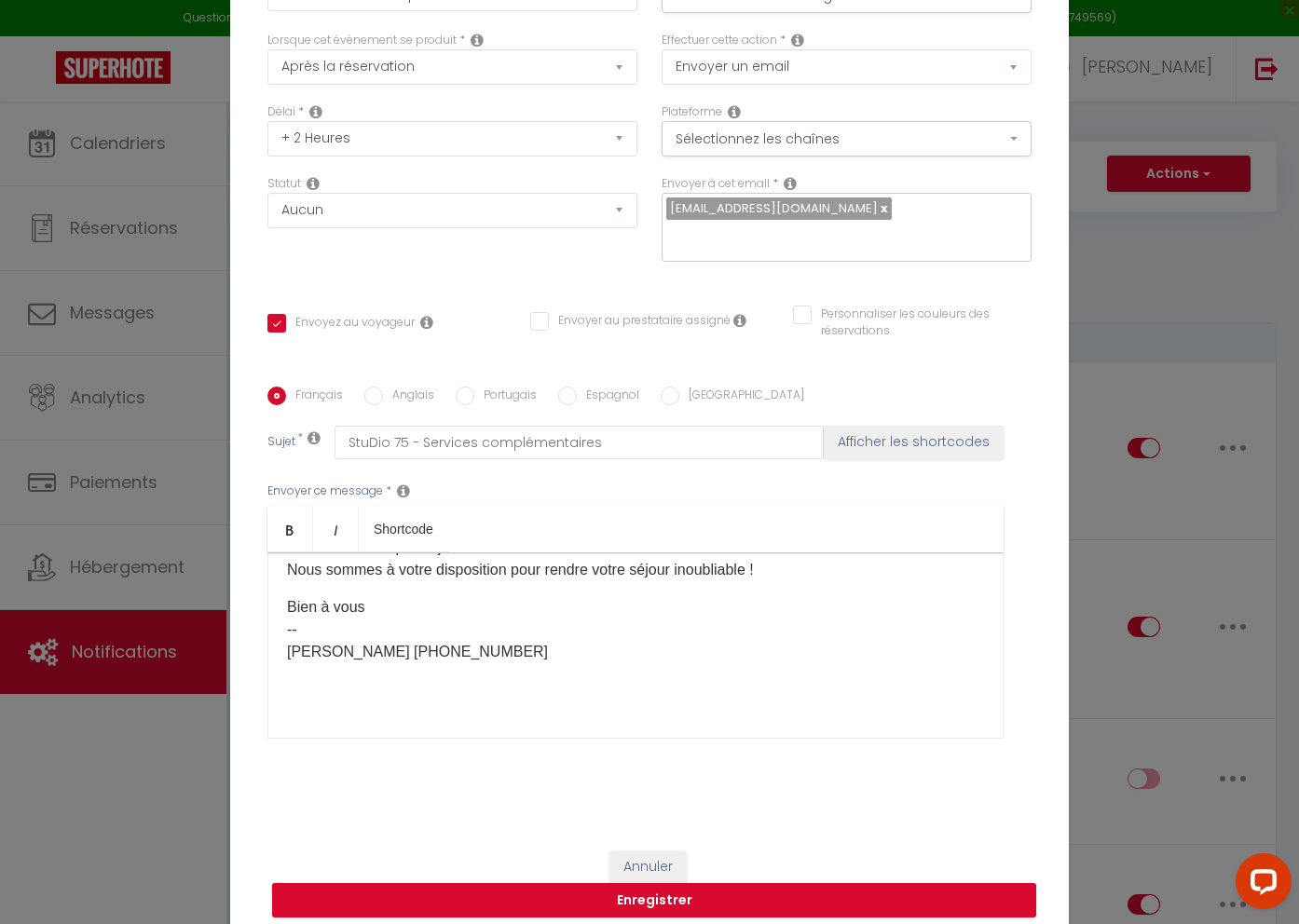
click at [597, 711] on div "[RENTAL:NAME] - Proposition de services complémentaires Cher(e) [GUEST:FIRST_NA…" at bounding box center [636, 645] width 736 height 186
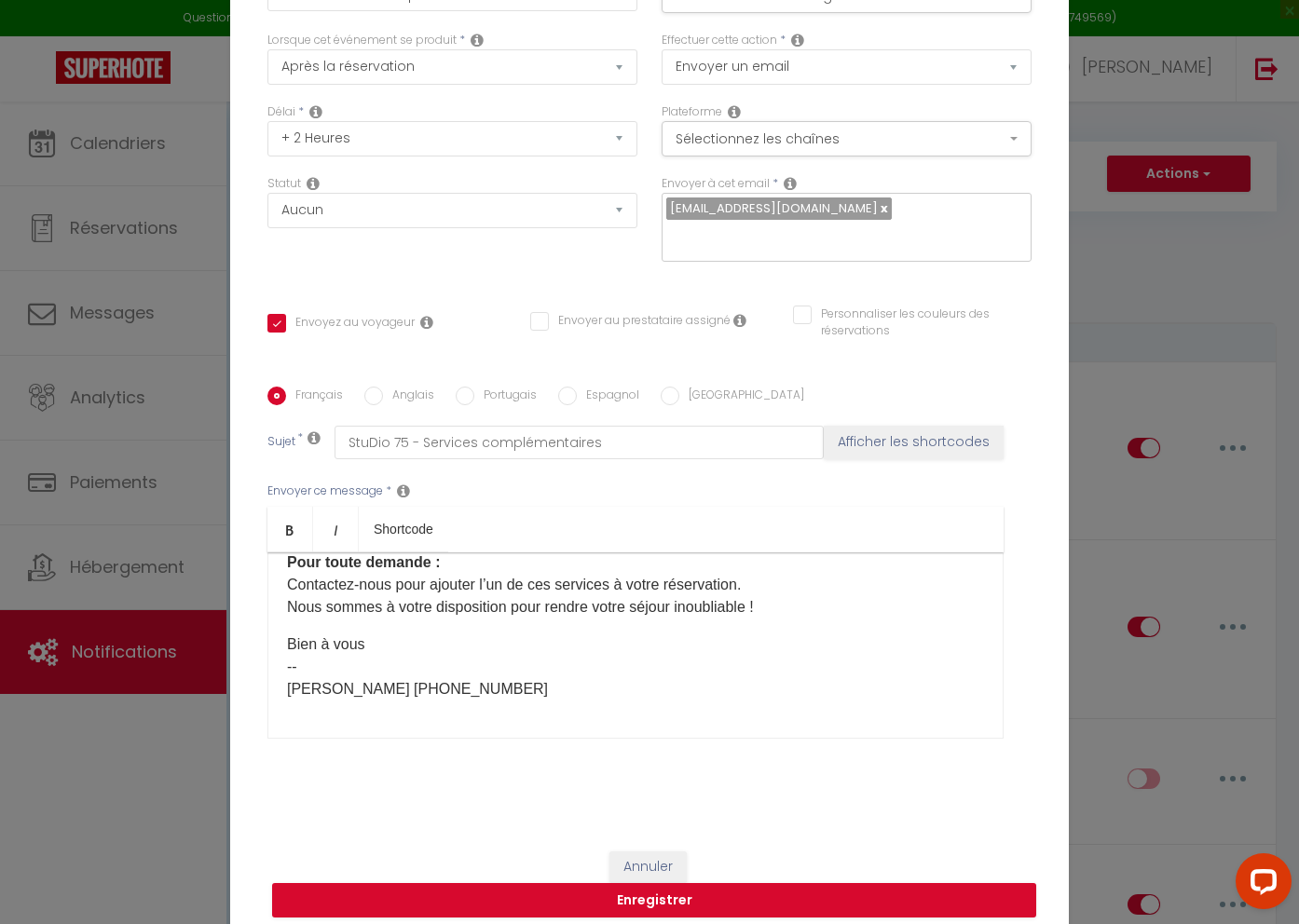
click at [605, 662] on p "Bien à vous -- Denis +262 692 614197" at bounding box center [636, 667] width 697 height 67
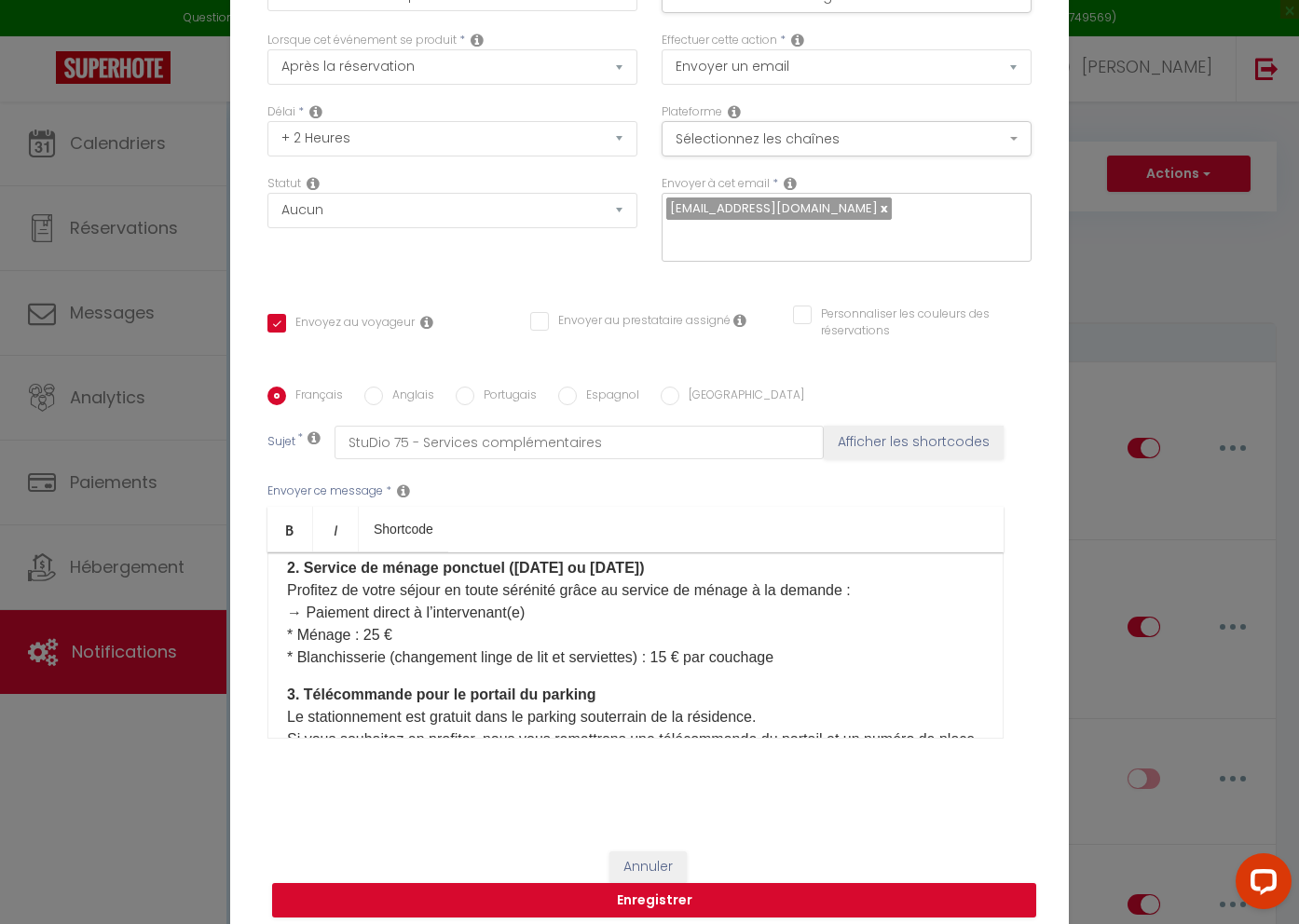
scroll to position [294, 0]
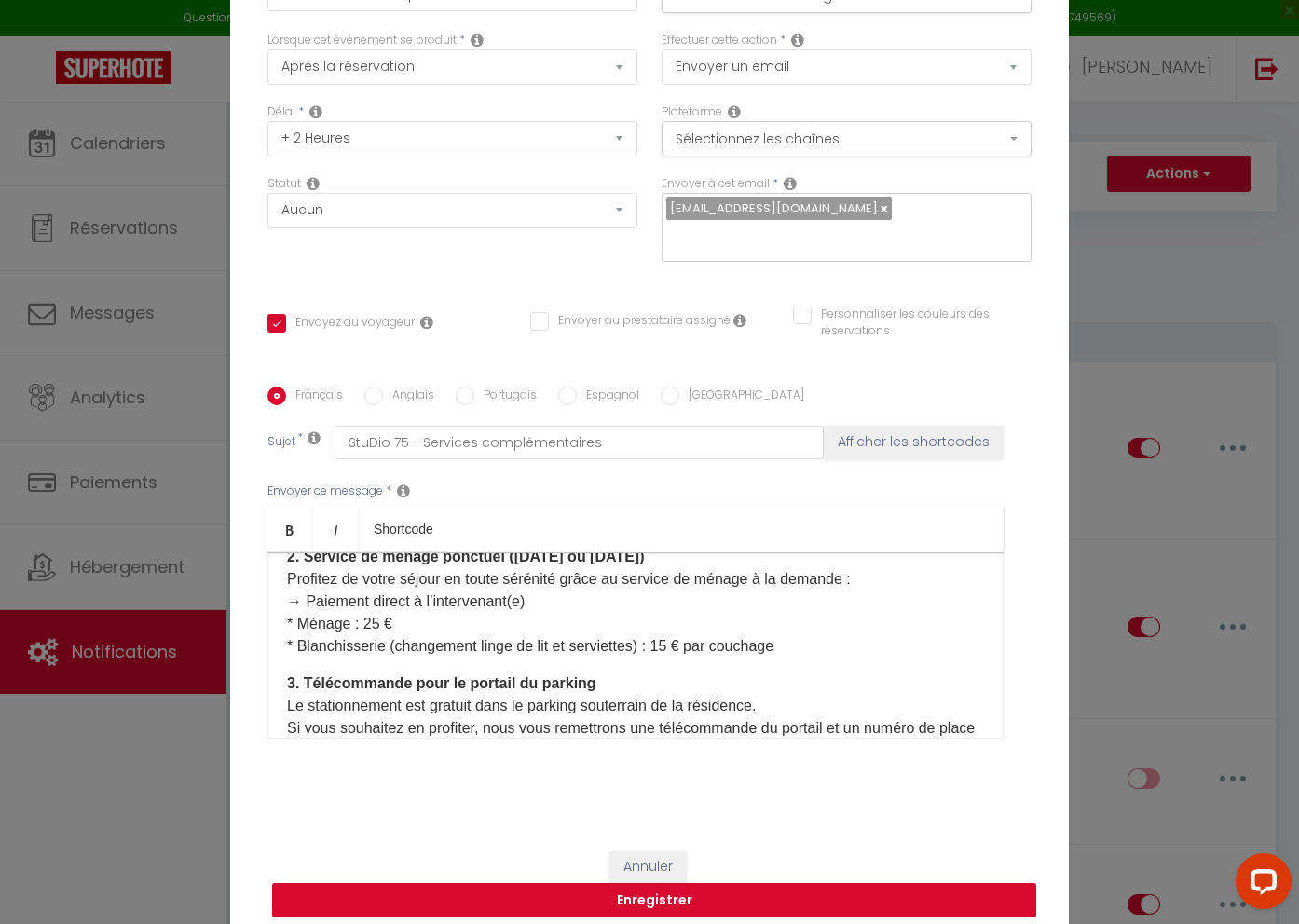
click at [448, 639] on p "2. Service de ménage ponctuel (lundi ou vendredi) Profitez de votre séjour en t…" at bounding box center [636, 601] width 697 height 111
click at [847, 634] on p "2. Service de ménage ponctuel (lundi ou vendredi) Profitez de votre séjour en t…" at bounding box center [636, 601] width 697 height 111
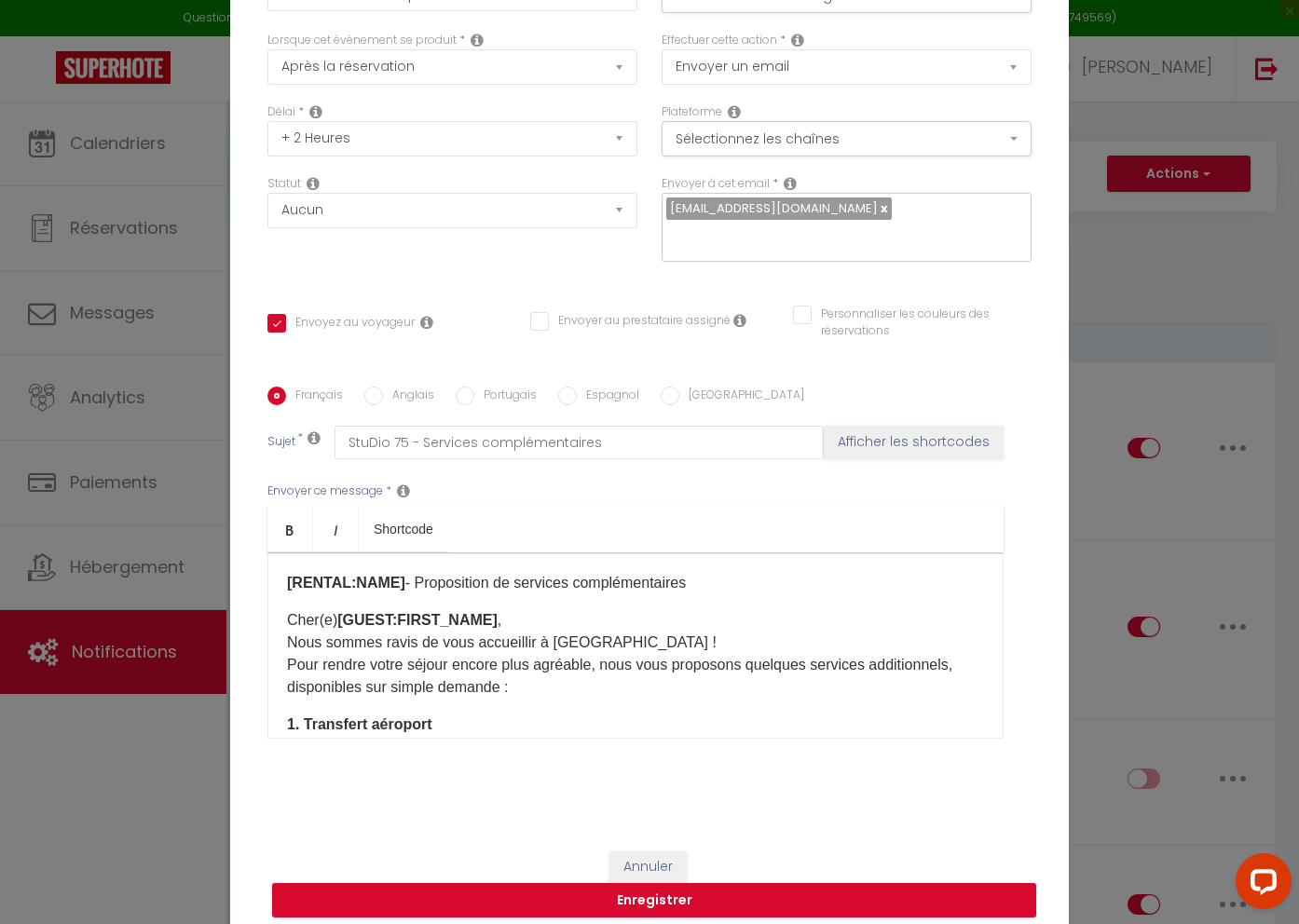
scroll to position [0, 0]
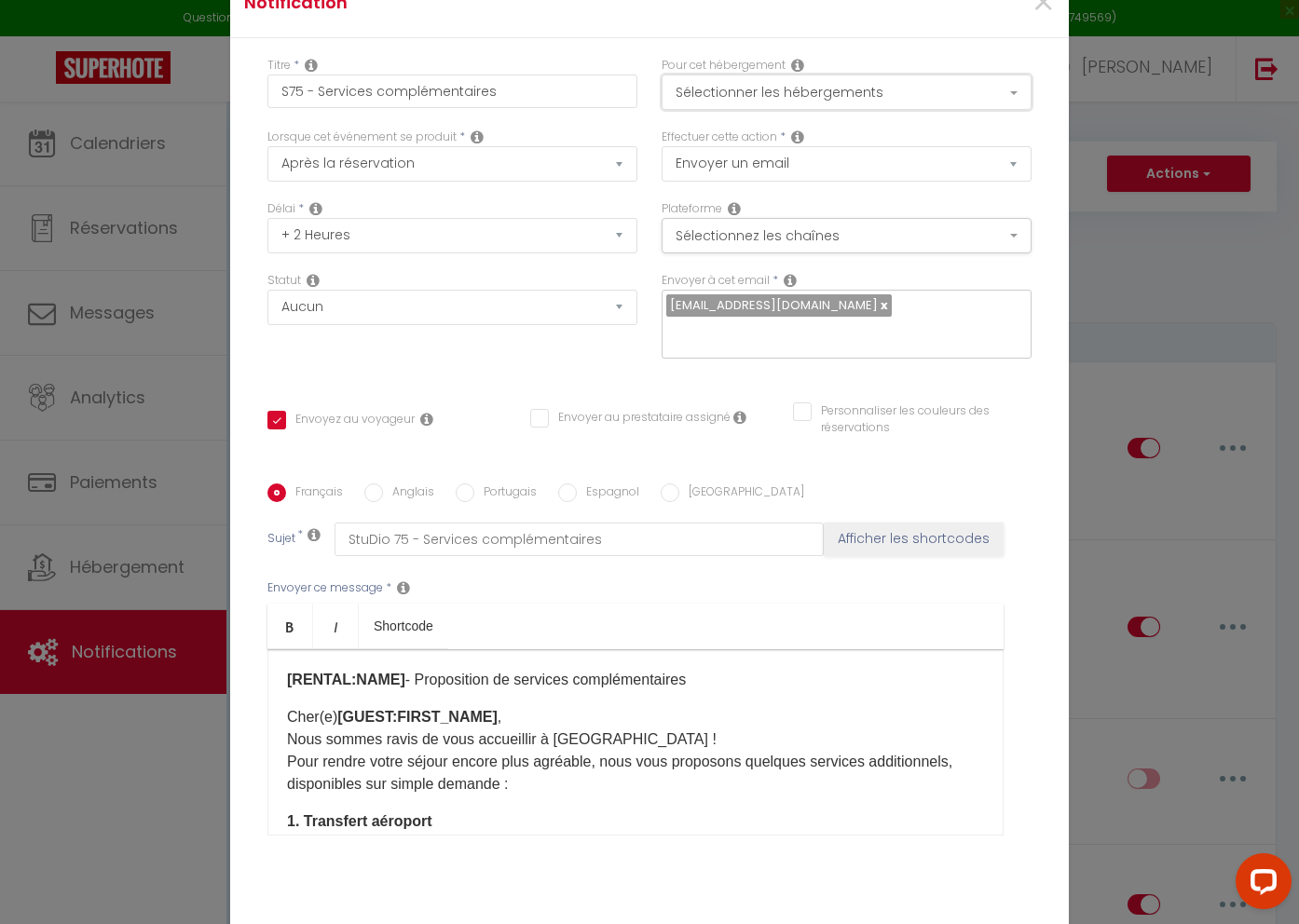
click at [922, 98] on button "Sélectionner les hébergements" at bounding box center [847, 93] width 370 height 36
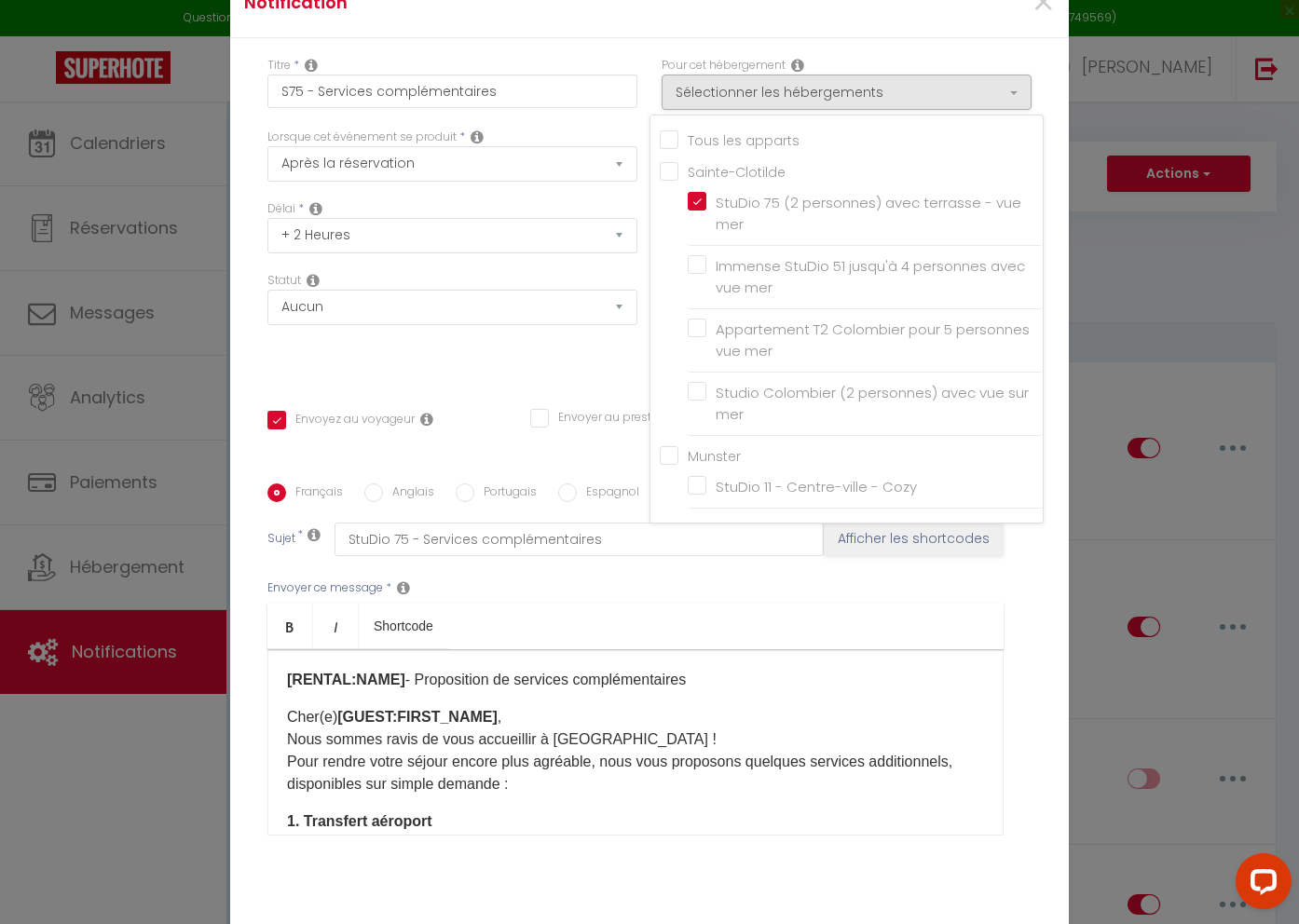
click at [1055, 87] on div "Titre * S75 - Services complémentaires Pour cet hébergement Sélectionner les hé…" at bounding box center [650, 484] width 839 height 891
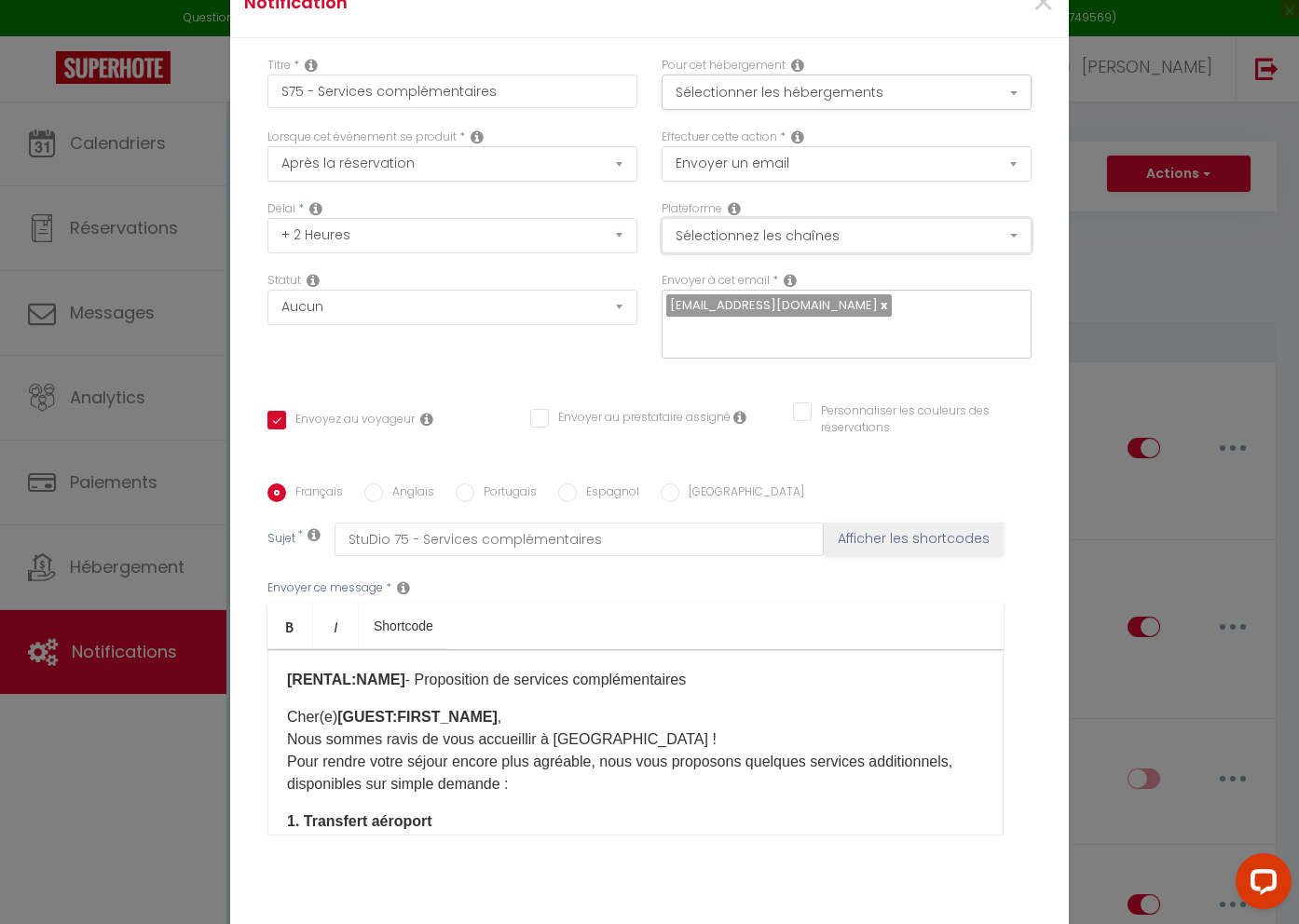
click at [771, 251] on button "Sélectionnez les chaînes" at bounding box center [847, 236] width 370 height 36
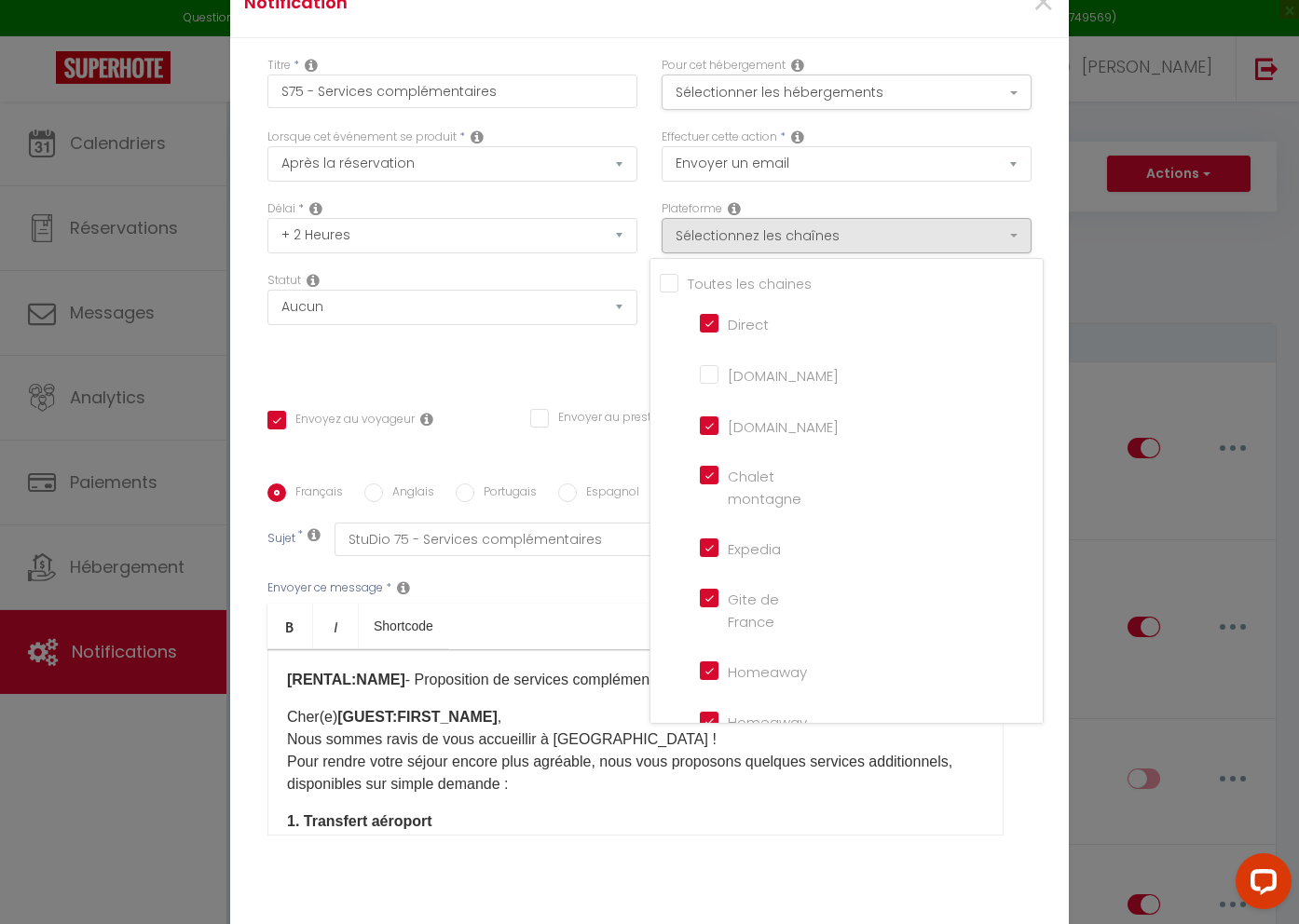
click at [1051, 264] on div "Titre * S75 - Services complémentaires Pour cet hébergement Sélectionner les hé…" at bounding box center [650, 484] width 839 height 891
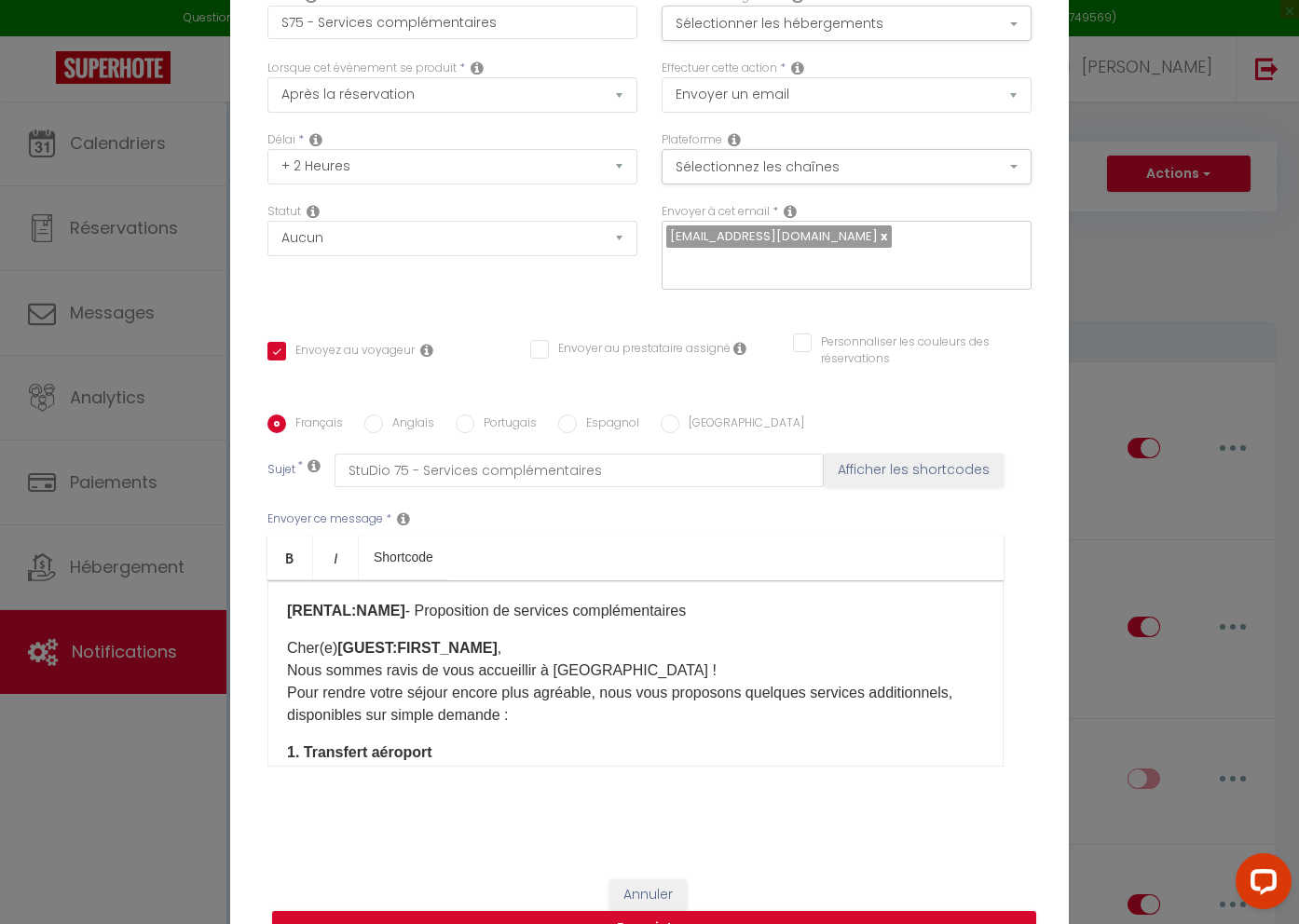
scroll to position [97, 0]
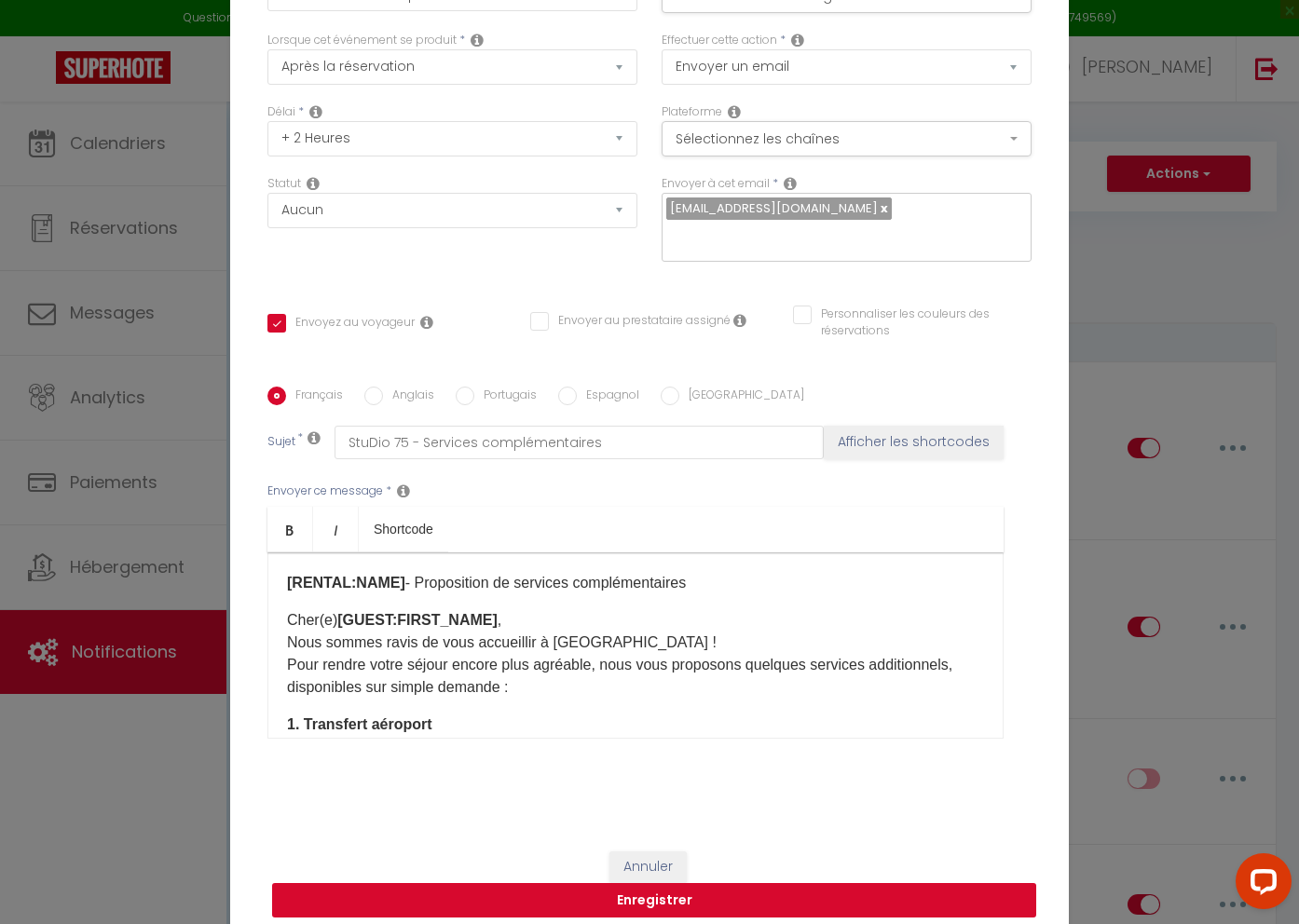
click at [664, 889] on button "Enregistrer" at bounding box center [655, 901] width 764 height 36
checkbox input "false"
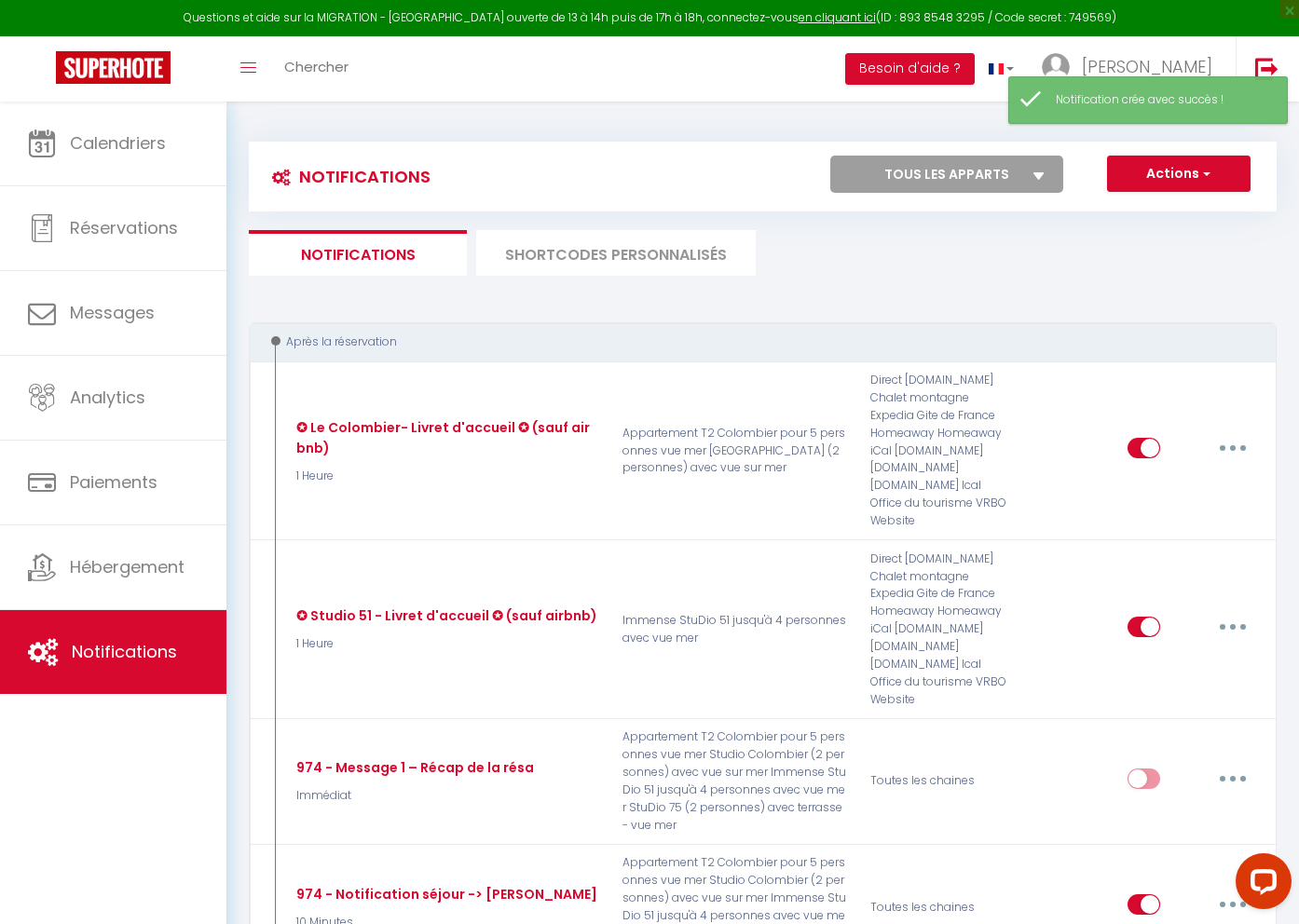
checkbox input "false"
checkbox input "true"
checkbox input "false"
checkbox input "true"
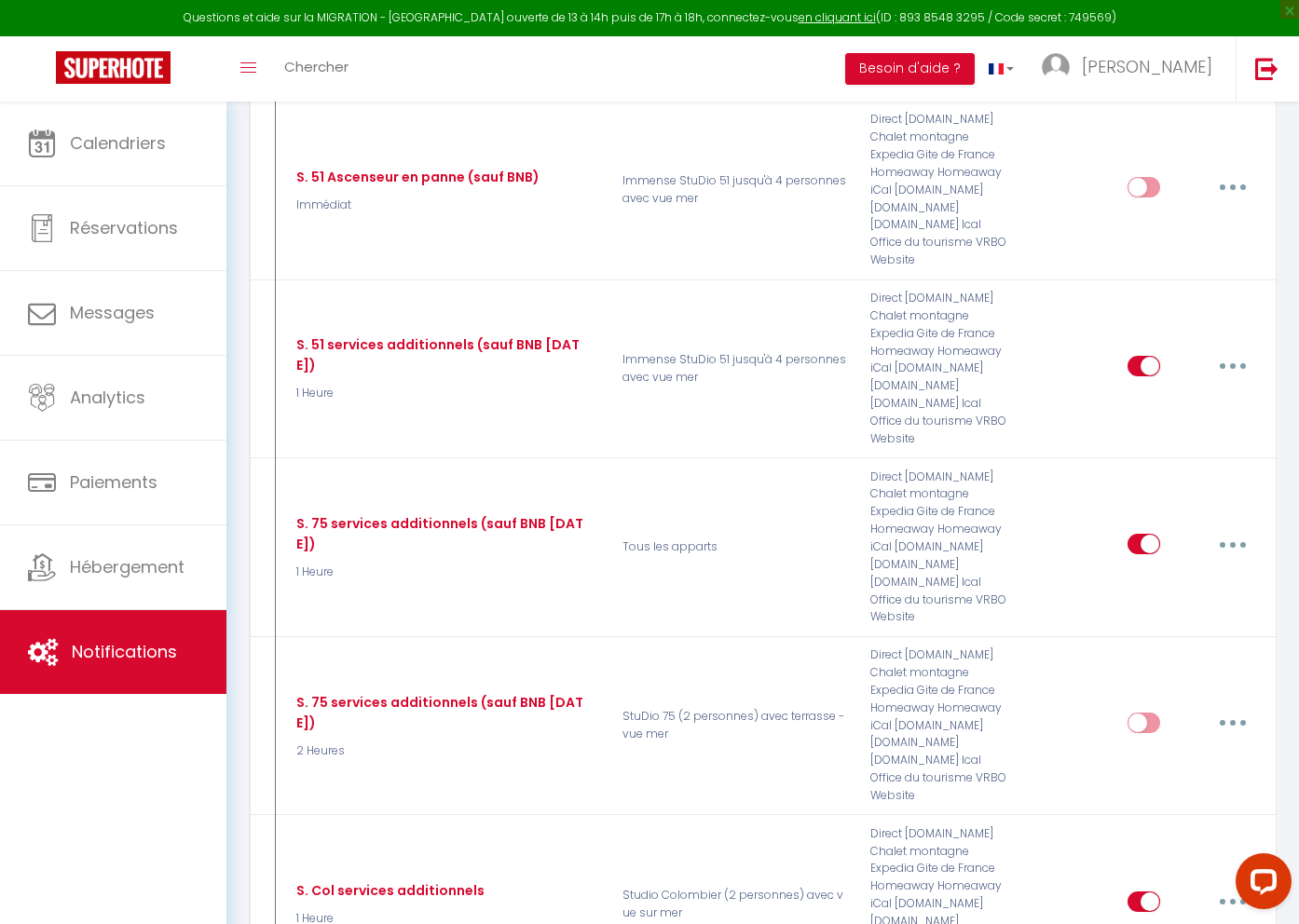
scroll to position [1082, 0]
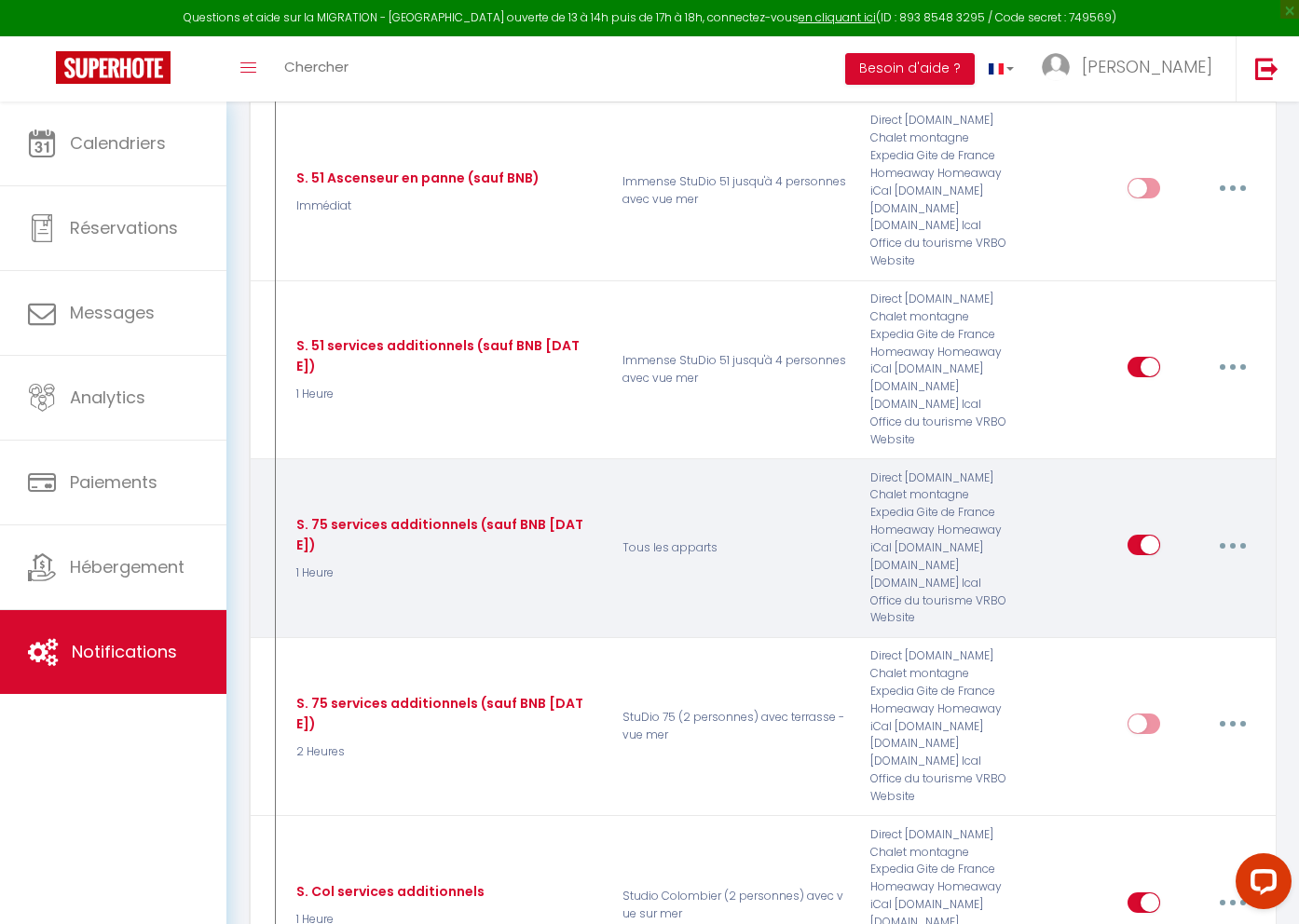
click at [1236, 542] on button "button" at bounding box center [1233, 545] width 52 height 30
click at [1141, 588] on link "Editer" at bounding box center [1184, 588] width 138 height 32
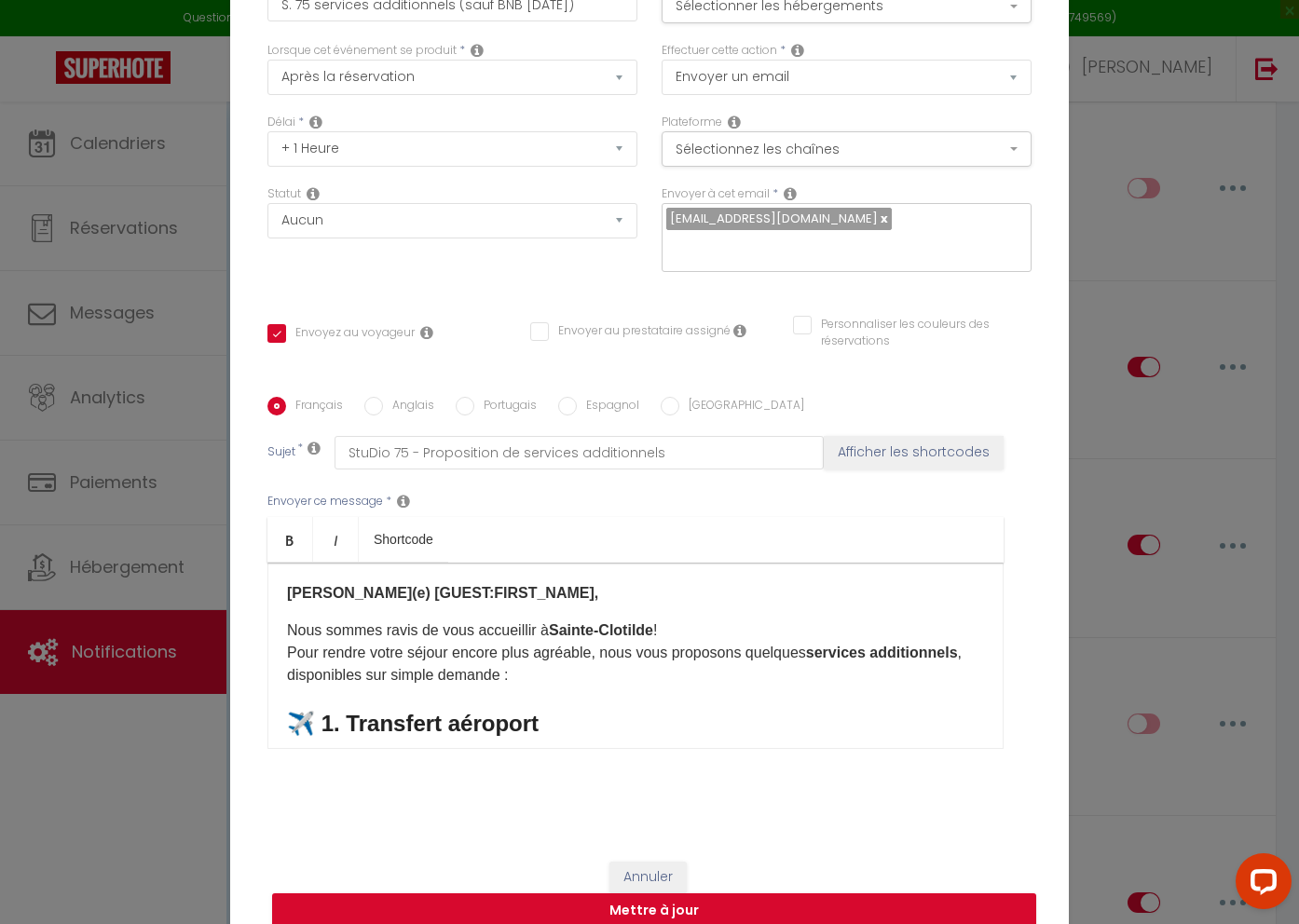
scroll to position [0, 0]
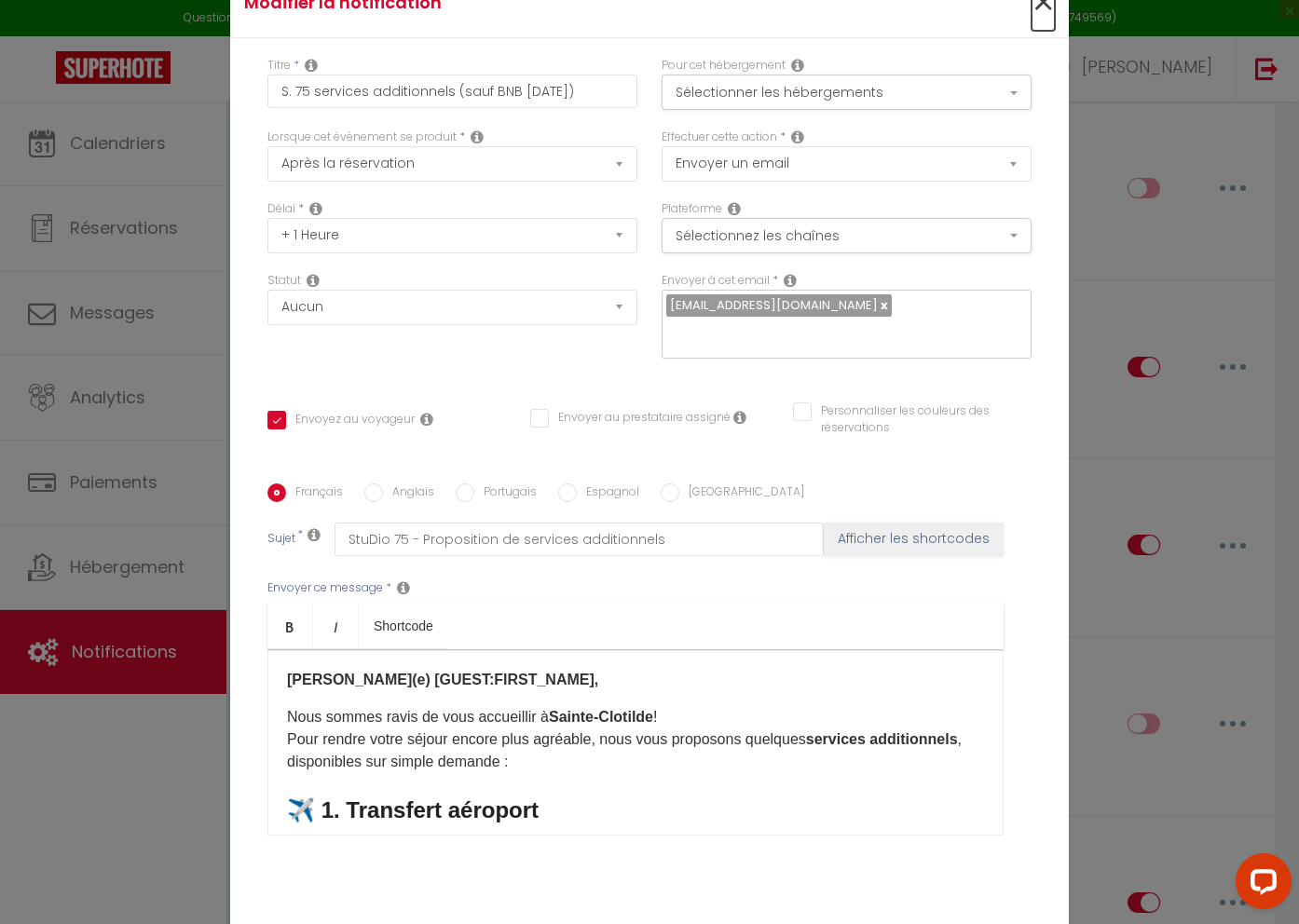
click at [1047, 11] on span "×" at bounding box center [1043, 3] width 23 height 56
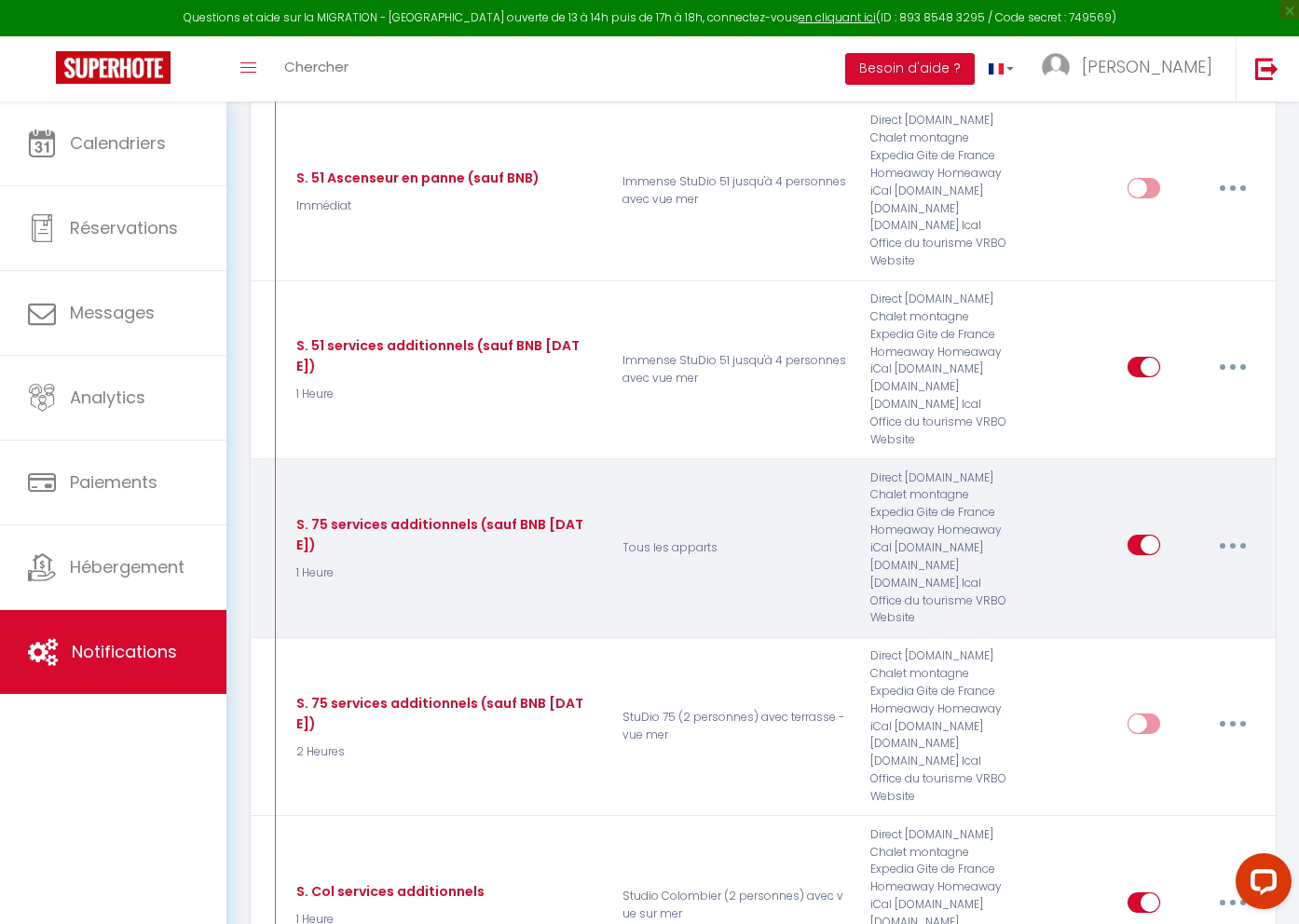
click at [1242, 541] on button "button" at bounding box center [1233, 545] width 52 height 30
click at [1152, 690] on link "Supprimer" at bounding box center [1184, 689] width 138 height 32
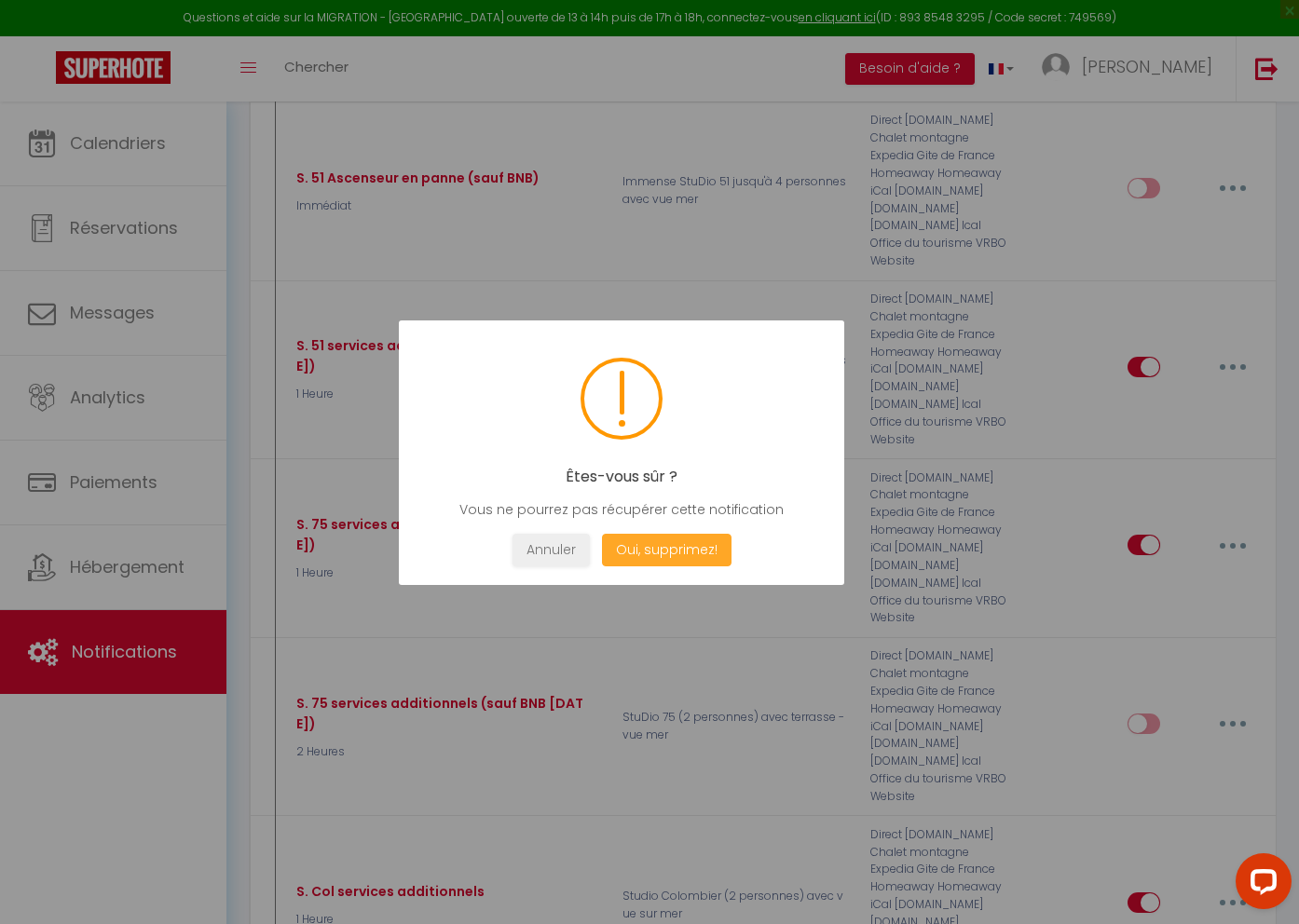
click at [681, 545] on button "Oui, supprimez!" at bounding box center [667, 550] width 129 height 33
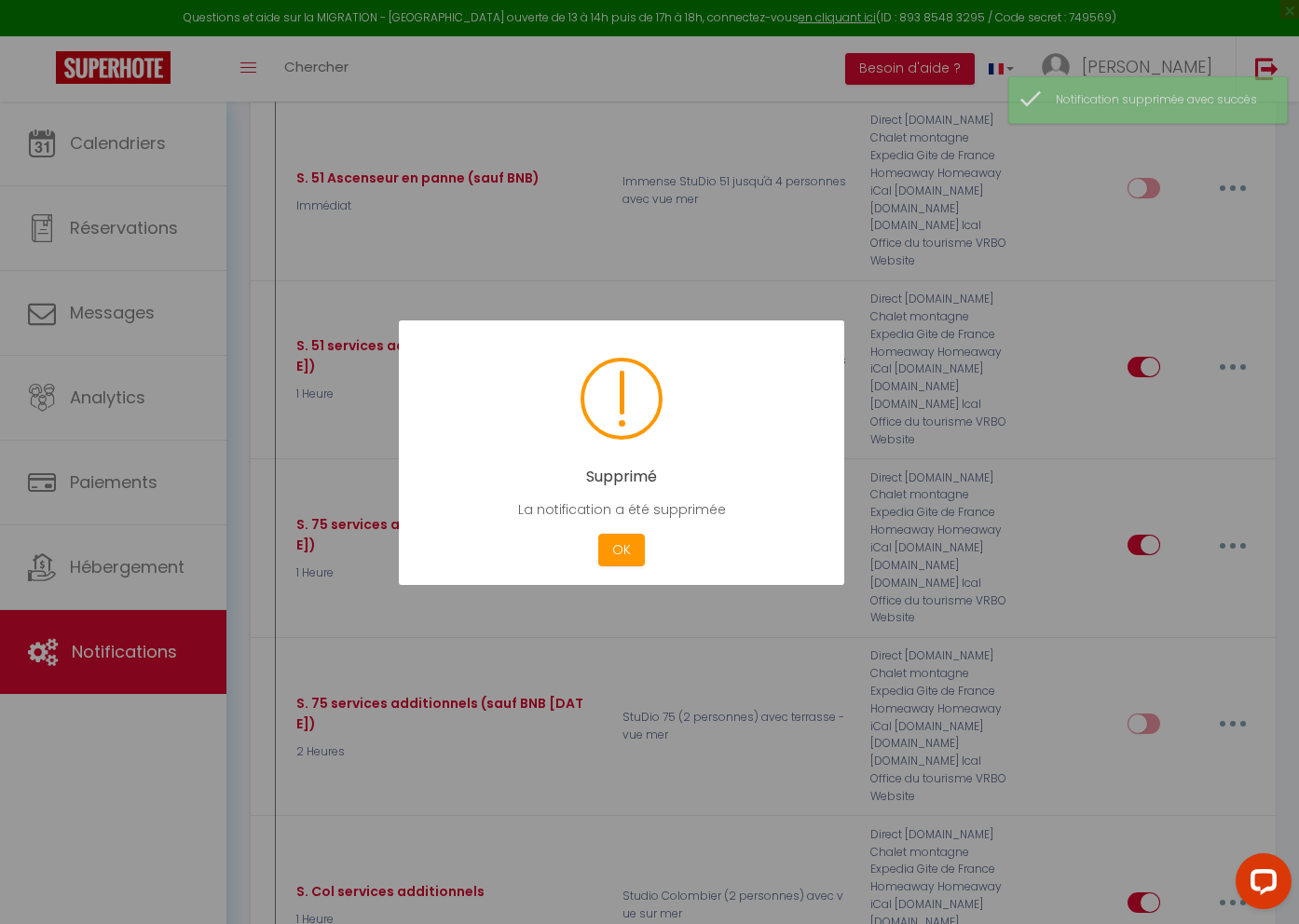
checkbox input "false"
checkbox input "true"
checkbox input "false"
checkbox input "true"
checkbox input "false"
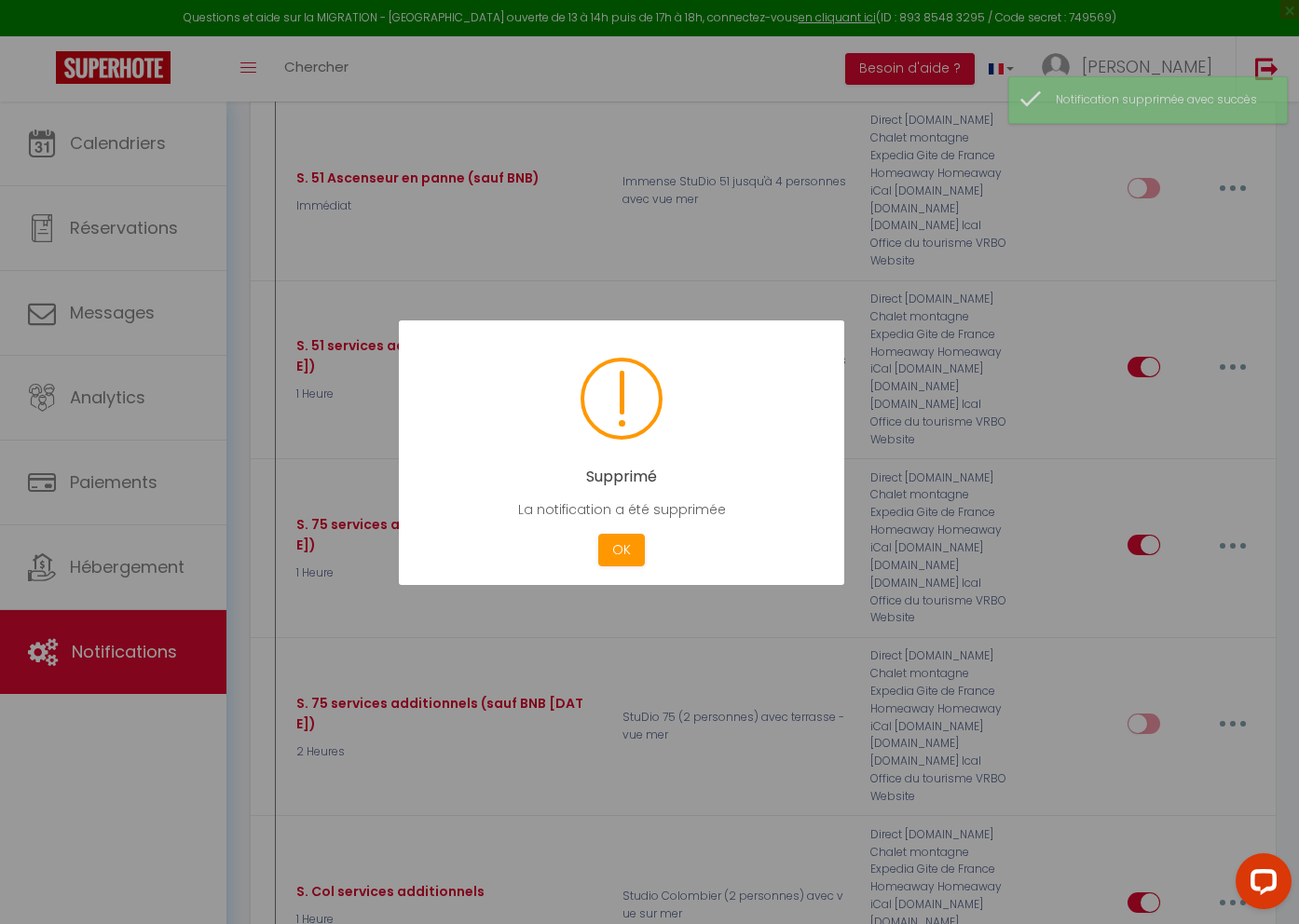
checkbox input "true"
checkbox input "false"
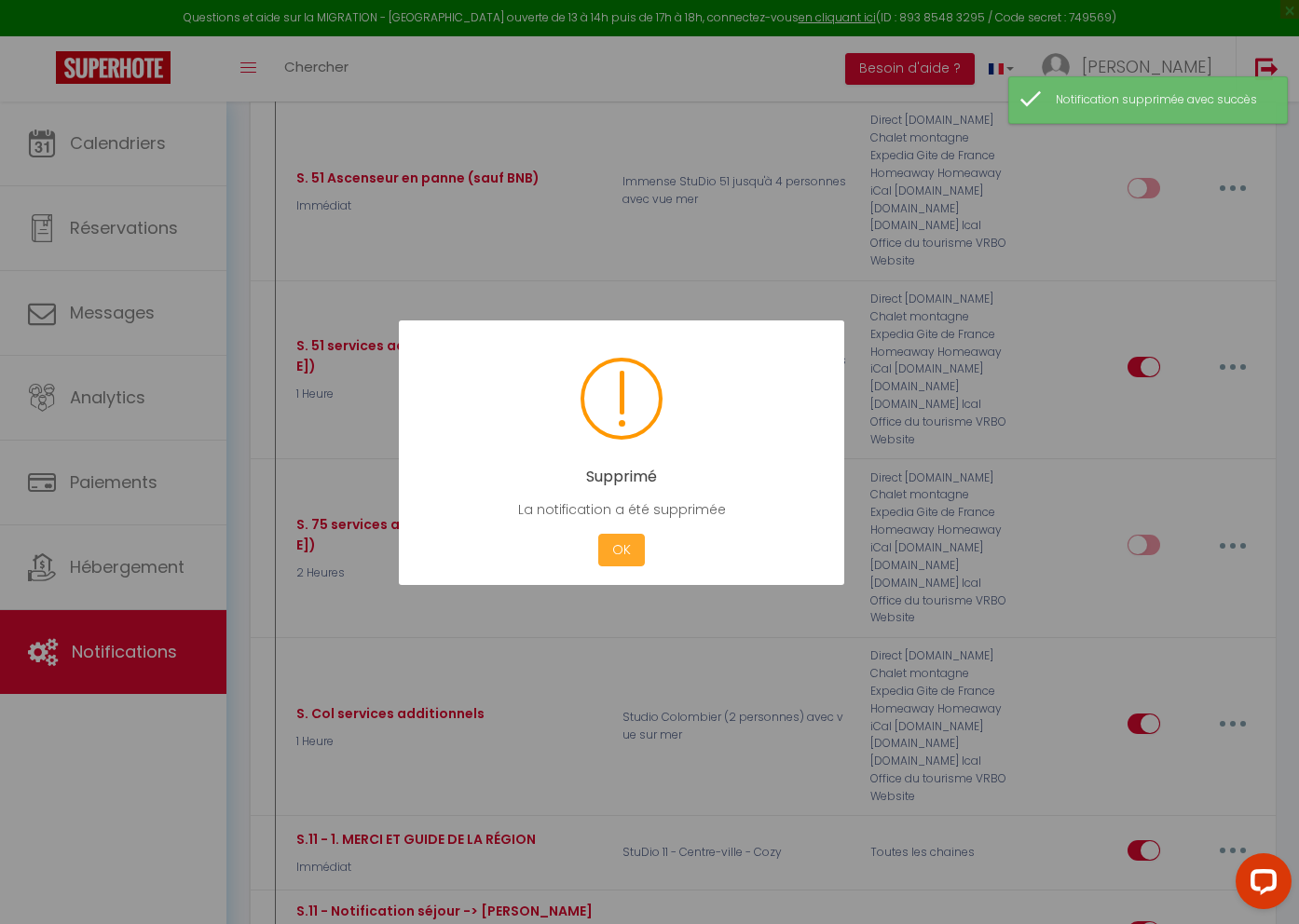
click at [628, 545] on button "OK" at bounding box center [622, 550] width 47 height 33
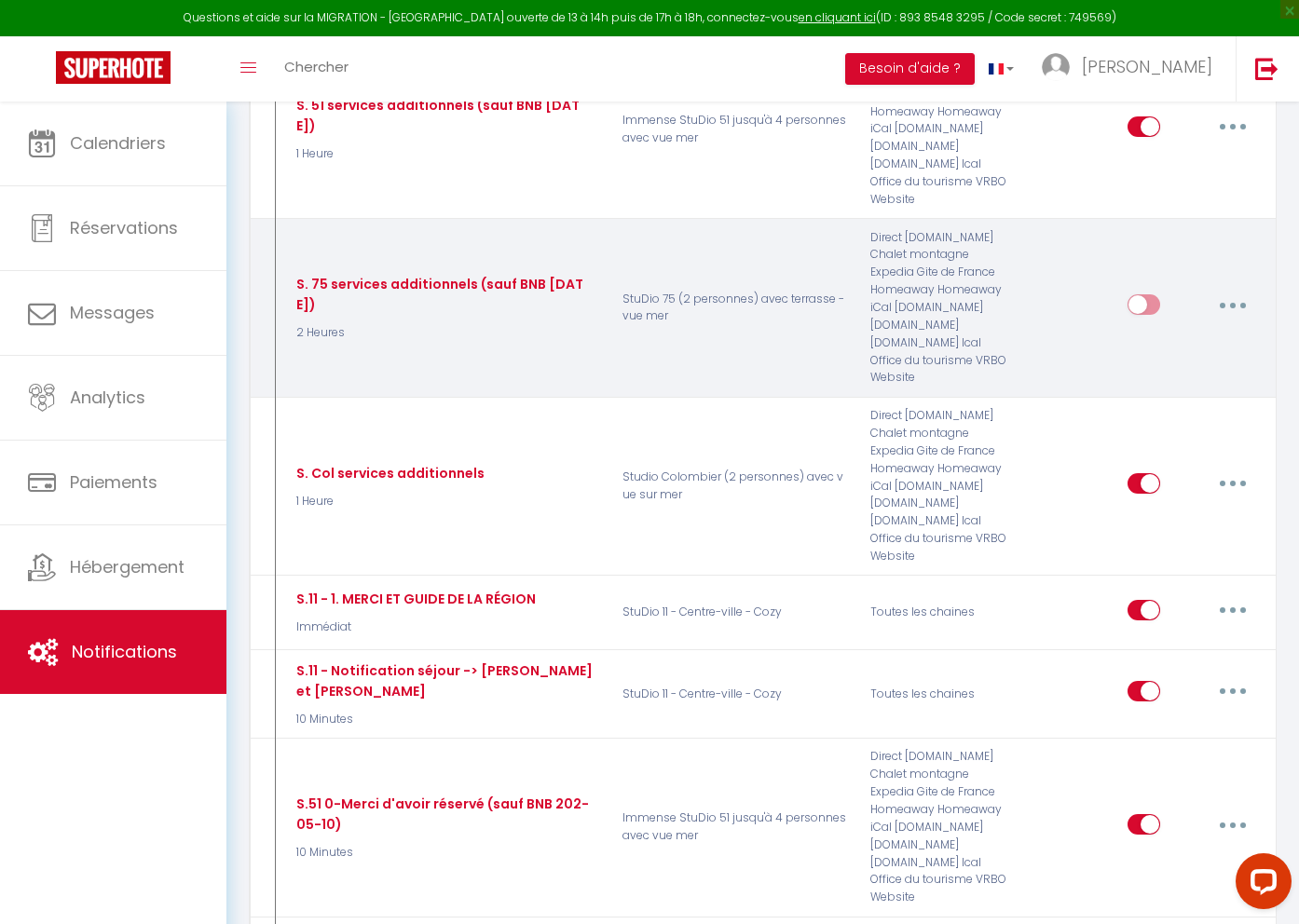
scroll to position [1315, 0]
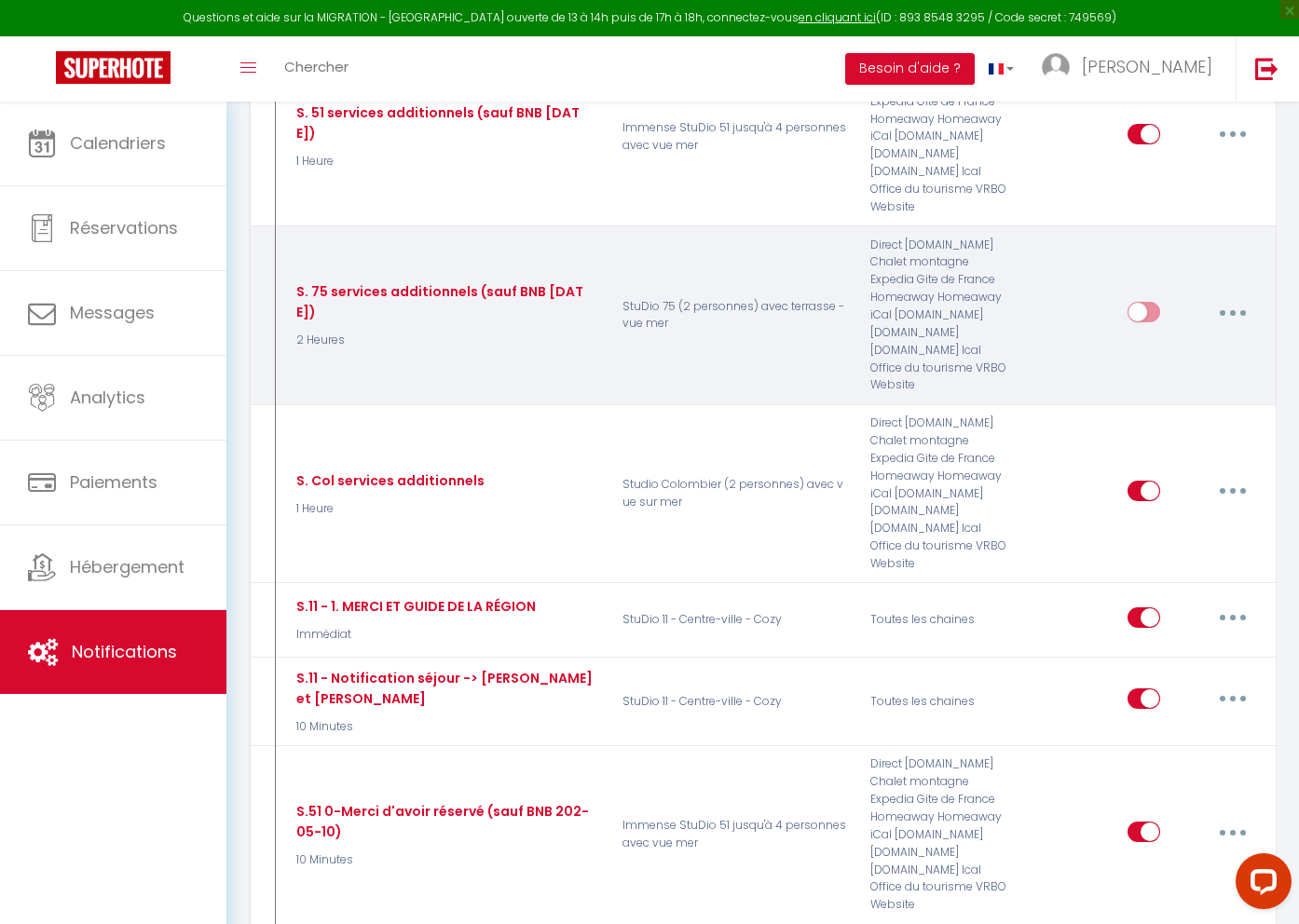
click at [1236, 312] on button "button" at bounding box center [1233, 312] width 52 height 30
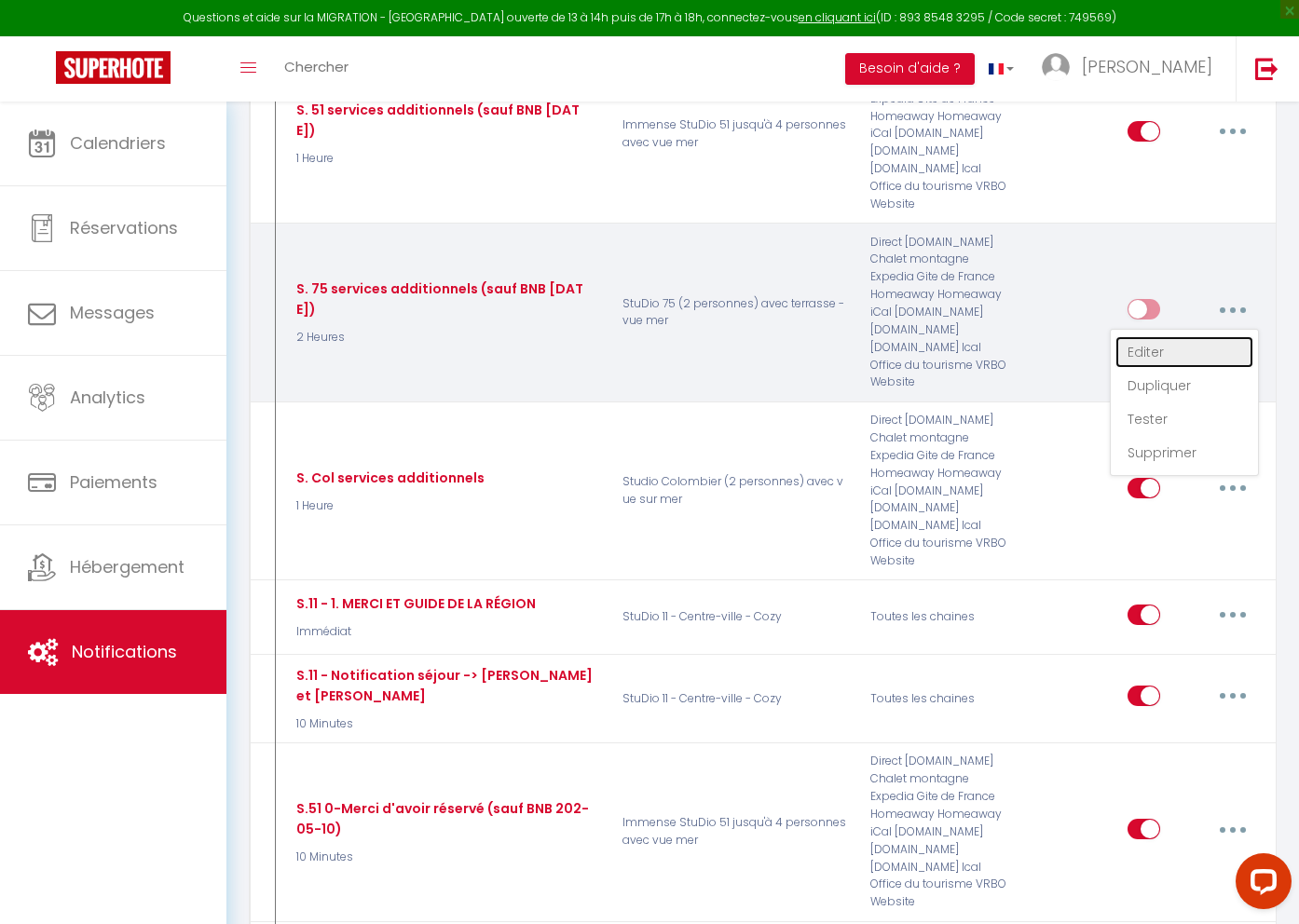
click at [1186, 341] on div "Editer Dupliquer Tester Supprimer" at bounding box center [1184, 402] width 149 height 147
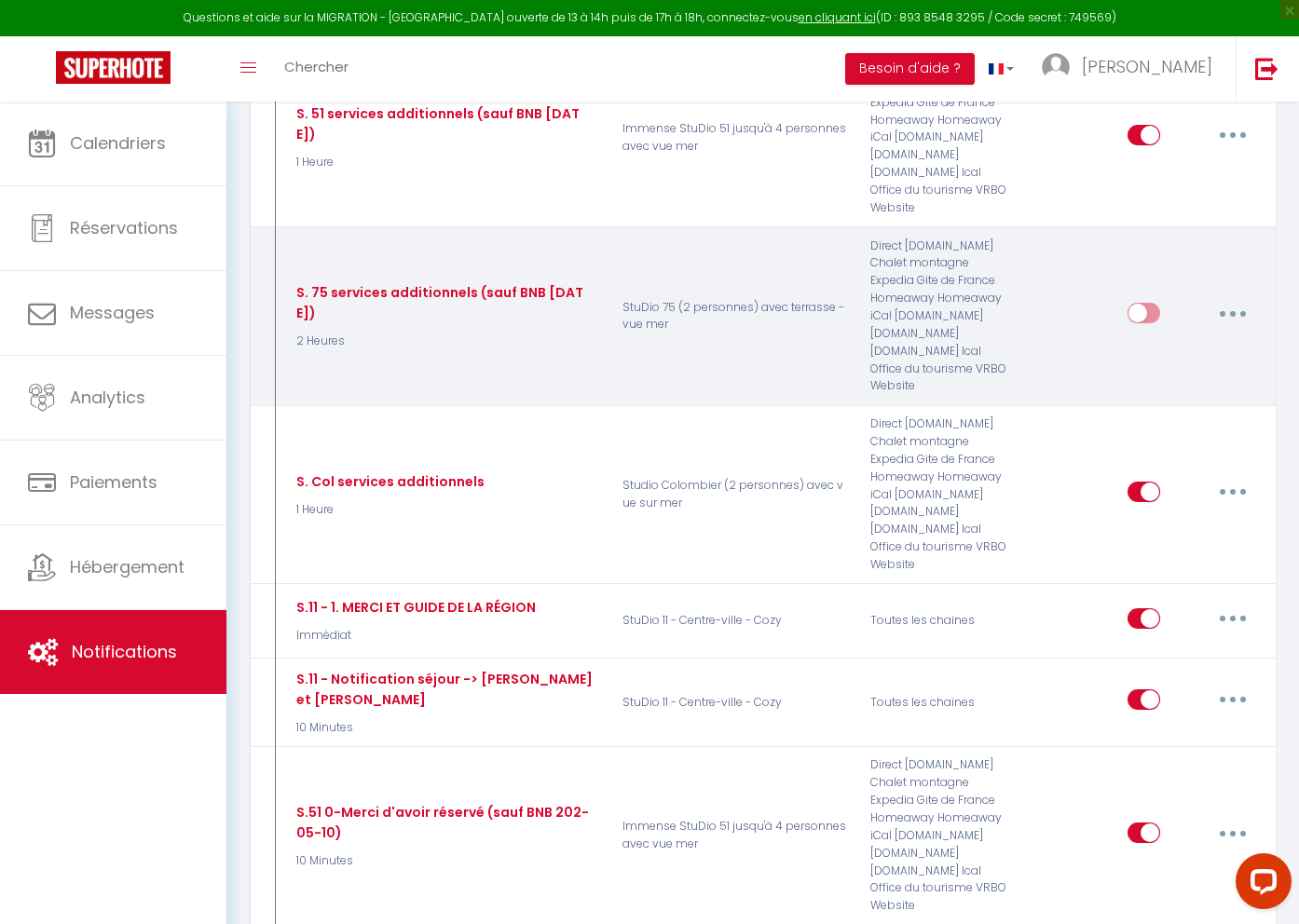
click at [1233, 315] on icon "button" at bounding box center [1233, 314] width 6 height 6
click at [1173, 350] on link "Editer" at bounding box center [1184, 356] width 138 height 32
type input "S. 75 services additionnels (sauf BNB 2025-08-10)"
select select "2 Heures"
select select
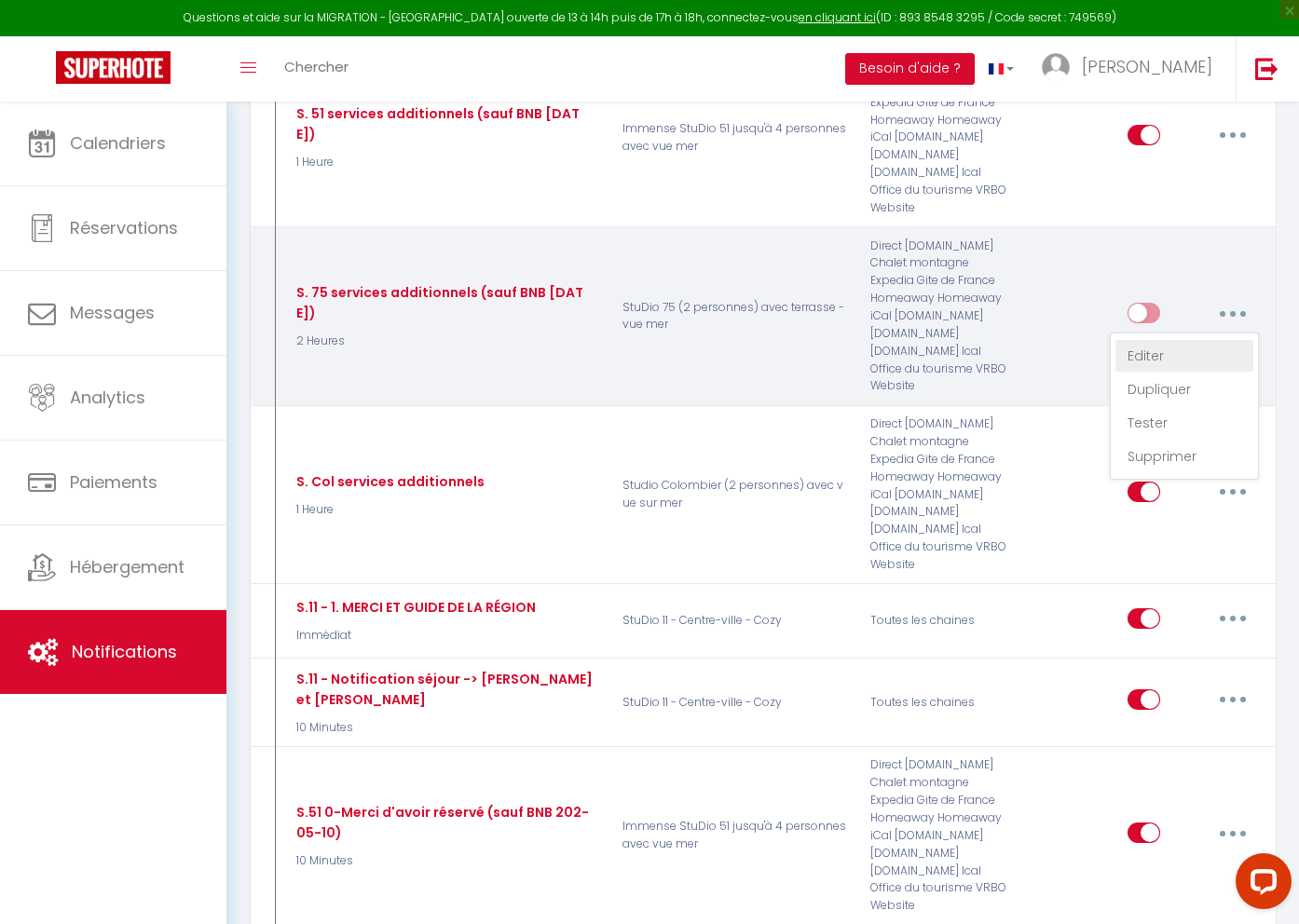
checkbox input "true"
checkbox input "false"
radio input "true"
type input "StuDio 75 - Proposition de services additionnels"
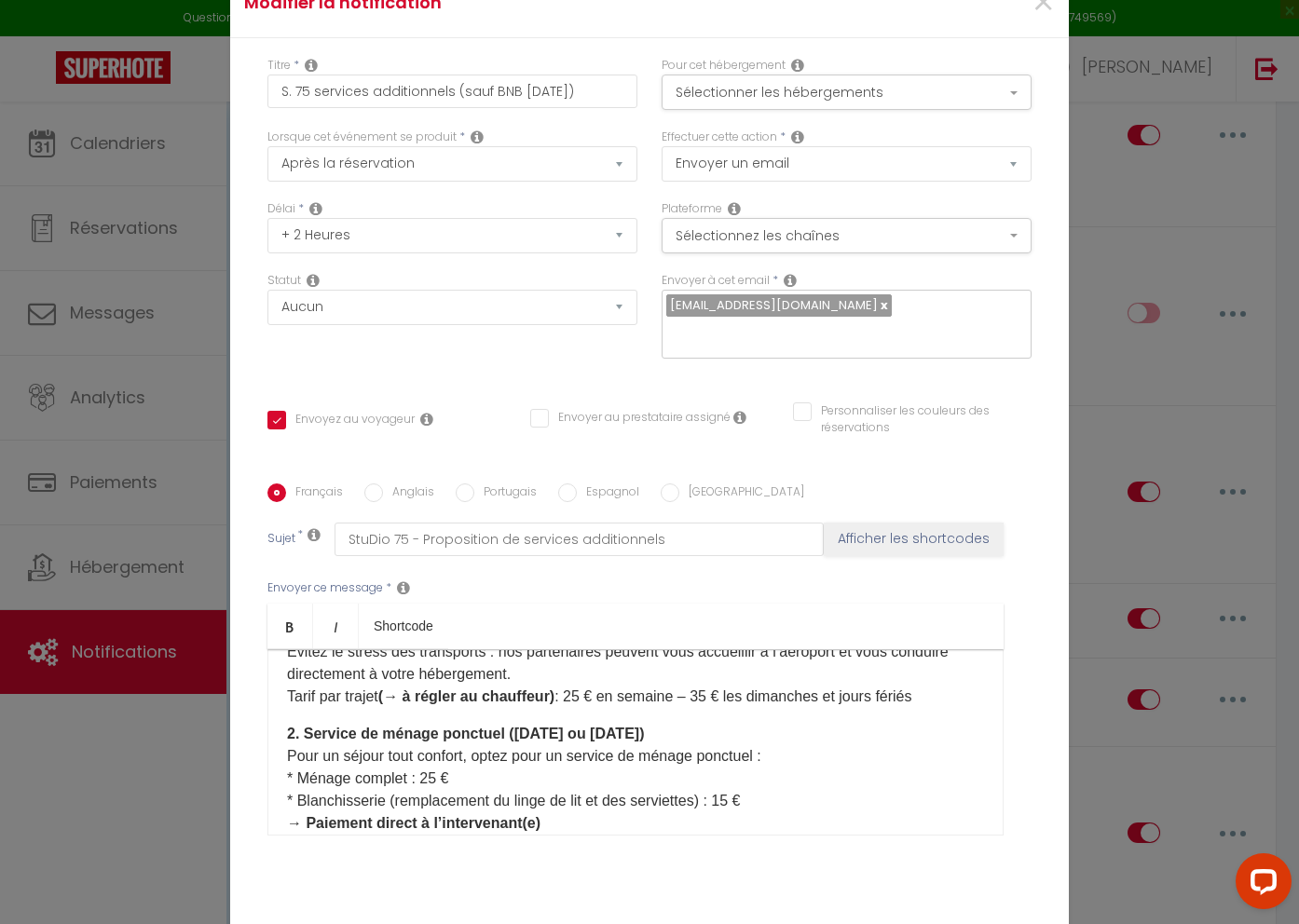
scroll to position [0, 0]
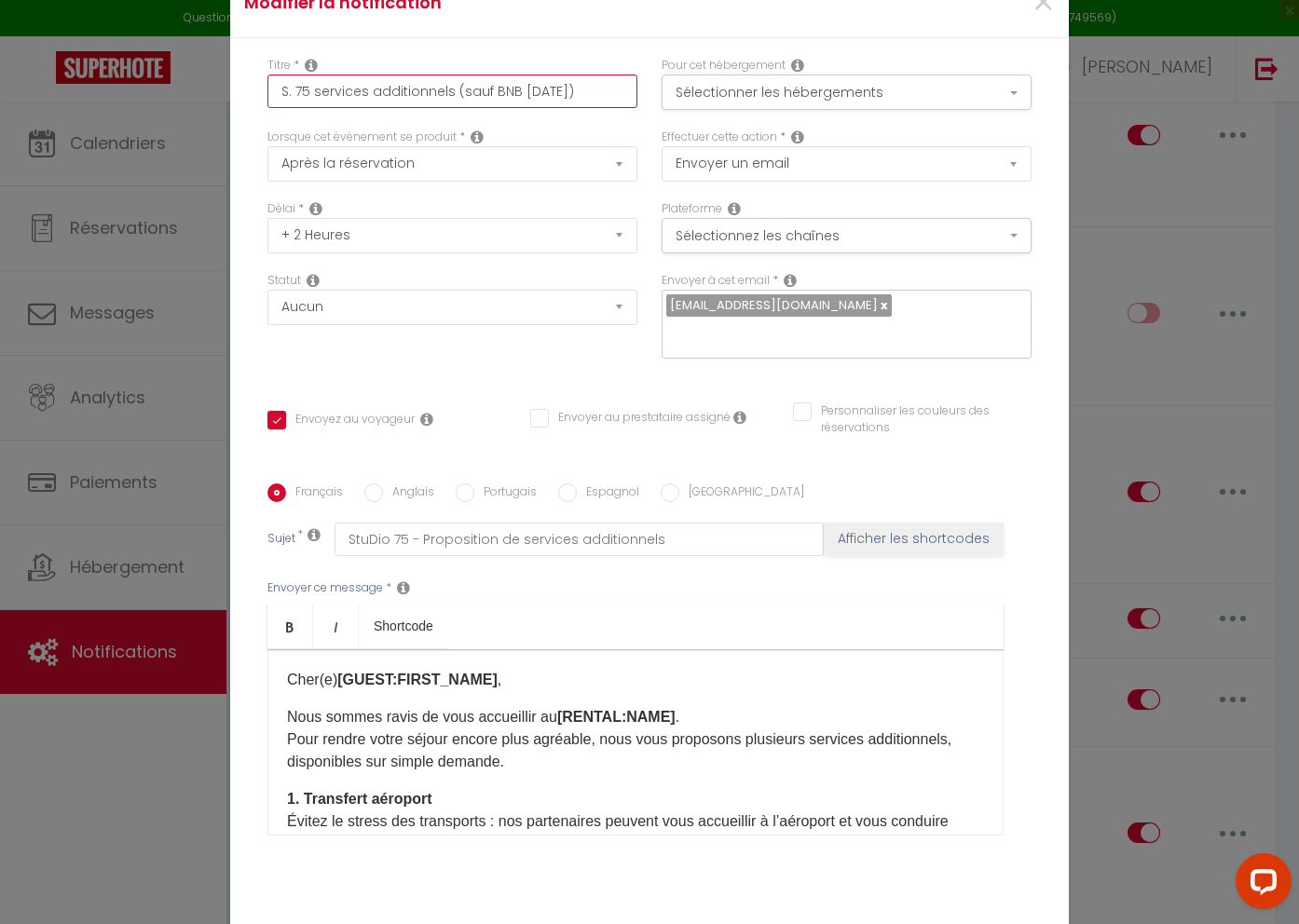
drag, startPoint x: 280, startPoint y: 101, endPoint x: 266, endPoint y: 101, distance: 14.0
click at [266, 101] on div "Titre * S. 75 services additionnels (sauf BNB 2025-08-10)" at bounding box center [452, 93] width 394 height 72
type input "? services additionnels (sauf BNB 2025-08-10)"
checkbox input "true"
checkbox input "false"
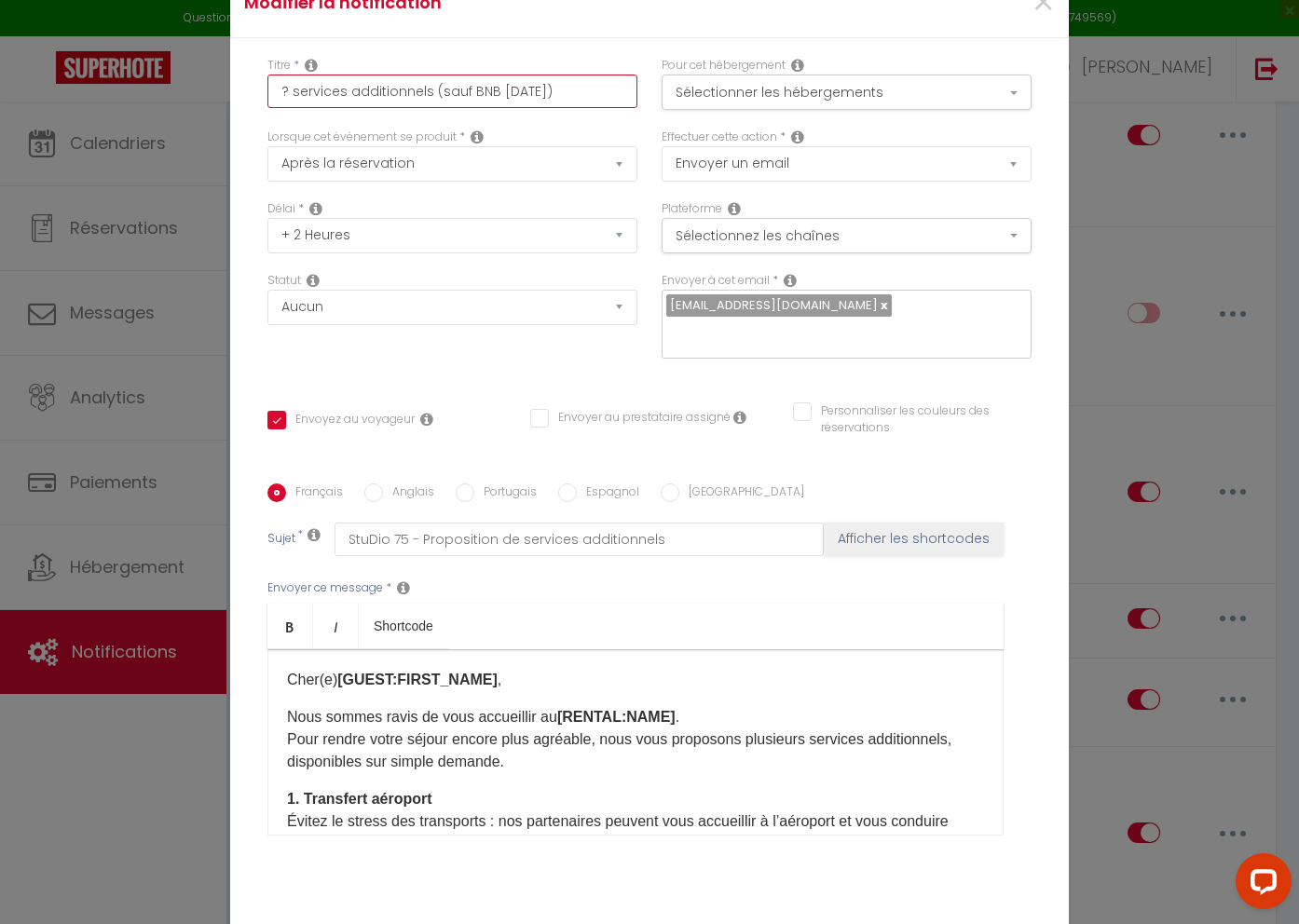
checkbox input "false"
type input "?? services additionnels (sauf BNB 2025-08-10)"
checkbox input "true"
checkbox input "false"
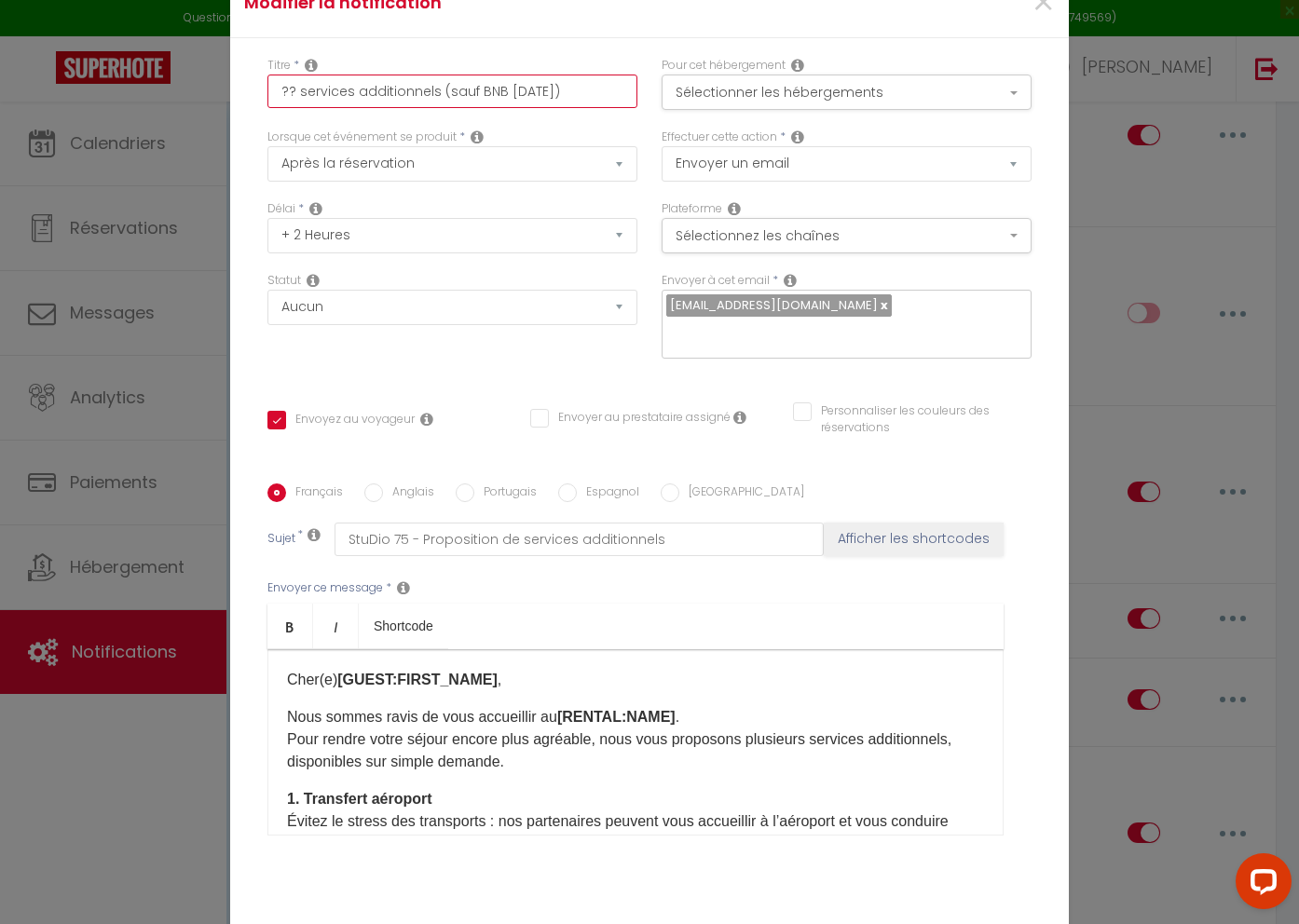
type input "??? services additionnels (sauf BNB 2025-08-10)"
checkbox input "true"
checkbox input "false"
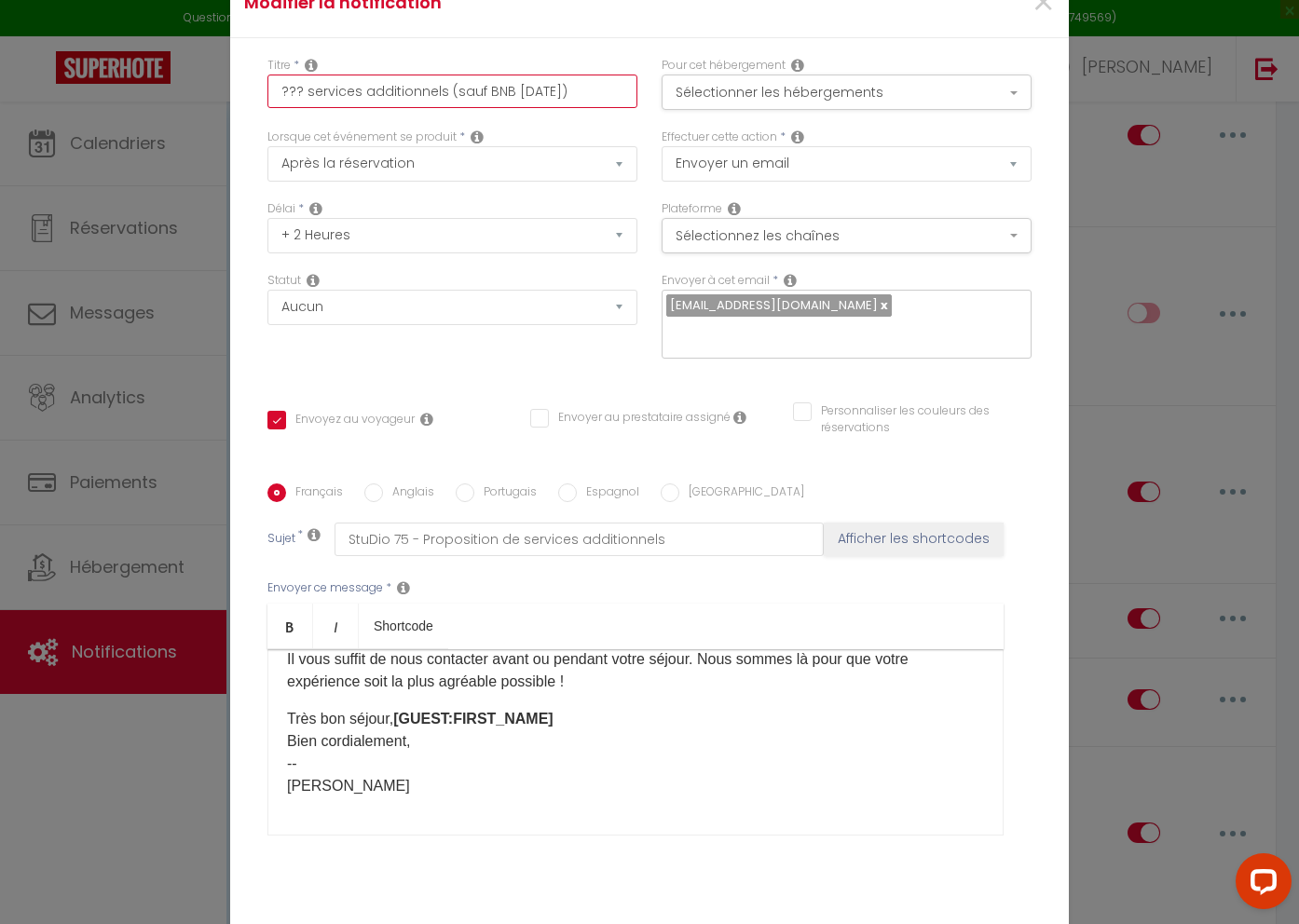
scroll to position [97, 0]
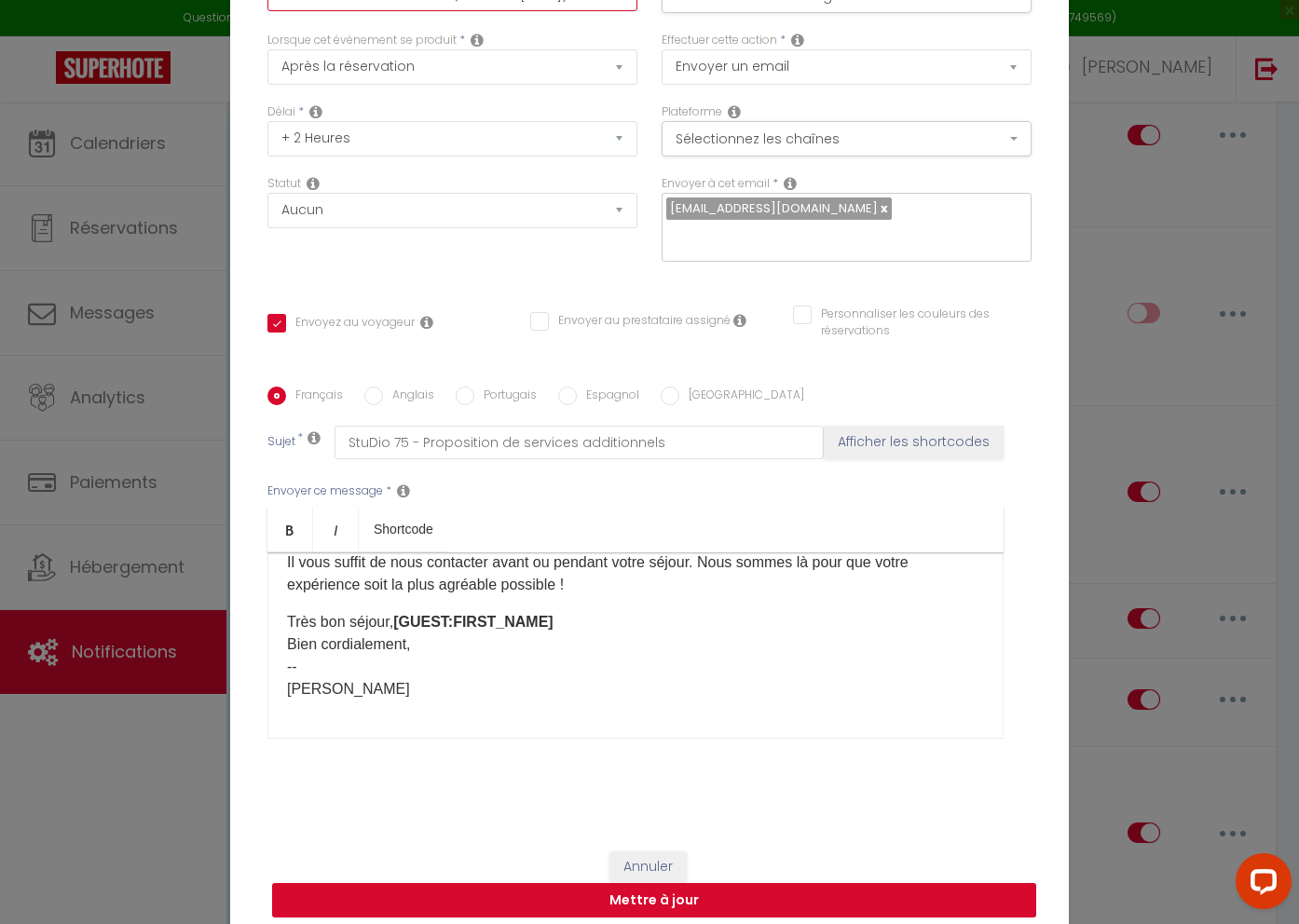
type input "??? services additionnels (sauf BNB 2025-08-10)"
click at [639, 885] on button "Mettre à jour" at bounding box center [655, 901] width 764 height 36
checkbox input "true"
checkbox input "false"
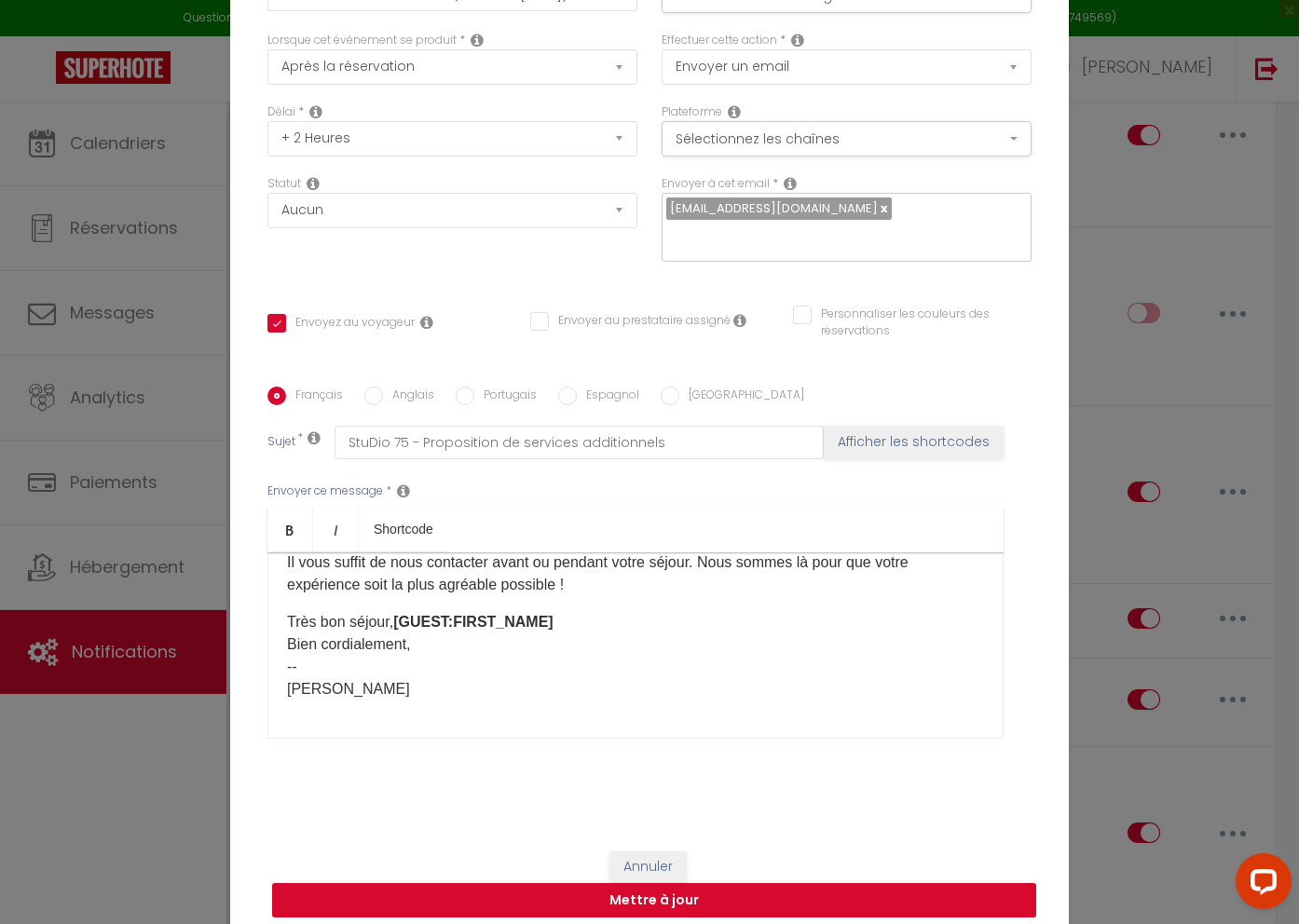
scroll to position [87, 0]
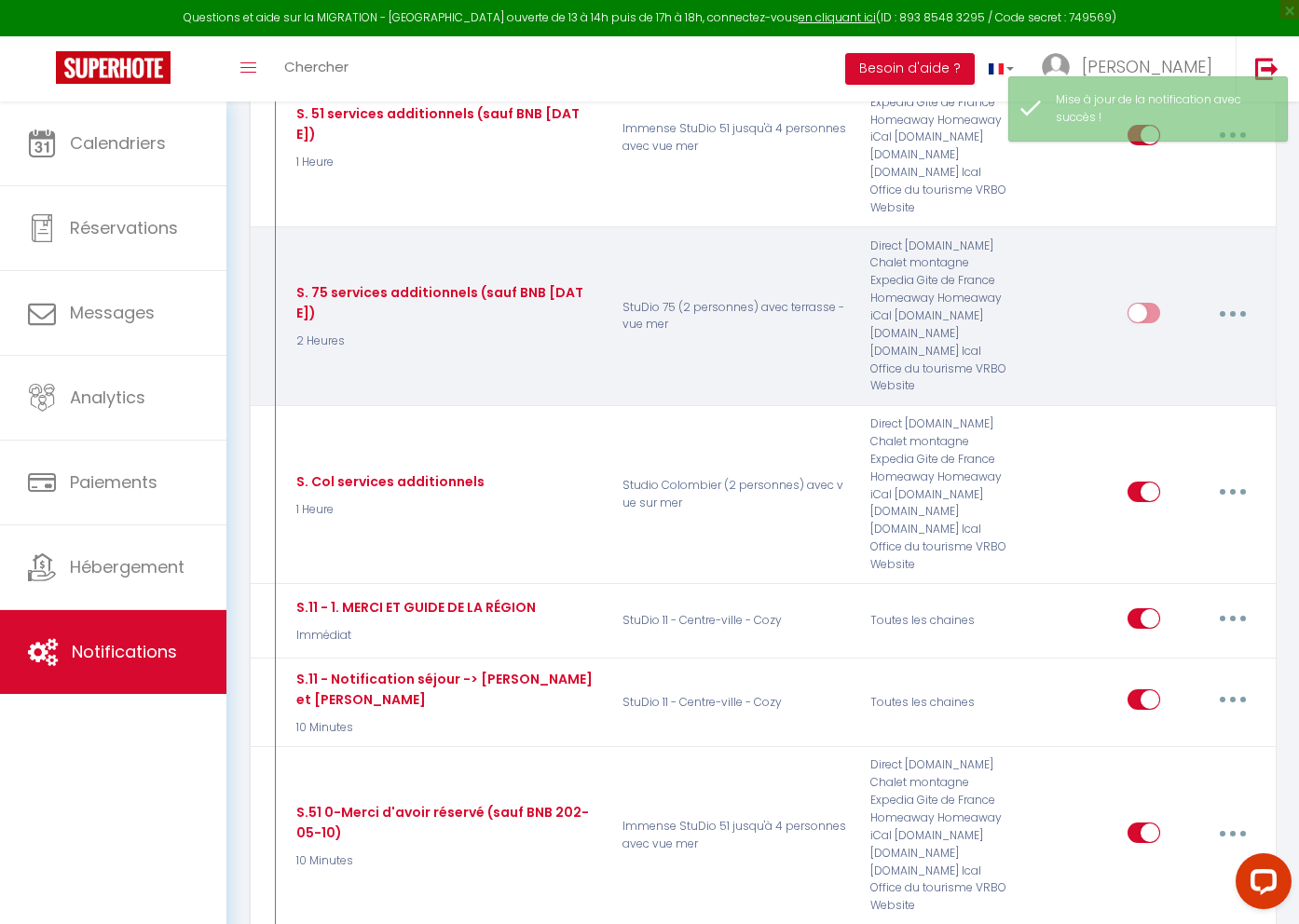
checkbox input "false"
checkbox input "true"
checkbox input "false"
checkbox input "true"
checkbox input "false"
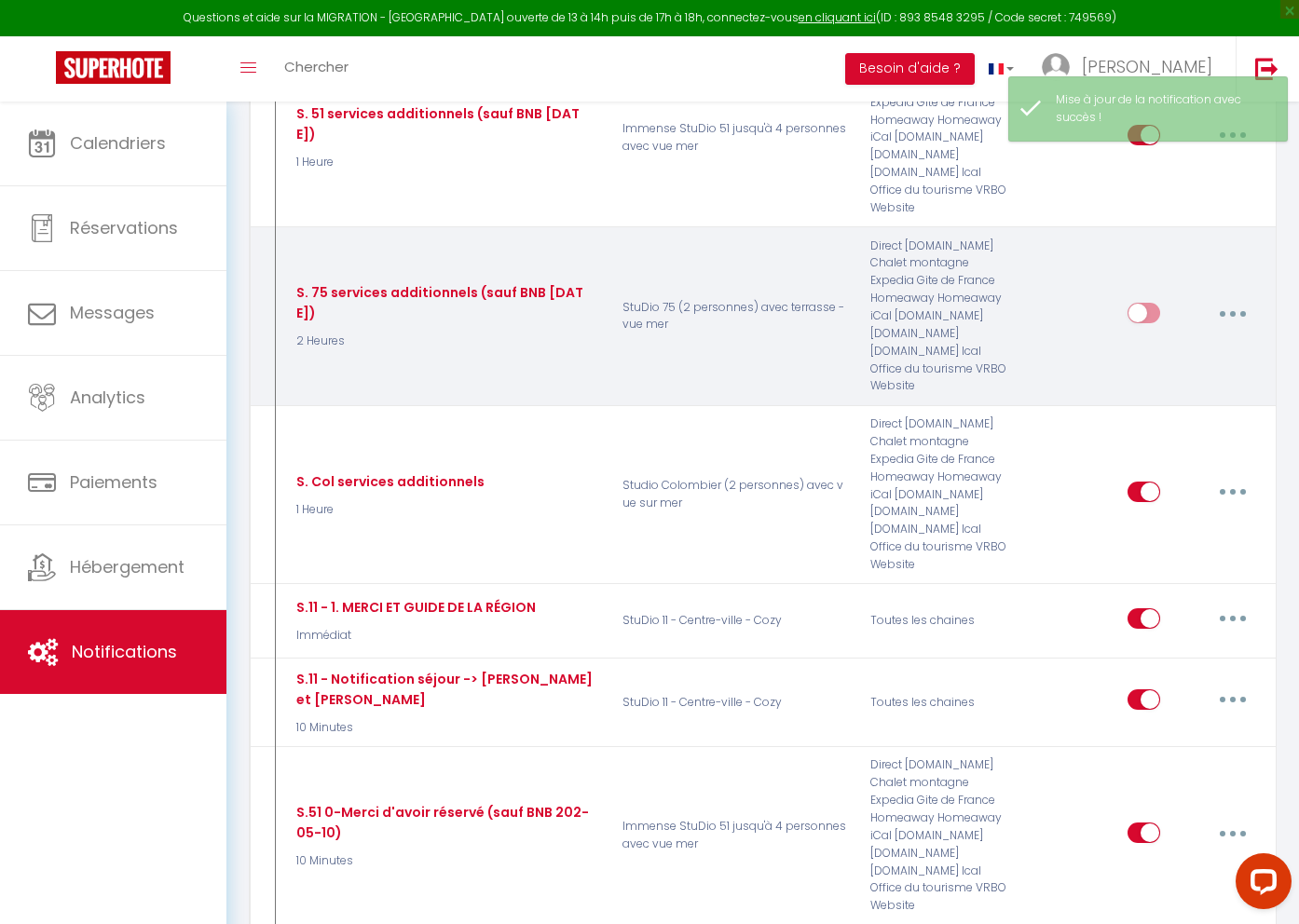
checkbox input "true"
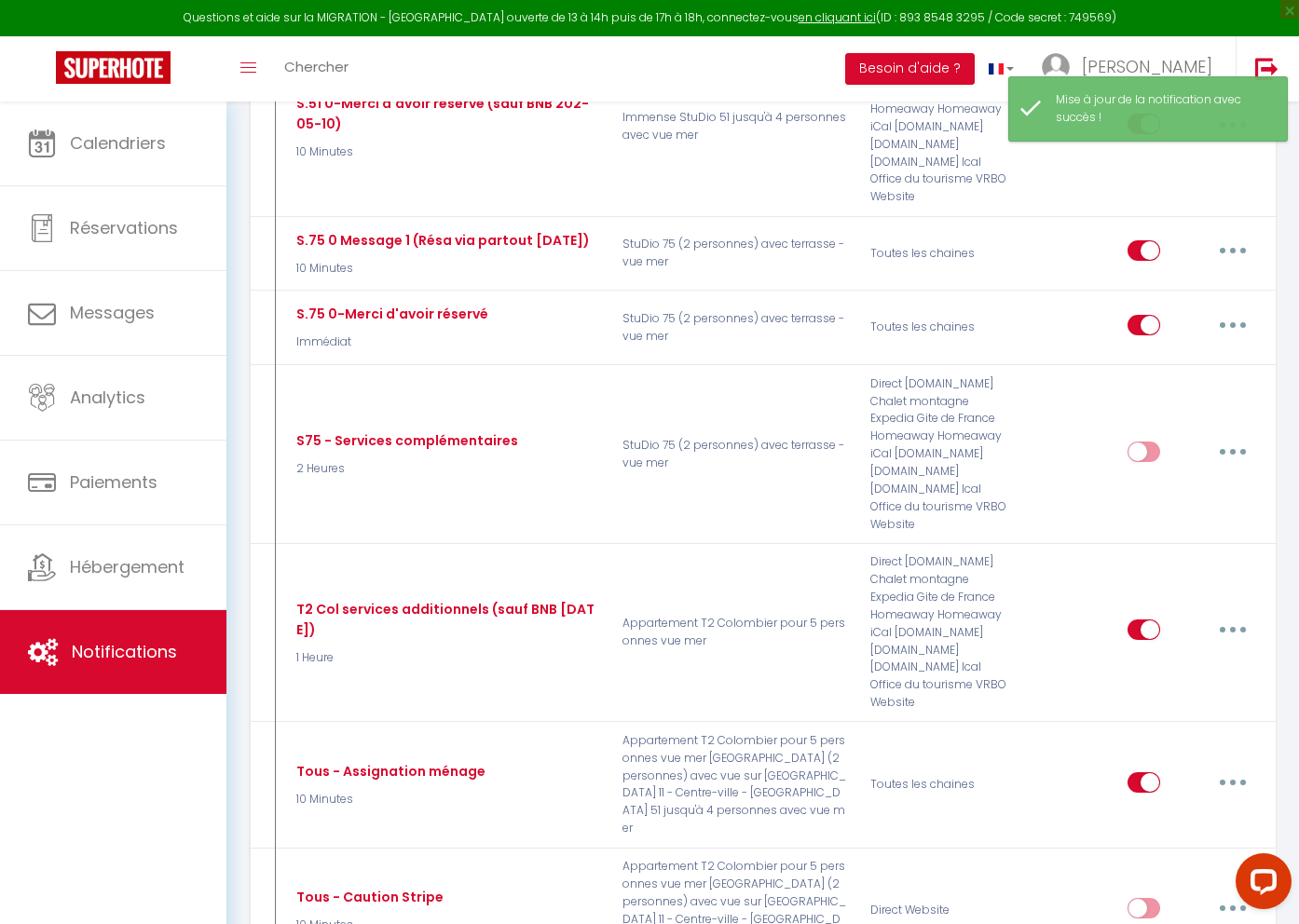
scroll to position [2028, 0]
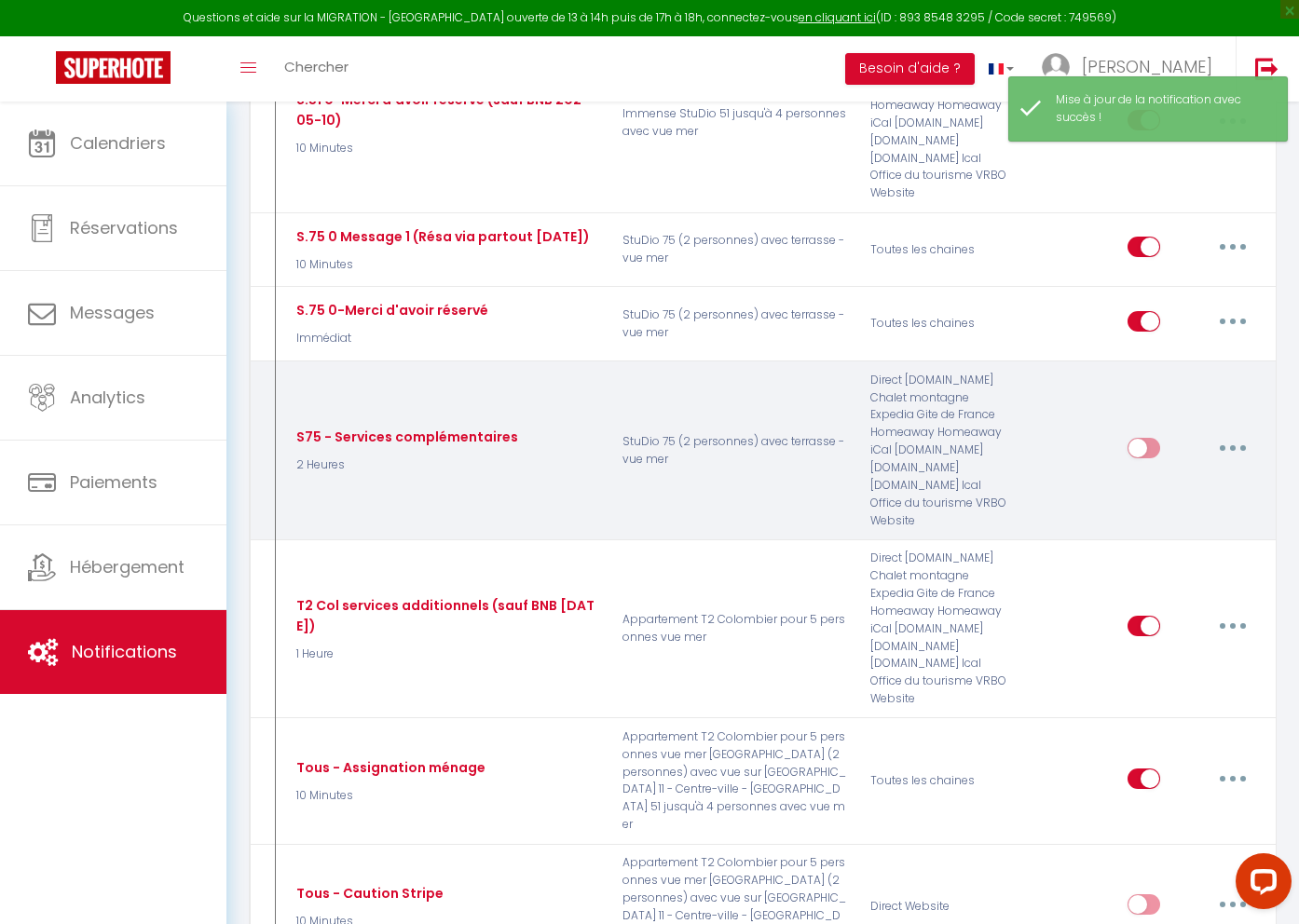
click at [1237, 460] on button "button" at bounding box center [1233, 448] width 52 height 30
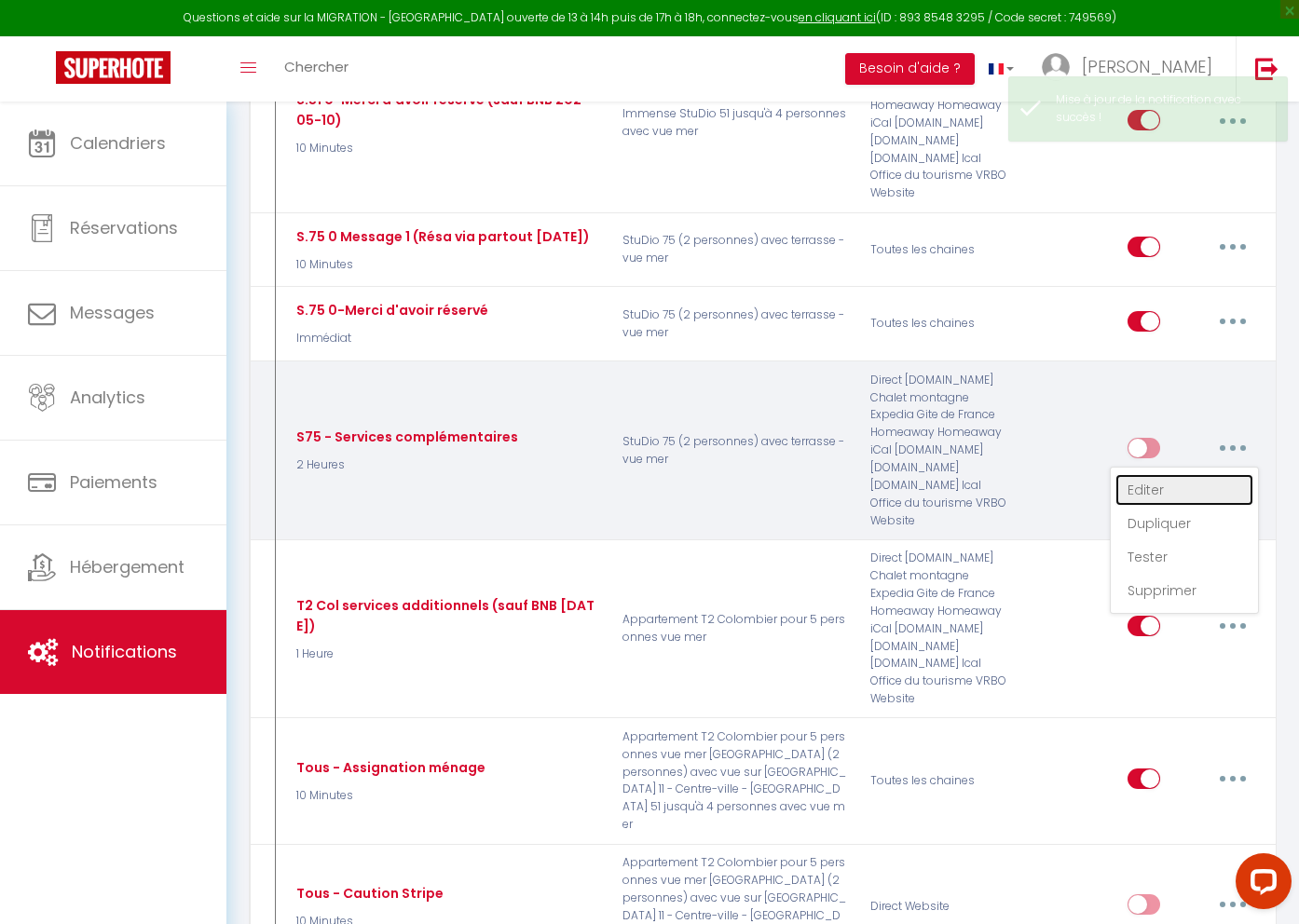
click at [1187, 502] on link "Editer" at bounding box center [1184, 491] width 138 height 32
type input "S75 - Services complémentaires"
select select "2 Heures"
select select
checkbox input "true"
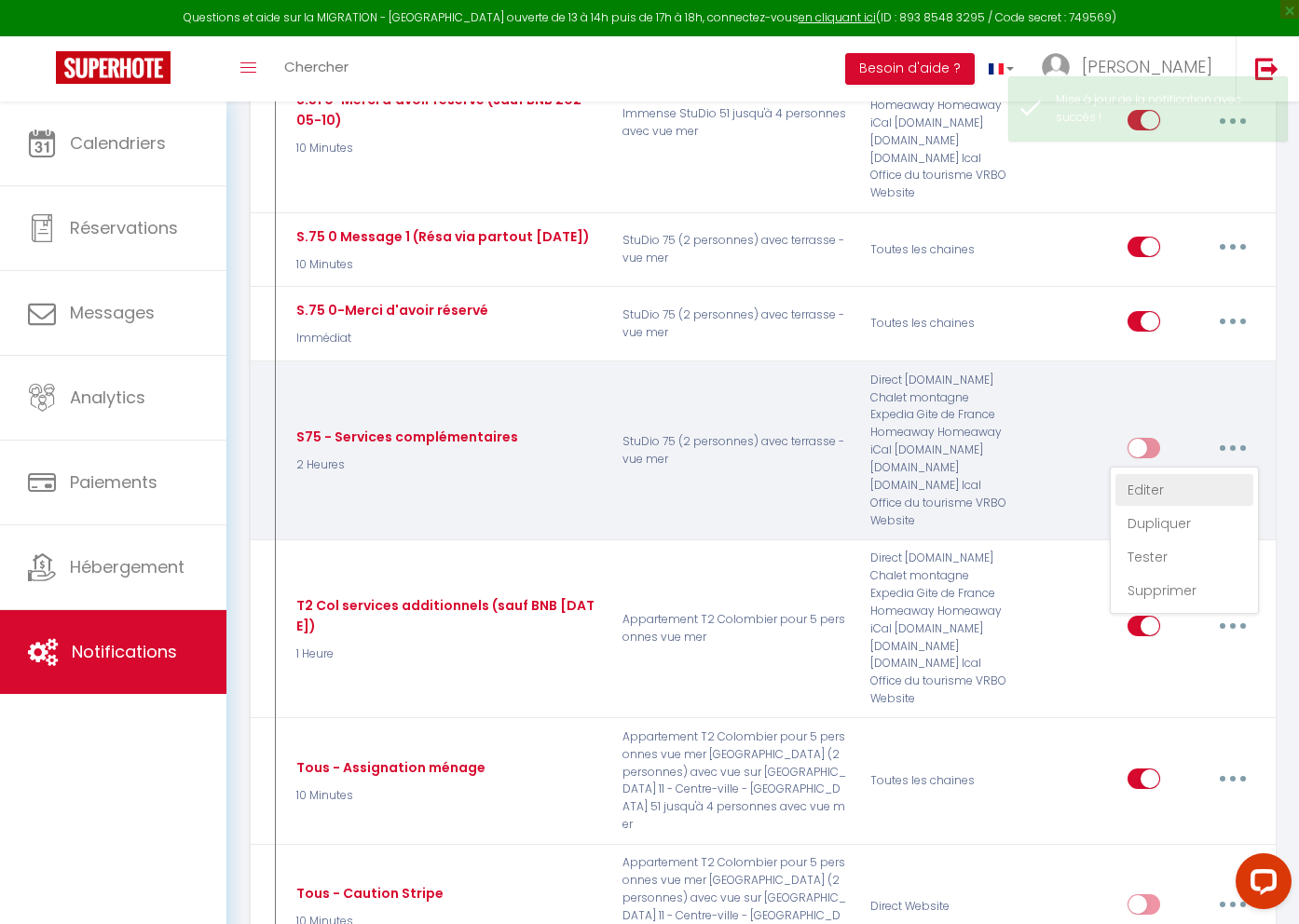
checkbox input "false"
radio input "true"
type input "StuDio 75 - Services complémentaires"
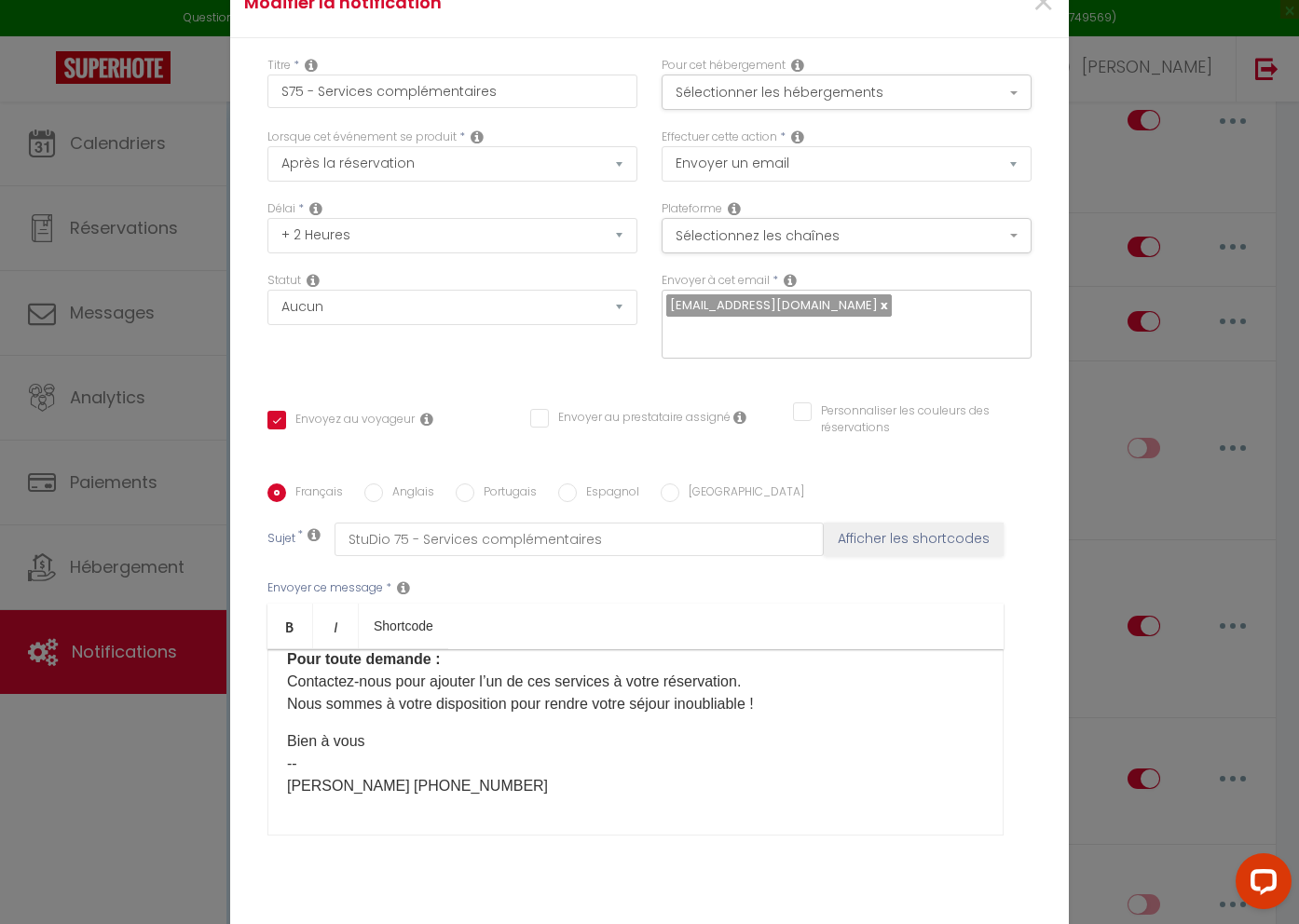
scroll to position [97, 0]
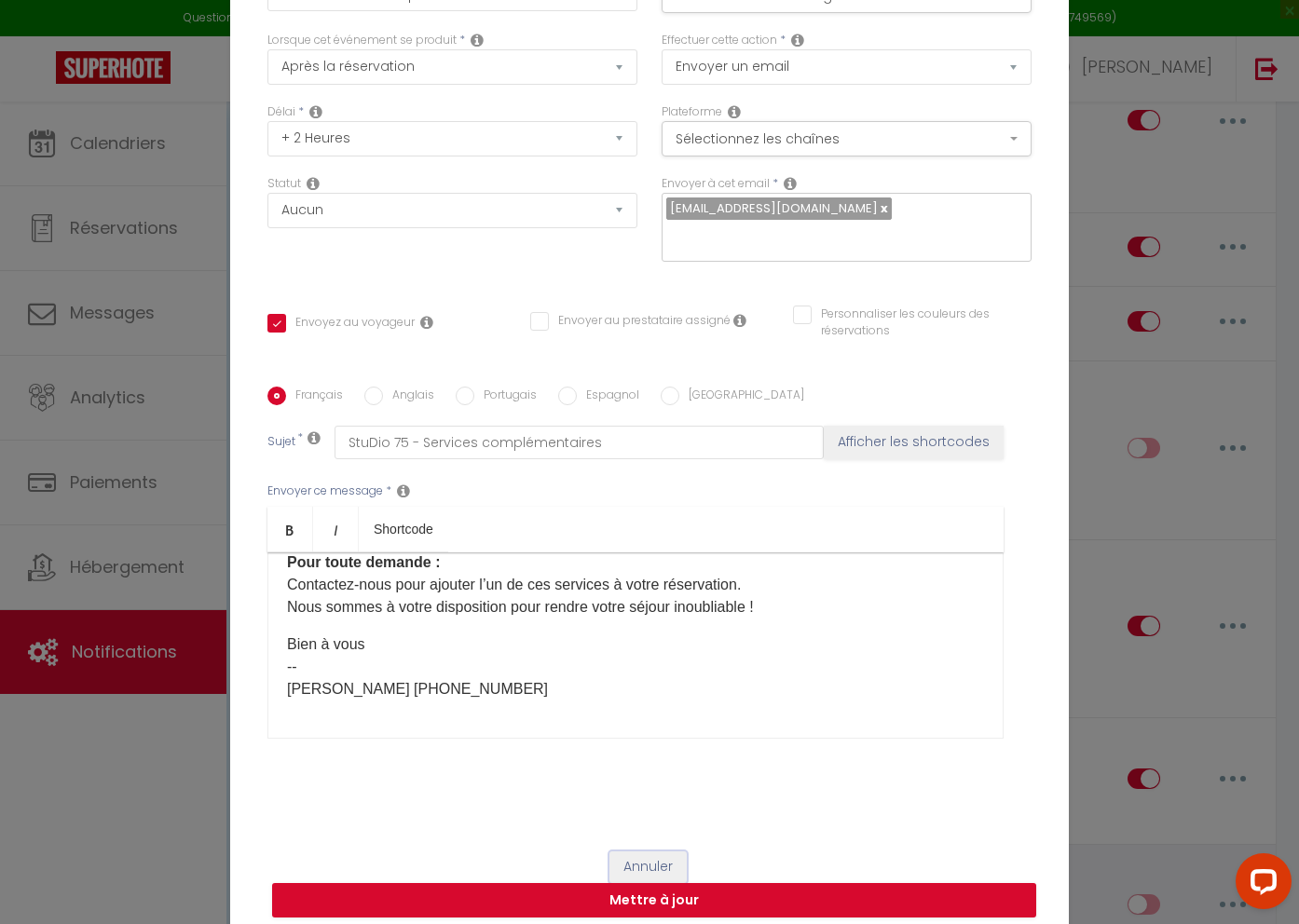
click at [633, 857] on button "Annuler" at bounding box center [648, 868] width 78 height 32
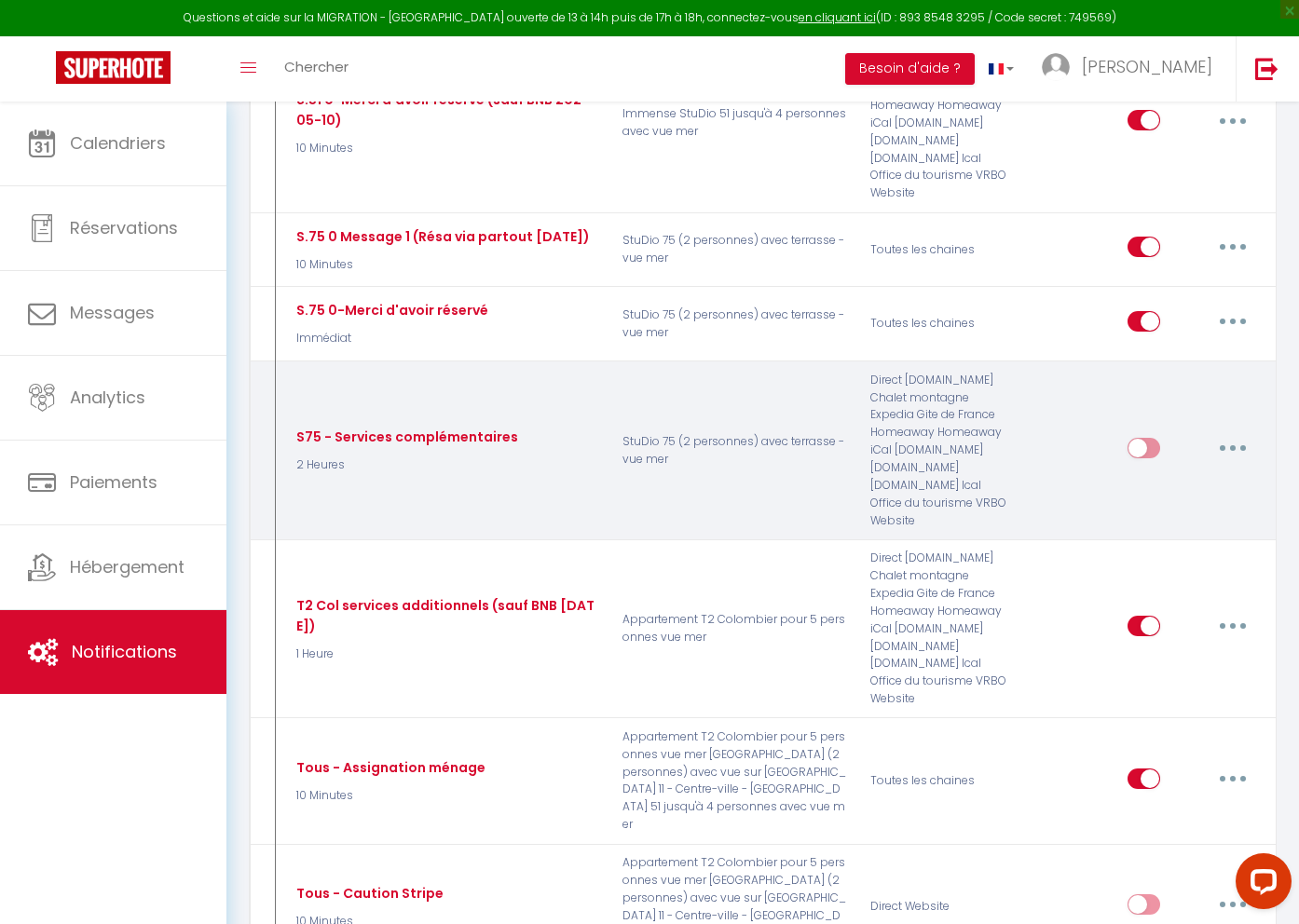
click at [1145, 457] on input "checkbox" at bounding box center [1144, 452] width 33 height 28
checkbox input "true"
click at [1240, 461] on button "button" at bounding box center [1233, 448] width 52 height 30
click at [1181, 572] on link "Tester" at bounding box center [1184, 557] width 138 height 32
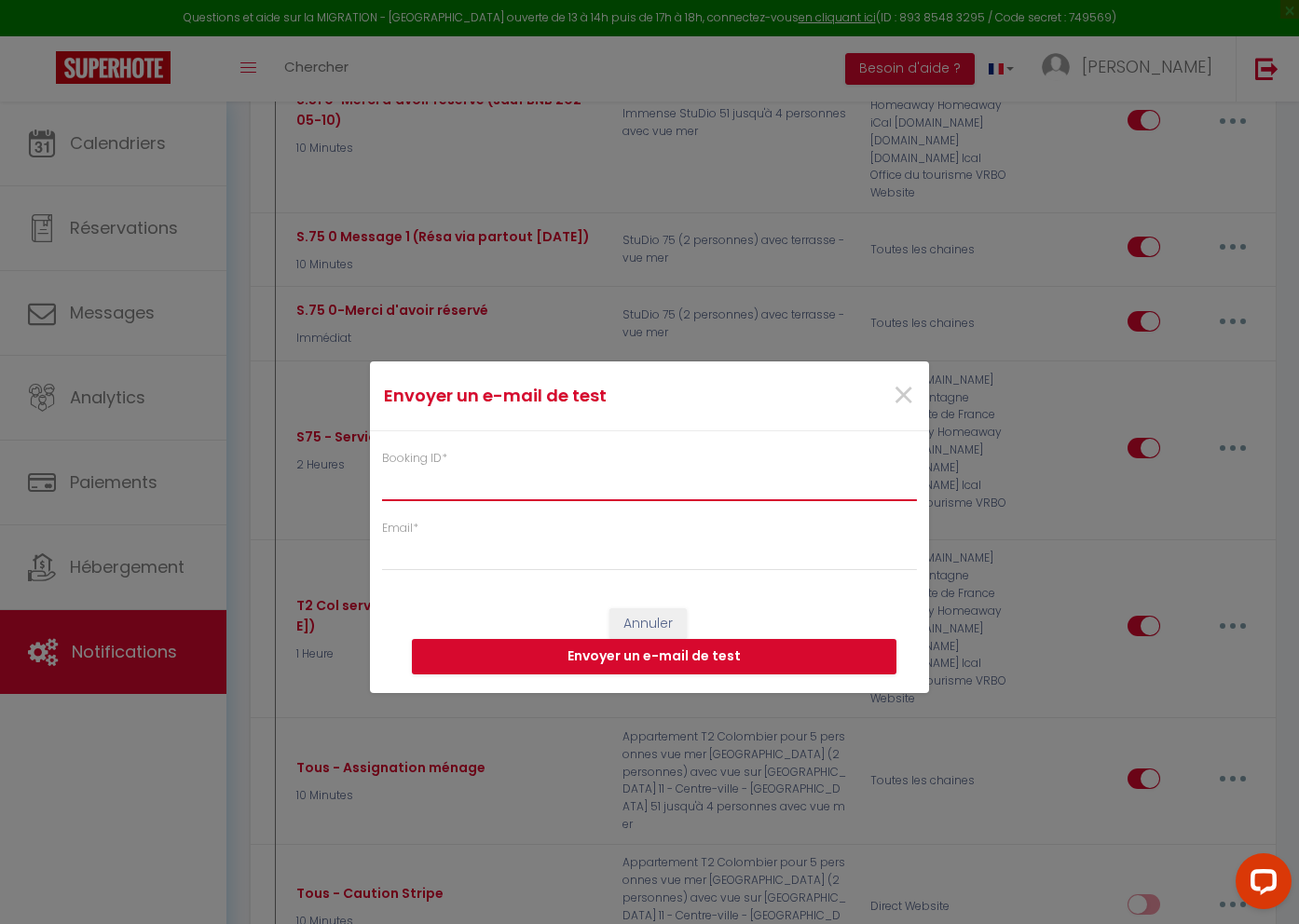
click at [578, 488] on input "Booking ID *" at bounding box center [649, 485] width 535 height 34
paste input "6431378"
type input "6431378"
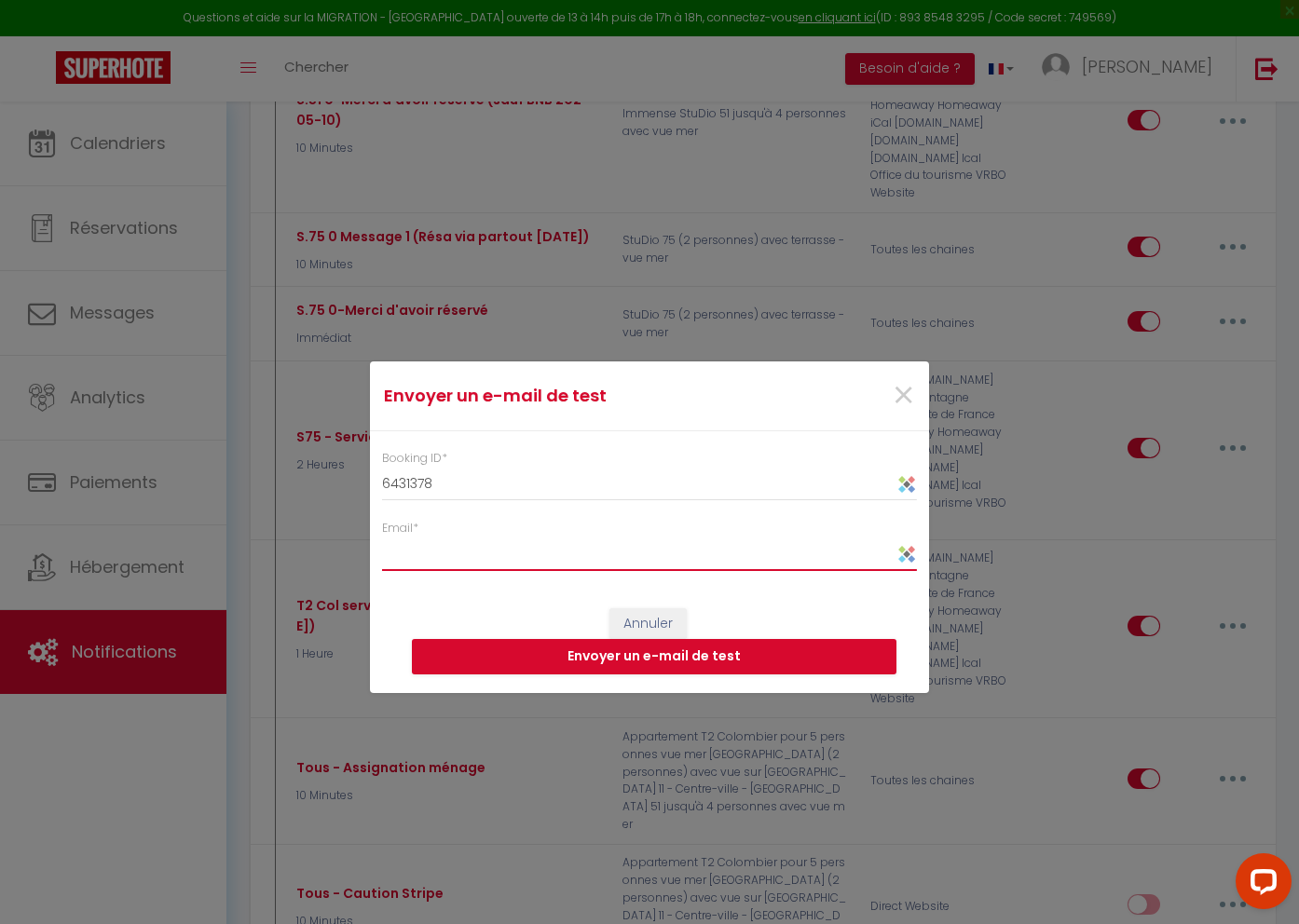
click at [473, 562] on input "Email *" at bounding box center [649, 554] width 535 height 34
type input "[EMAIL_ADDRESS][DOMAIN_NAME]"
click at [685, 657] on button "Envoyer un e-mail de test" at bounding box center [655, 657] width 485 height 36
click at [643, 624] on button "Annuler" at bounding box center [648, 624] width 78 height 32
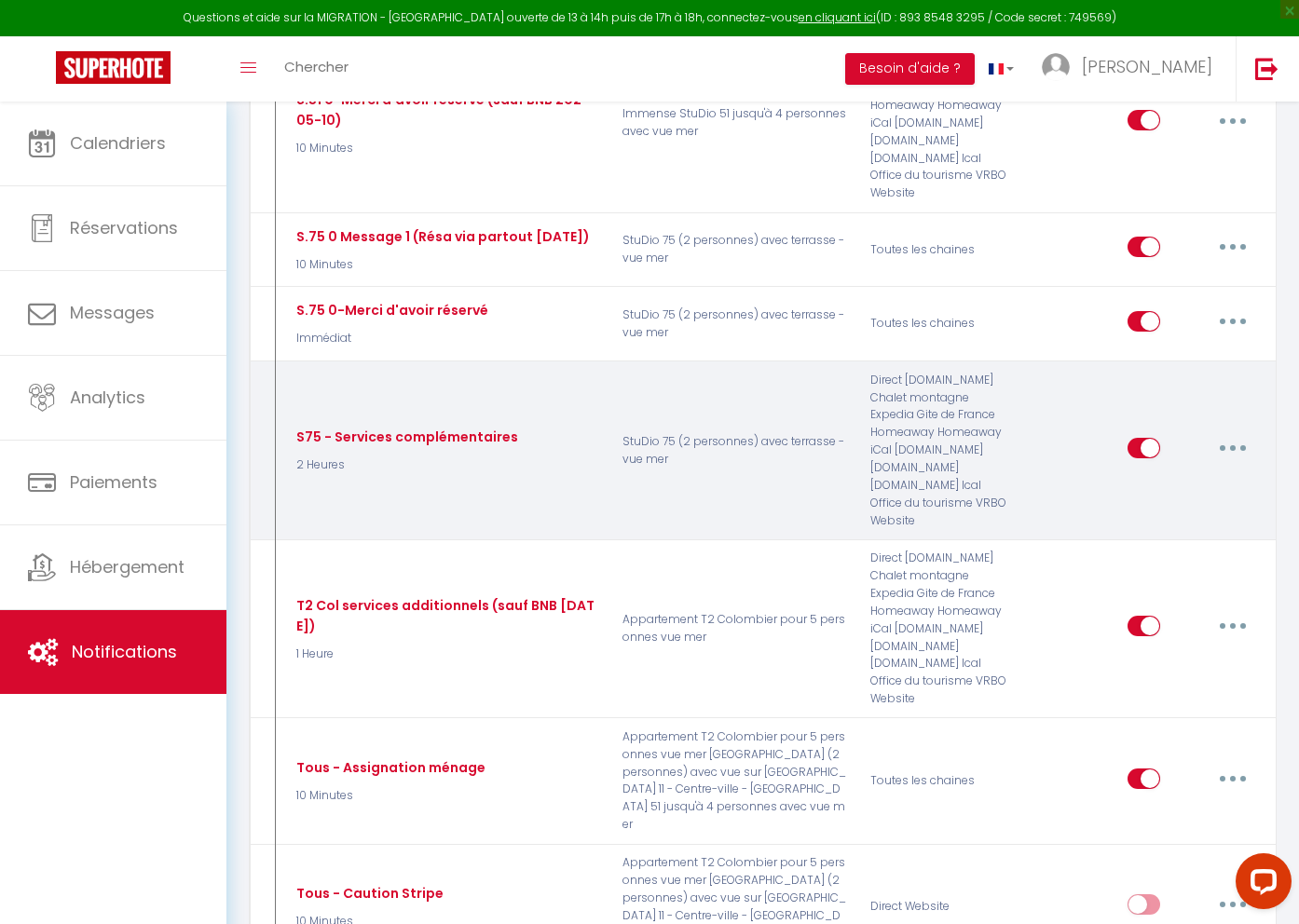
click at [1244, 462] on button "button" at bounding box center [1233, 448] width 52 height 30
click at [1188, 499] on link "Editer" at bounding box center [1184, 491] width 138 height 32
checkbox input "true"
checkbox input "false"
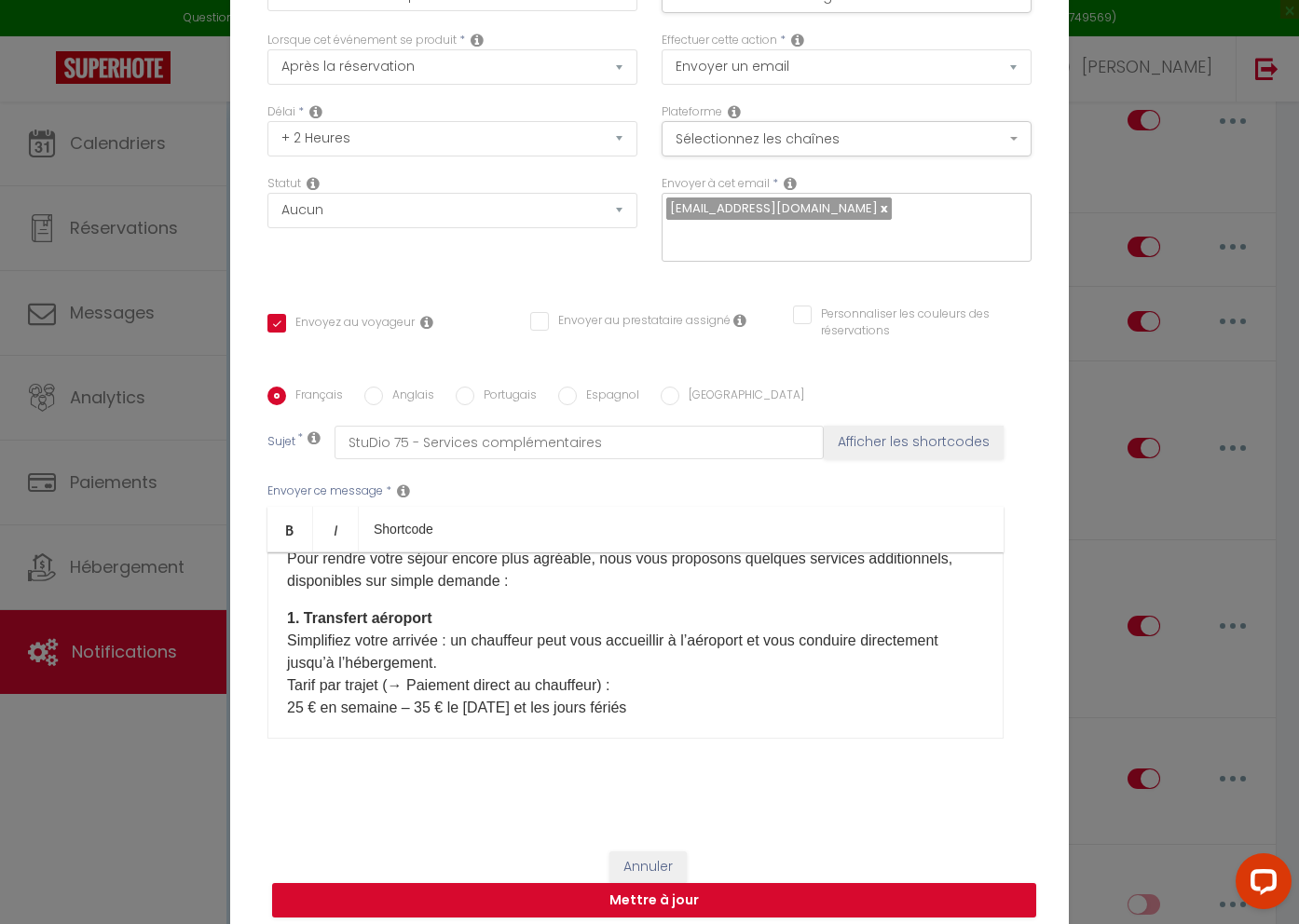
scroll to position [104, 0]
click at [399, 678] on p "1. Transfert aéroport Simplifiez votre arrivée : un chauffeur peut vous accueil…" at bounding box center [636, 665] width 697 height 111
click at [613, 677] on p "1. Transfert aéroport Simplifiez votre arrivée : un chauffeur peut vous accueil…" at bounding box center [636, 665] width 697 height 111
click at [662, 883] on button "Mettre à jour" at bounding box center [655, 901] width 764 height 36
checkbox input "true"
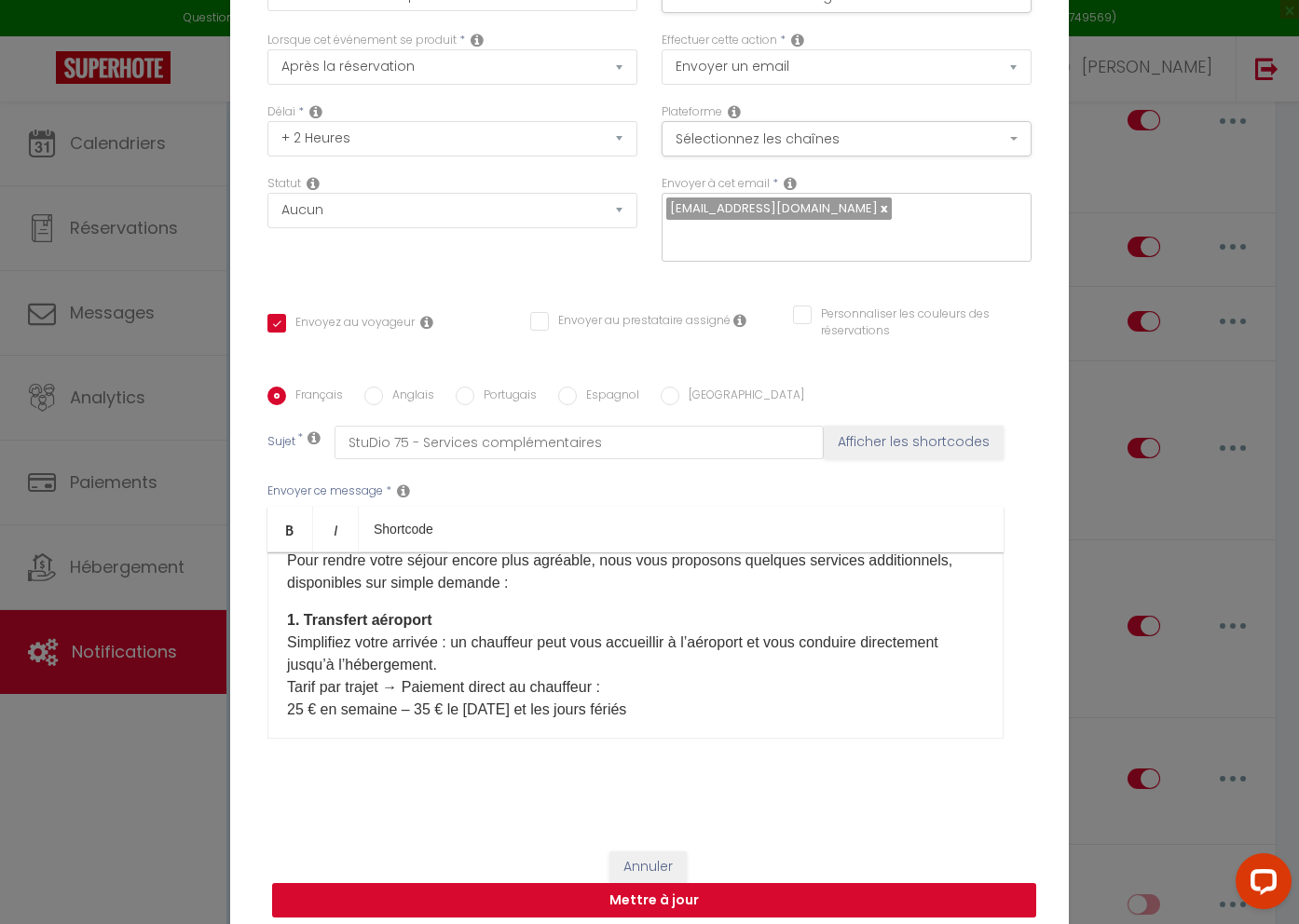
checkbox input "false"
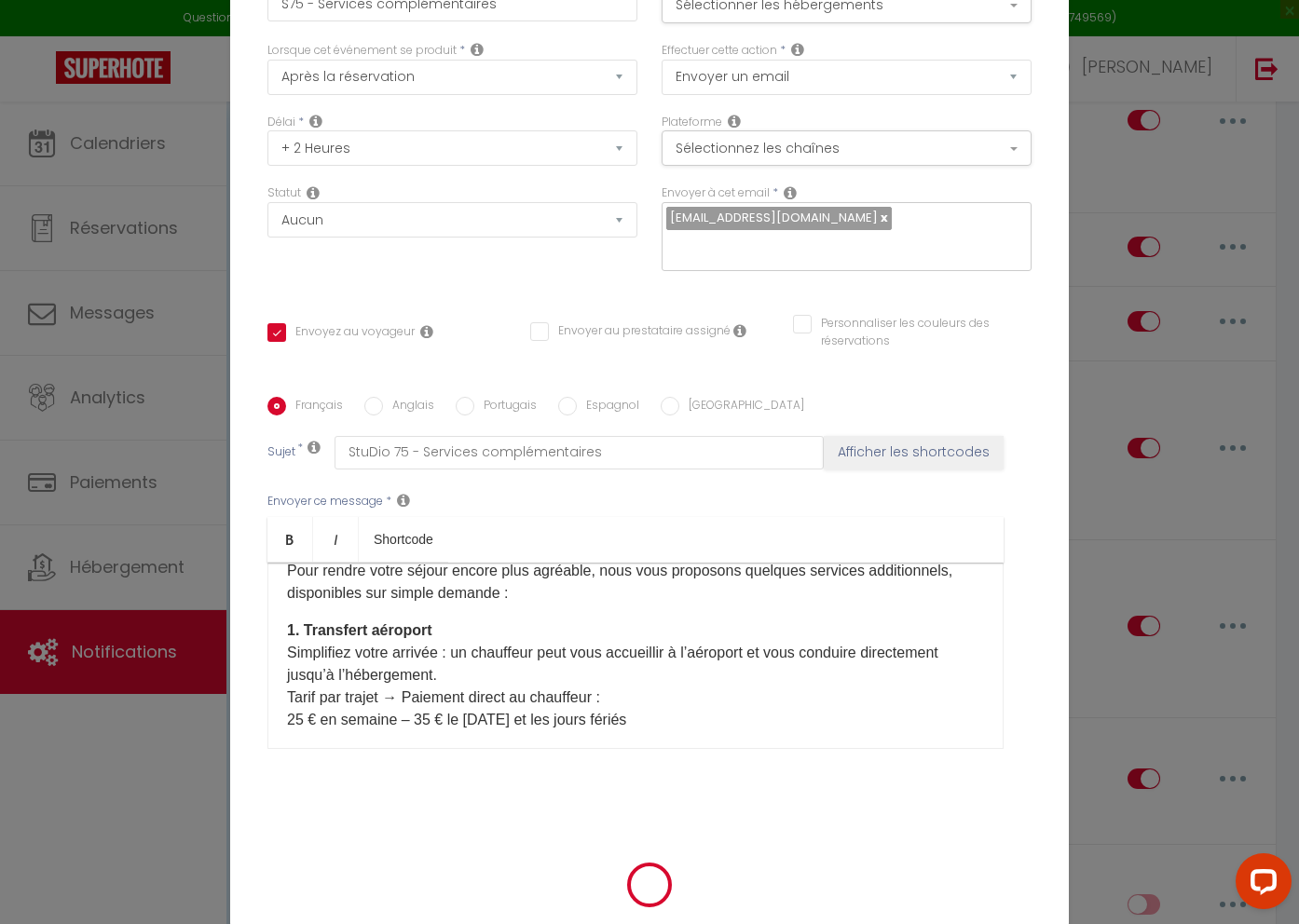
scroll to position [87, 0]
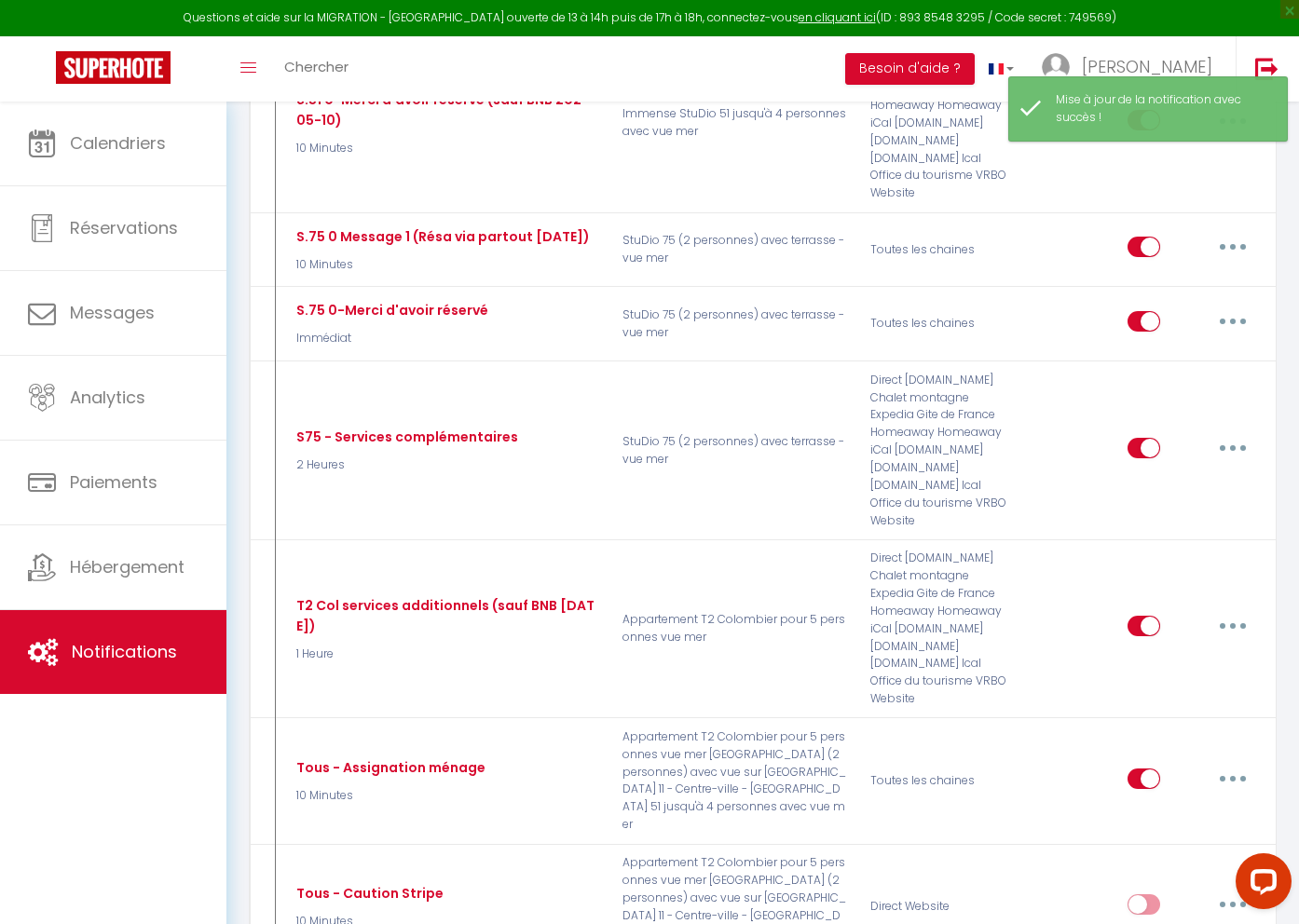
checkbox input "true"
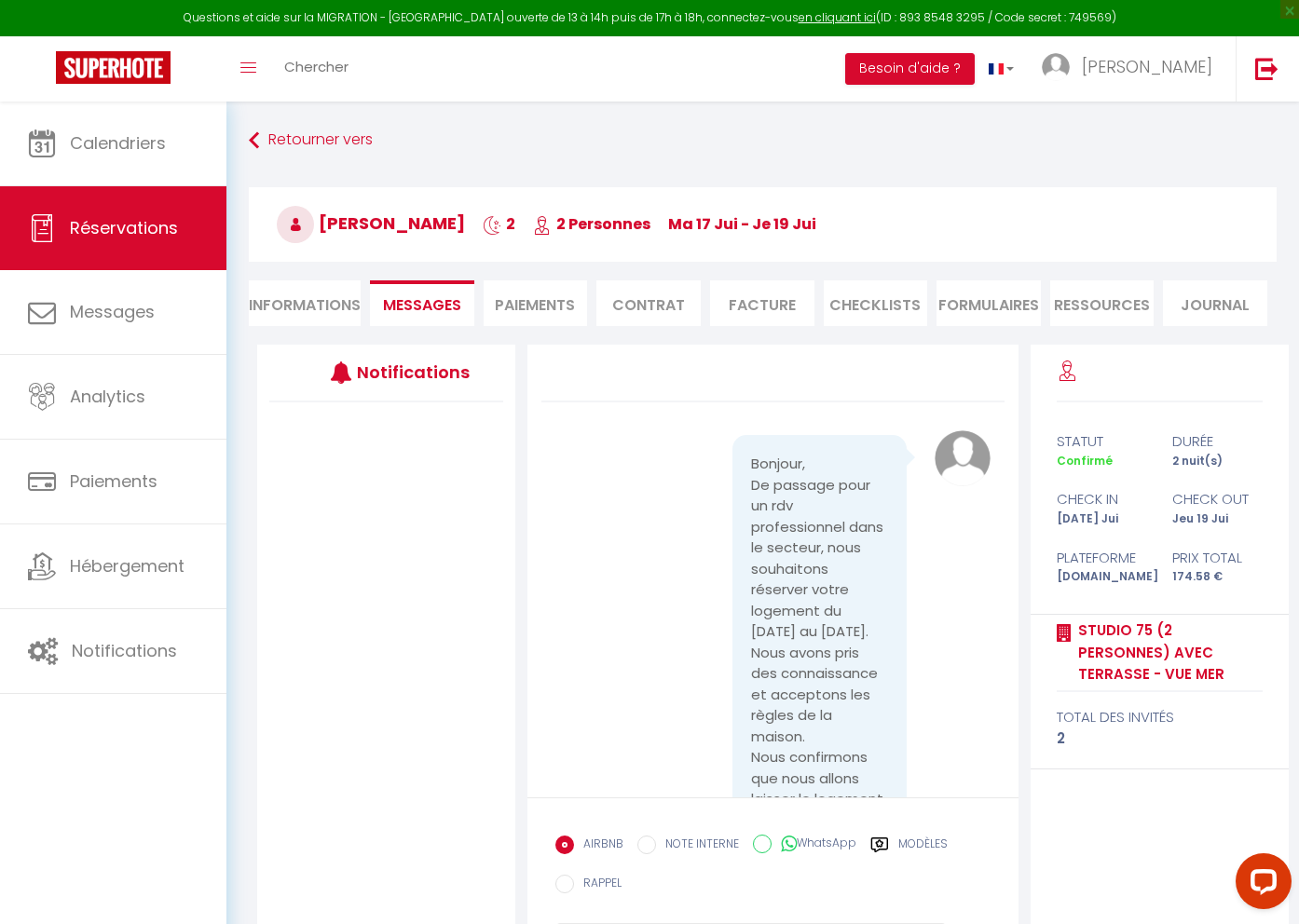
scroll to position [11303, 0]
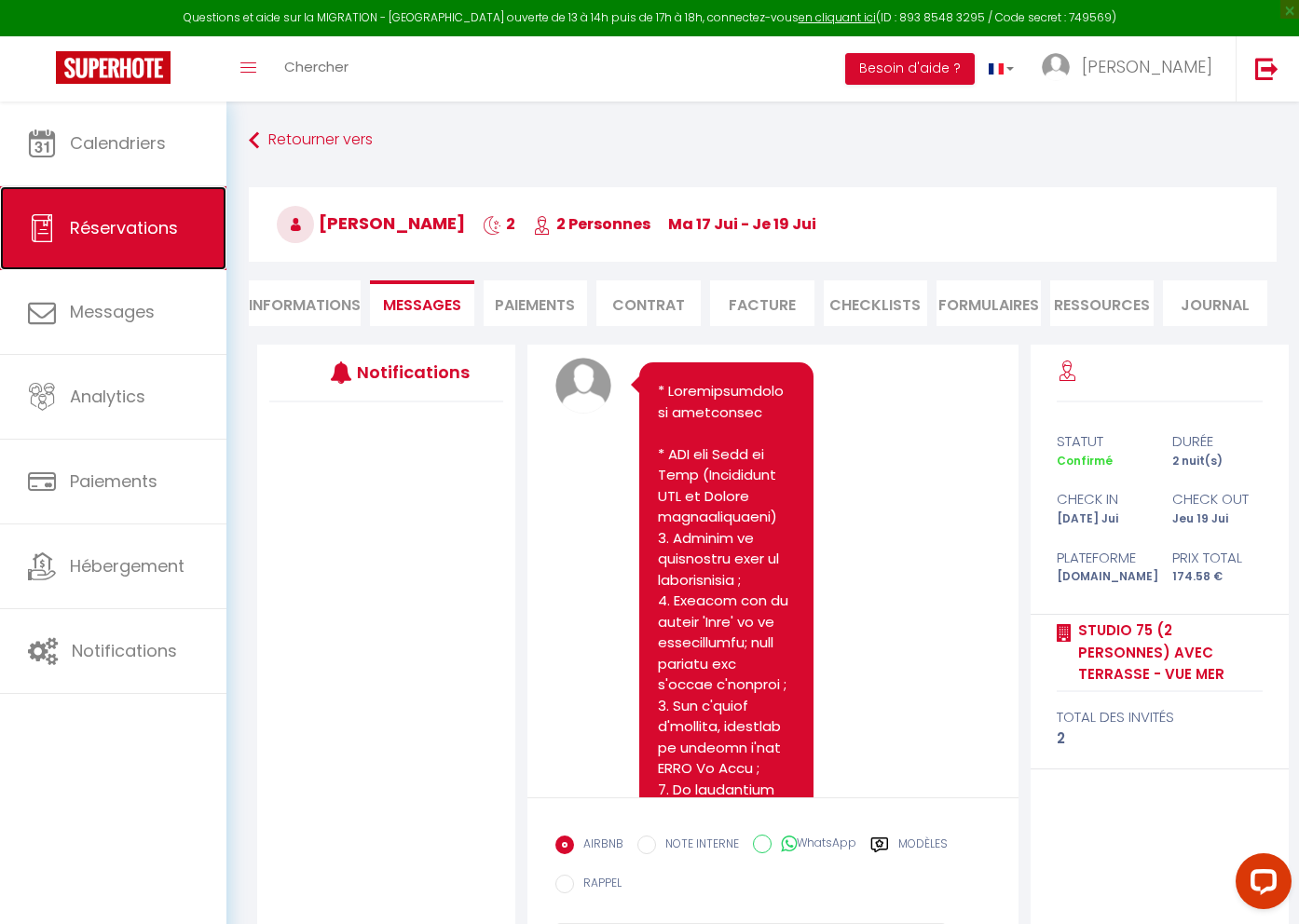
click at [130, 232] on span "Réservations" at bounding box center [124, 227] width 108 height 23
select select "not_cancelled"
select select
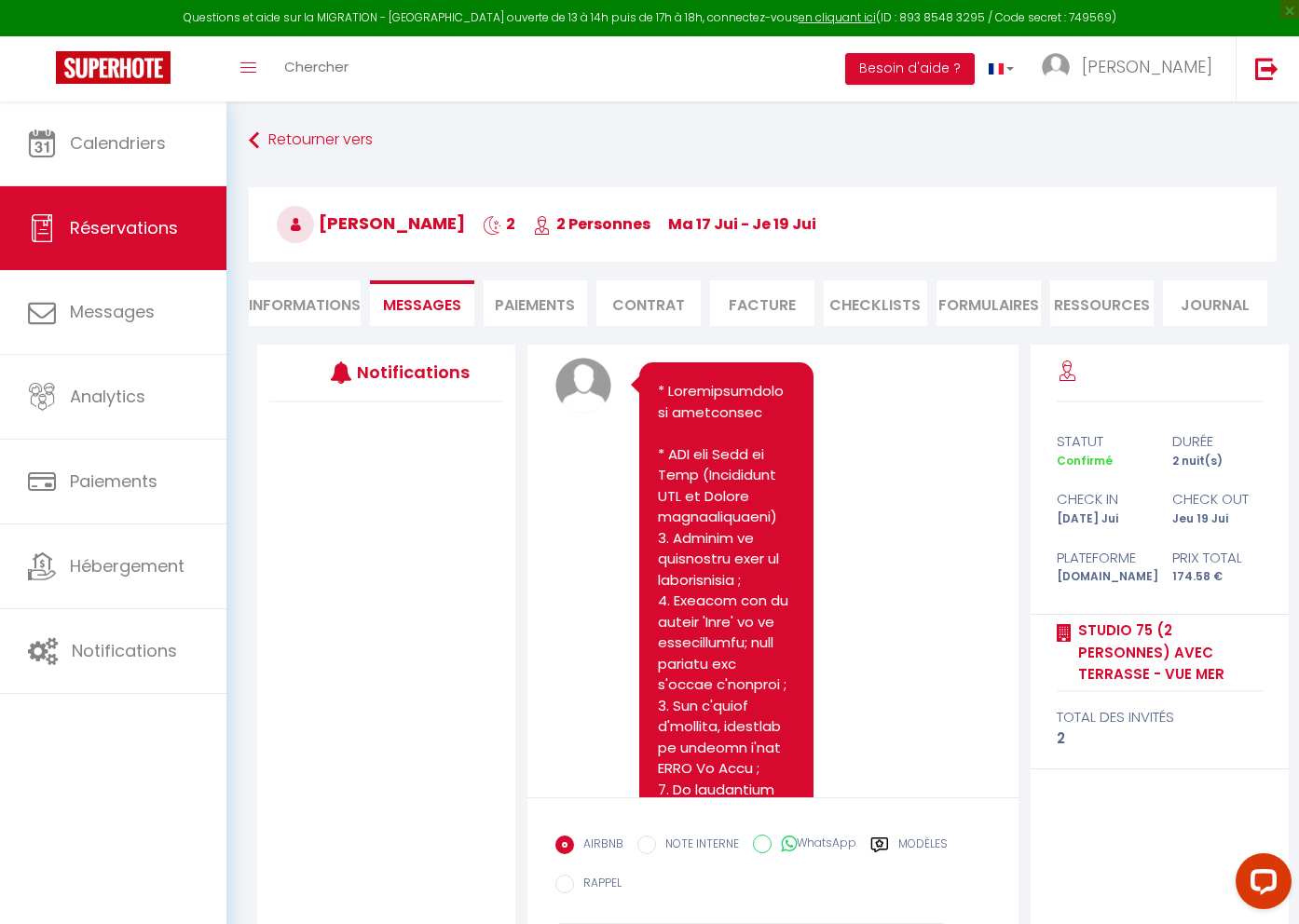
select select
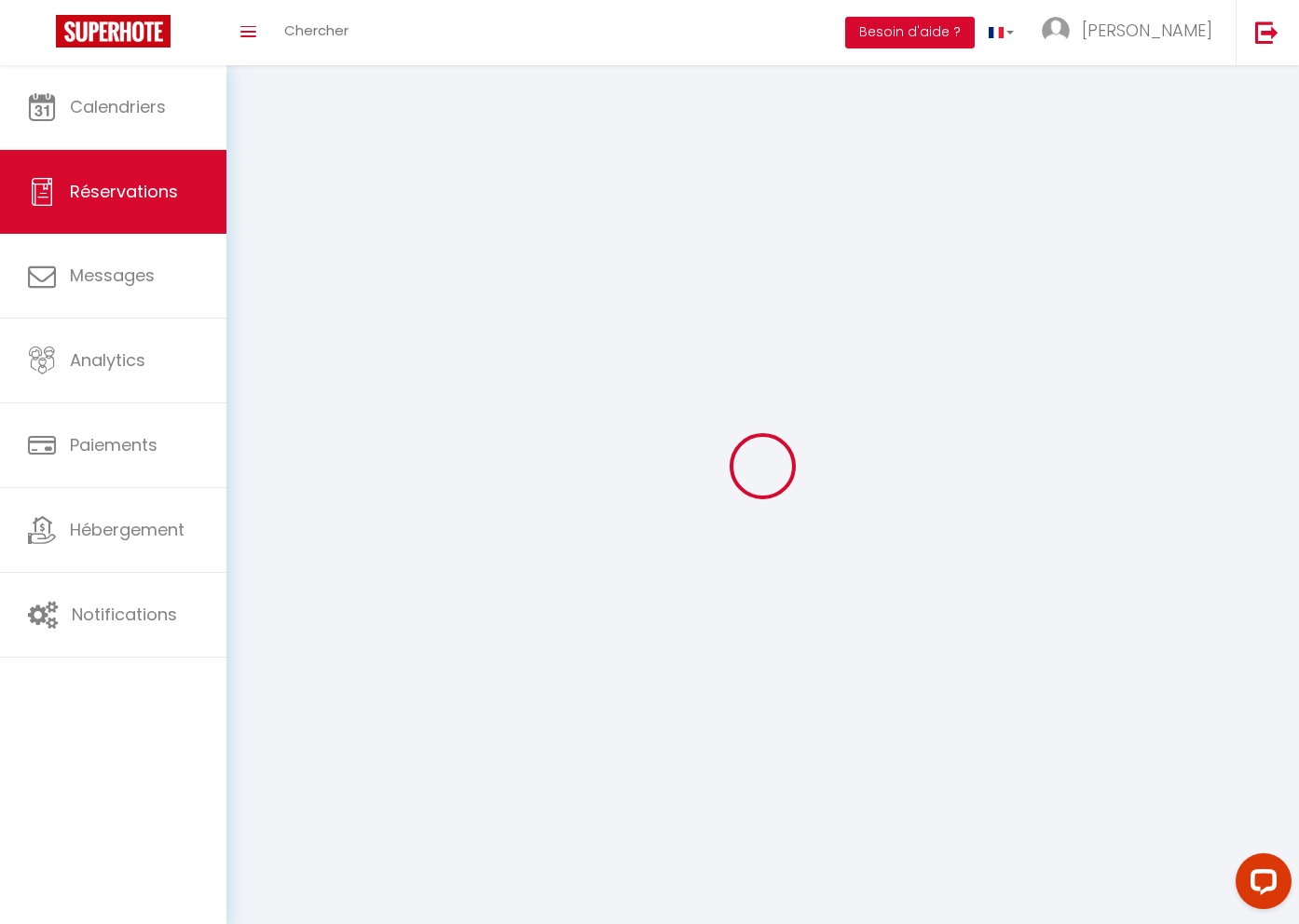
select select
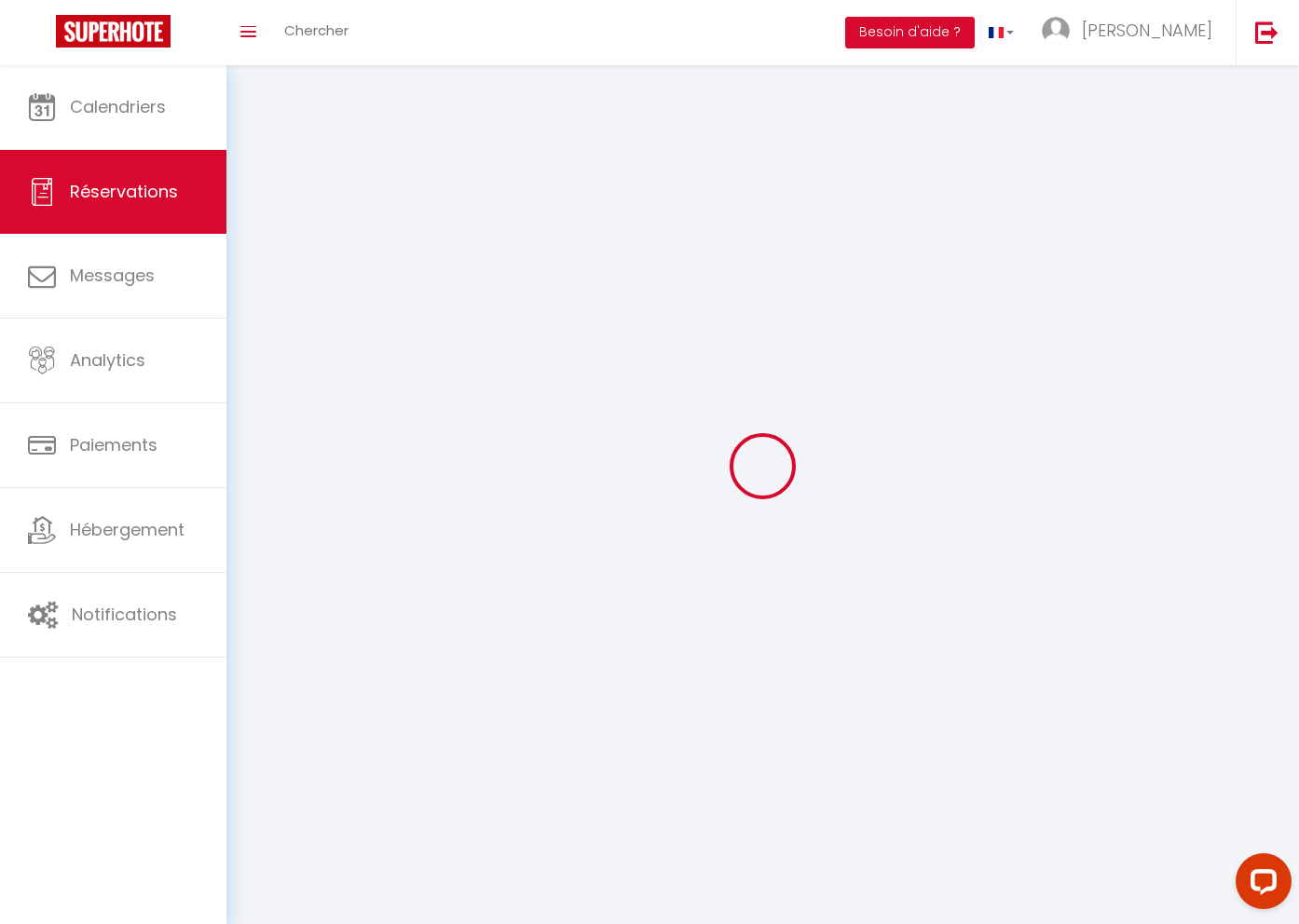
select select
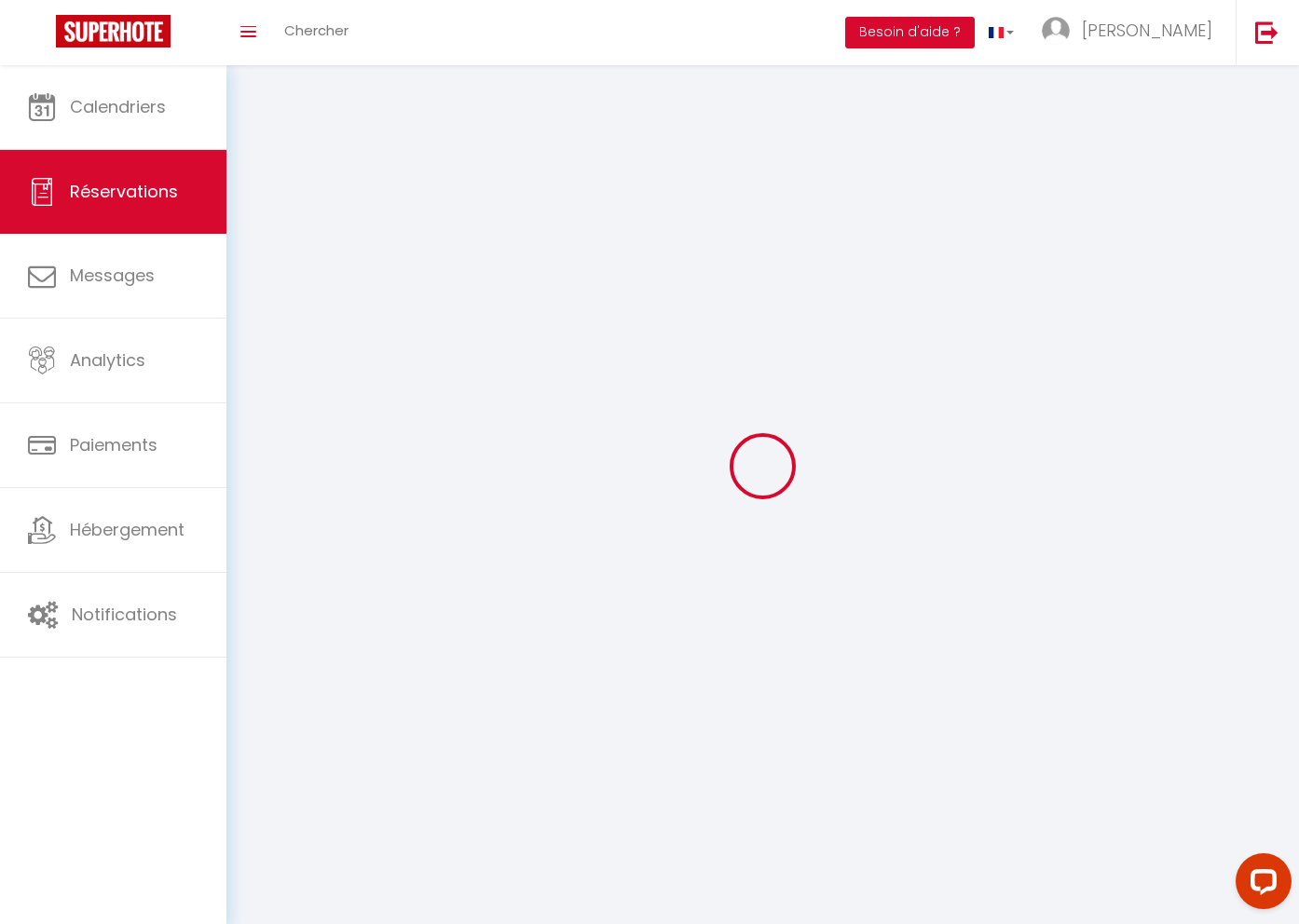
select select
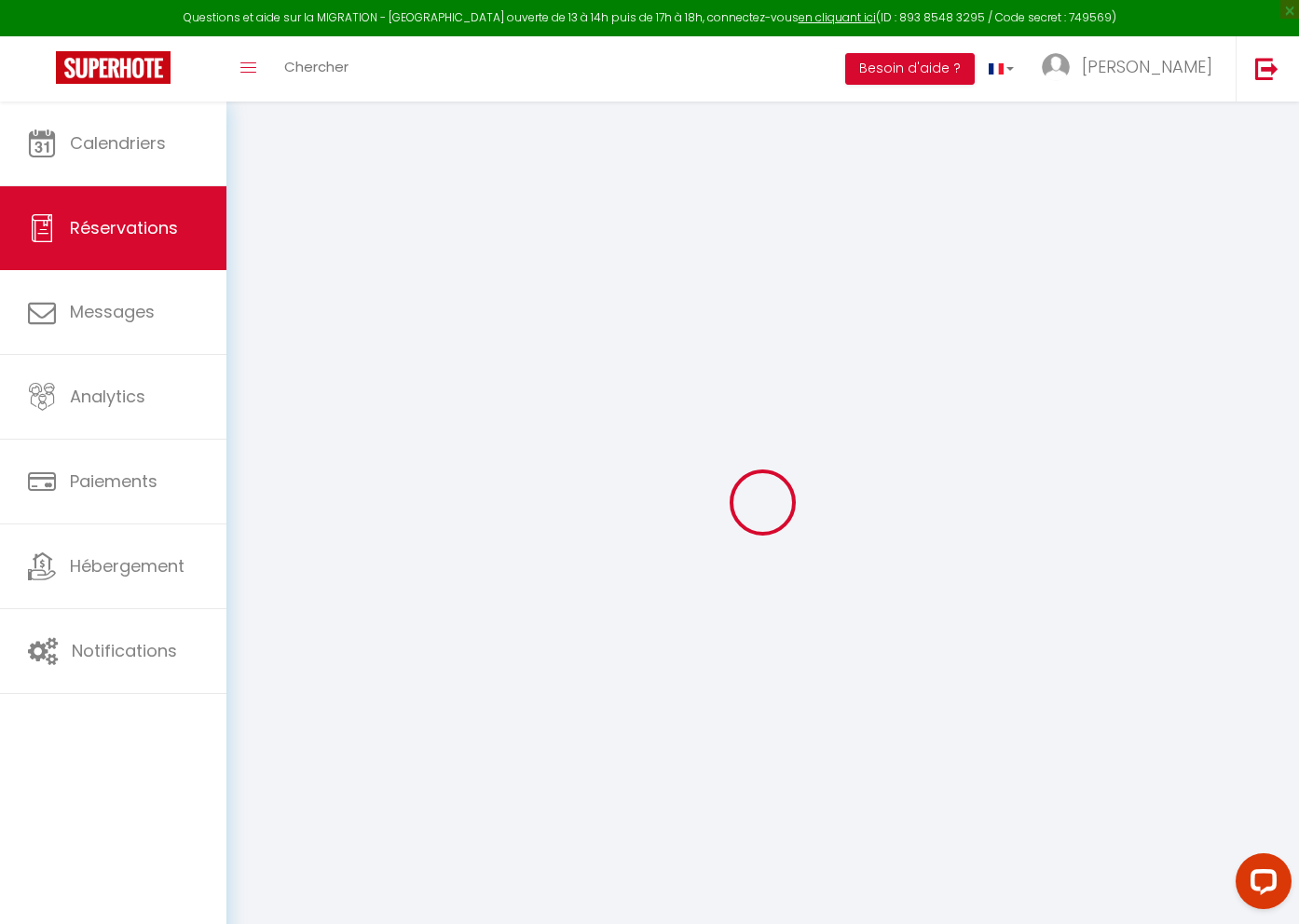
select select
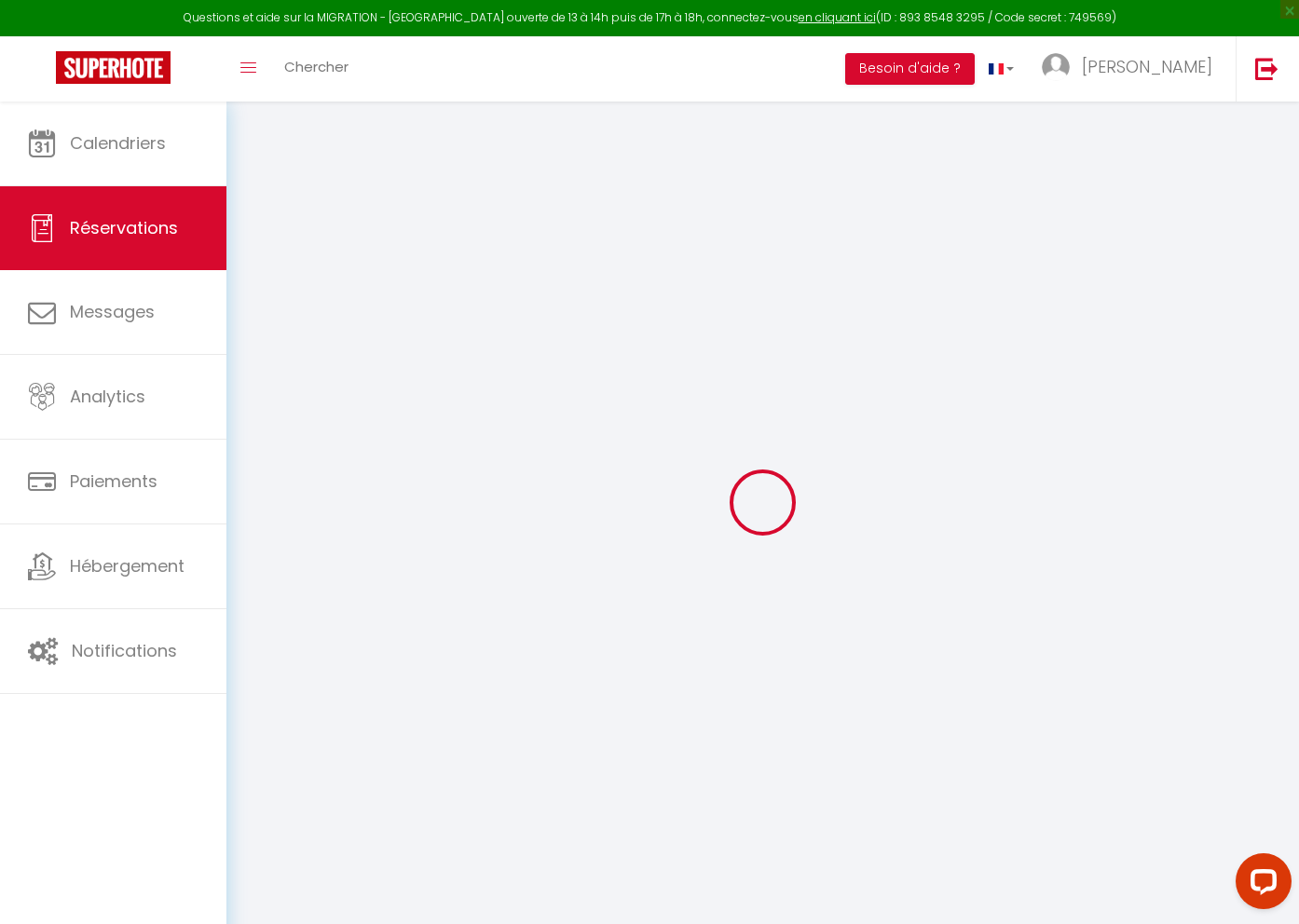
select select
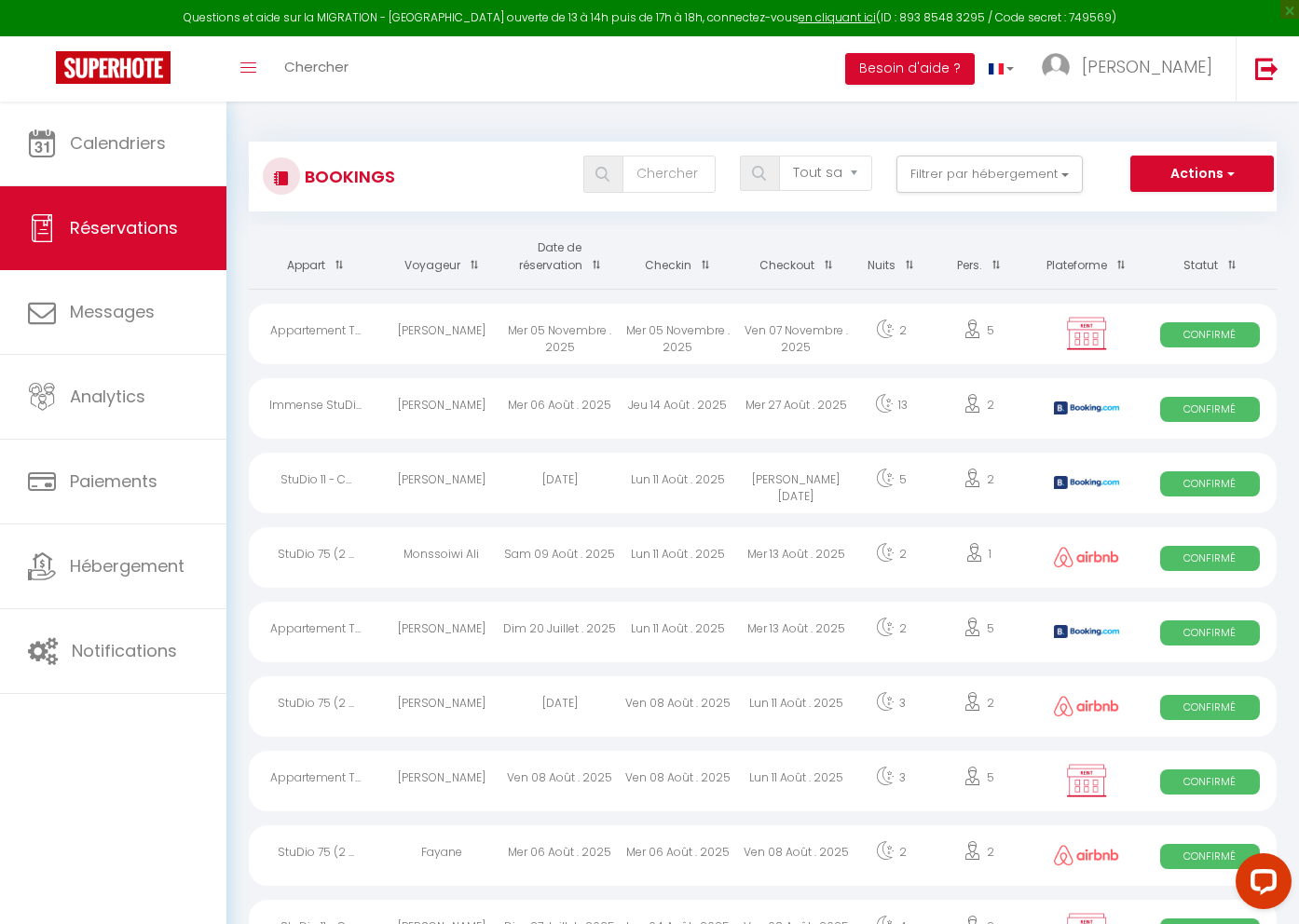
click at [465, 549] on div "Monssoiwi Ali" at bounding box center [441, 557] width 118 height 61
select select "OK"
select select "0"
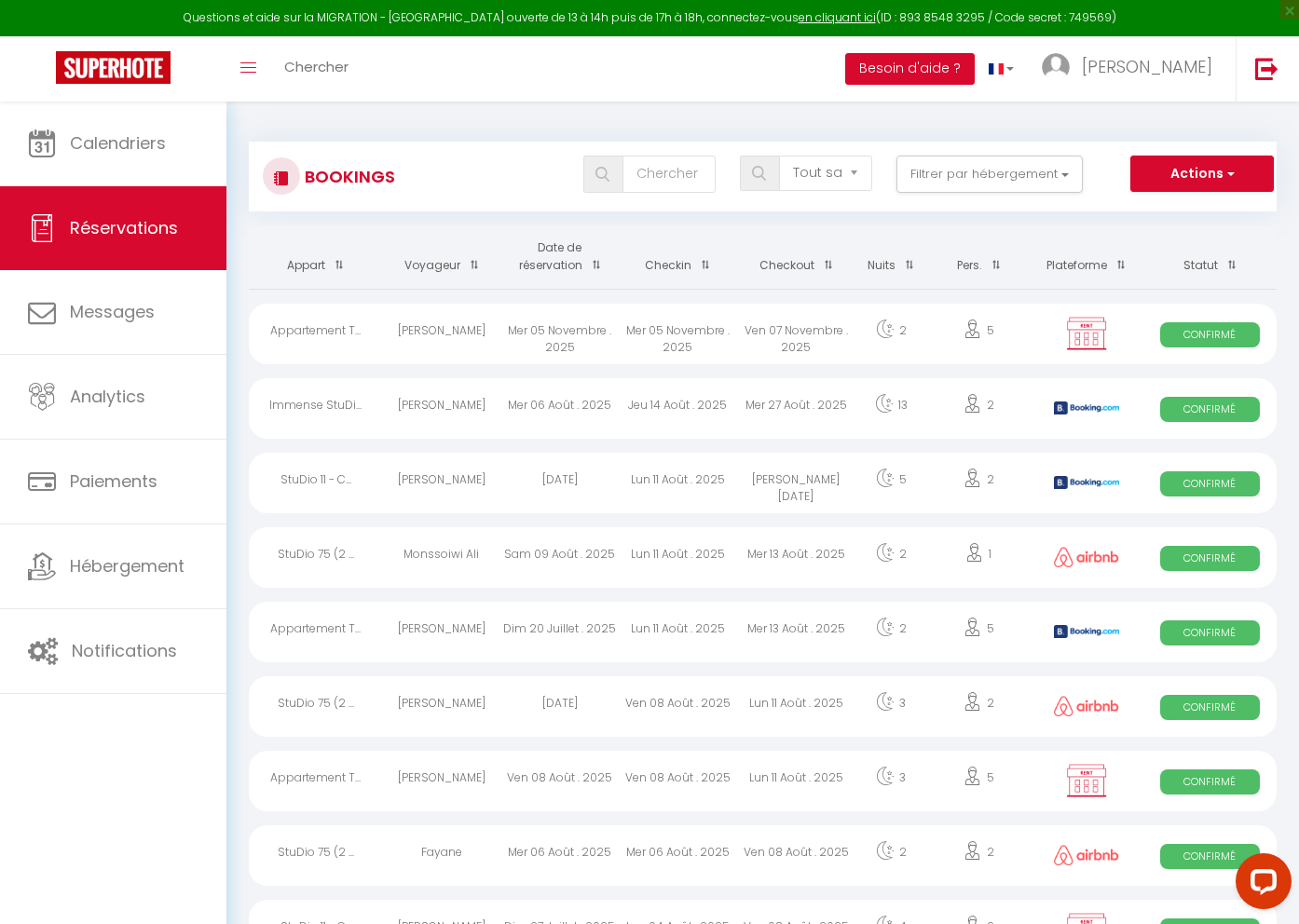
select select "1"
select select
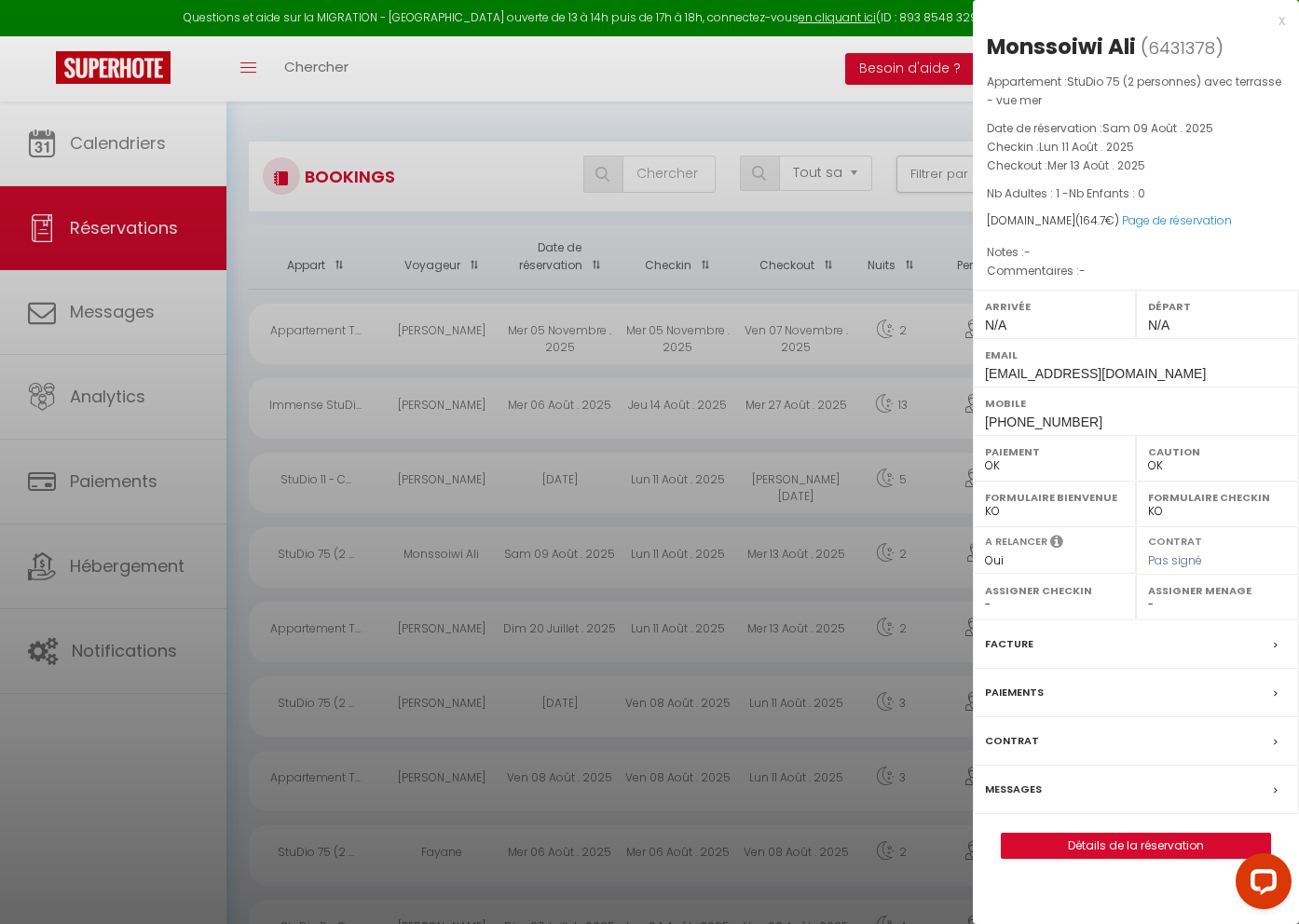
click at [1189, 47] on span "6431378" at bounding box center [1182, 48] width 67 height 23
copy span "6431378"
